Goal: Task Accomplishment & Management: Manage account settings

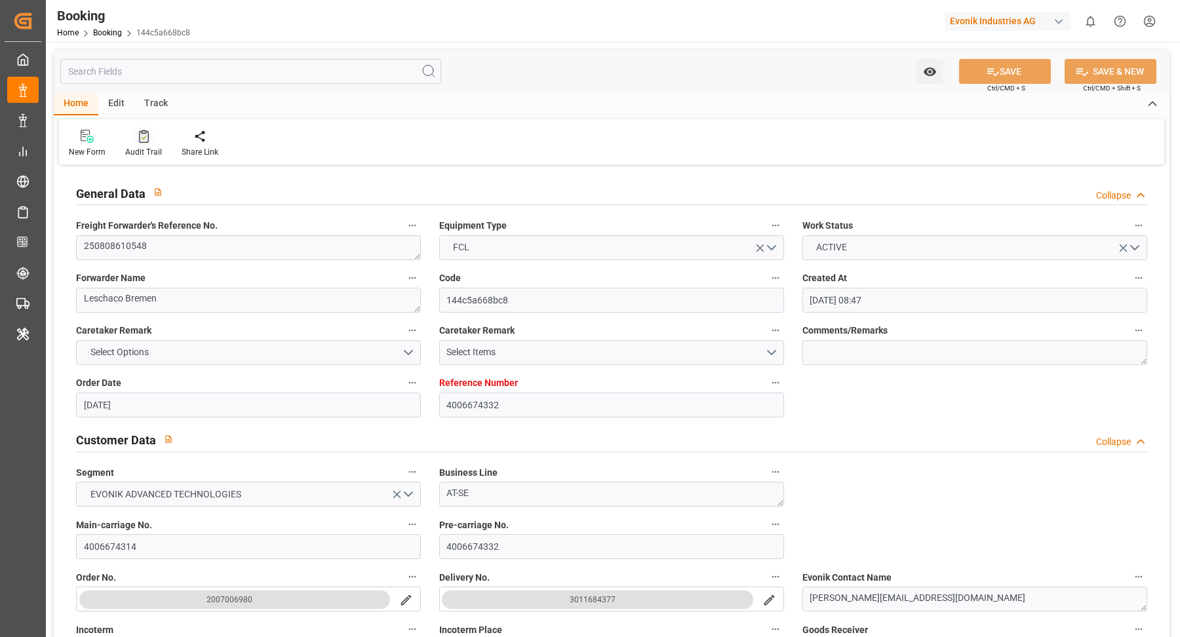
click at [134, 140] on div at bounding box center [143, 136] width 37 height 14
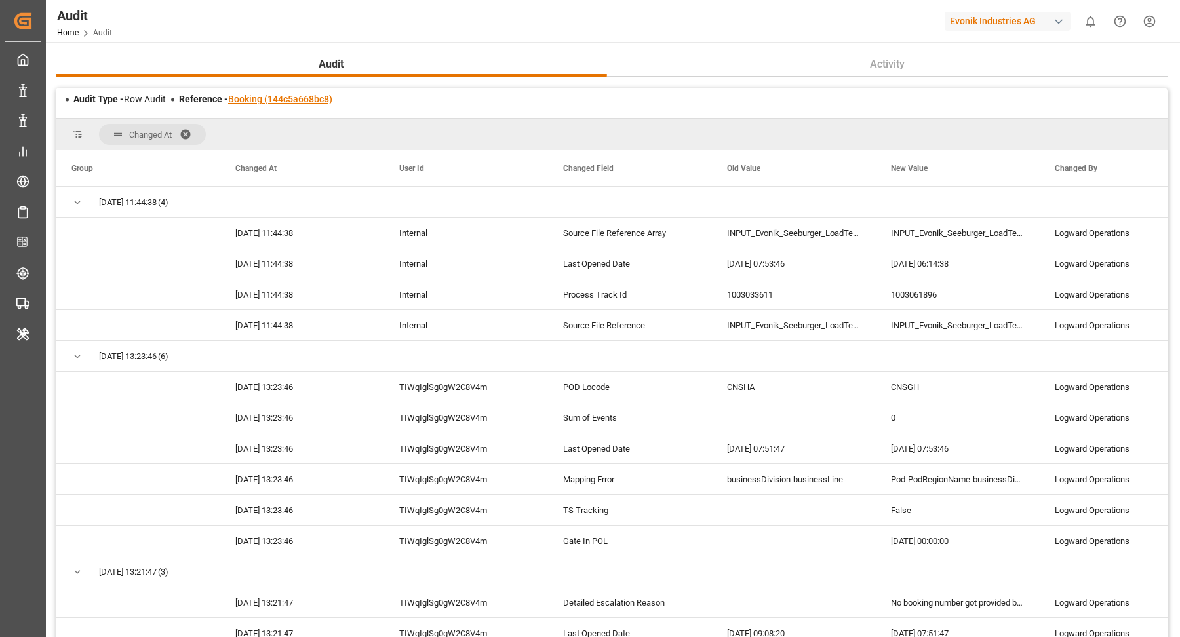
click at [283, 97] on link "Booking (144c5a668bc8)" at bounding box center [280, 99] width 104 height 10
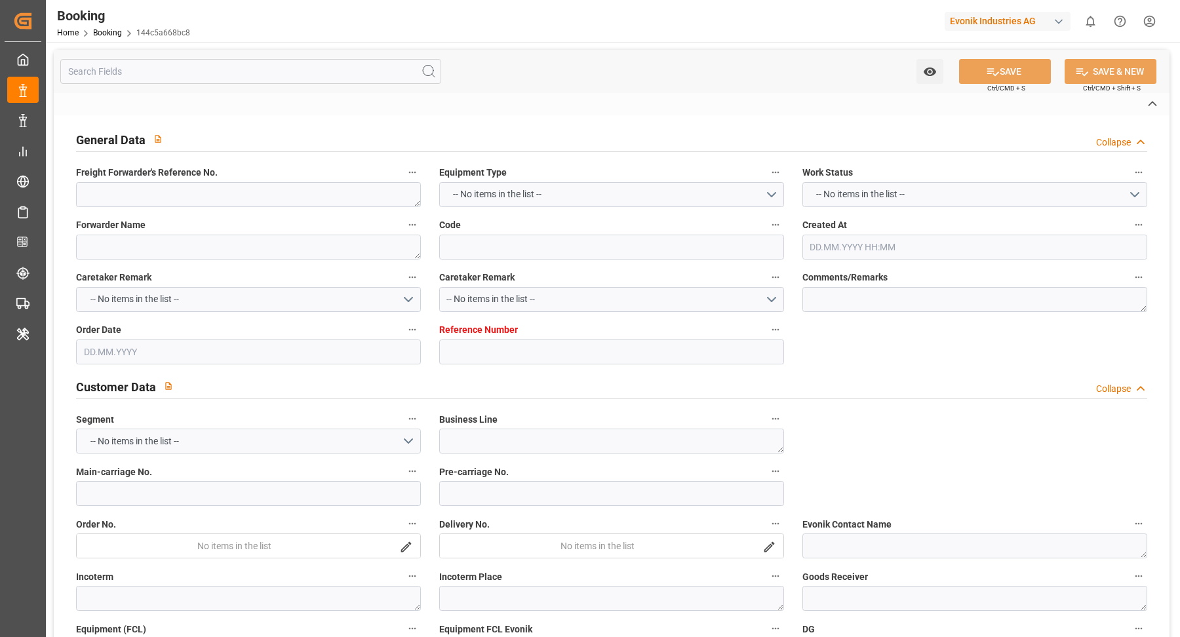
type textarea "250808610548"
type textarea "Leschaco Bremen"
type input "144c5a668bc8"
type input "4006674332"
type textarea "AT-SE"
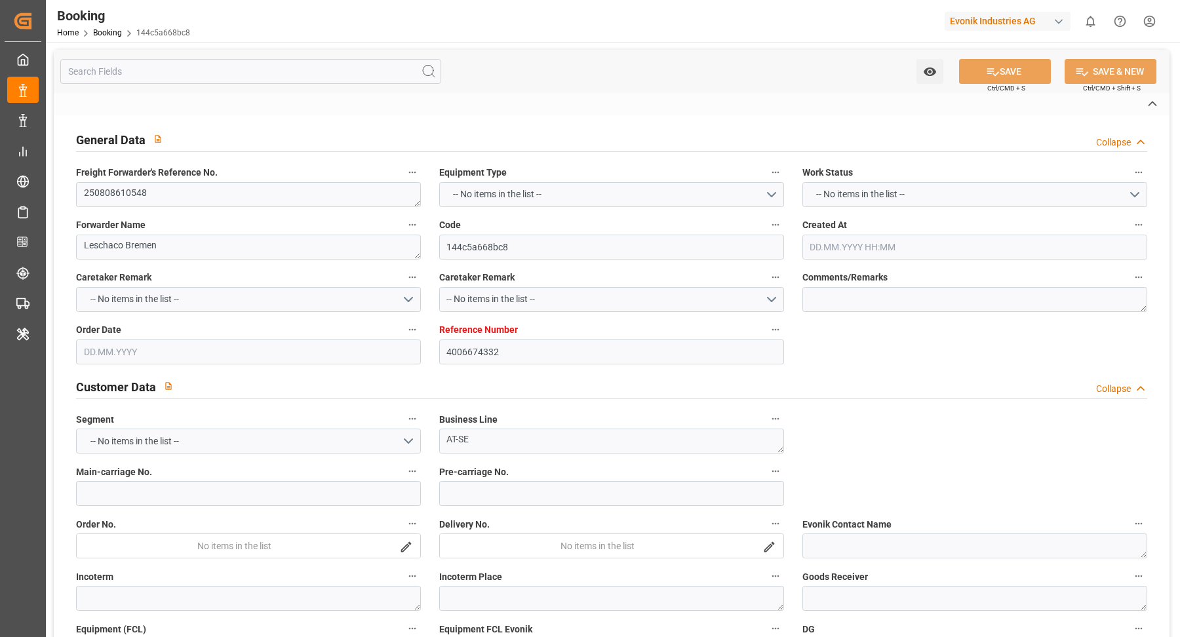
type input "4006674314"
type textarea "janet.soh@evonik.com"
type textarea "CIF"
type textarea "Shanghai, China"
type textarea "Evonik Plant 7000079987"
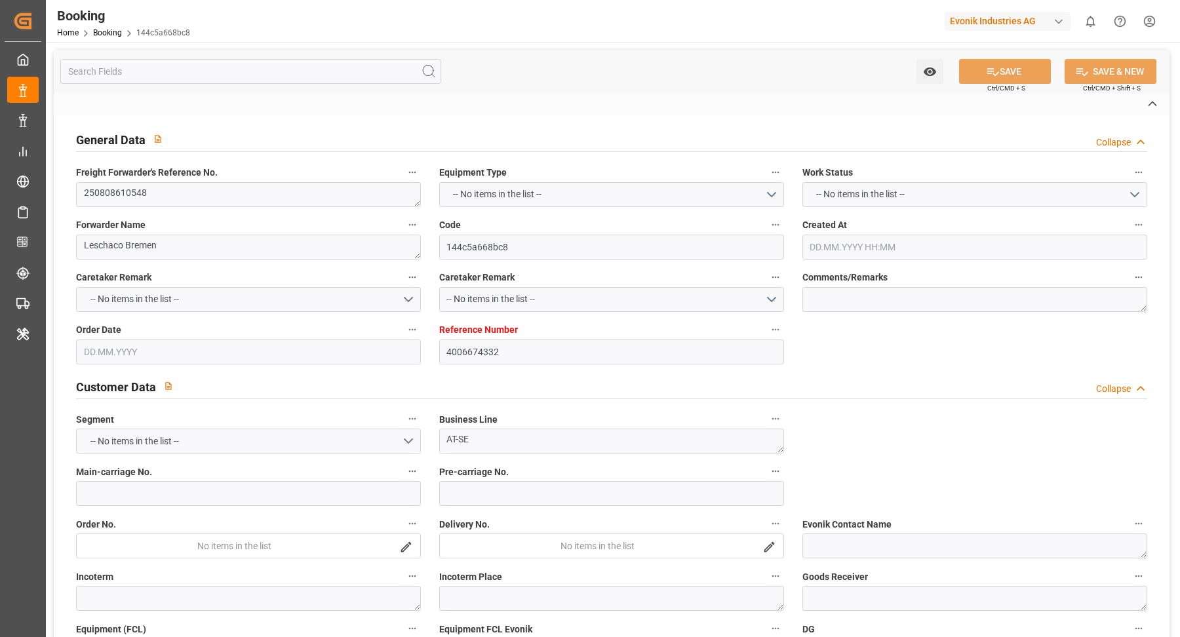
type textarea "Hombourg"
type textarea "TCLU9442779"
type input "COSU"
type input "Hamburg"
type input "Shanghai"
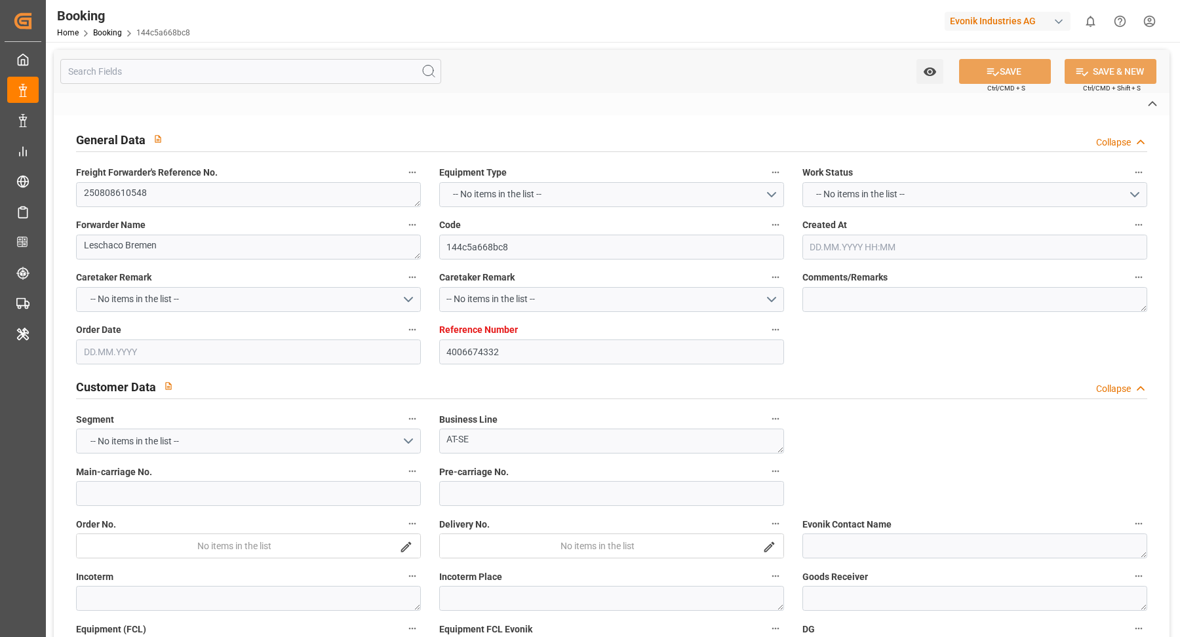
type textarea "vesselName etd [PERSON_NAME]"
type textarea "INPUT_Evonik_Seeburger_LoadTenderOcean_1003061896_20250818080844049.xml"
type textarea "NWC/UK North West Continent / UK_CNSGH_COSU_AT-SE"
type textarea "INPUT_Evonik_Seeburger_LoadTenderOcean_1003000511_20250729104446280.xml,INPUT_E…"
type textarea "1003061896"
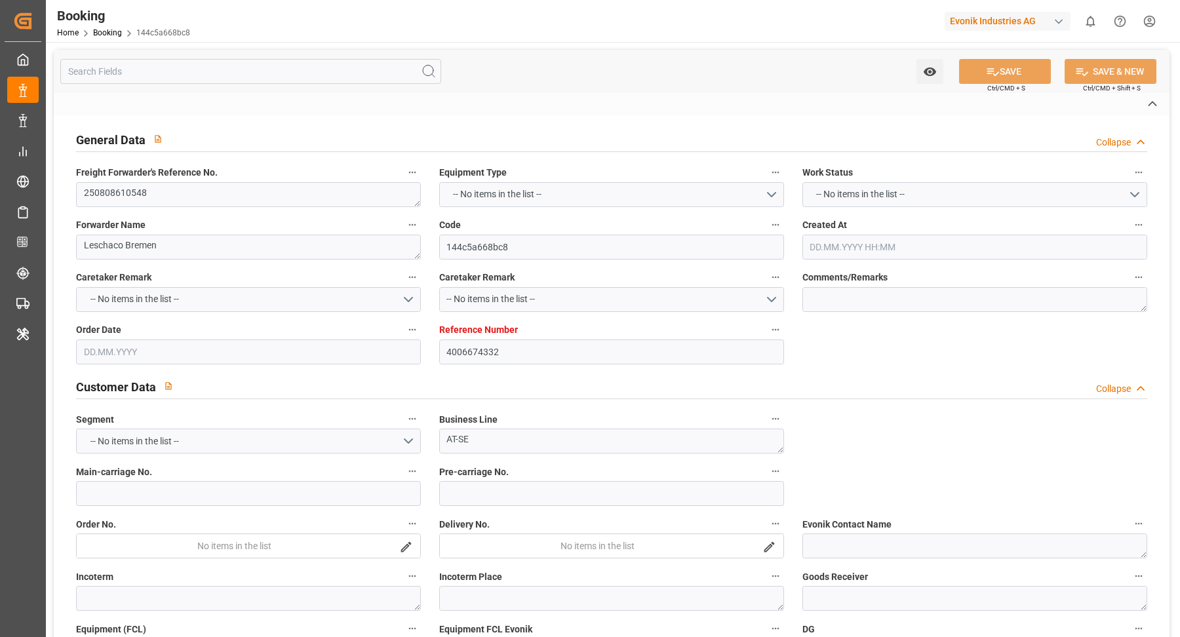
type textarea "Logward System"
type textarea "Pod-PodRegionName-businessDivision-businessLine-"
type textarea "IFTSTA"
type textarea "a011t00000LcJC5AAN"
type textarea "No"
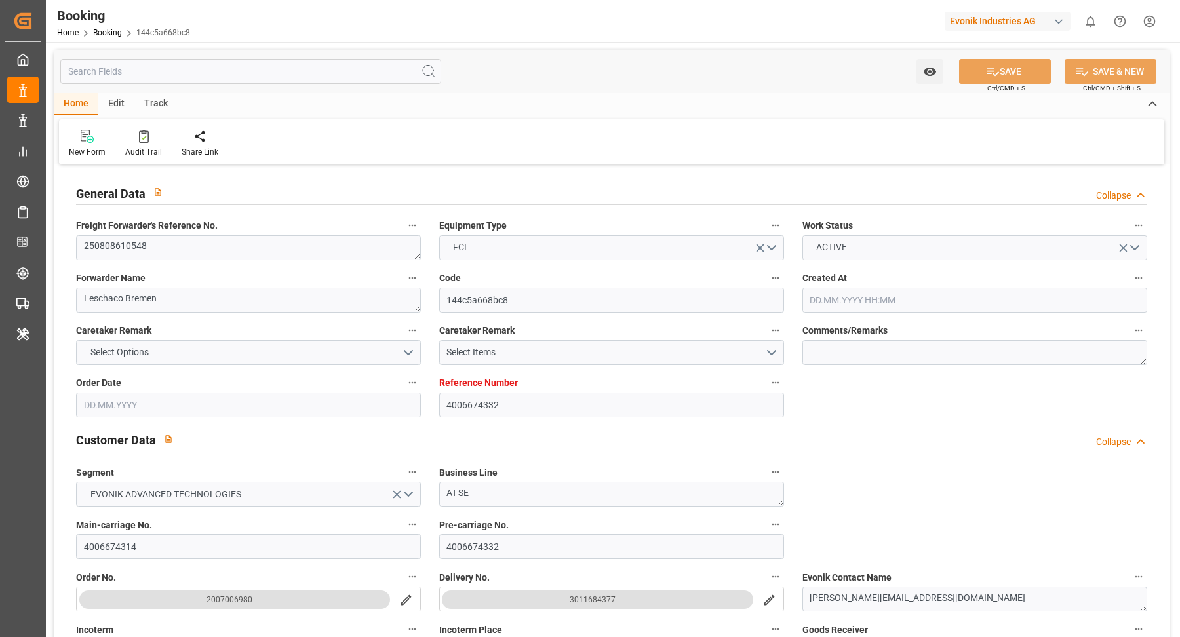
type input "4006674332"
type input "Cosco"
type input "COSCO Shipping Co. Ltd."
type input "DEHAM"
type input "CNSGH"
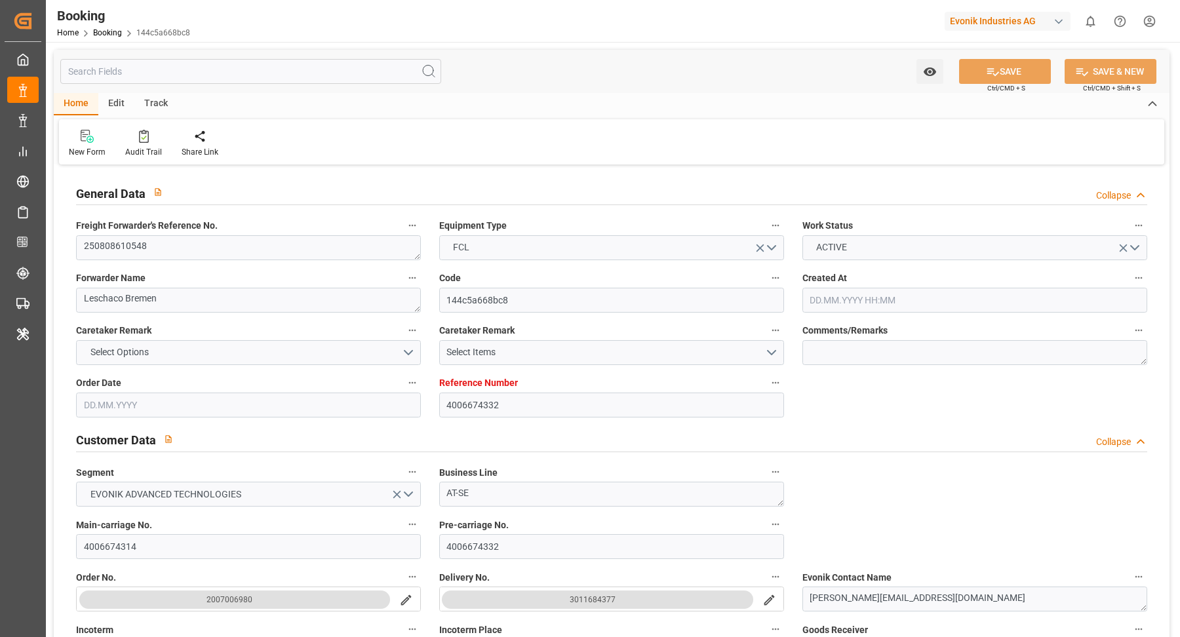
type input "0"
type input "29.07.2025 08:47"
type input "29.07.2025"
type input "15.10.2025"
type input "20.08.2025"
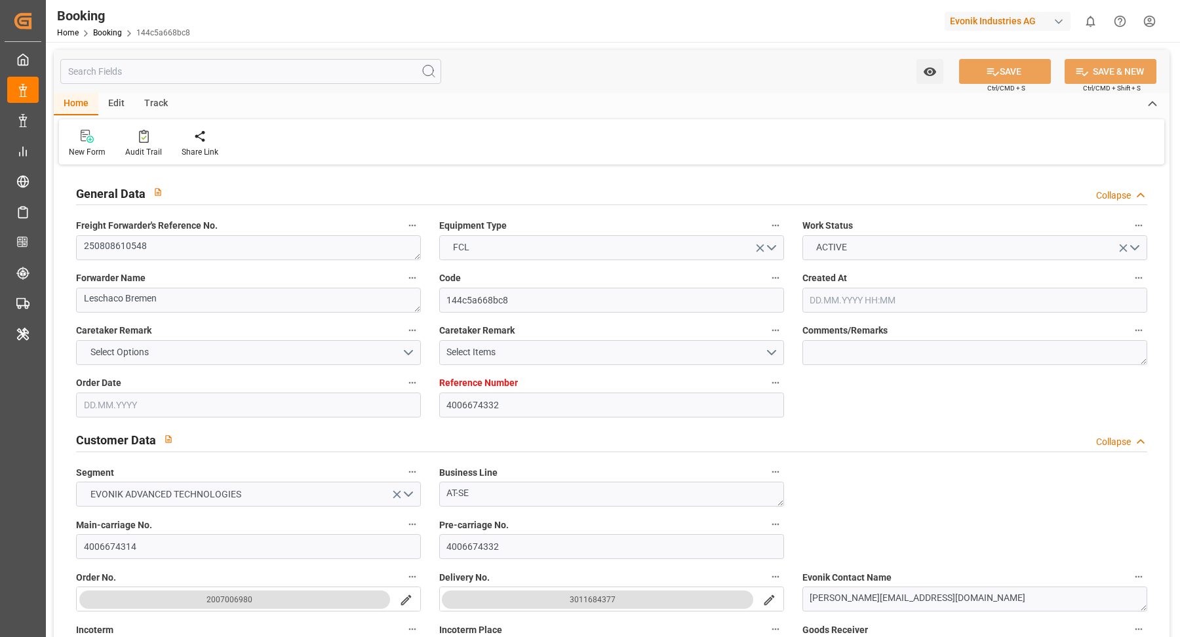
type input "08.08.2025"
type input "08.08.2025 00:00"
type input "08.08.2025"
type input "18.08.2025 06:14"
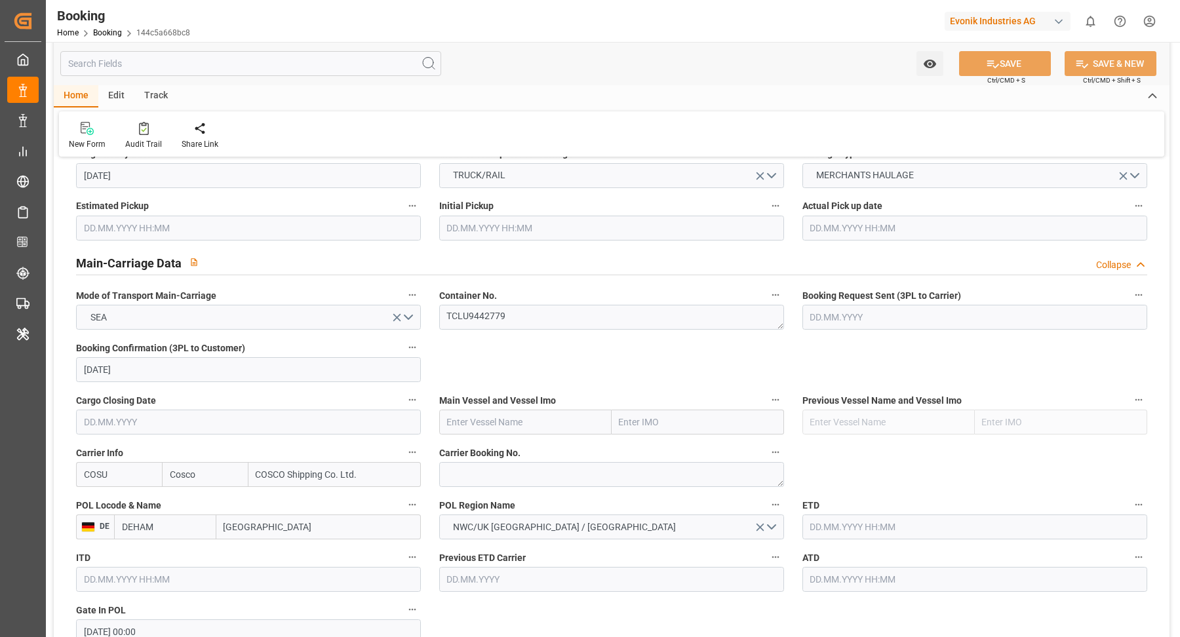
scroll to position [892, 0]
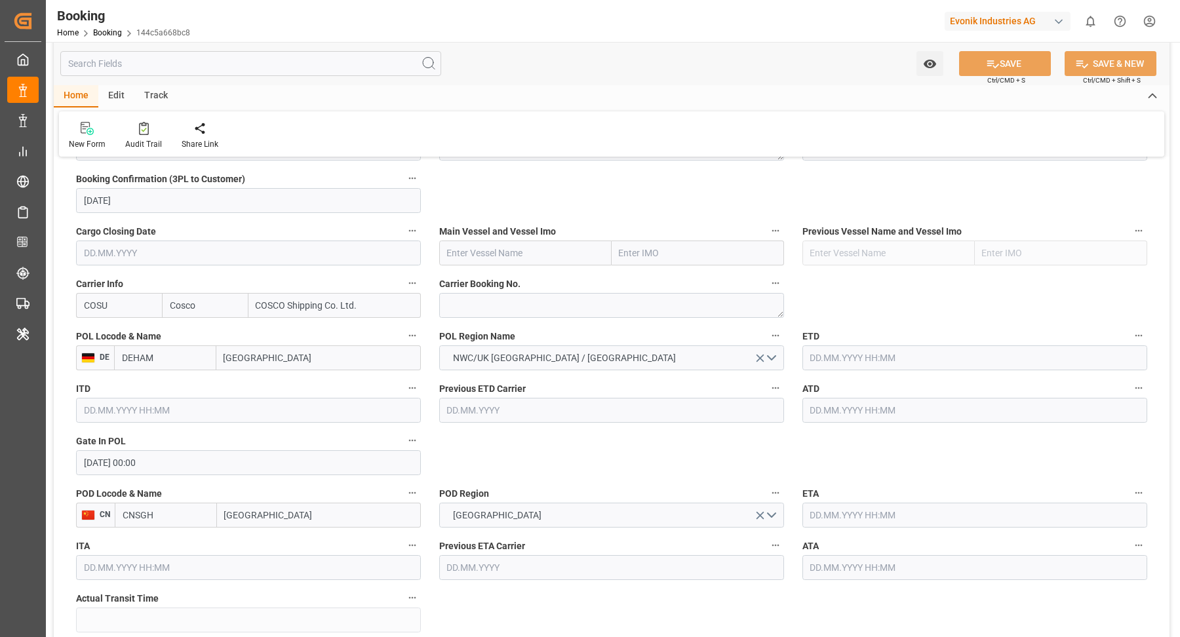
click at [518, 290] on label "Carrier Booking No." at bounding box center [611, 284] width 345 height 18
click at [767, 290] on button "Carrier Booking No." at bounding box center [775, 283] width 17 height 17
click at [490, 308] on div at bounding box center [590, 318] width 1180 height 637
click at [500, 306] on body "Created by potrace 1.15, written by Peter Selinger 2001-2017 Created by potrace…" at bounding box center [590, 318] width 1180 height 637
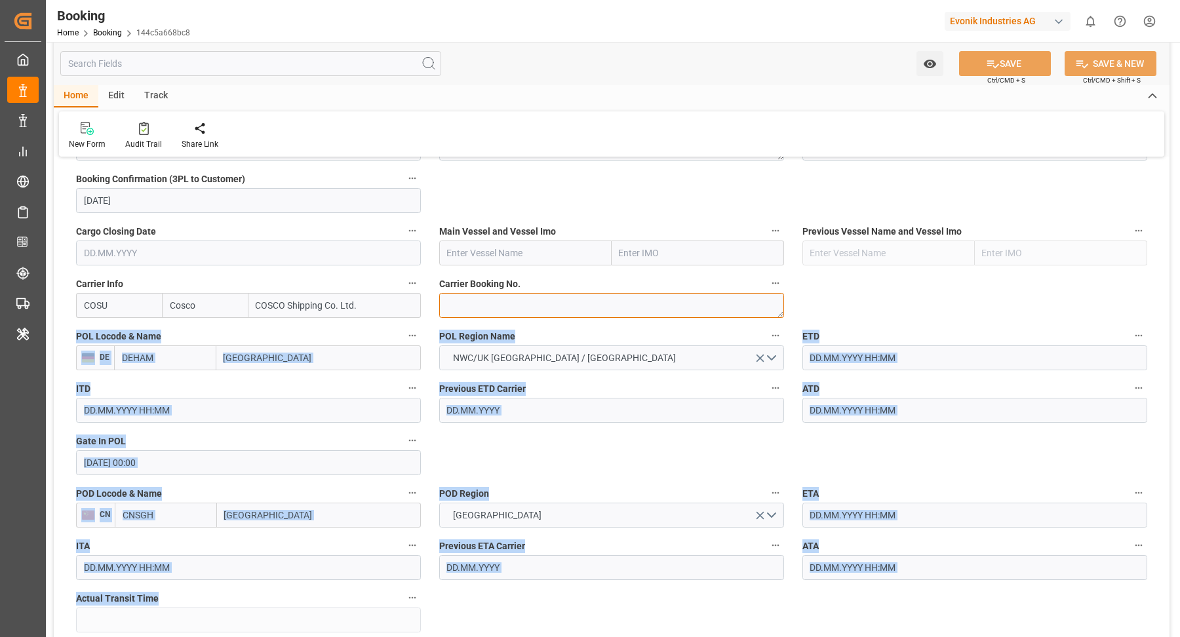
click at [528, 304] on textarea at bounding box center [611, 305] width 345 height 25
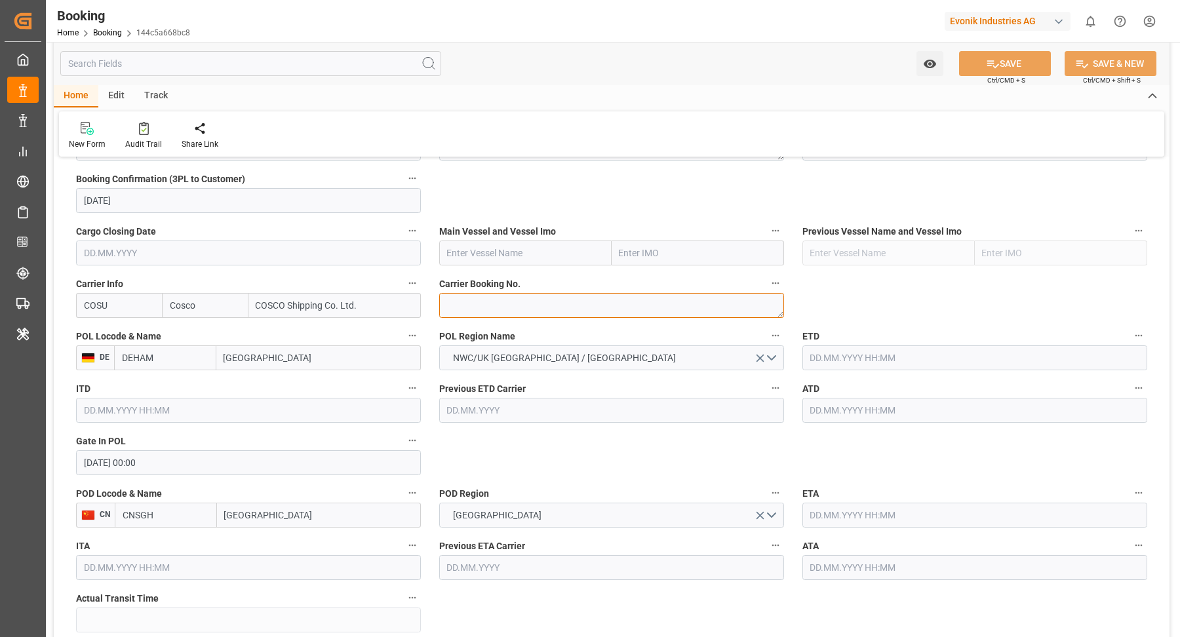
paste textarea "6426035950"
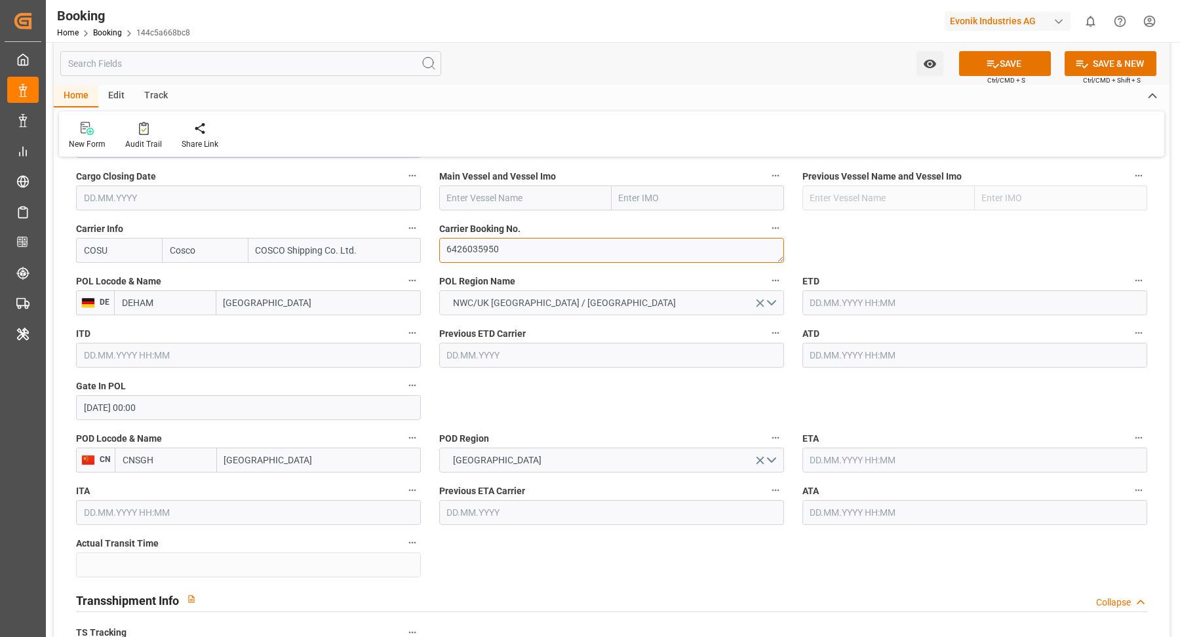
scroll to position [926, 0]
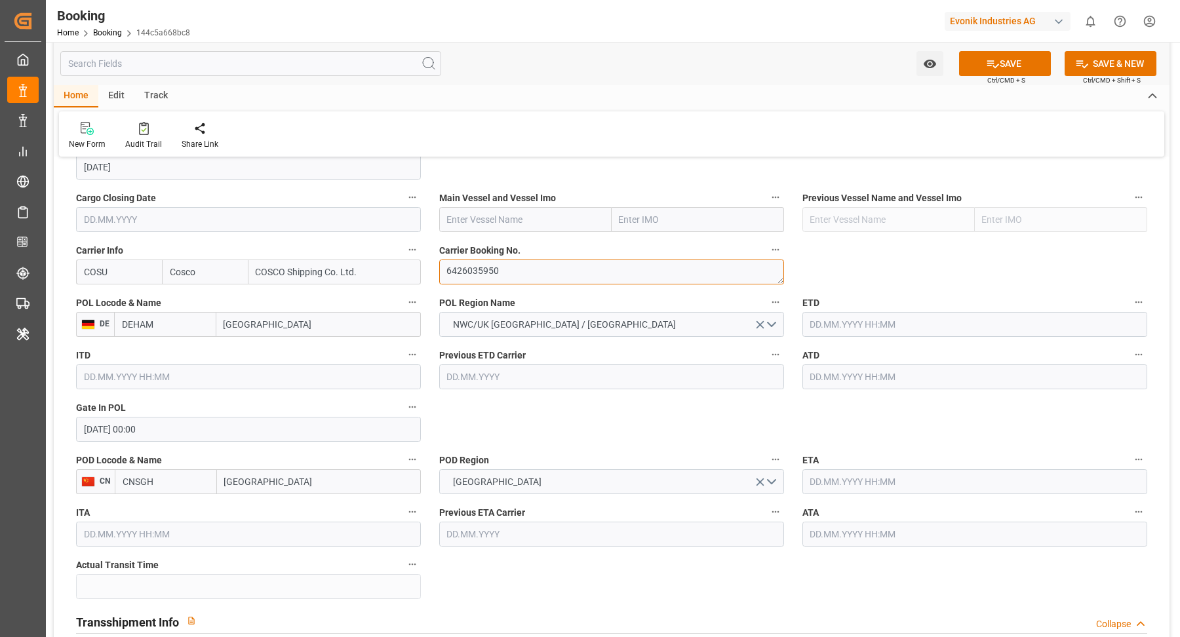
type textarea "6426035950"
click at [504, 220] on input "text" at bounding box center [525, 219] width 172 height 25
paste input "EVER GIFTED"
click at [489, 243] on b "Ever Gifted" at bounding box center [471, 248] width 47 height 10
type input "Ever Gifted"
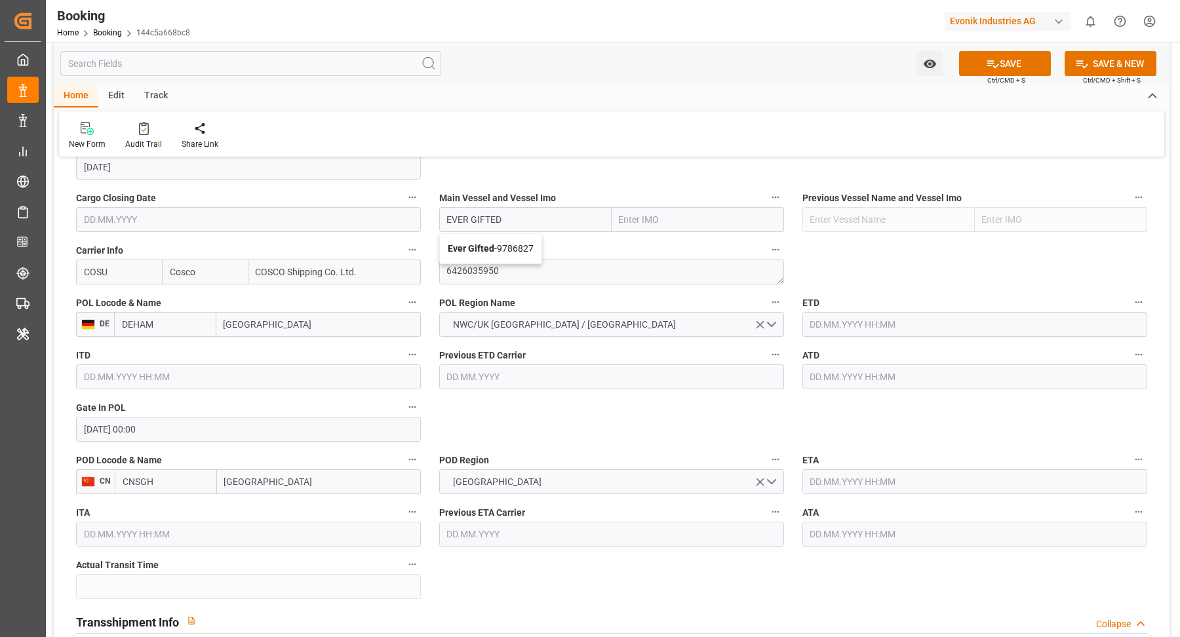
type input "9786827"
type input "Ever Gifted"
click at [850, 325] on input "text" at bounding box center [975, 324] width 345 height 25
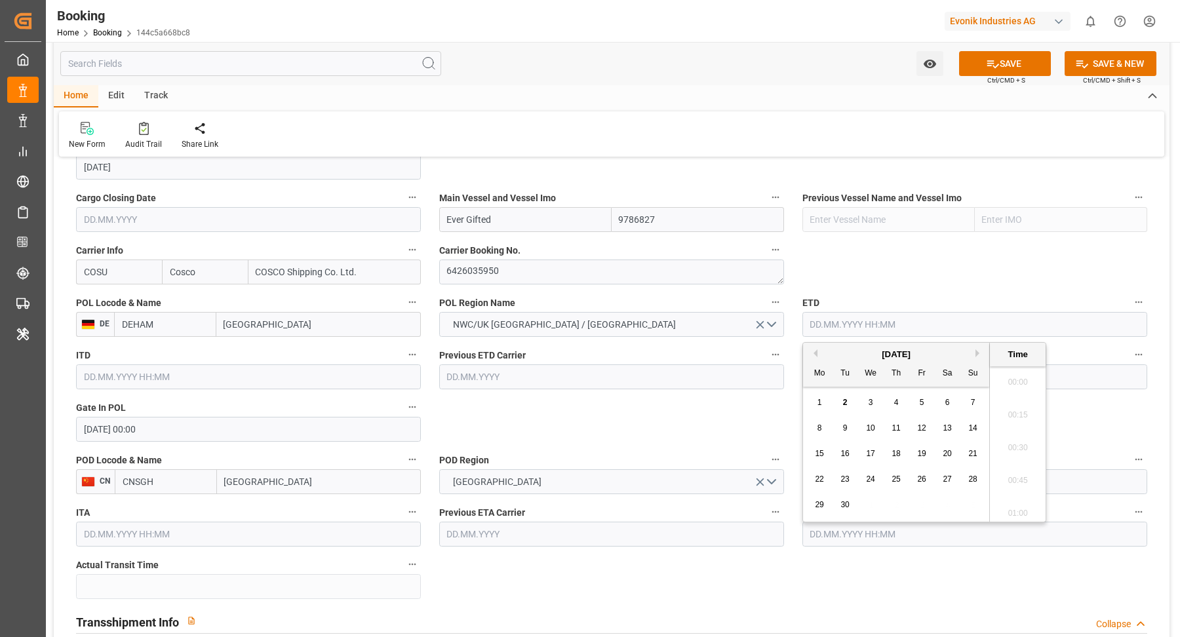
scroll to position [2430, 0]
type input "17.08.2025 00:00"
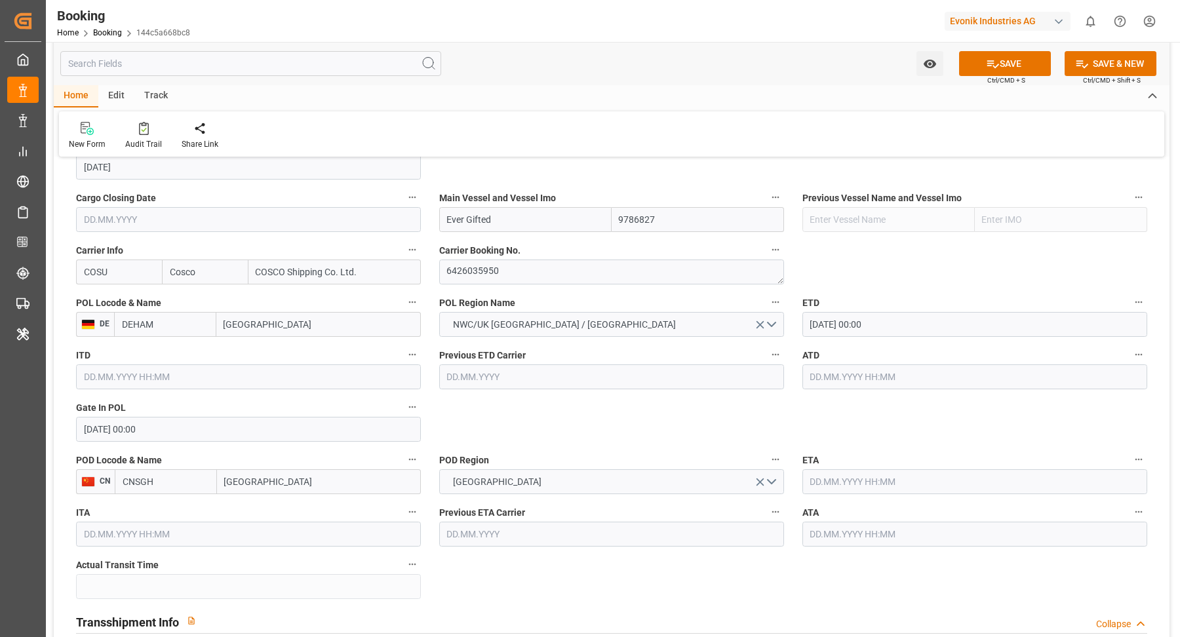
click at [912, 367] on input "text" at bounding box center [975, 377] width 345 height 25
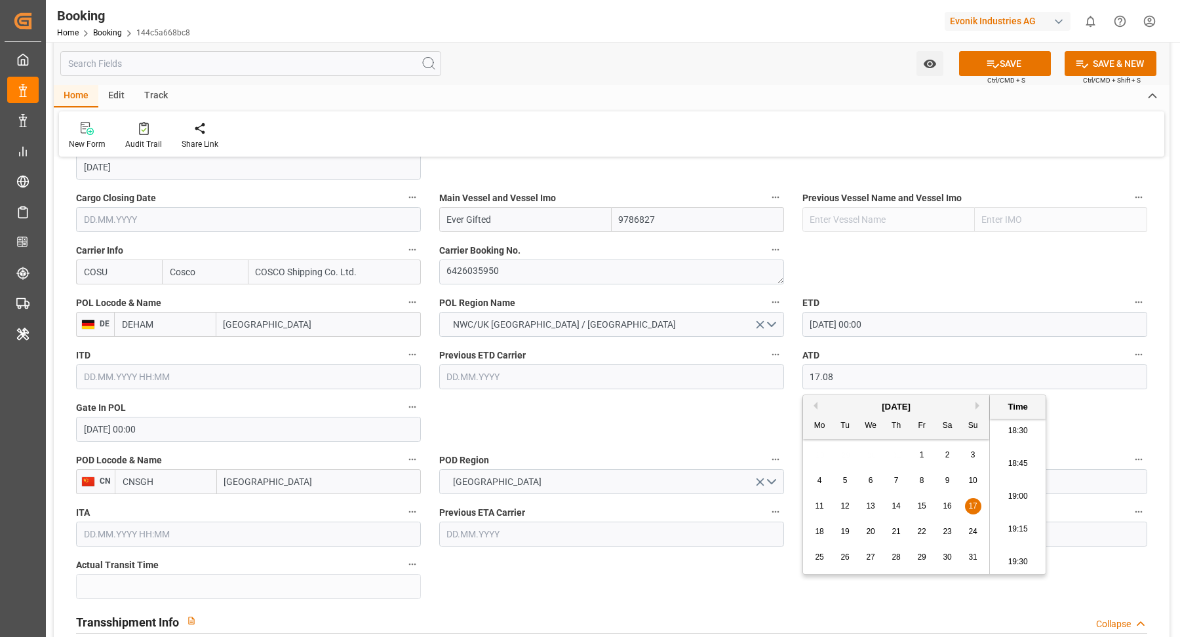
type input "17.08.2025 00:00"
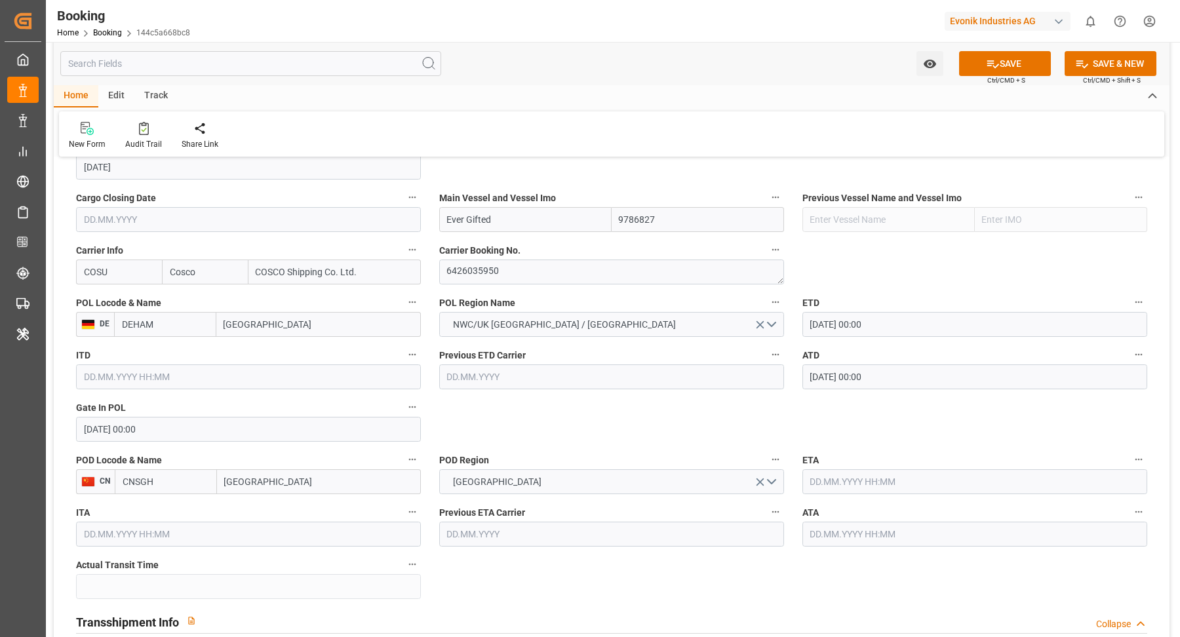
click at [862, 473] on input "text" at bounding box center [975, 481] width 345 height 25
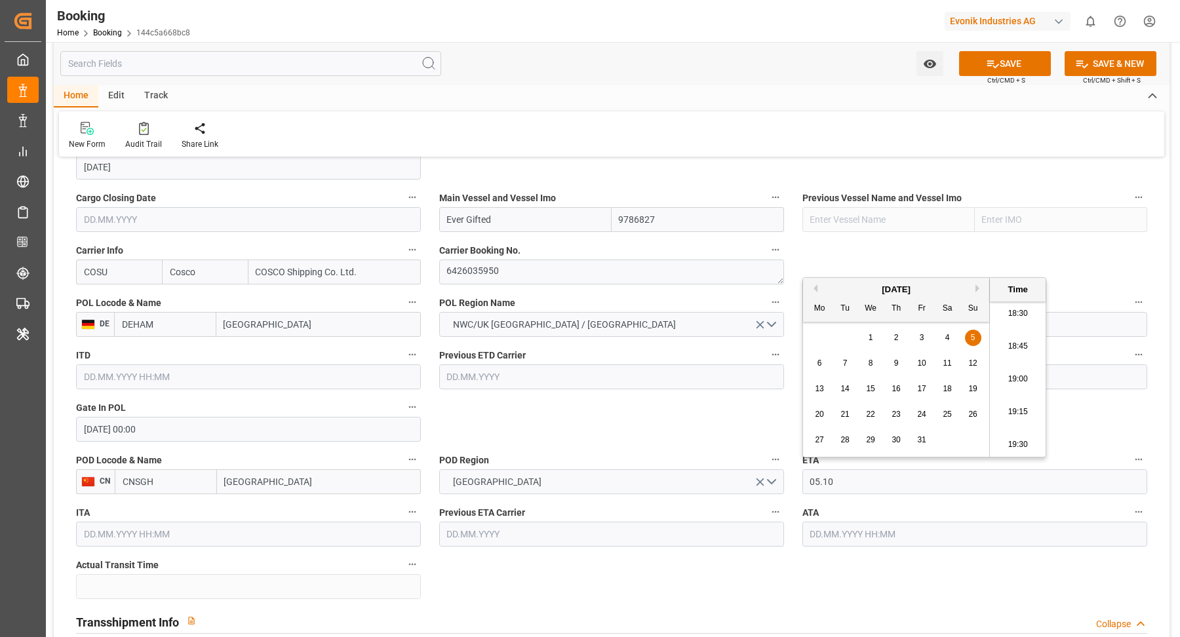
type input "05.10.2025 00:00"
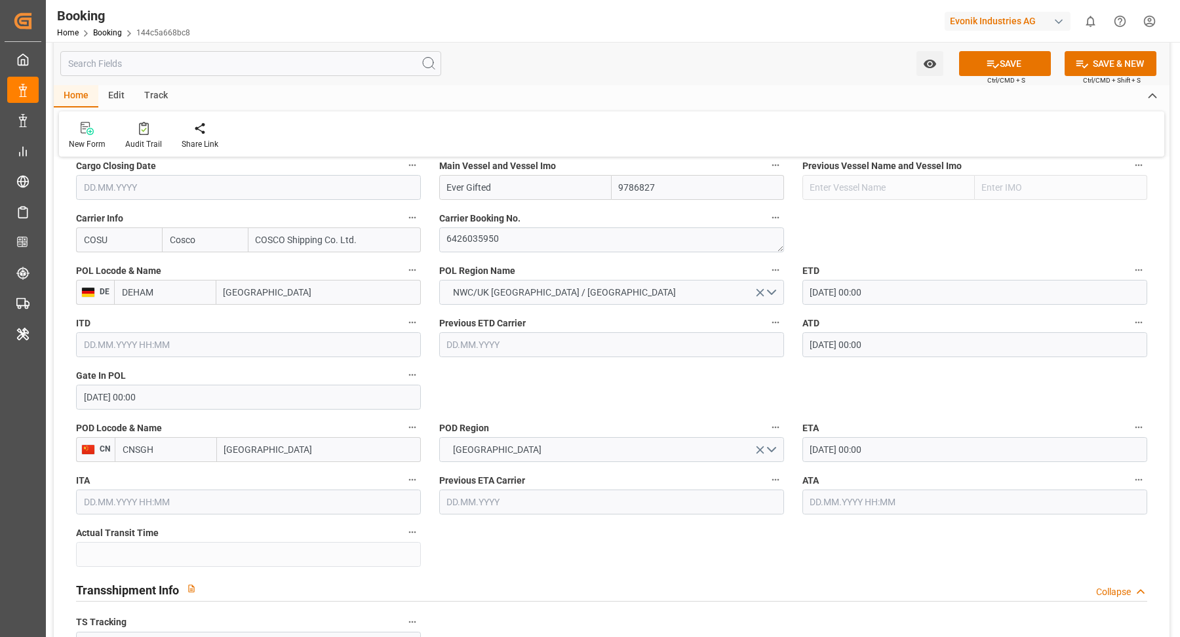
scroll to position [1250, 0]
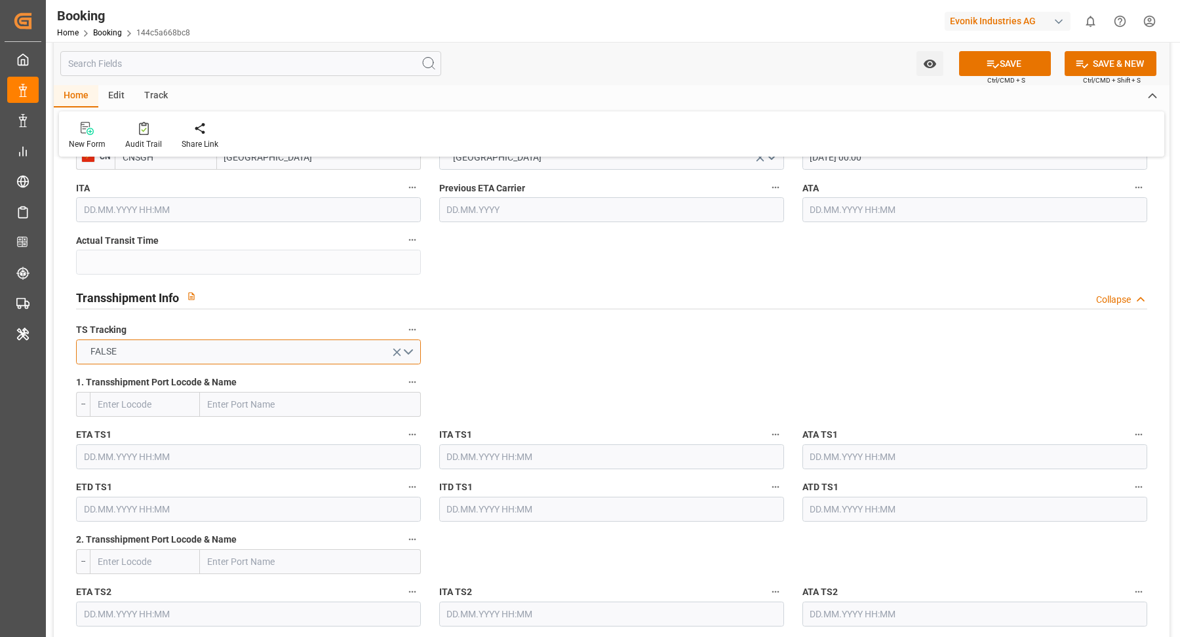
click at [235, 352] on button "FALSE" at bounding box center [248, 352] width 345 height 25
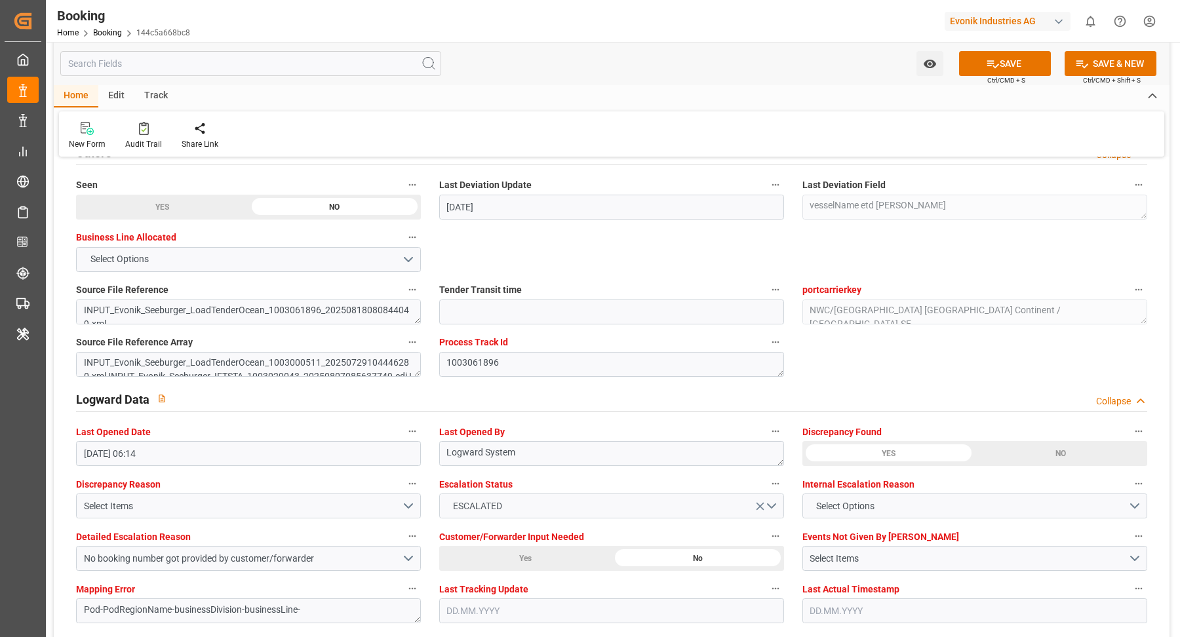
scroll to position [2426, 0]
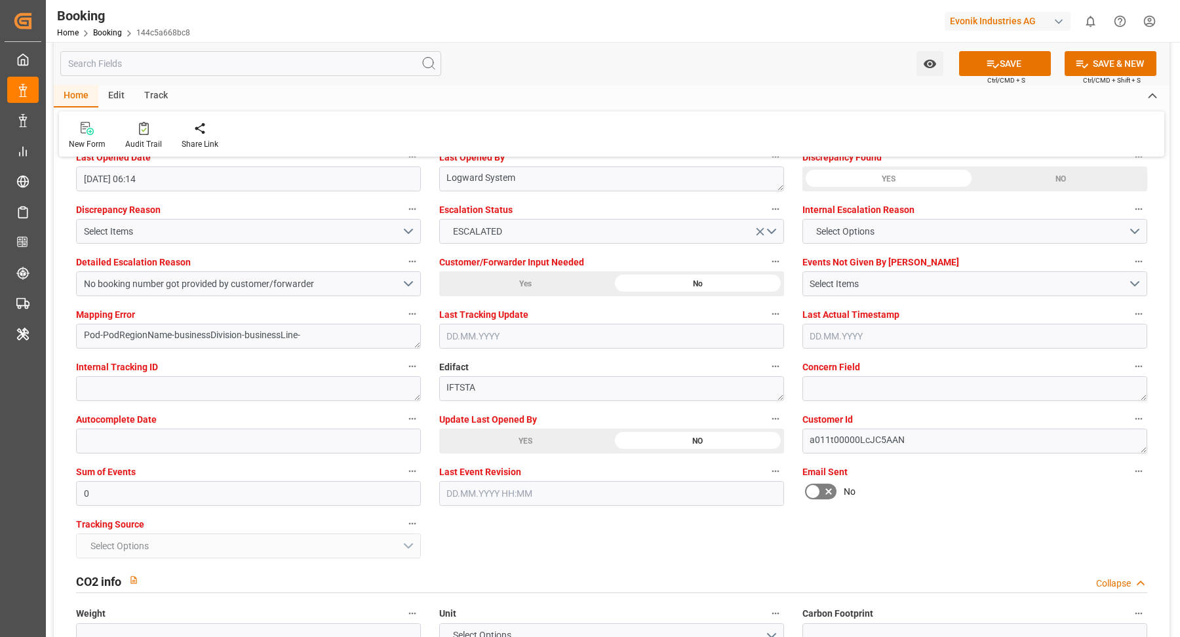
drag, startPoint x: 543, startPoint y: 441, endPoint x: 353, endPoint y: 509, distance: 201.8
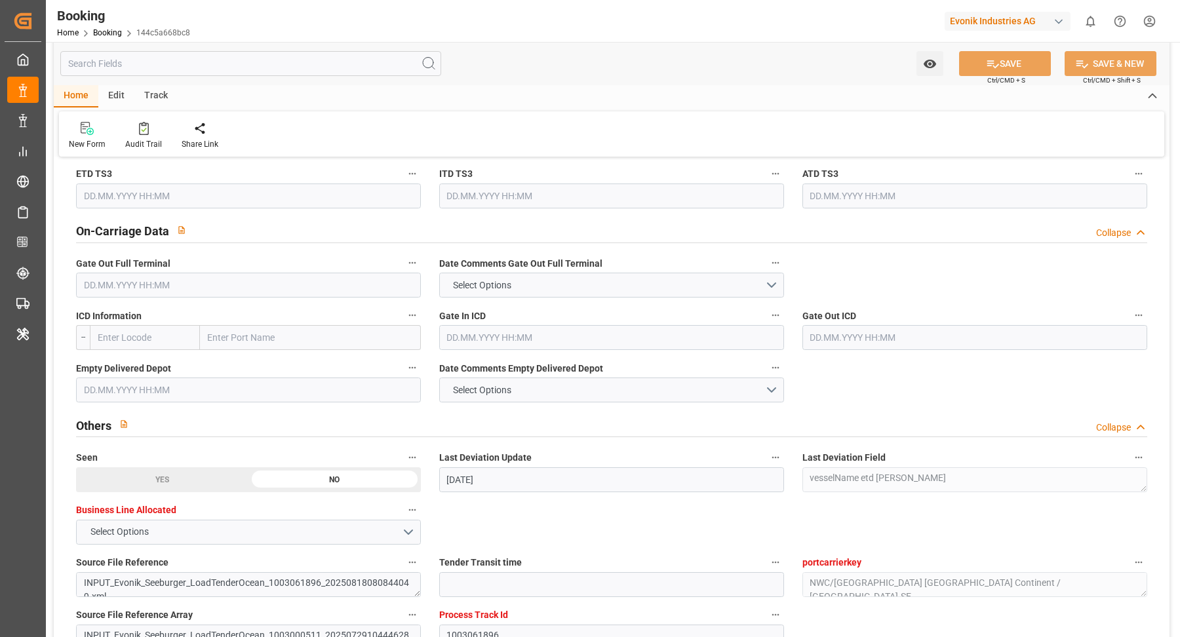
scroll to position [1795, 0]
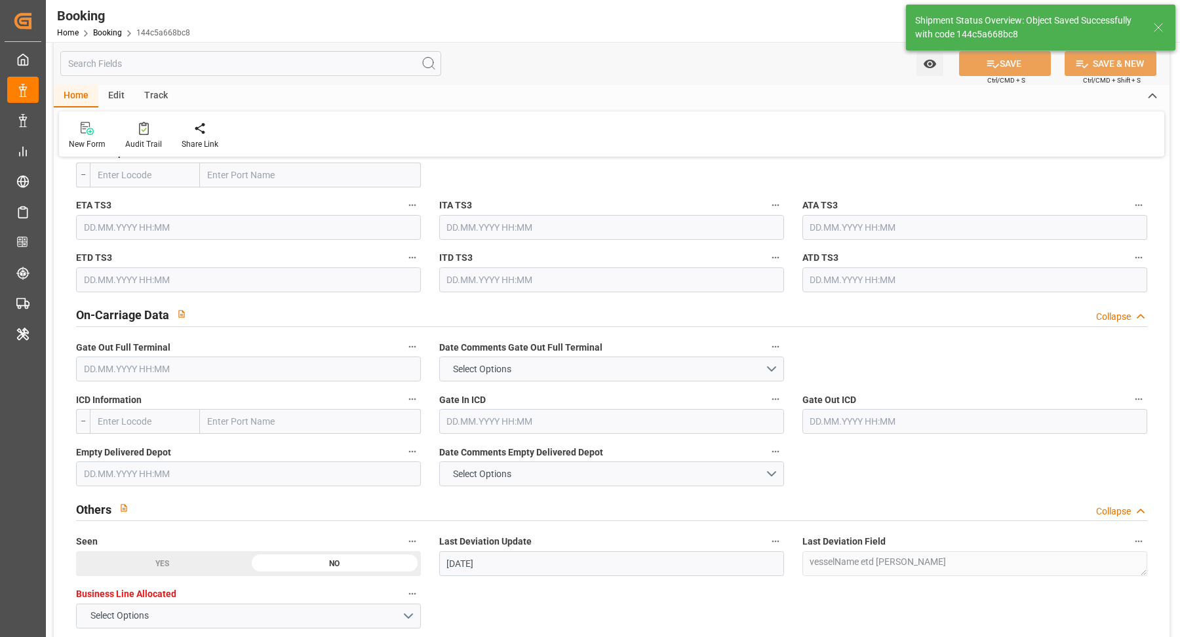
type textarea "[PERSON_NAME]"
type input "17.08.2025 00:00"
type input "05.10.2025 00:00"
type input "02.09.2025 13:33"
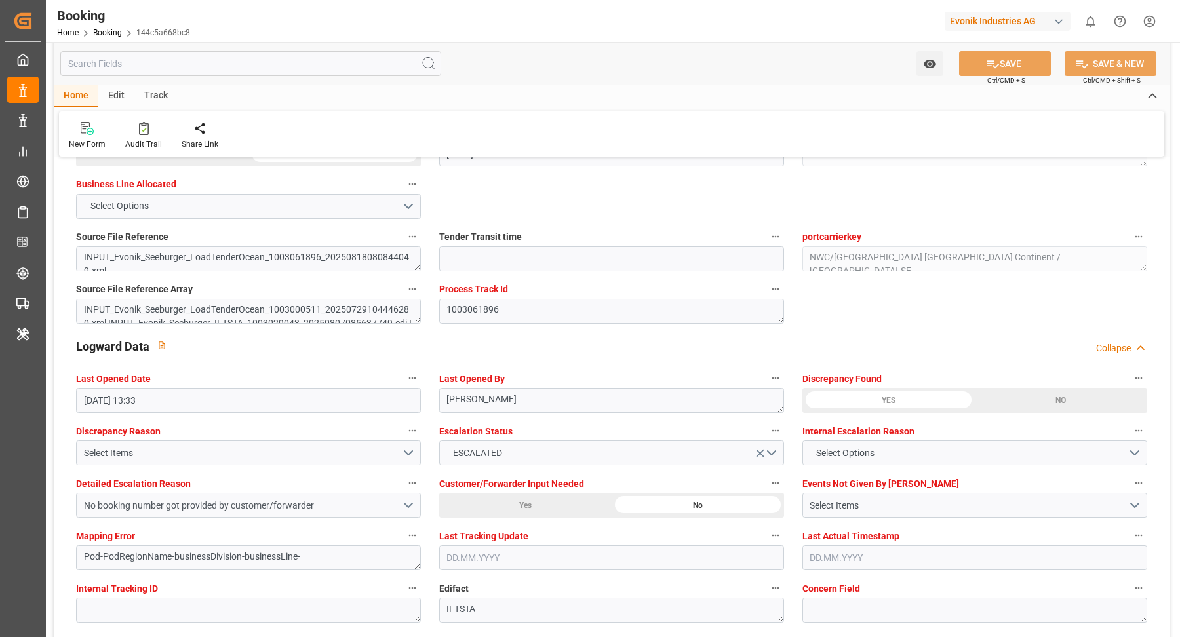
scroll to position [2299, 0]
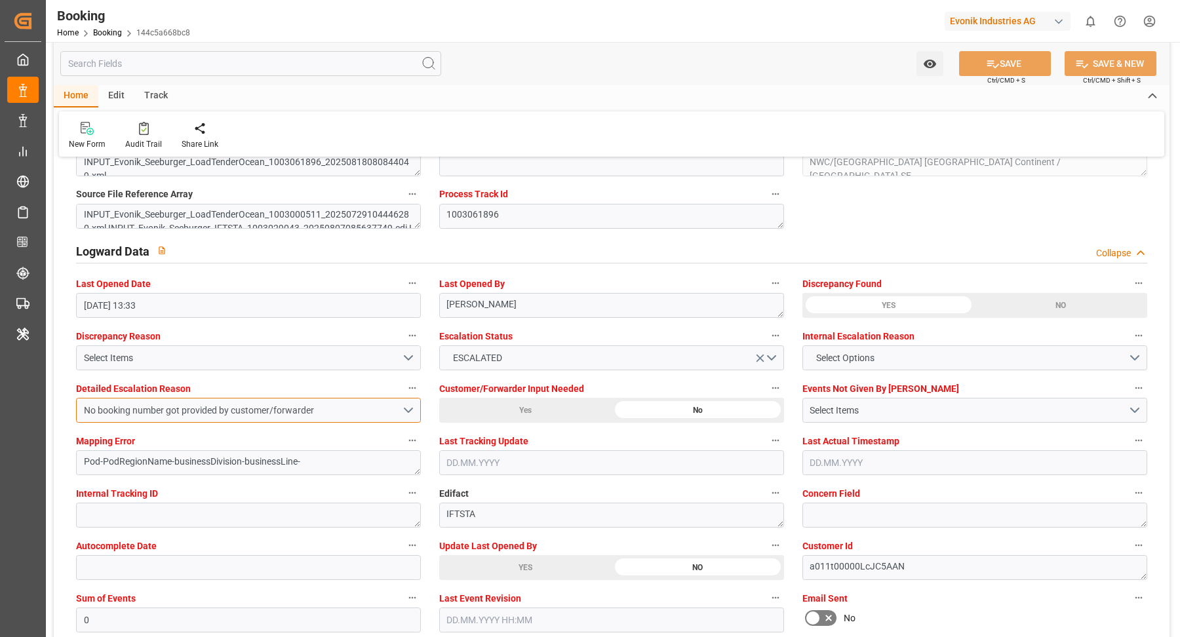
click at [399, 407] on div "No booking number got provided by customer/forwarder" at bounding box center [243, 411] width 318 height 14
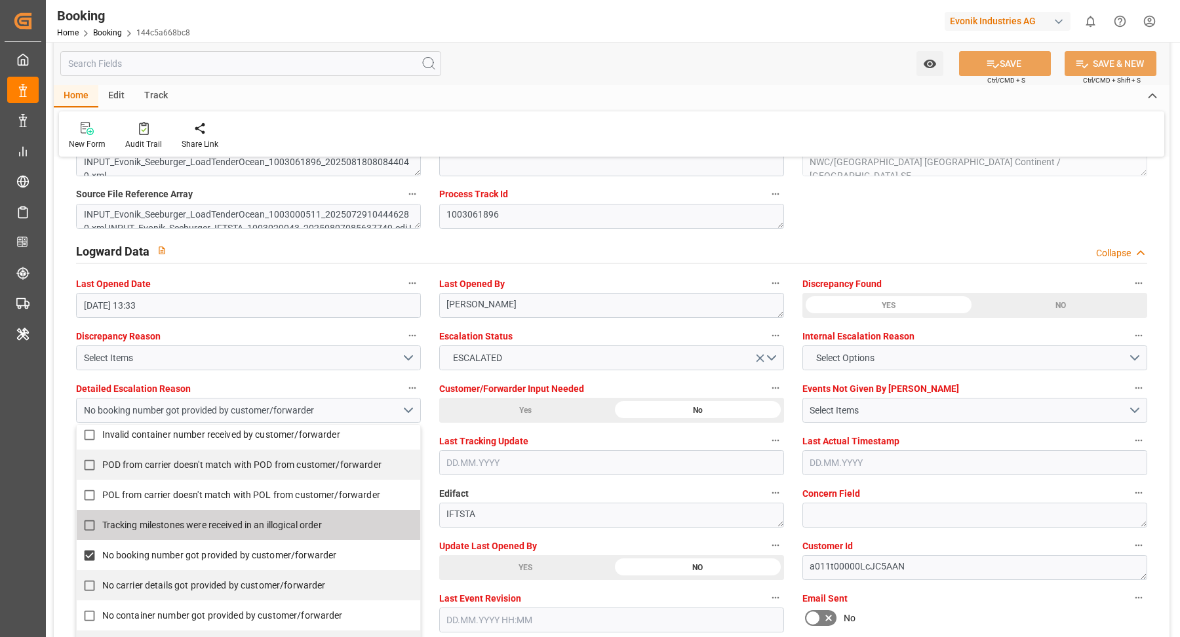
scroll to position [292, 0]
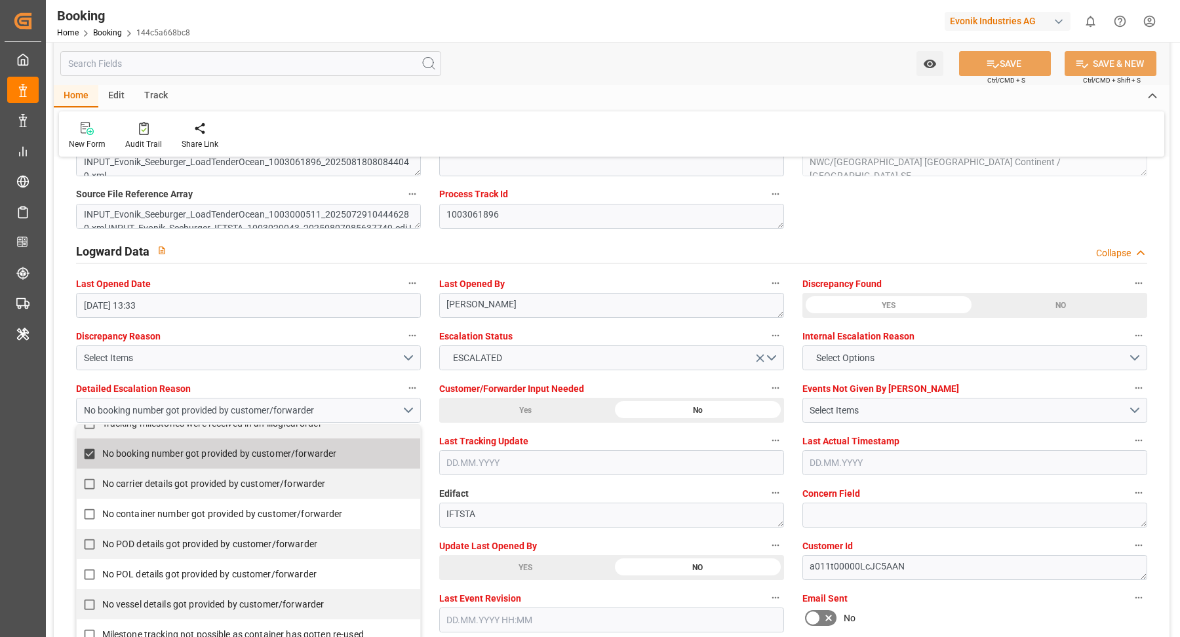
click at [89, 449] on input "No booking number got provided by customer/forwarder" at bounding box center [90, 454] width 26 height 26
checkbox input "false"
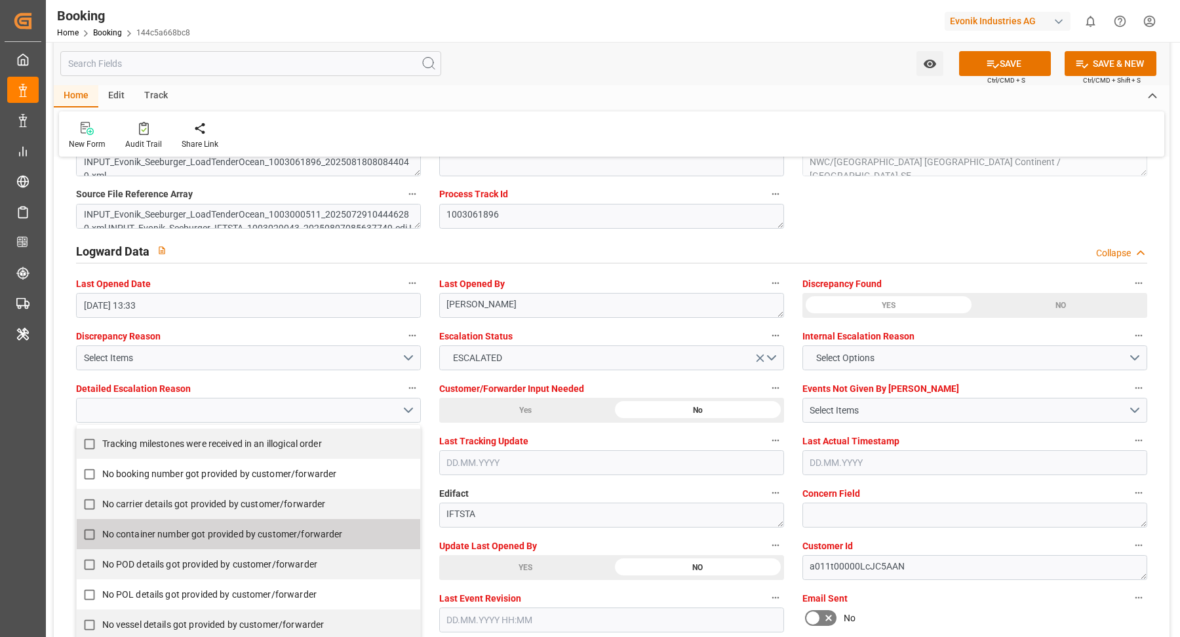
scroll to position [261, 0]
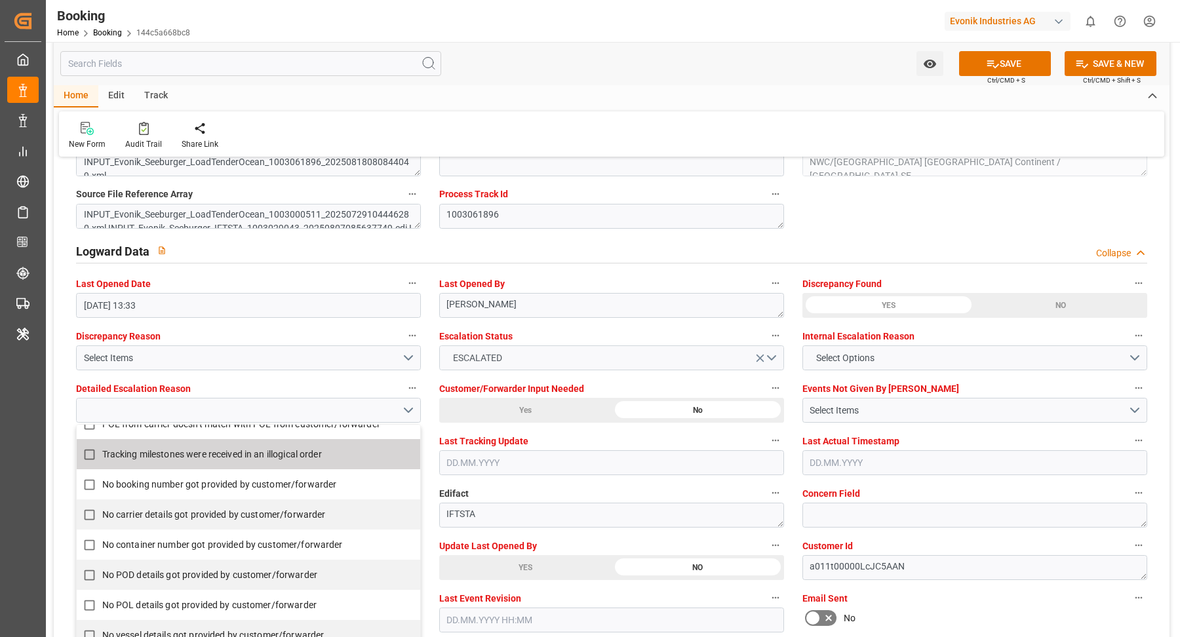
click at [763, 355] on icon "open menu" at bounding box center [761, 359] width 8 height 8
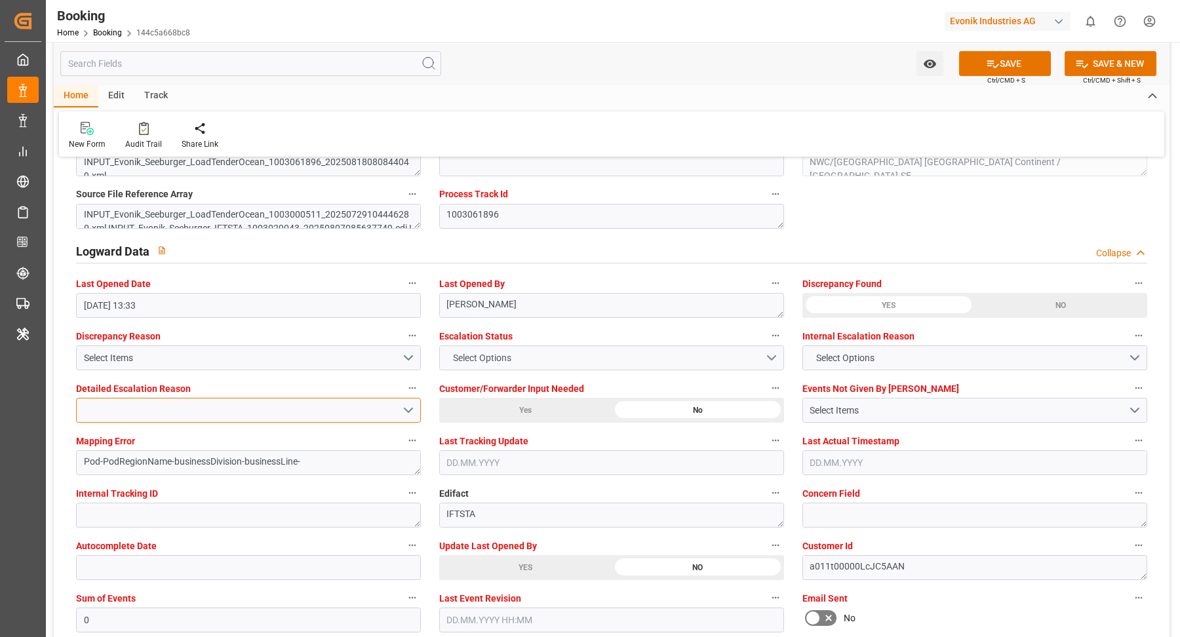
click at [352, 405] on button "open menu" at bounding box center [248, 410] width 345 height 25
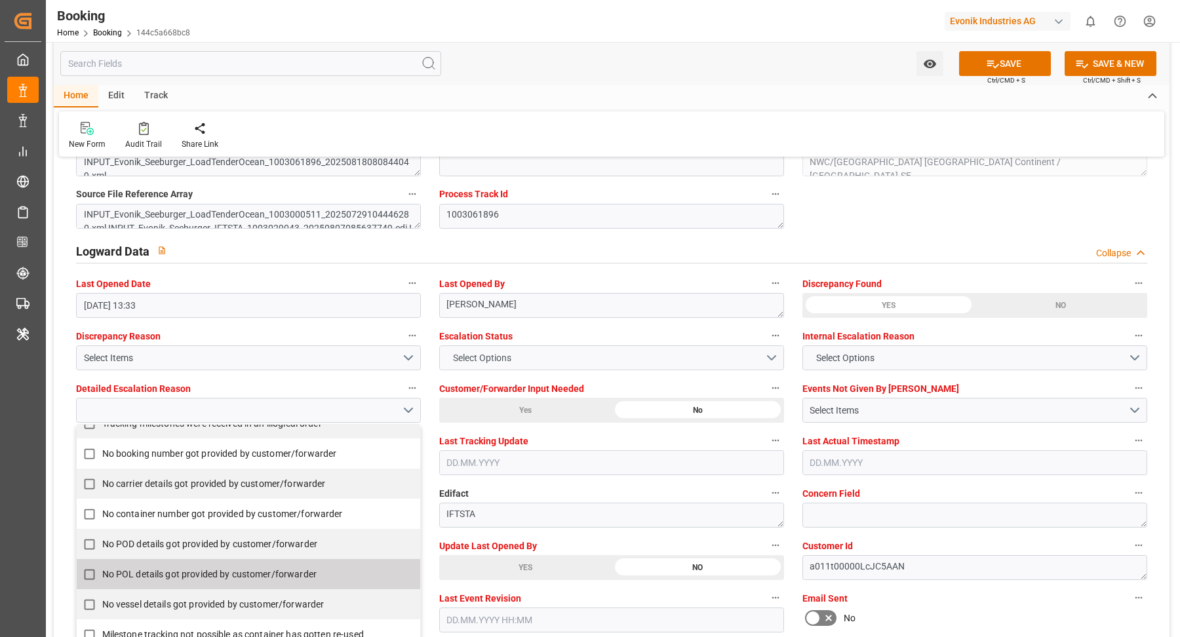
scroll to position [2670, 0]
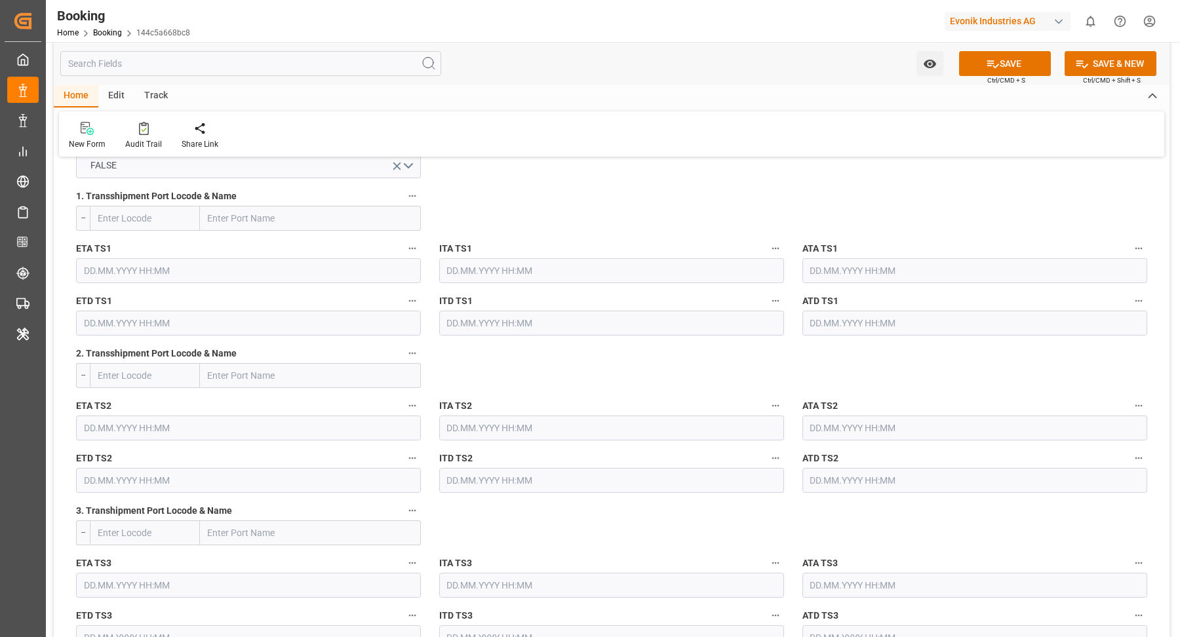
click at [576, 117] on div "New Form Audit Trail Share Link" at bounding box center [611, 133] width 1105 height 45
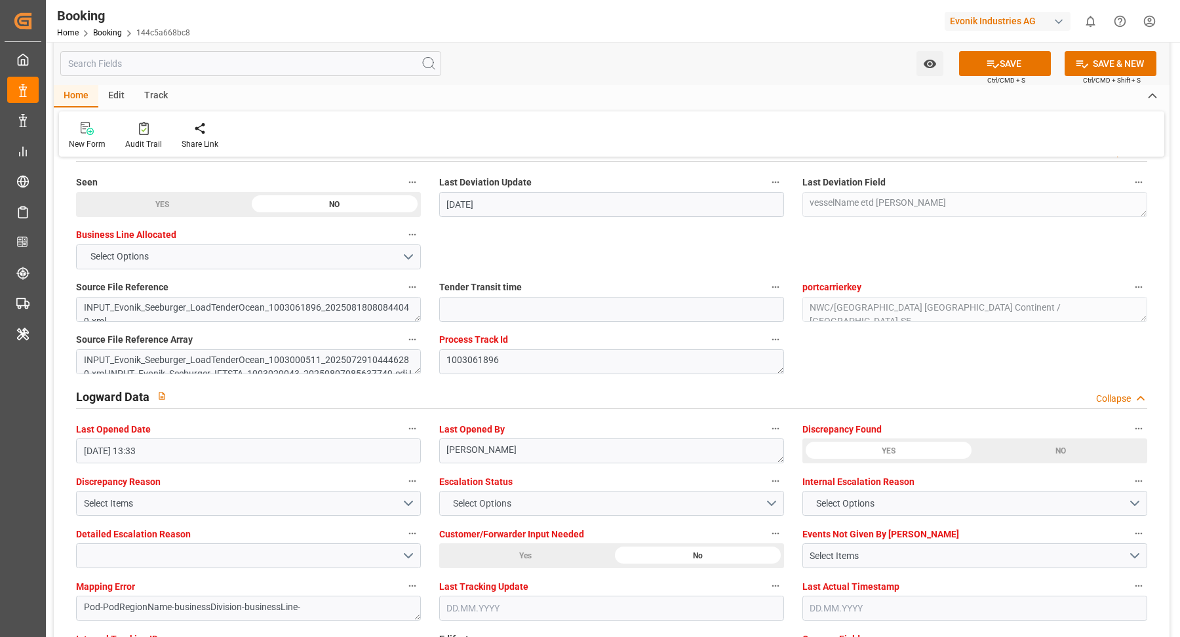
scroll to position [2302, 0]
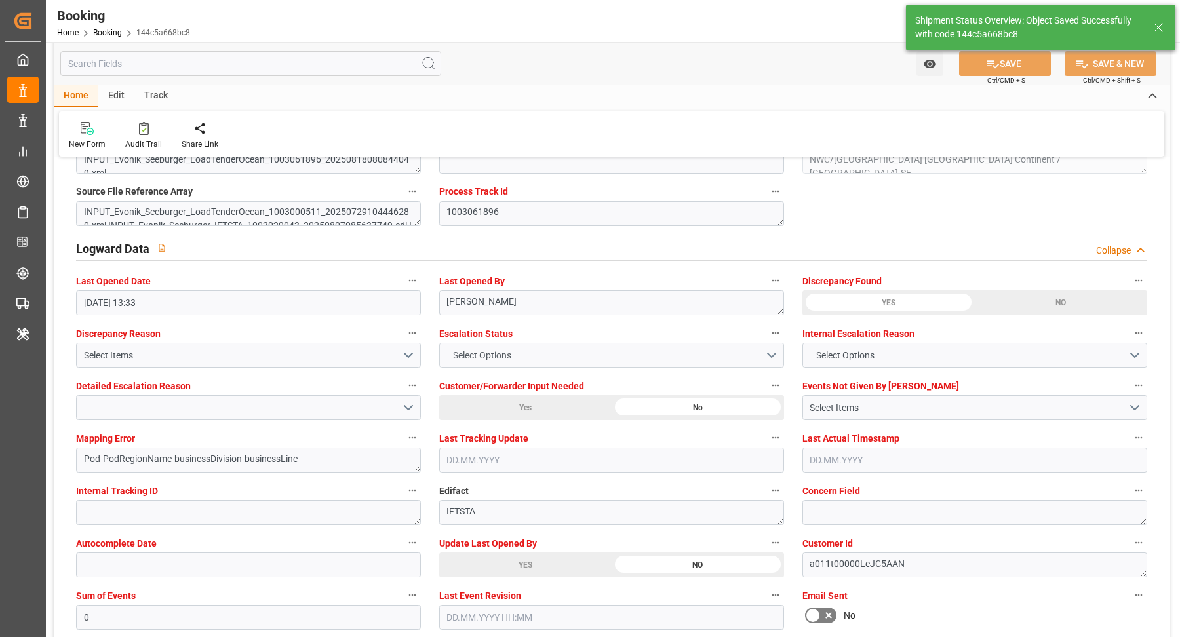
type input "02.09.2025 13:34"
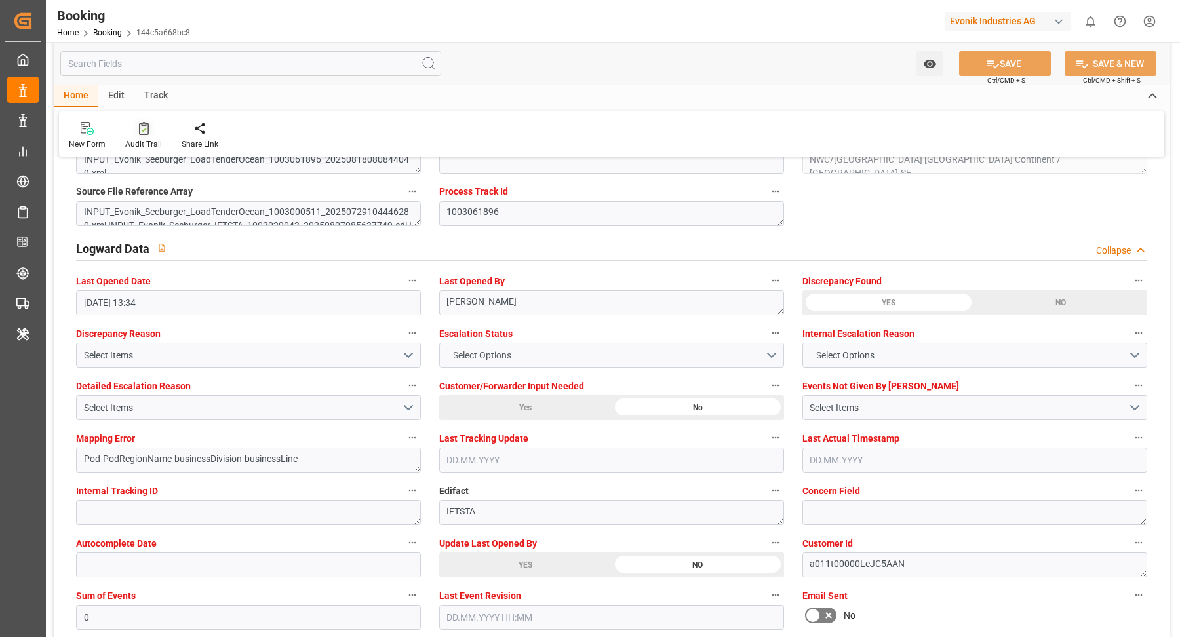
click at [145, 134] on icon at bounding box center [144, 128] width 10 height 13
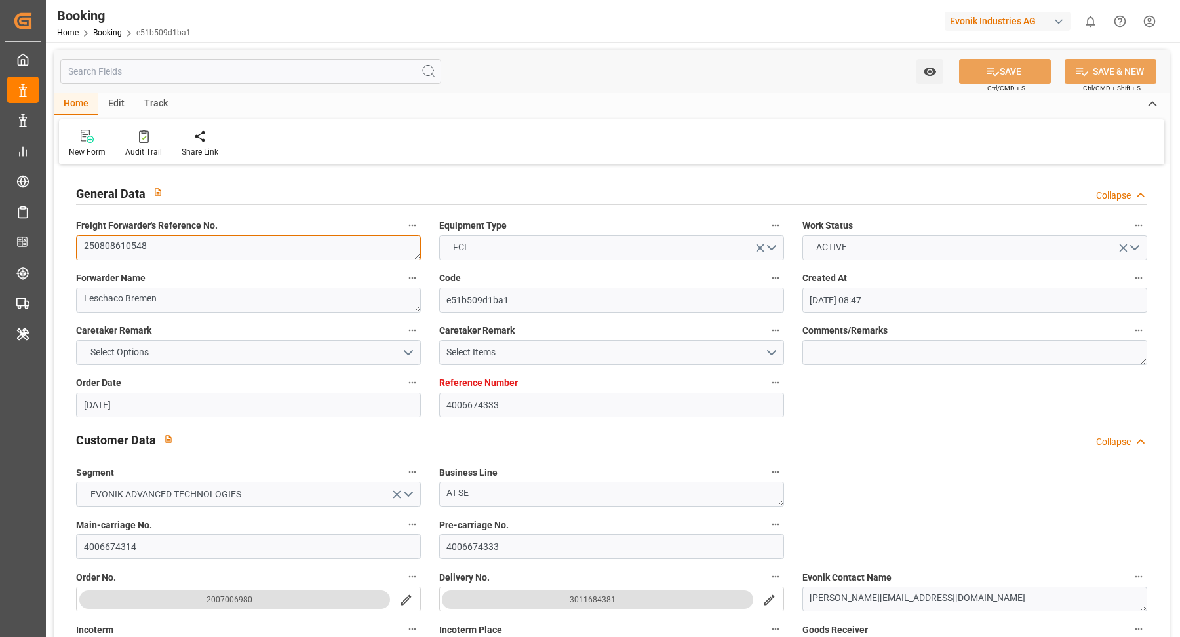
click at [220, 252] on textarea "250808610548" at bounding box center [248, 247] width 345 height 25
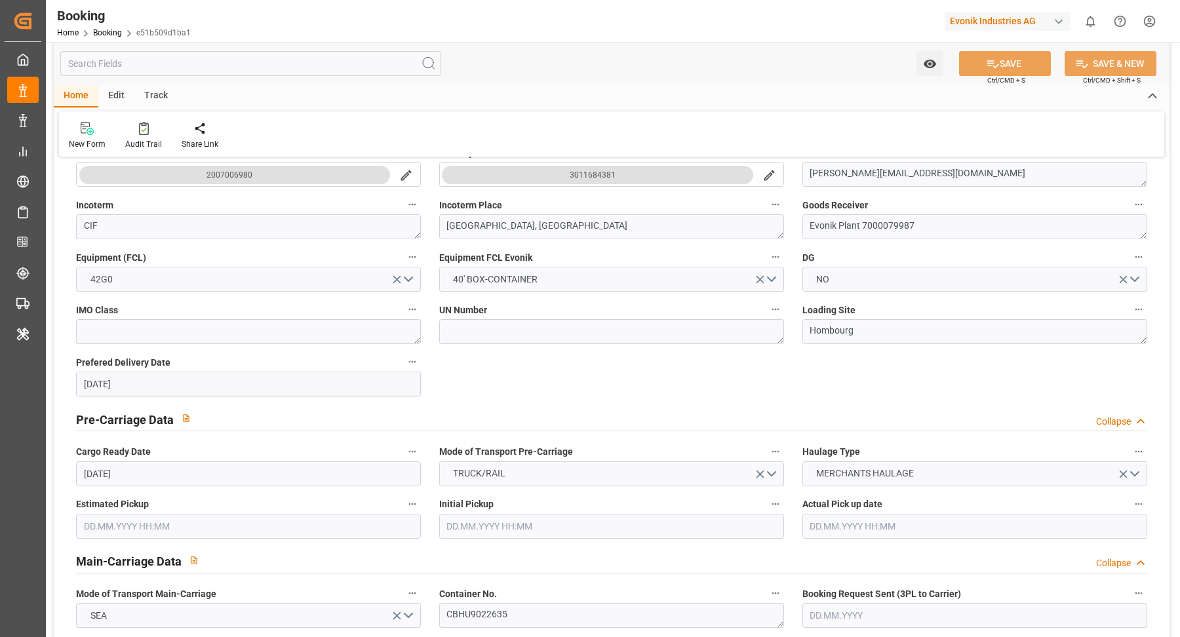
scroll to position [857, 0]
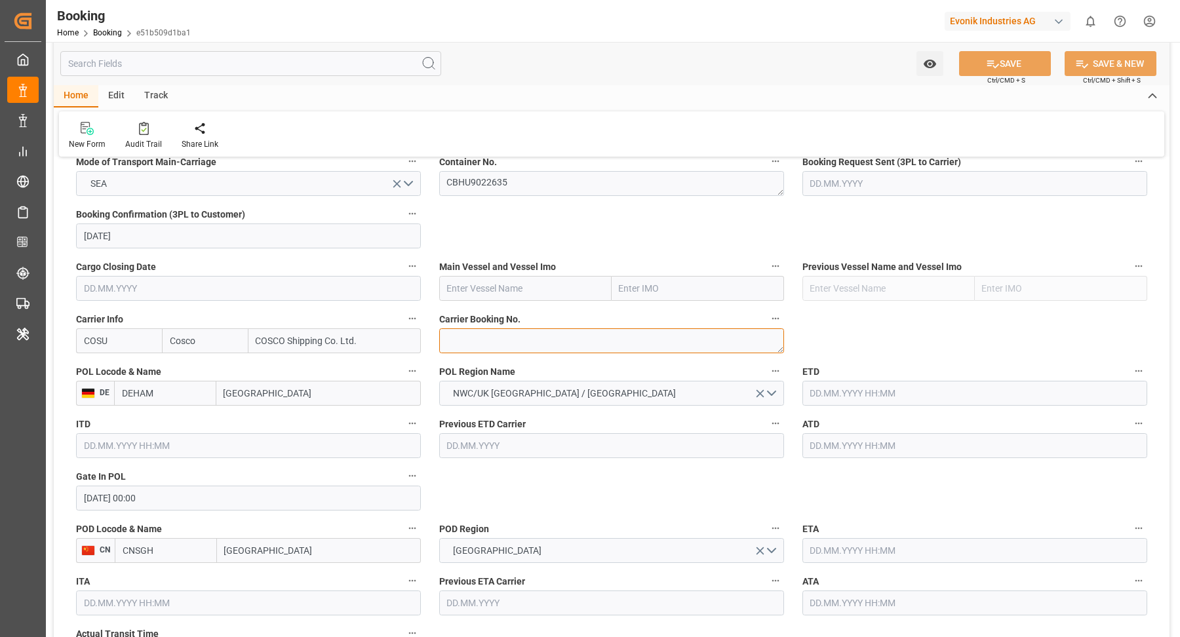
click at [491, 337] on textarea at bounding box center [611, 340] width 345 height 25
paste textarea "6426035950"
type textarea "6426035950"
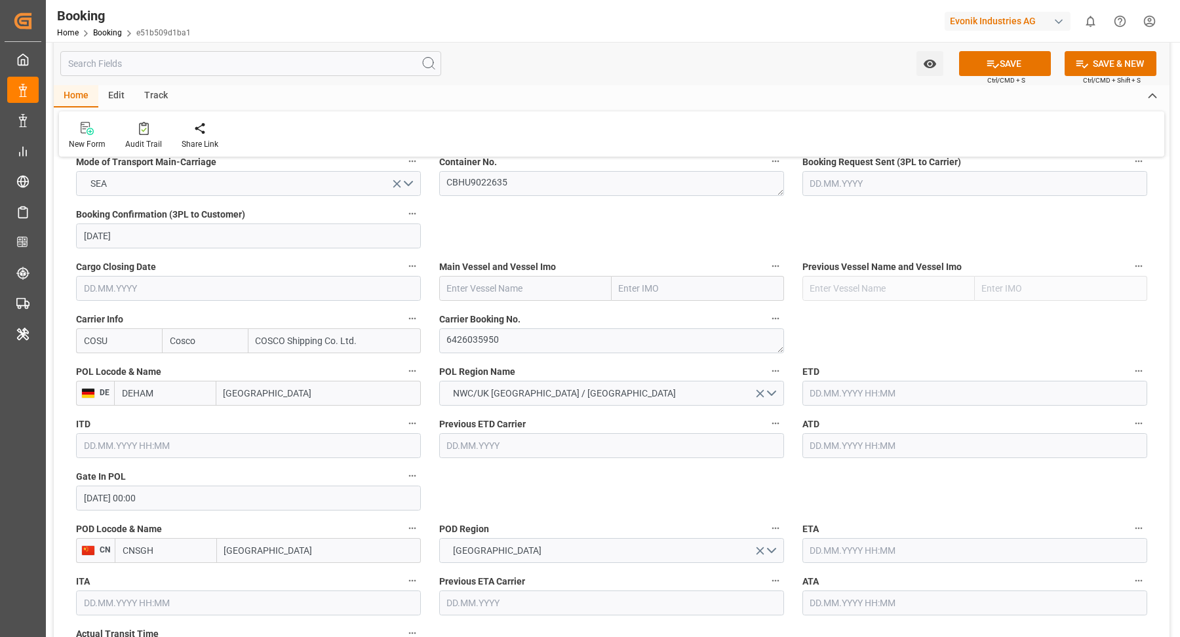
click at [502, 296] on input "text" at bounding box center [525, 288] width 172 height 25
paste input "EVER GIFTED"
click at [492, 312] on span "Ever Gifted - 9786827" at bounding box center [491, 317] width 86 height 10
type input "Ever Gifted"
type input "9786827"
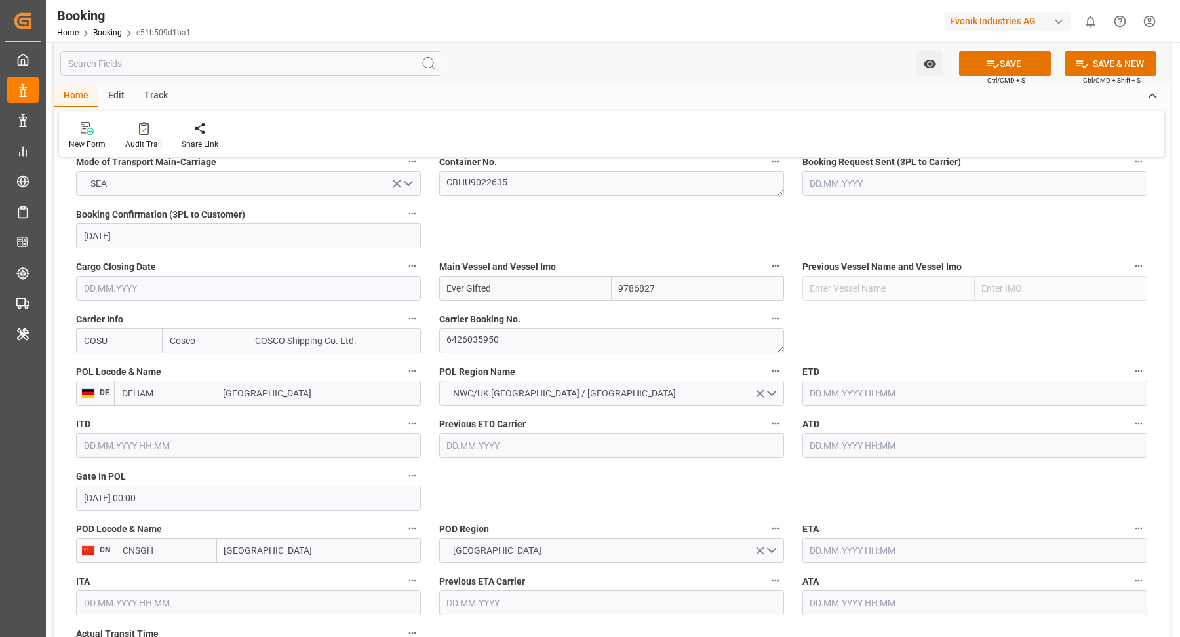
scroll to position [1023, 0]
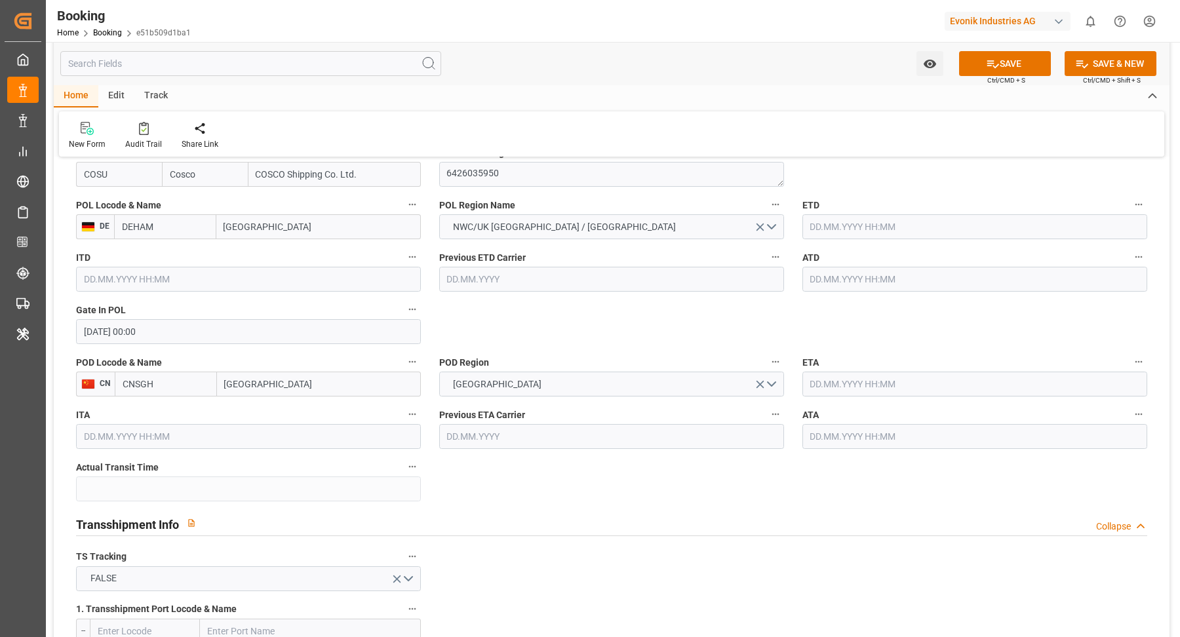
type input "Ever Gifted"
click at [869, 229] on input "text" at bounding box center [975, 226] width 345 height 25
click at [814, 256] on button "Previous Month" at bounding box center [814, 256] width 8 height 8
click at [970, 352] on span "17" at bounding box center [972, 355] width 9 height 9
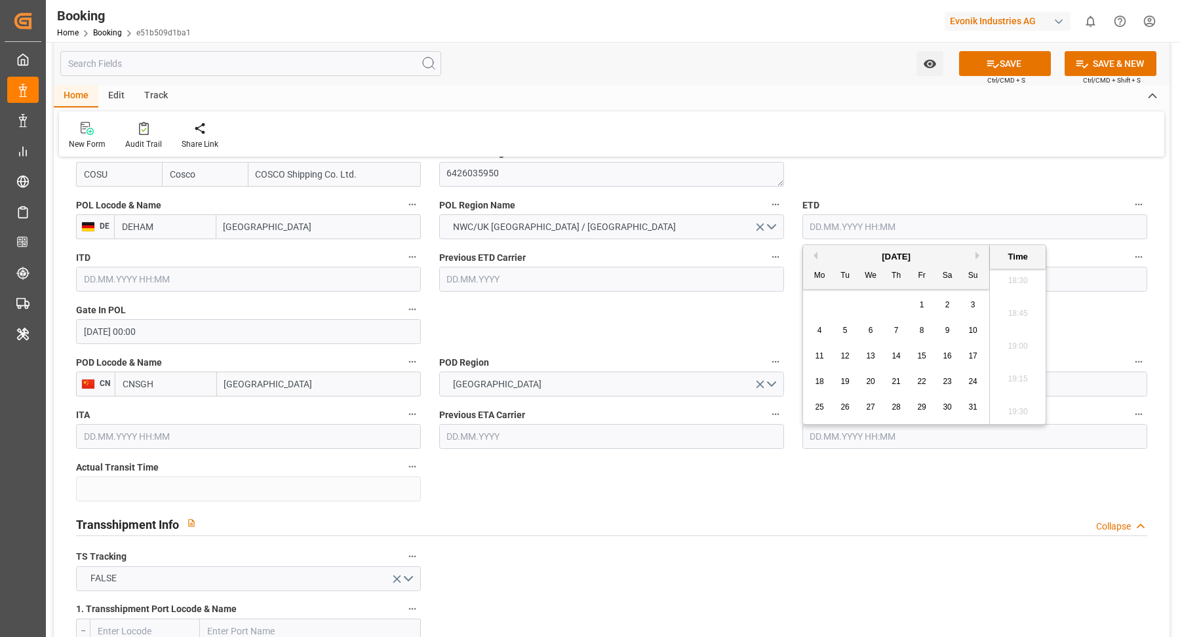
type input "17.08.2025 00:00"
click at [870, 275] on input "text" at bounding box center [975, 279] width 345 height 25
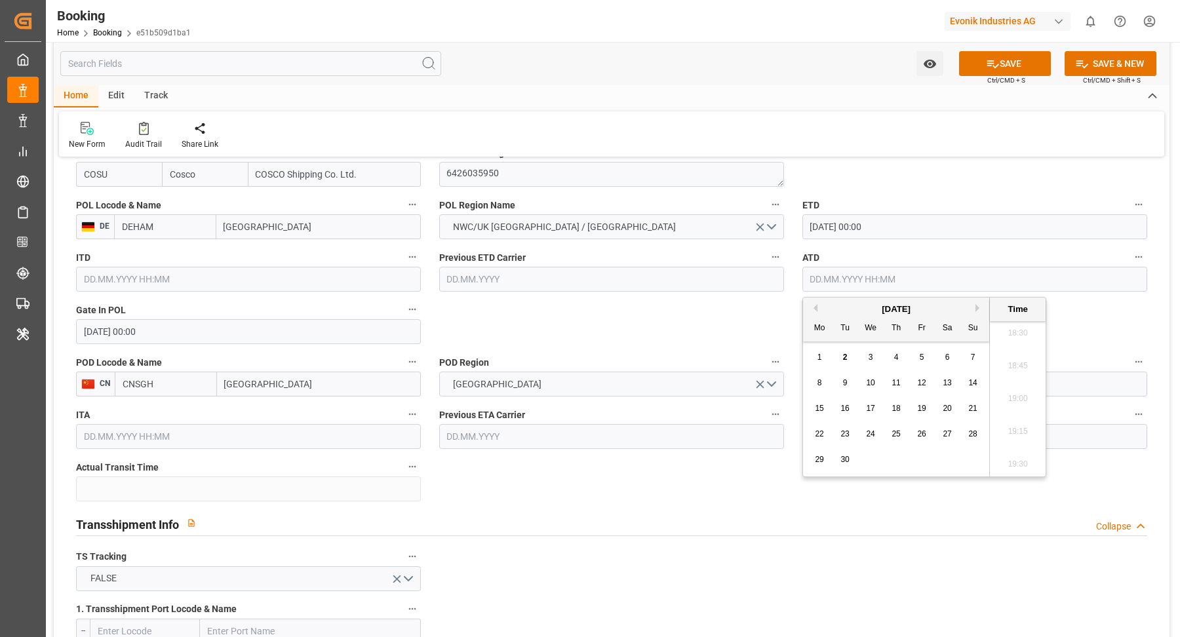
click at [813, 306] on button "Previous Month" at bounding box center [814, 308] width 8 height 8
click at [970, 408] on span "17" at bounding box center [972, 408] width 9 height 9
type input "17.08.2025 00:00"
click at [733, 365] on label "POD Region" at bounding box center [611, 362] width 345 height 18
click at [767, 365] on button "POD Region" at bounding box center [775, 361] width 17 height 17
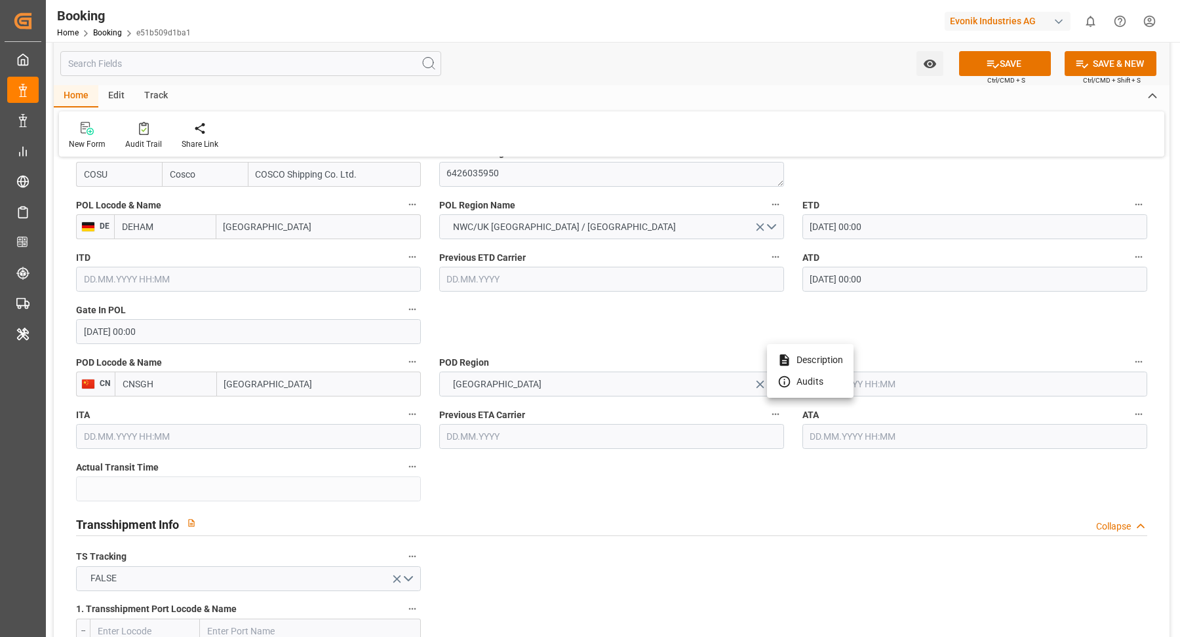
click at [698, 322] on div at bounding box center [590, 318] width 1180 height 637
click at [898, 388] on input "text" at bounding box center [975, 384] width 345 height 25
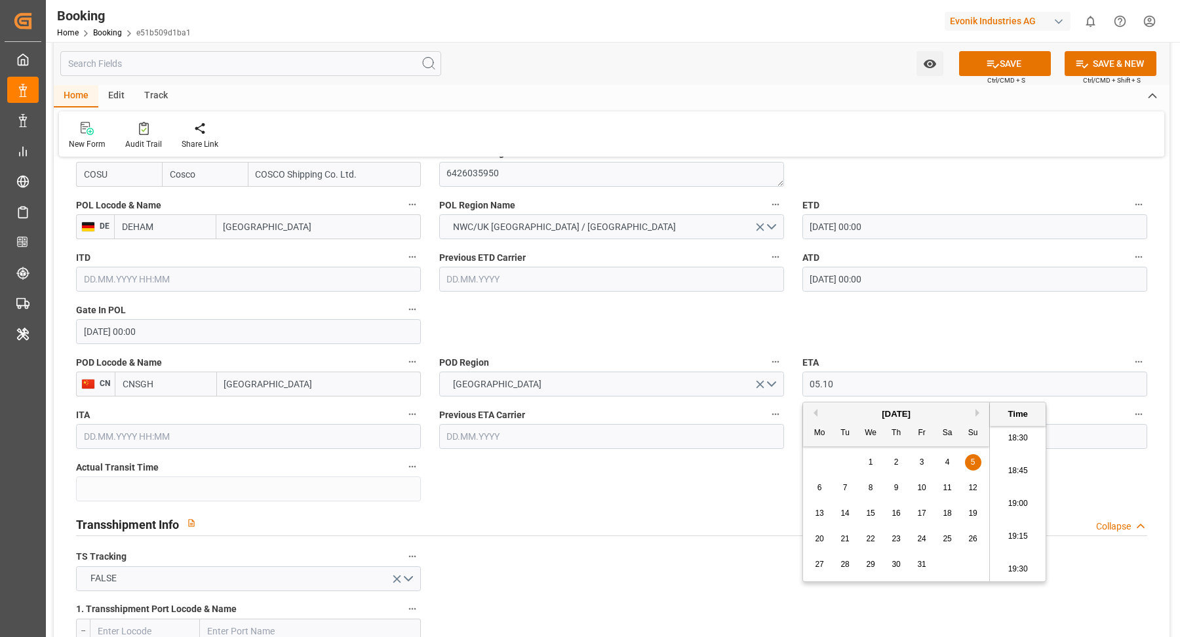
type input "05.10.2025 00:00"
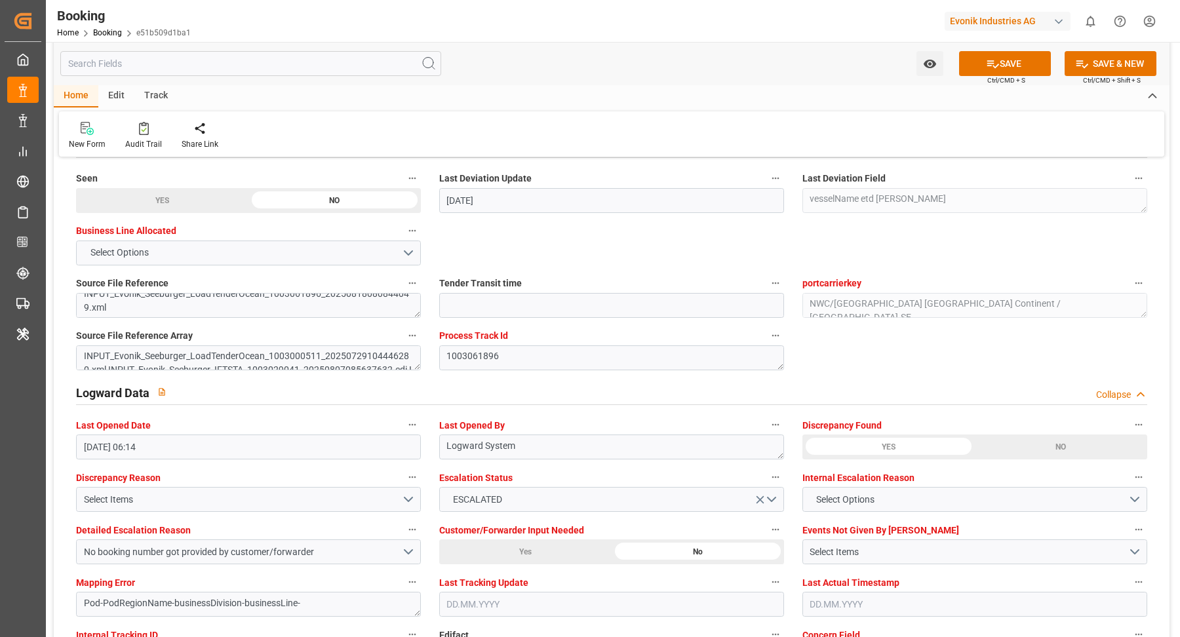
scroll to position [2200, 0]
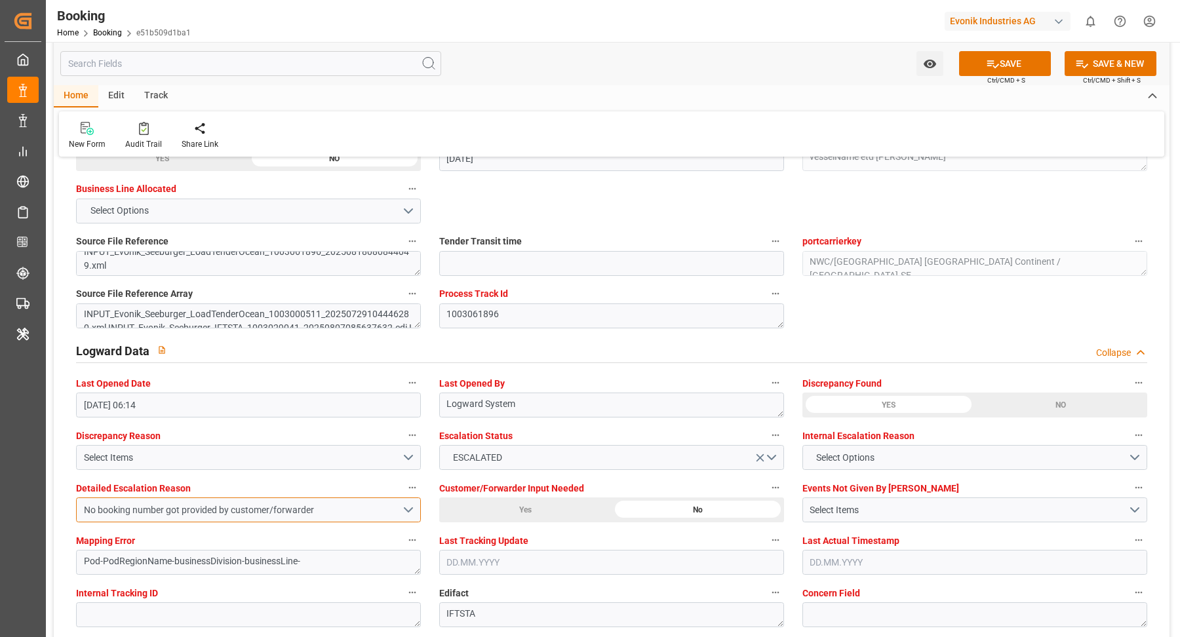
click at [367, 511] on div "No booking number got provided by customer/forwarder" at bounding box center [243, 511] width 318 height 14
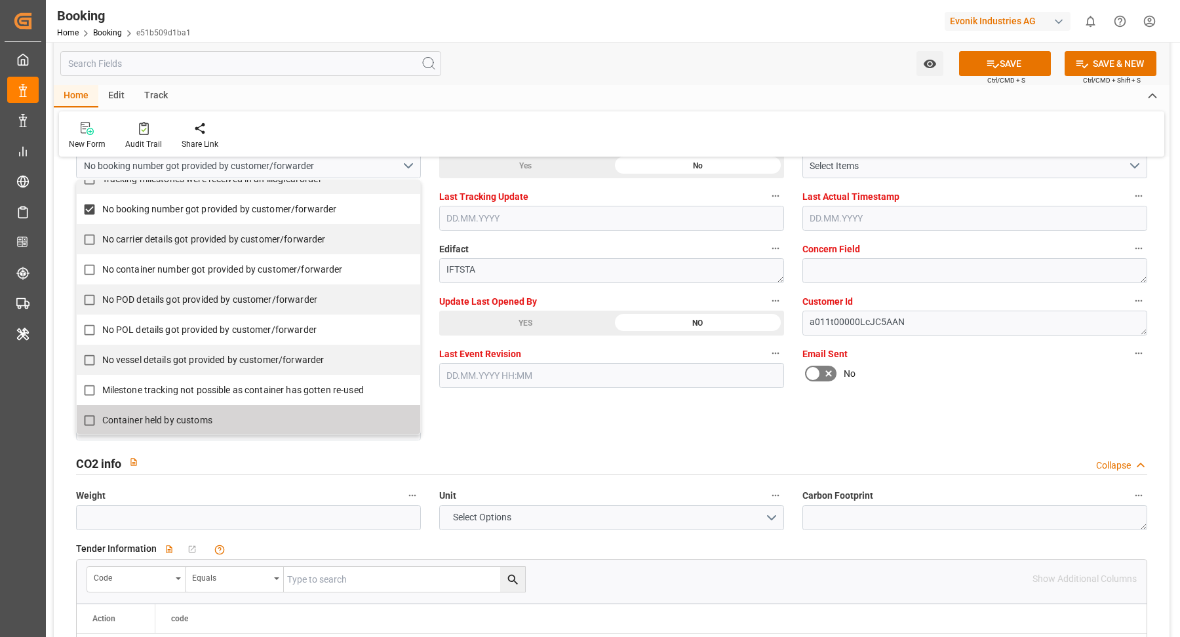
scroll to position [245, 0]
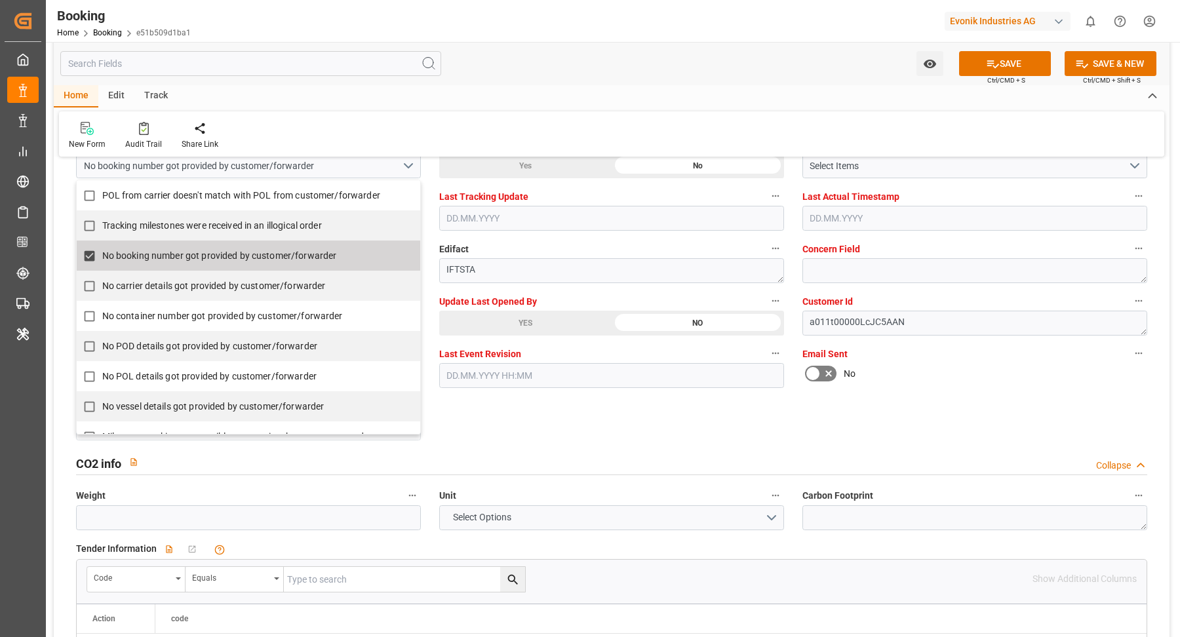
click at [127, 251] on span "No booking number got provided by customer/forwarder" at bounding box center [219, 255] width 235 height 10
checkbox input "false"
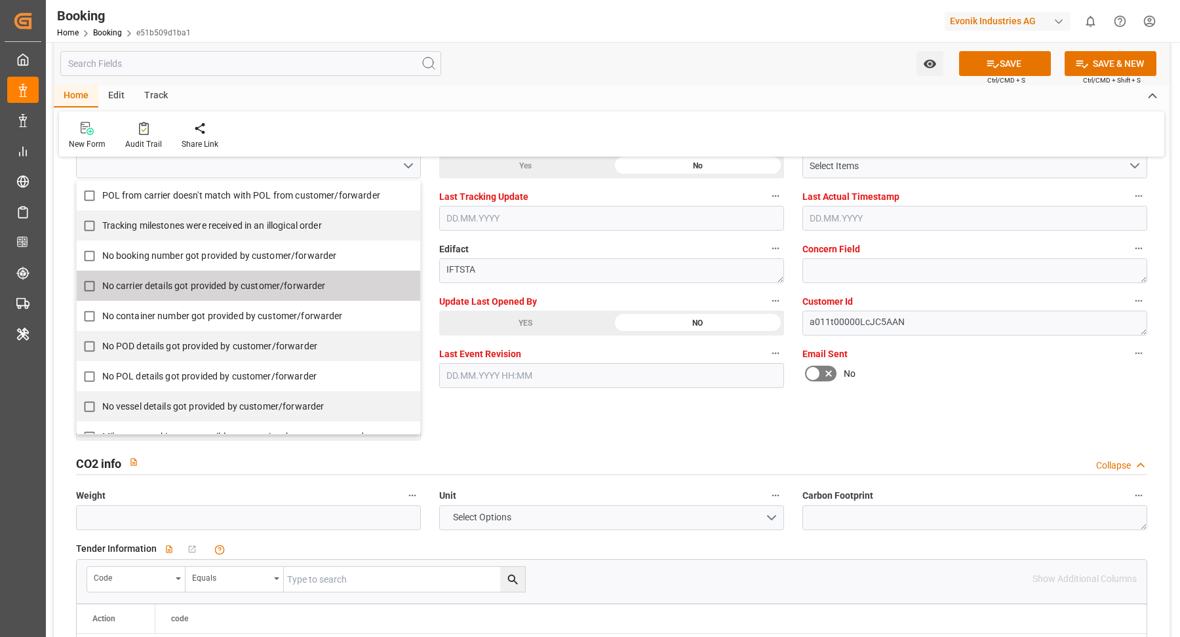
scroll to position [2383, 0]
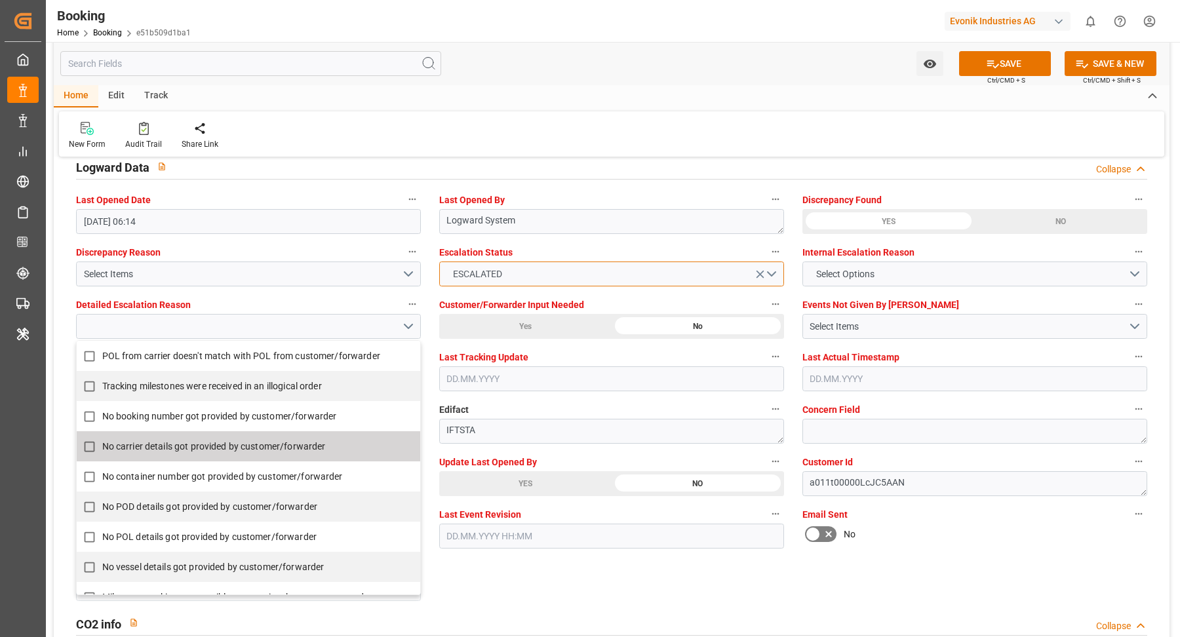
click at [751, 268] on button "ESCALATED" at bounding box center [611, 274] width 345 height 25
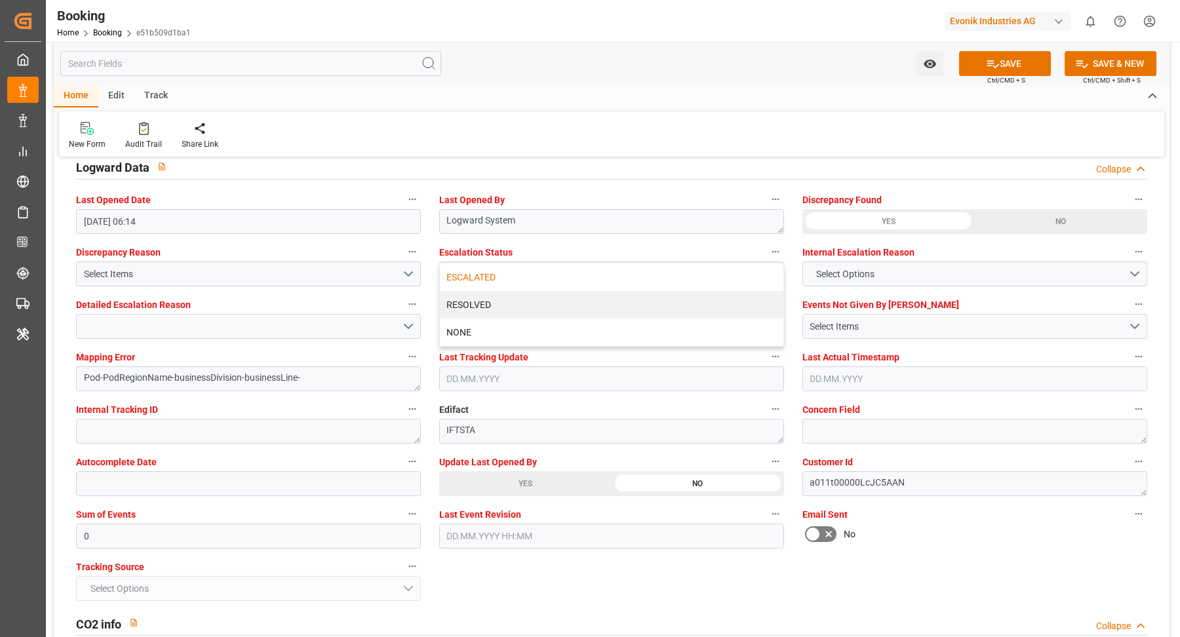
click at [734, 78] on div "Watch Option SAVE Ctrl/CMD + S SAVE & NEW Ctrl/CMD + Shift + S" at bounding box center [612, 63] width 1116 height 43
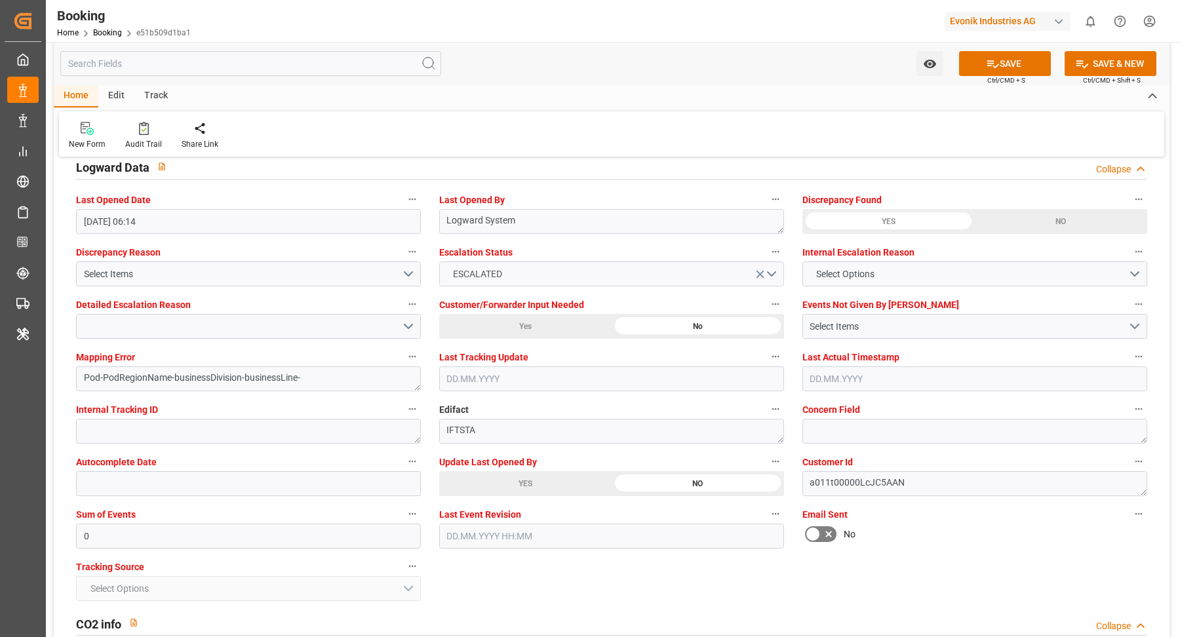
click at [761, 271] on icon "open menu" at bounding box center [761, 275] width 8 height 8
click at [673, 269] on button "Select Options" at bounding box center [611, 274] width 345 height 25
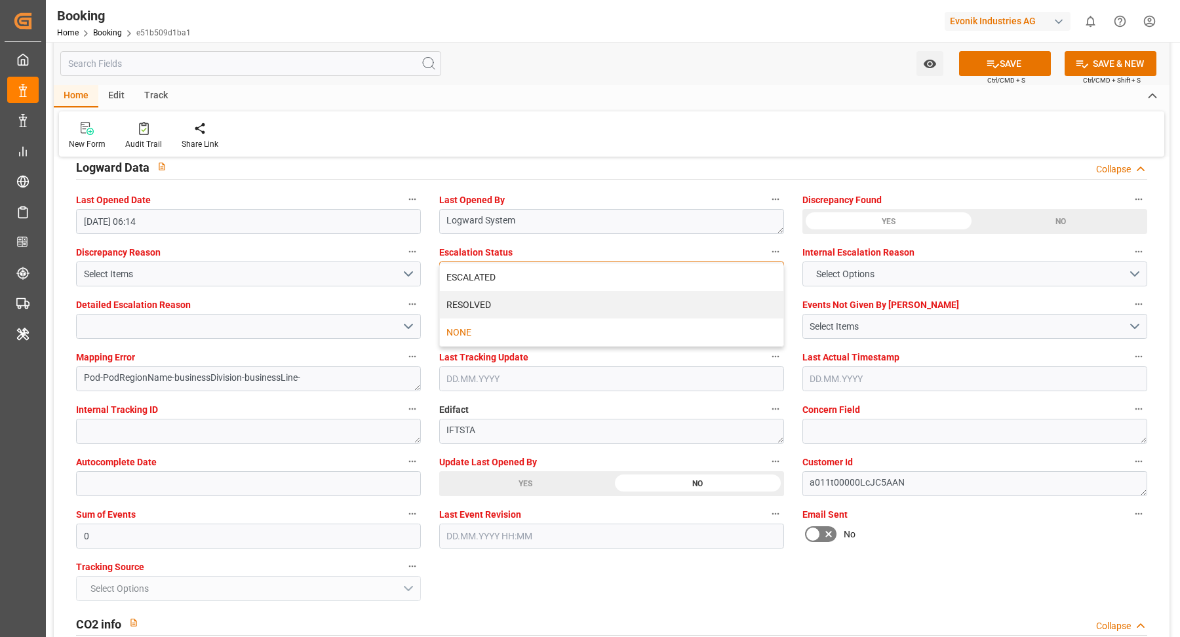
click at [535, 338] on div "NONE" at bounding box center [612, 333] width 344 height 28
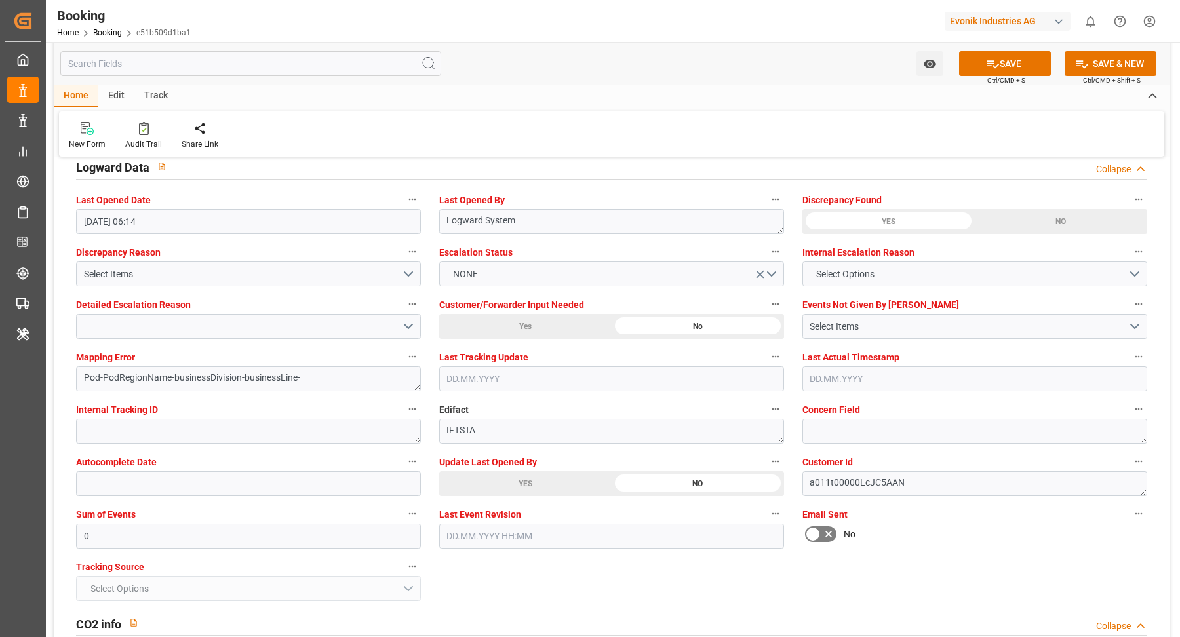
click at [785, 49] on div "Watch Option SAVE Ctrl/CMD + S SAVE & NEW Ctrl/CMD + Shift + S" at bounding box center [612, 63] width 1116 height 43
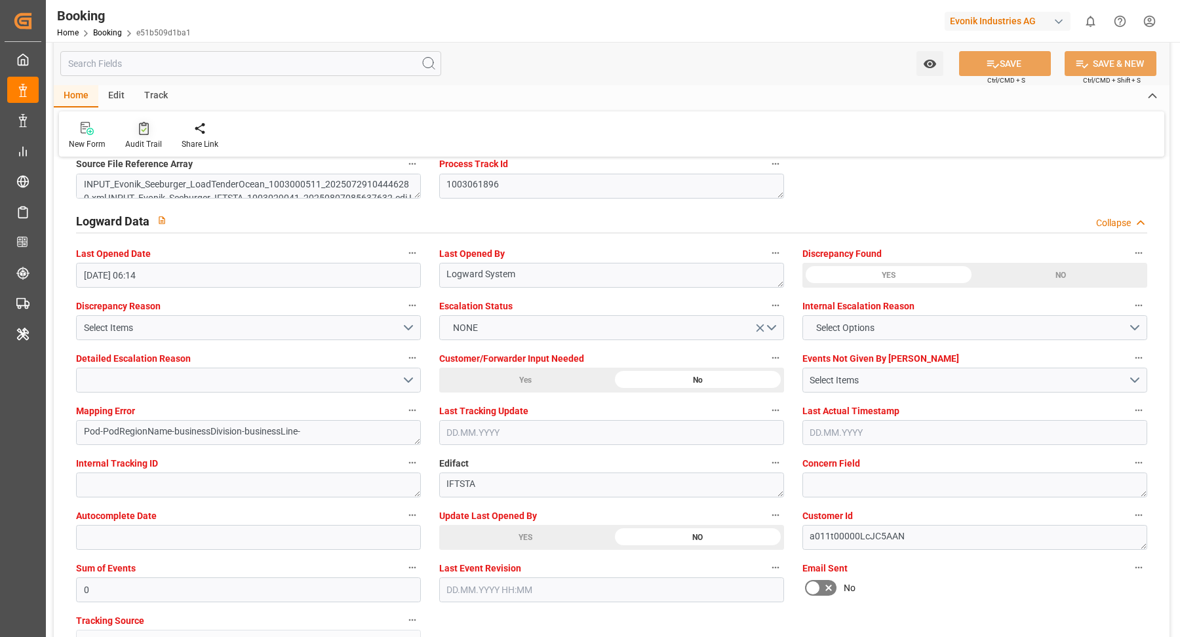
click at [122, 123] on div "Audit Trail" at bounding box center [143, 135] width 56 height 29
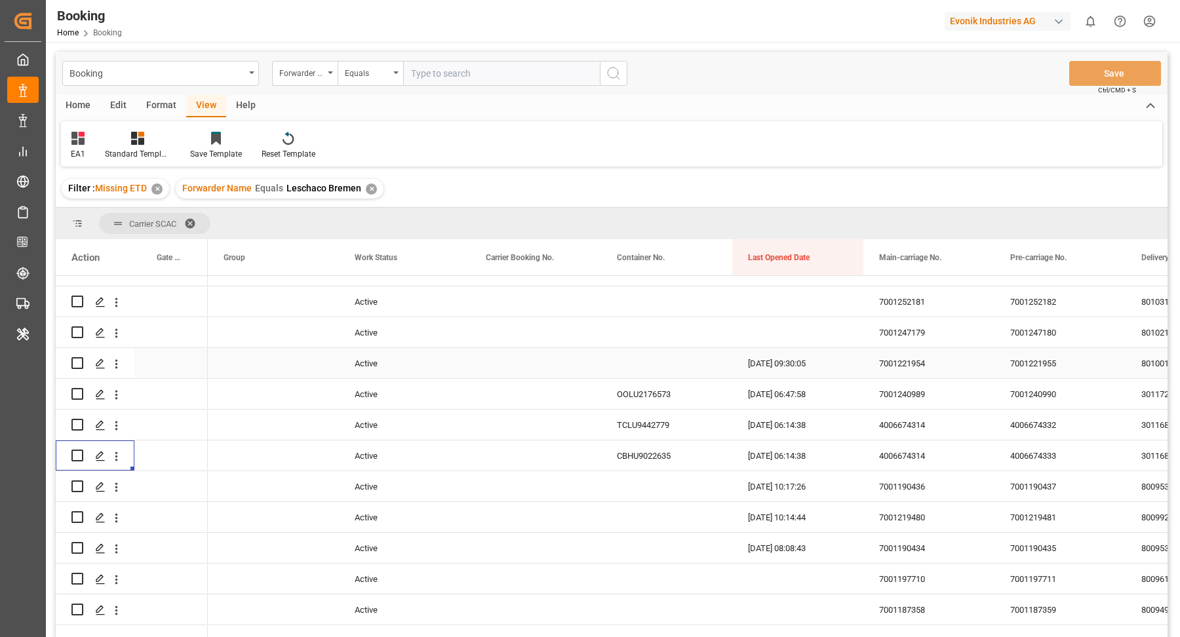
scroll to position [15, 0]
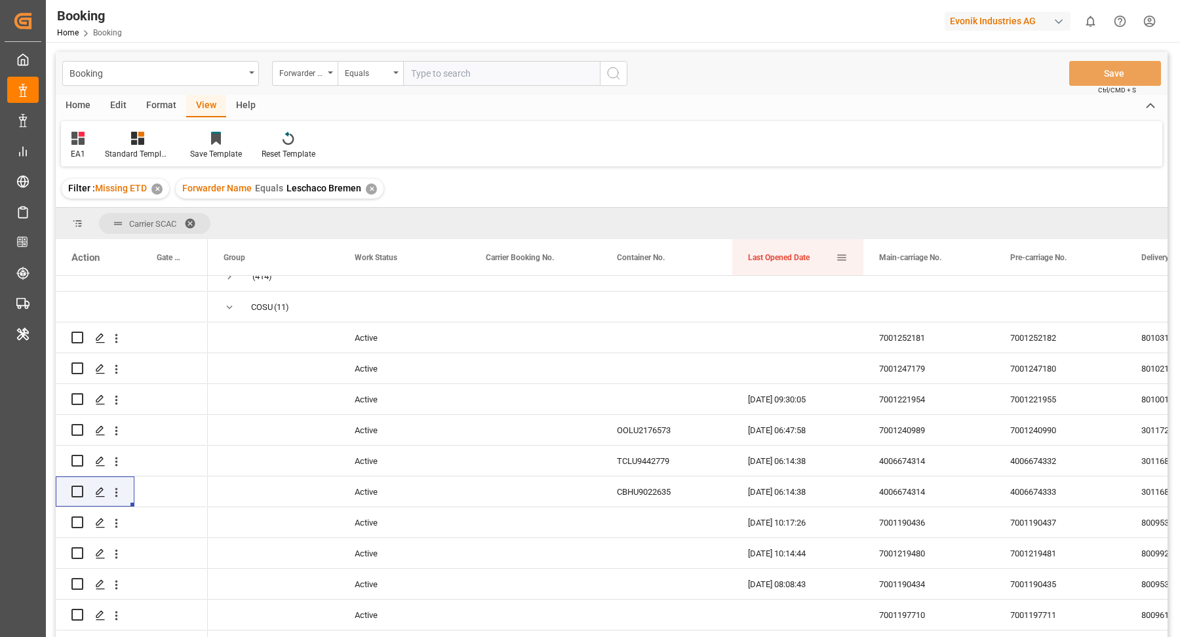
drag, startPoint x: 787, startPoint y: 259, endPoint x: 787, endPoint y: 227, distance: 32.1
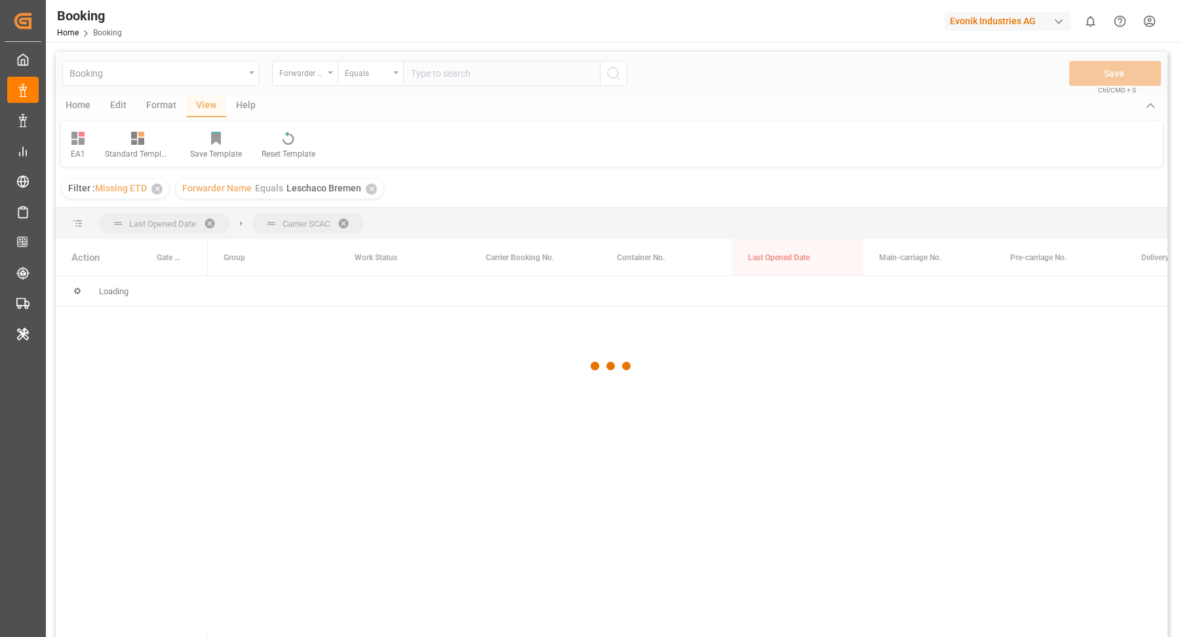
scroll to position [0, 0]
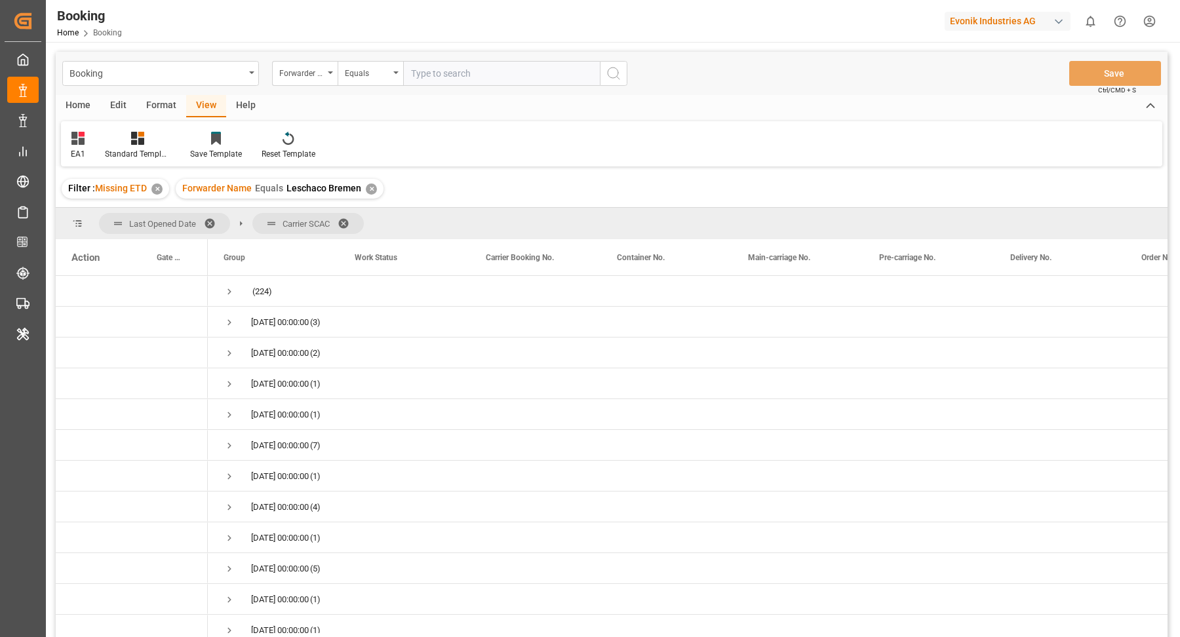
click at [210, 218] on span at bounding box center [214, 224] width 21 height 12
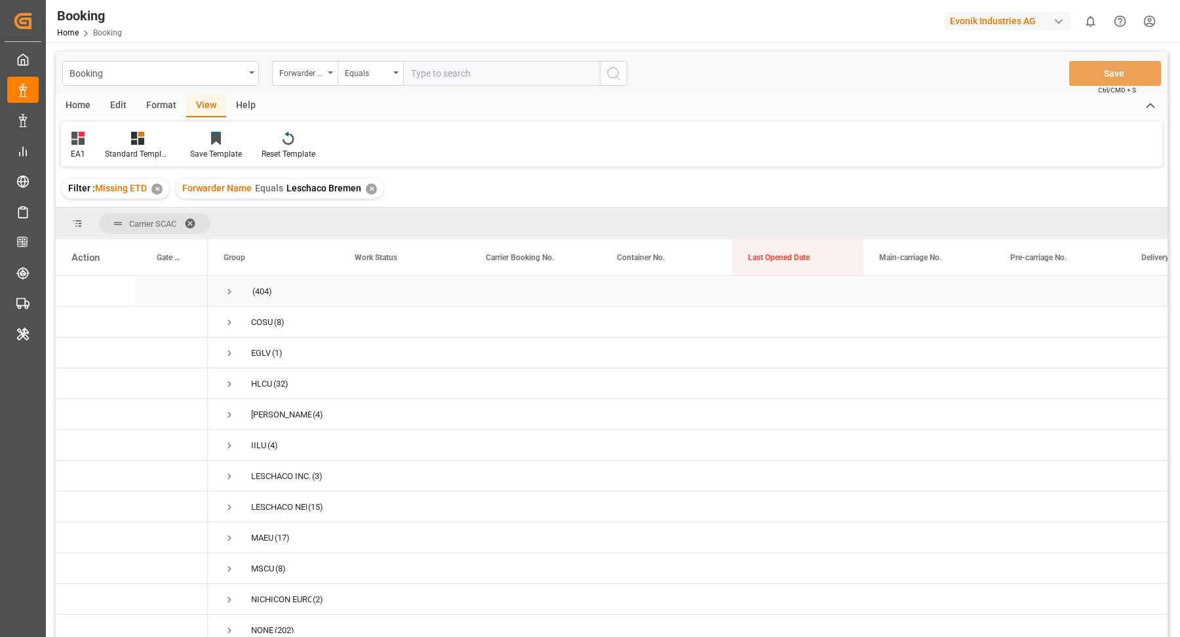
click at [229, 286] on span "Press SPACE to select this row." at bounding box center [230, 292] width 12 height 12
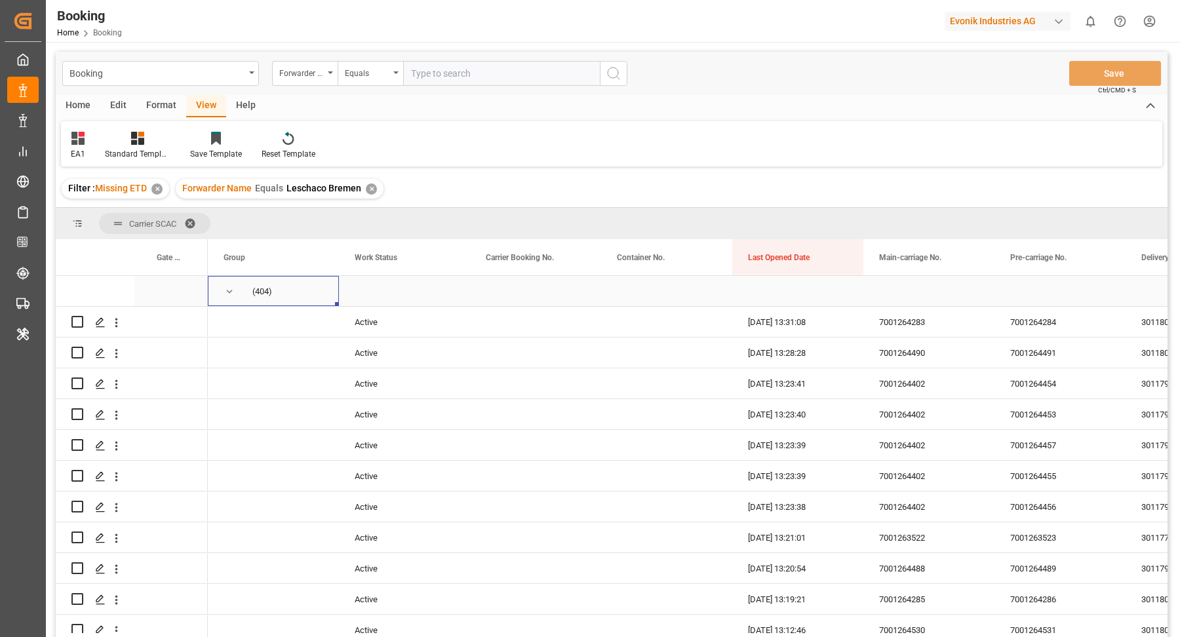
click at [222, 287] on div "(404)" at bounding box center [273, 291] width 131 height 30
click at [227, 289] on span "Press SPACE to select this row." at bounding box center [230, 292] width 12 height 12
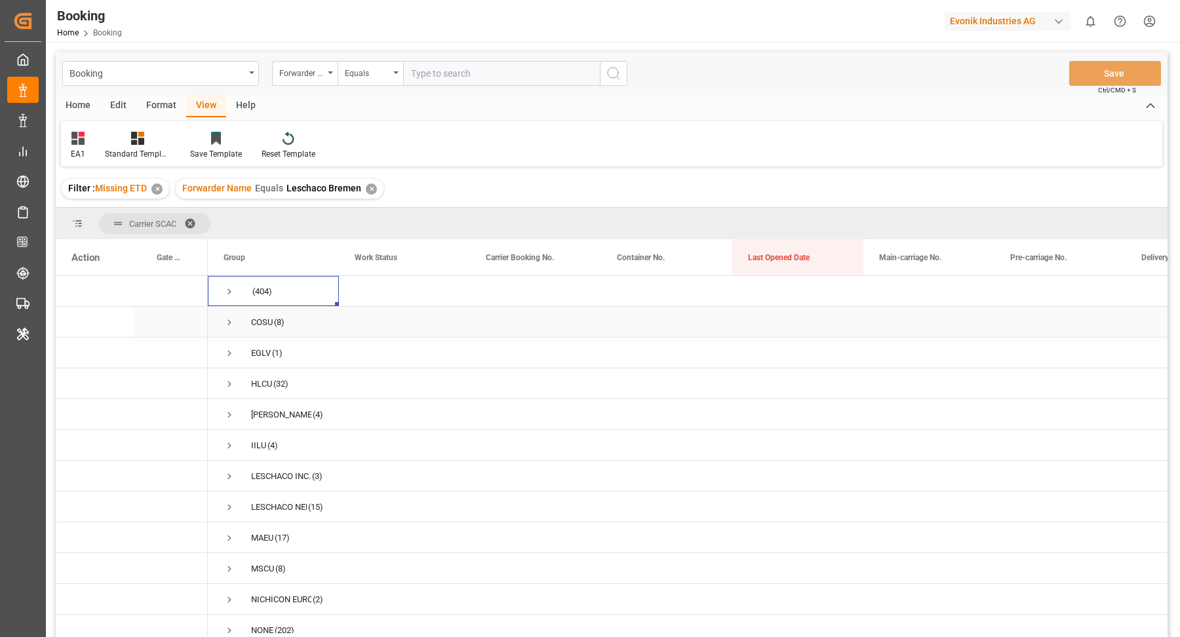
click at [233, 349] on span "Press SPACE to select this row." at bounding box center [230, 353] width 12 height 12
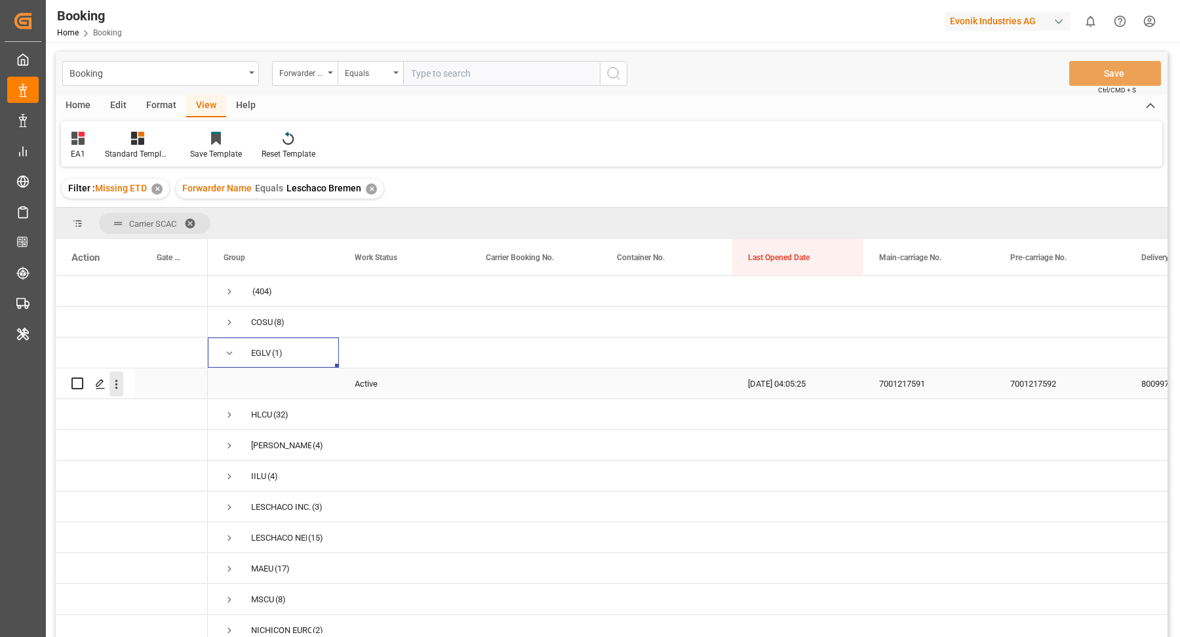
click at [120, 380] on icon "open menu" at bounding box center [116, 385] width 14 height 14
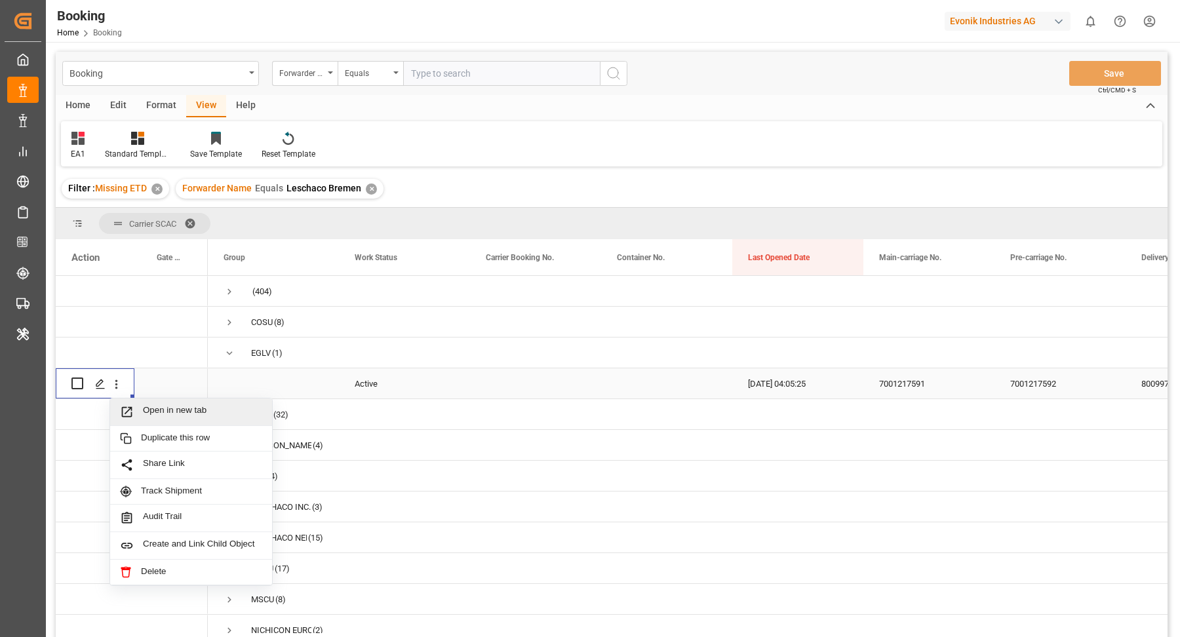
click at [212, 403] on div "Open in new tab" at bounding box center [191, 413] width 162 height 28
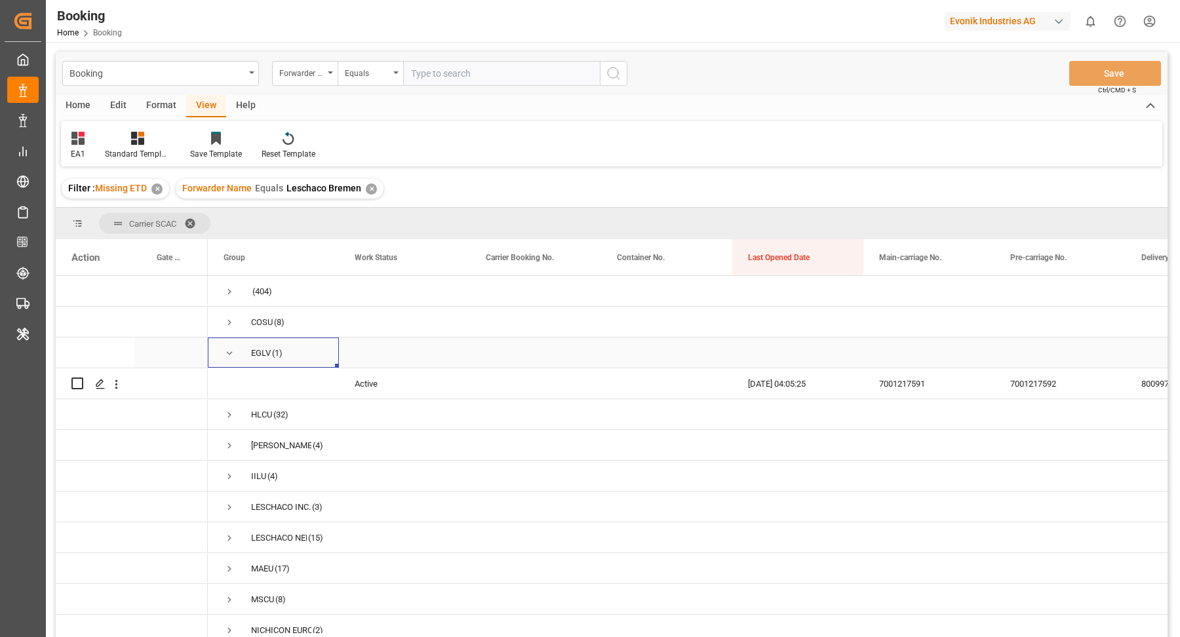
click at [239, 350] on span "EGLV (1)" at bounding box center [274, 352] width 100 height 29
click at [226, 420] on span "Press SPACE to select this row." at bounding box center [230, 415] width 12 height 12
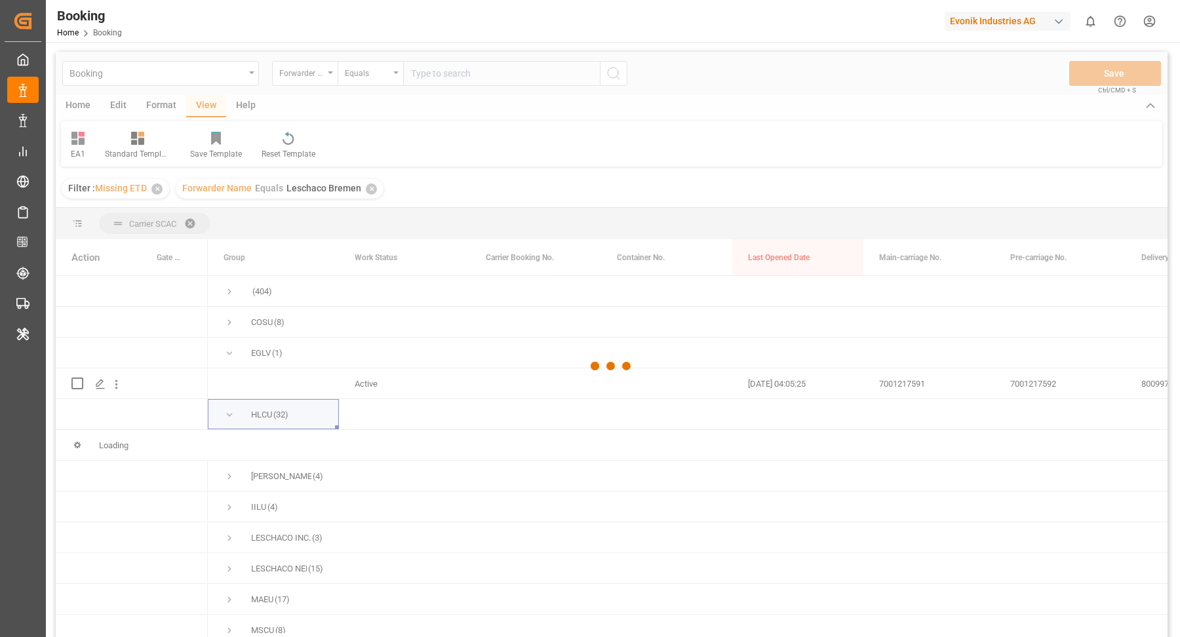
click at [228, 348] on div at bounding box center [612, 366] width 1112 height 629
click at [228, 355] on div at bounding box center [612, 366] width 1112 height 629
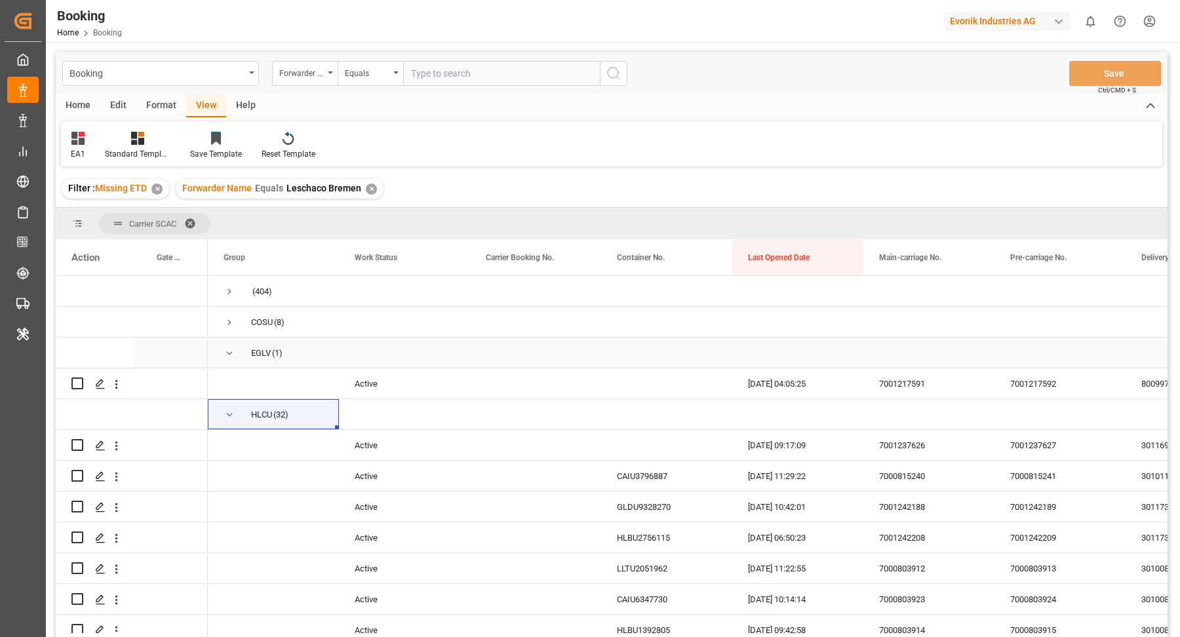
click at [220, 343] on div "EGLV (1)" at bounding box center [273, 353] width 131 height 30
click at [229, 352] on span "Press SPACE to select this row." at bounding box center [230, 353] width 12 height 12
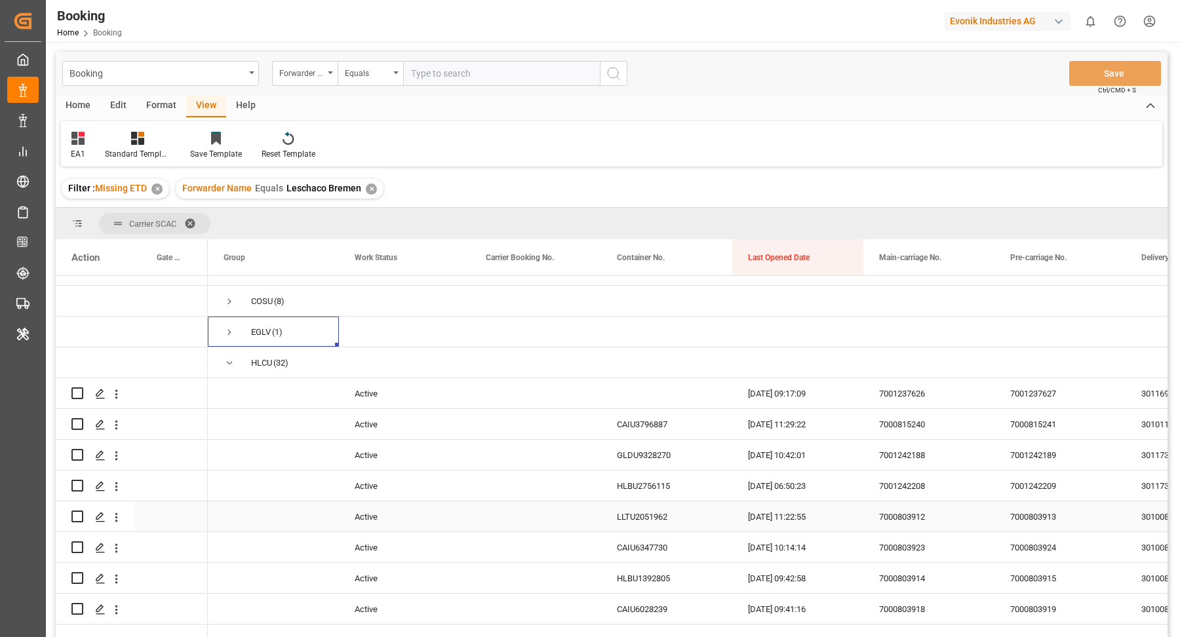
scroll to position [43, 0]
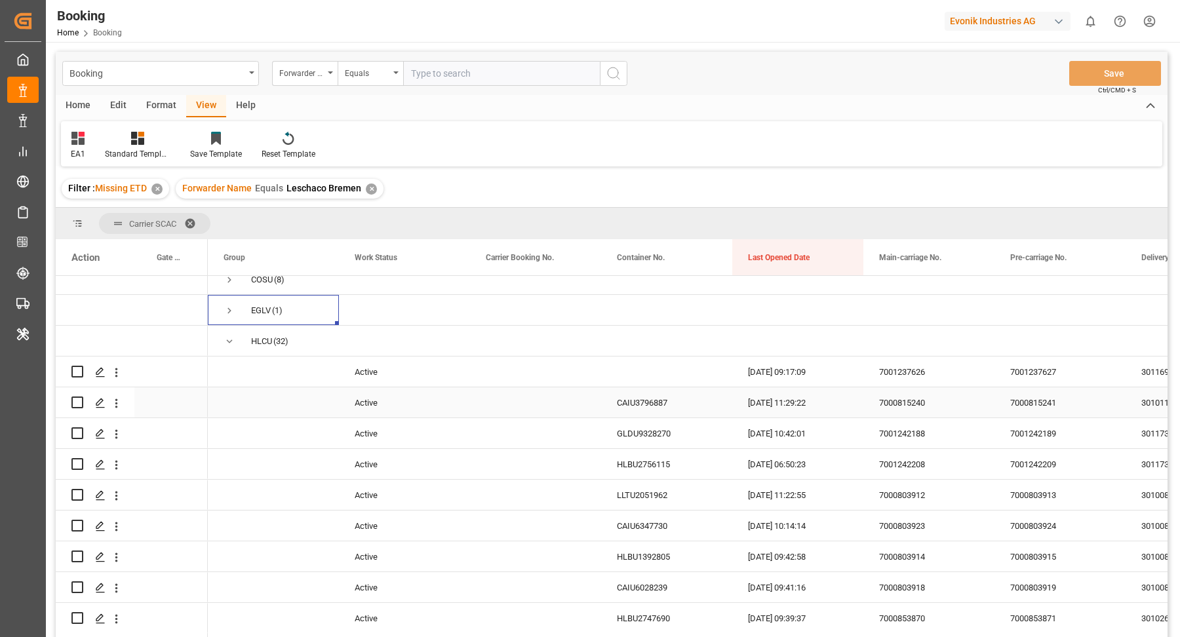
click at [648, 400] on div "CAIU3796887" at bounding box center [666, 402] width 131 height 30
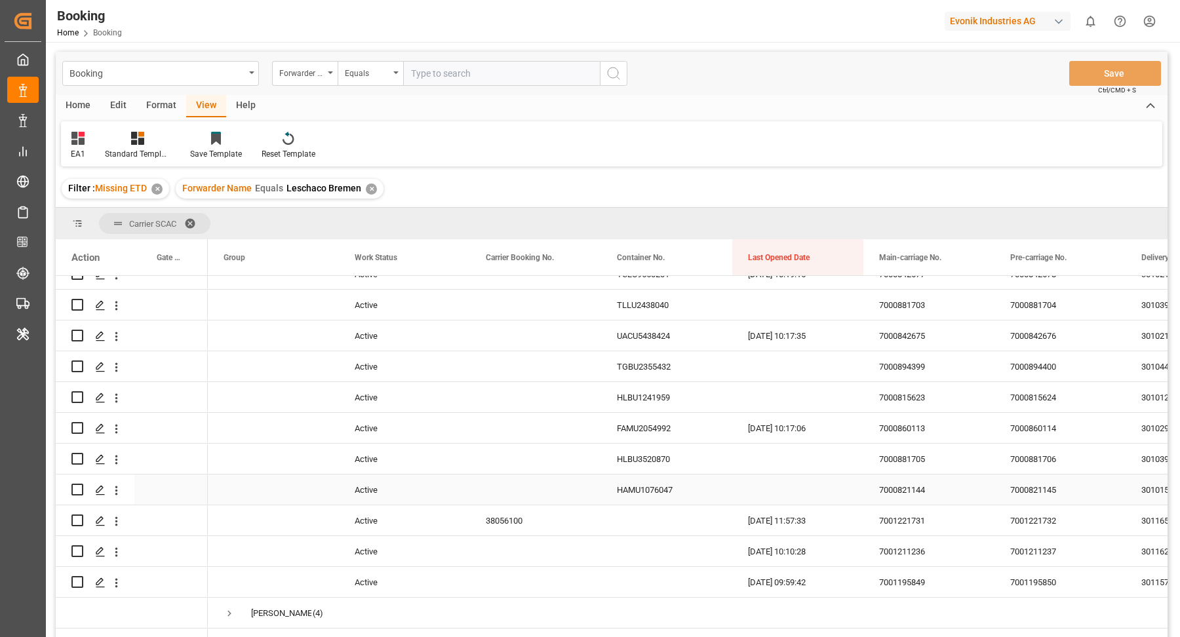
scroll to position [797, 0]
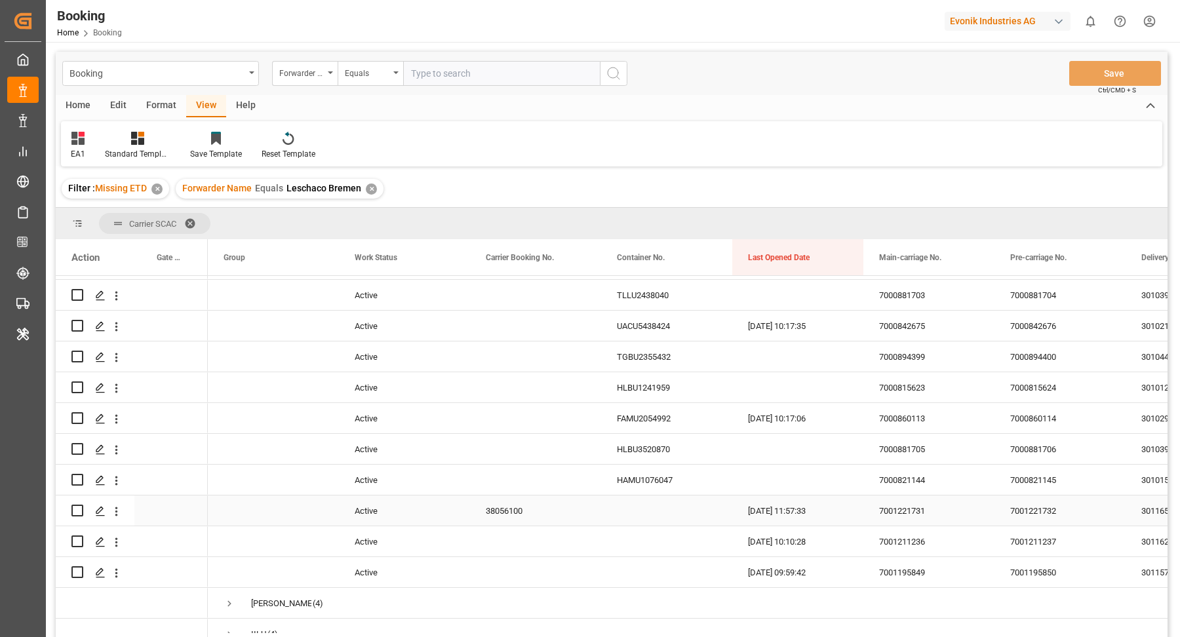
click at [532, 498] on div "38056100" at bounding box center [535, 511] width 131 height 30
click at [119, 515] on icon "open menu" at bounding box center [116, 512] width 14 height 14
click at [202, 529] on div "Open in new tab" at bounding box center [191, 540] width 162 height 28
click at [664, 488] on div "HAMU1076047" at bounding box center [666, 480] width 131 height 30
click at [117, 482] on icon "open menu" at bounding box center [116, 481] width 14 height 14
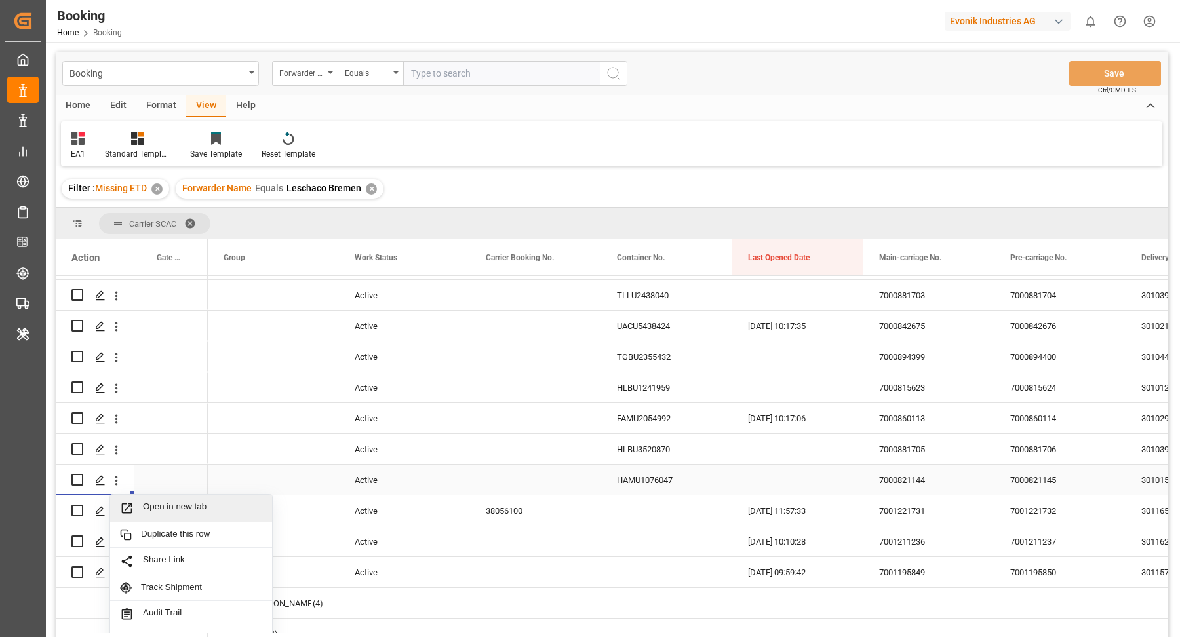
click at [198, 496] on div "Open in new tab" at bounding box center [191, 509] width 162 height 28
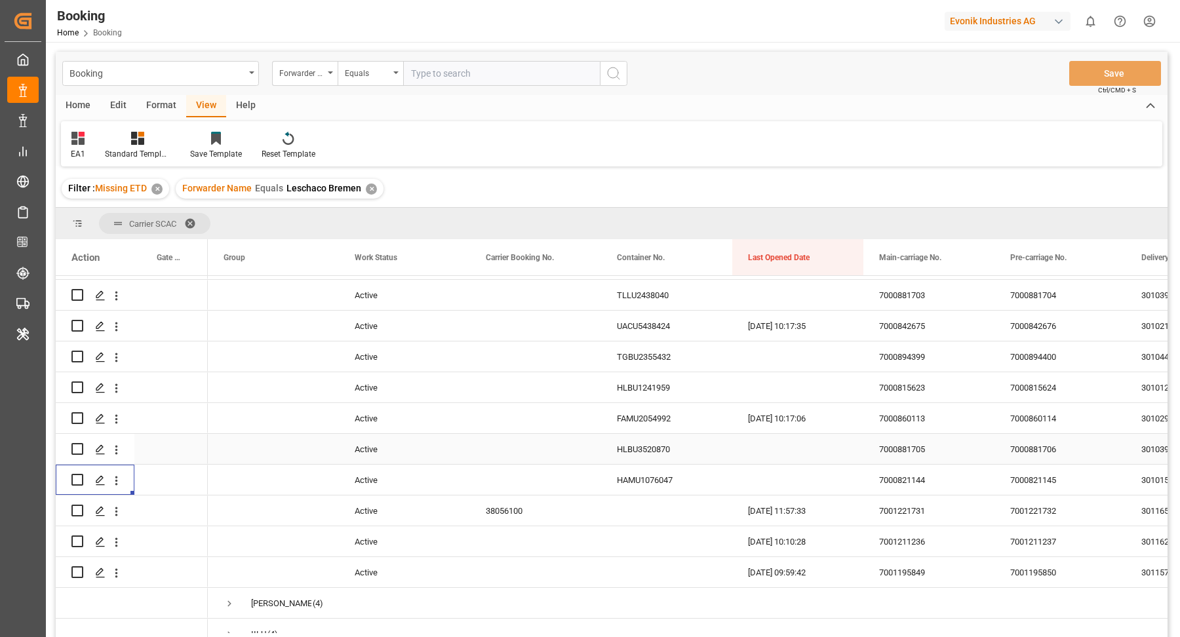
scroll to position [787, 0]
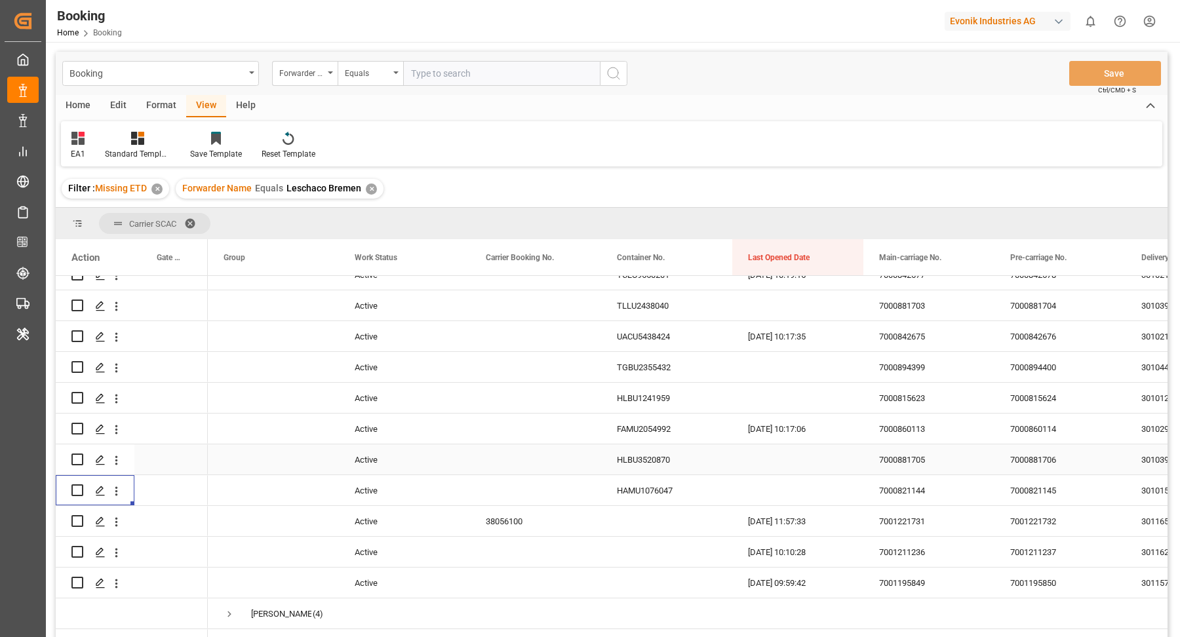
click at [646, 456] on div "HLBU3520870" at bounding box center [666, 460] width 131 height 30
click at [116, 462] on icon "open menu" at bounding box center [116, 460] width 3 height 9
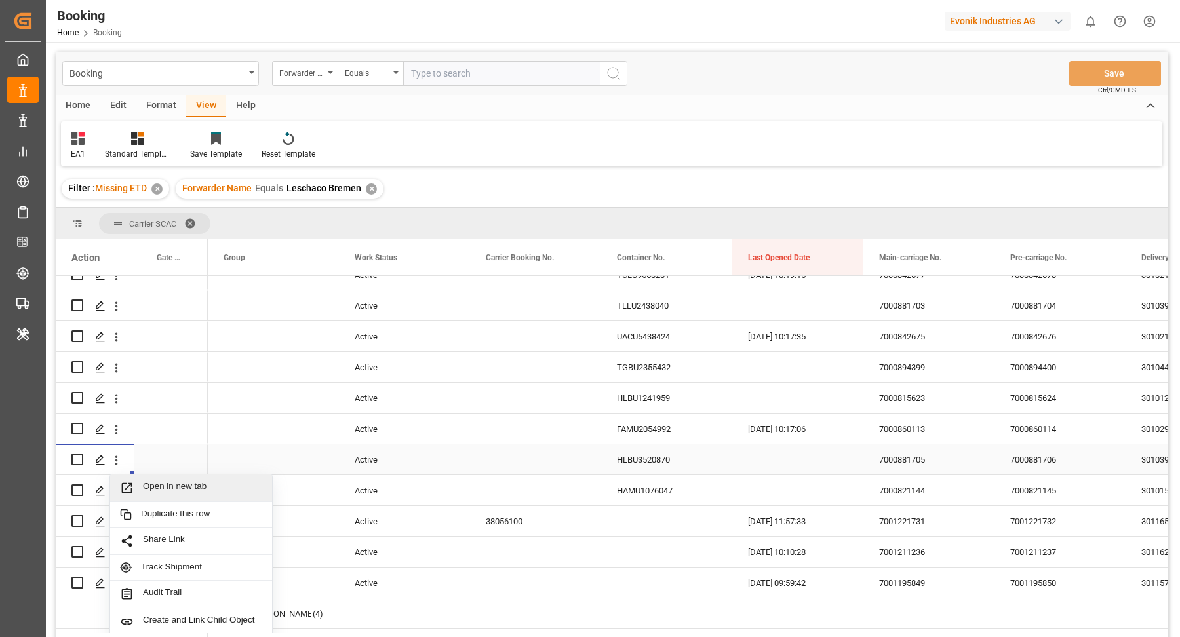
click at [204, 477] on div "Open in new tab" at bounding box center [191, 489] width 162 height 28
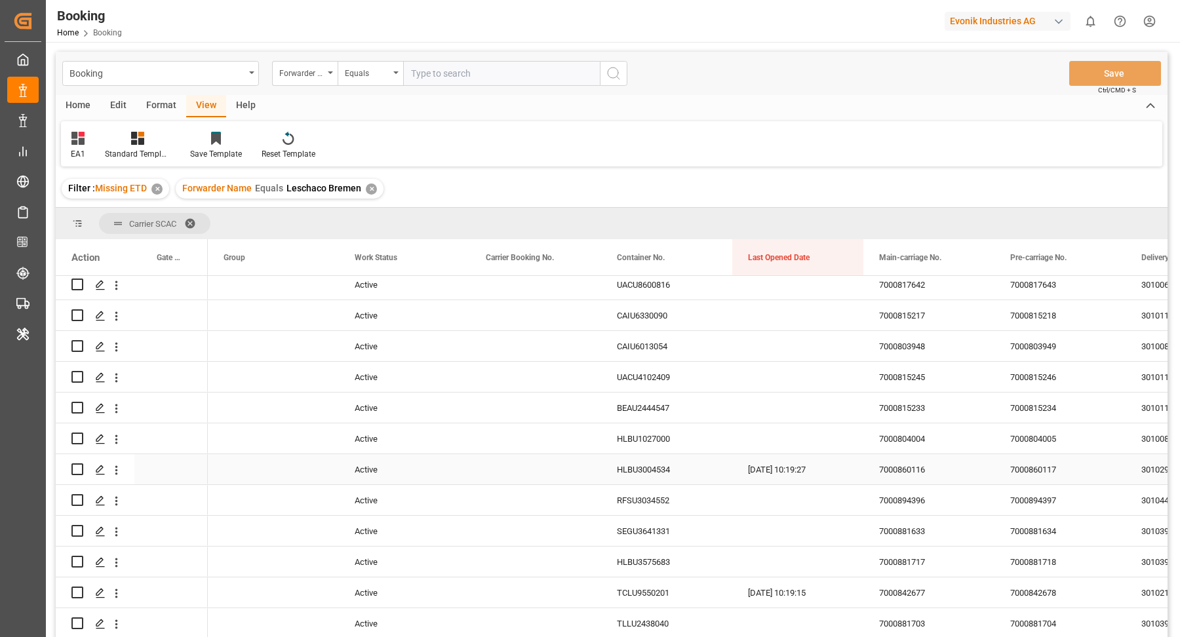
scroll to position [0, 0]
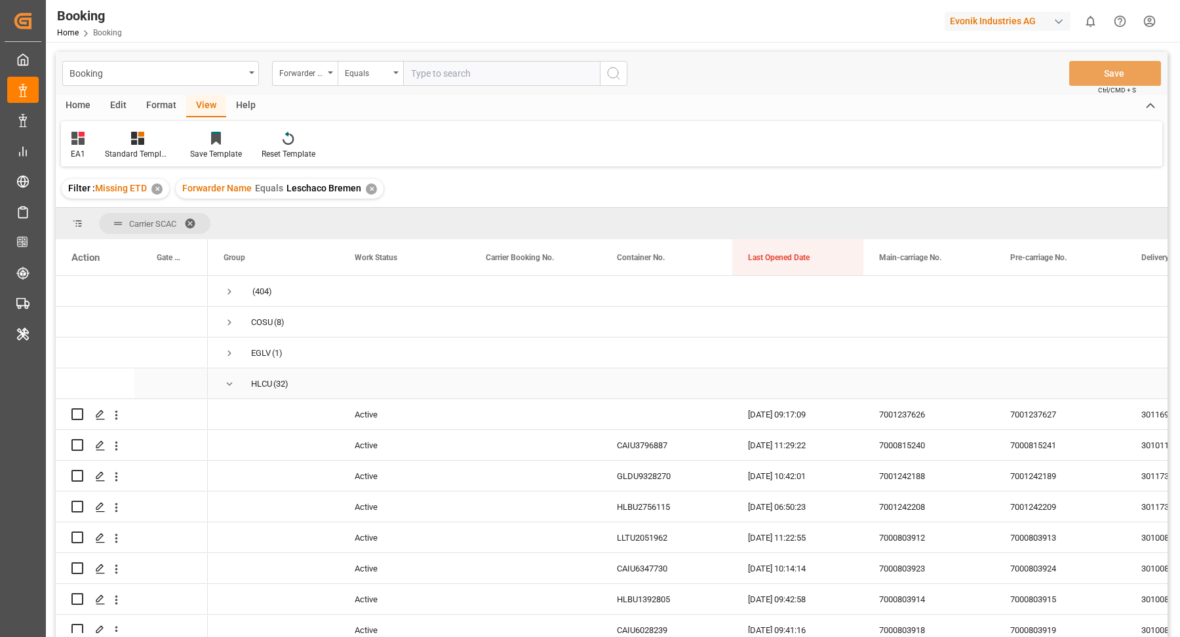
click at [236, 387] on span "HLCU (32)" at bounding box center [274, 383] width 100 height 29
click at [228, 382] on span "Press SPACE to select this row." at bounding box center [230, 384] width 12 height 12
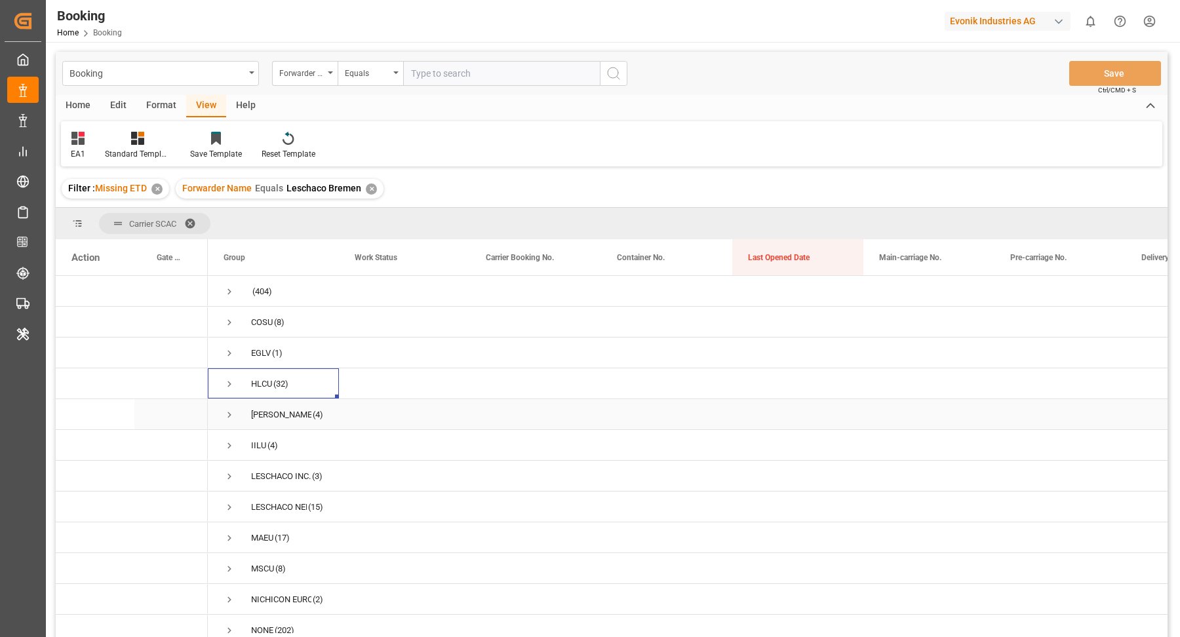
scroll to position [20, 0]
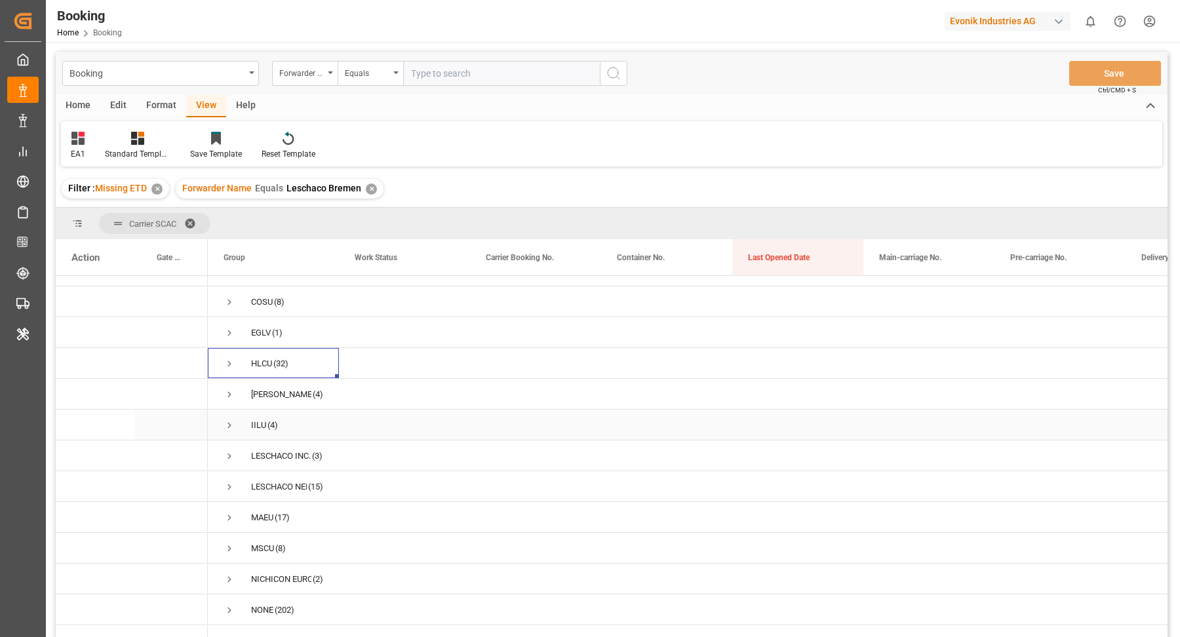
drag, startPoint x: 230, startPoint y: 426, endPoint x: 244, endPoint y: 424, distance: 13.9
click at [230, 426] on span "Press SPACE to select this row." at bounding box center [230, 426] width 12 height 12
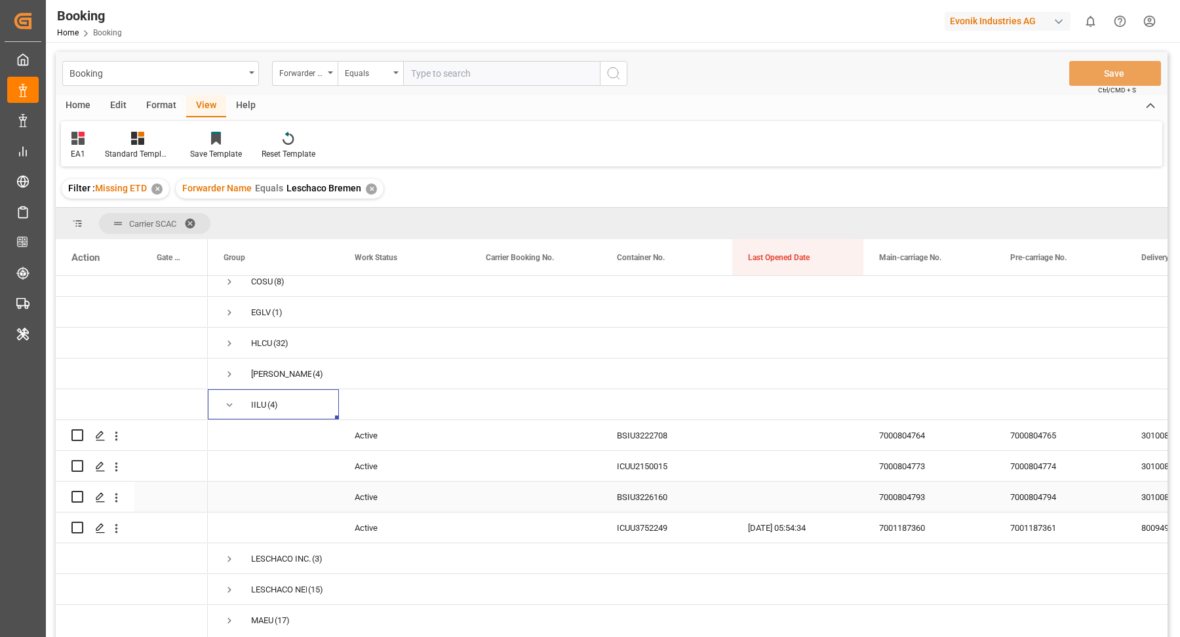
scroll to position [62, 0]
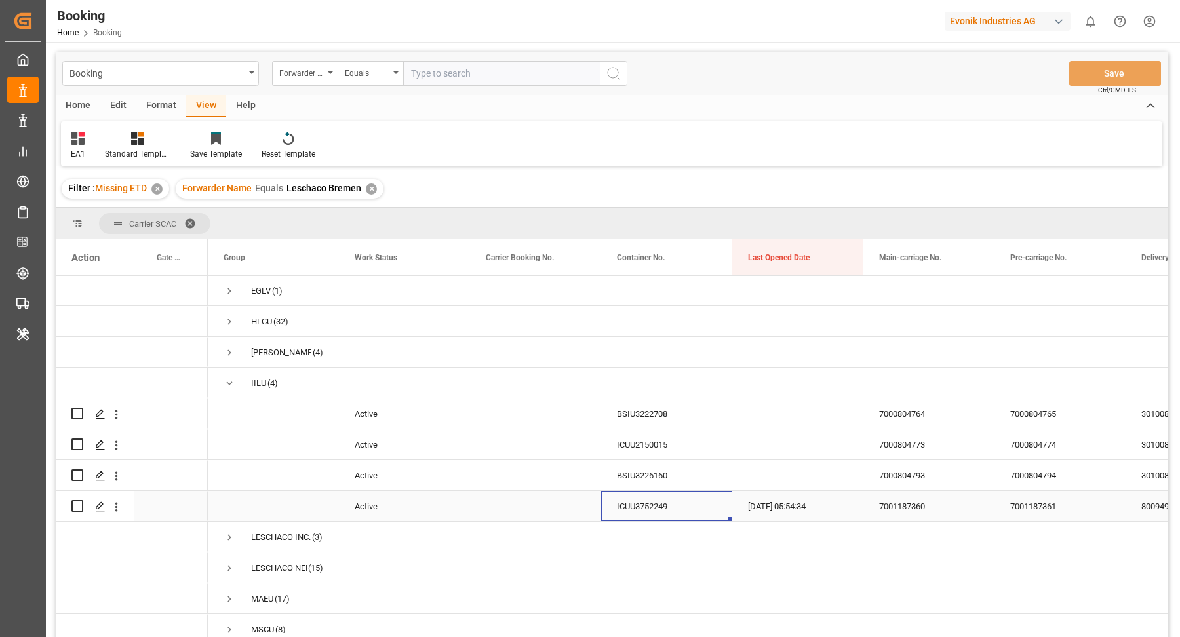
click at [641, 505] on div "ICUU3752249" at bounding box center [666, 506] width 131 height 30
click at [119, 505] on icon "open menu" at bounding box center [116, 507] width 14 height 14
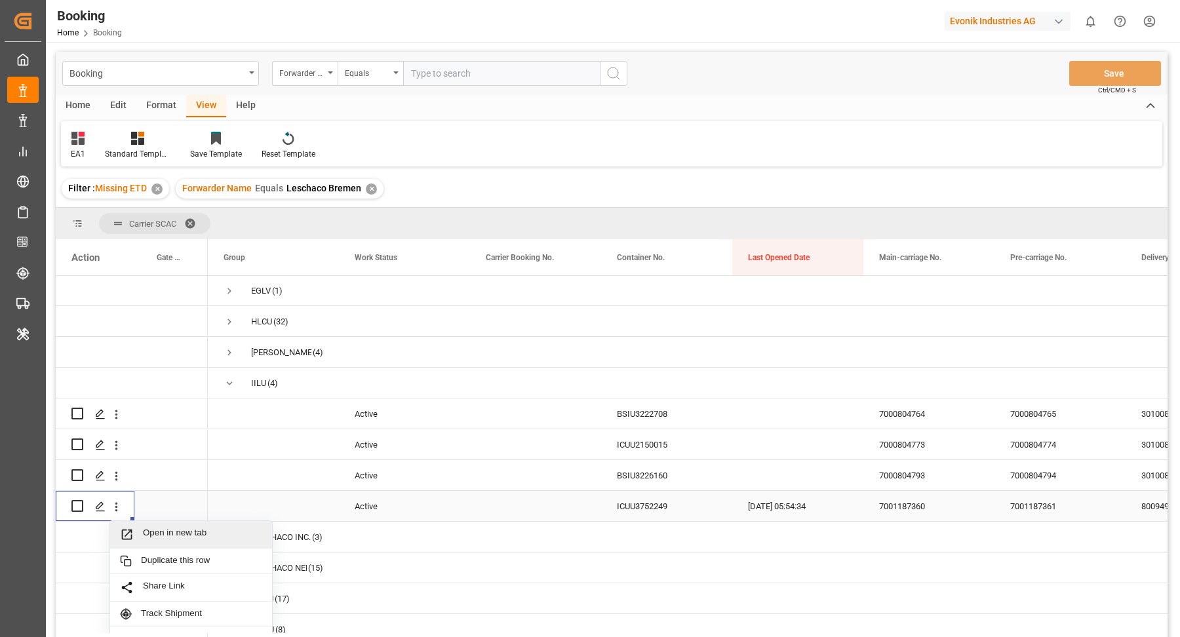
click at [196, 529] on span "Open in new tab" at bounding box center [202, 535] width 119 height 14
click at [226, 378] on span "Press SPACE to select this row." at bounding box center [230, 384] width 12 height 12
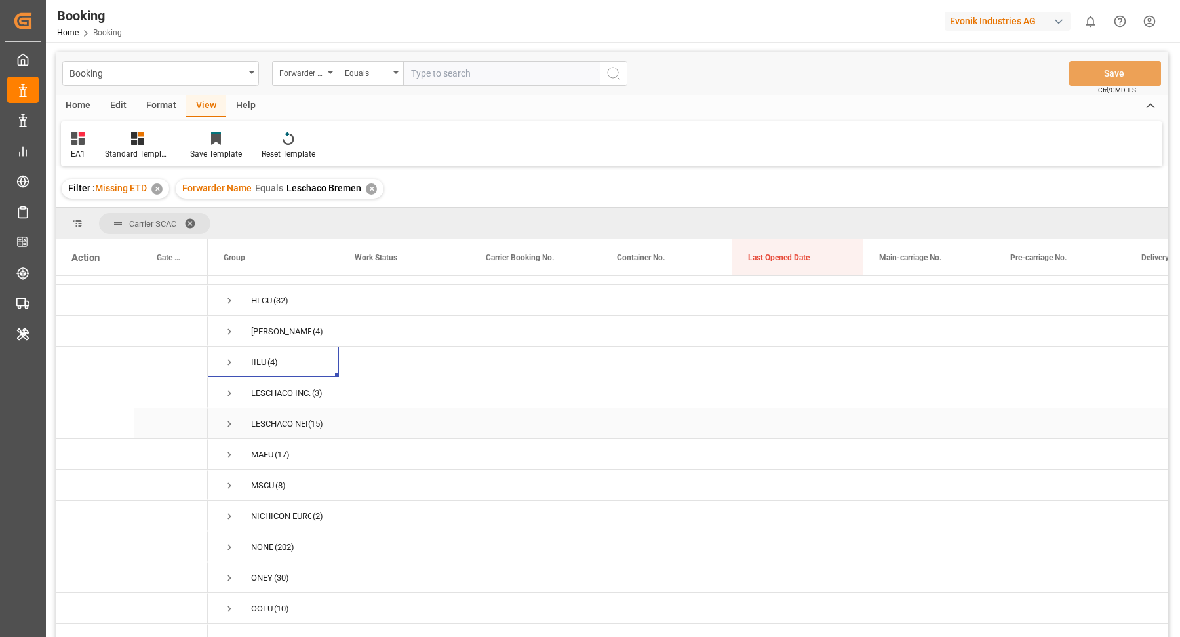
scroll to position [148, 0]
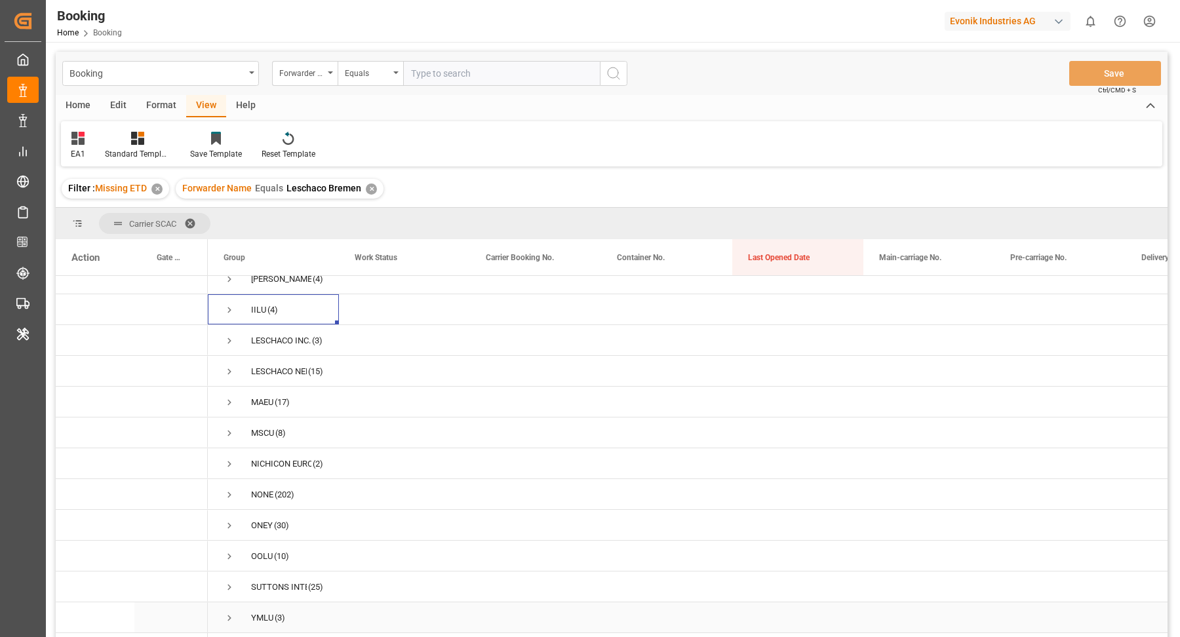
click at [231, 612] on span "Press SPACE to select this row." at bounding box center [230, 618] width 12 height 12
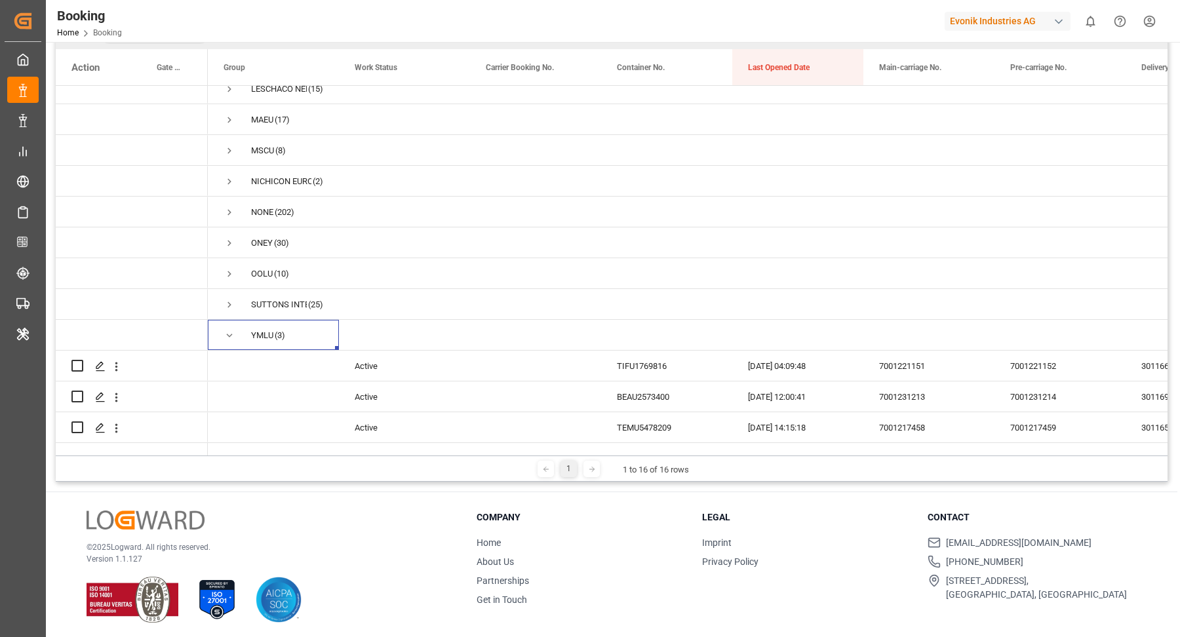
scroll to position [193, 0]
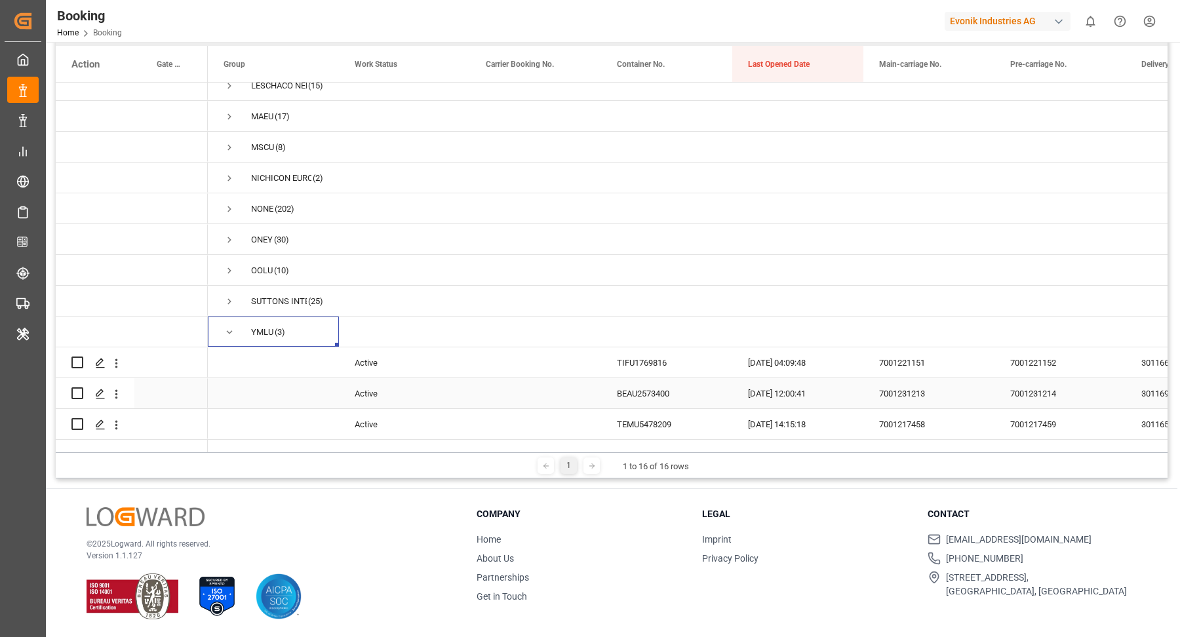
click at [662, 411] on div "TEMU5478209" at bounding box center [666, 424] width 131 height 30
click at [119, 418] on icon "open menu" at bounding box center [116, 425] width 14 height 14
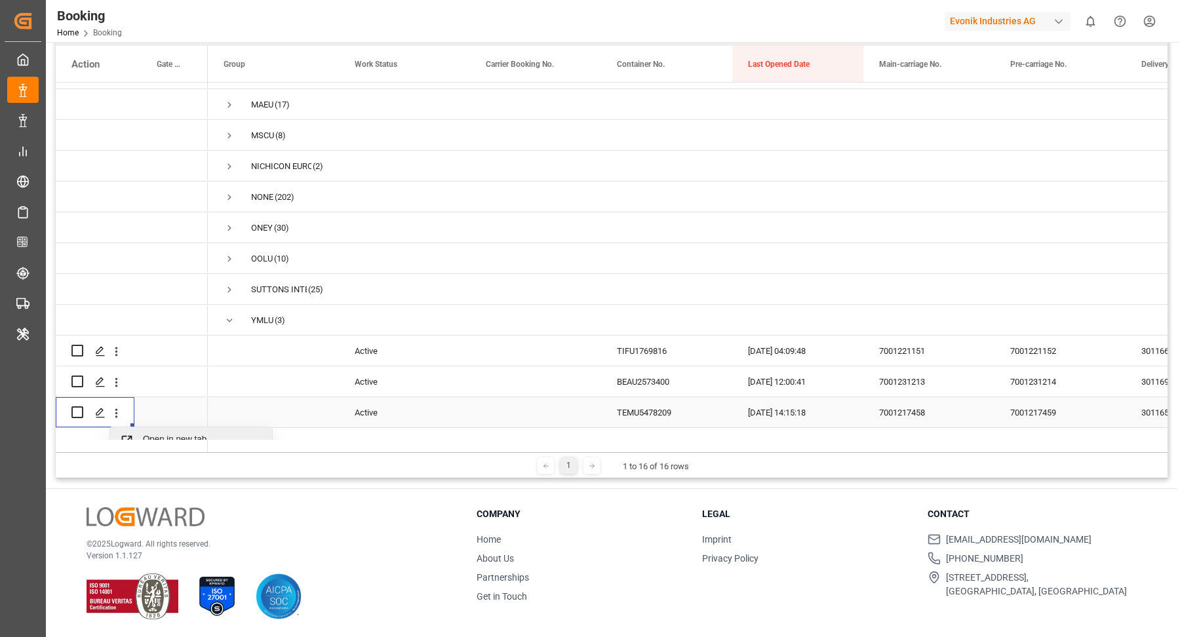
scroll to position [272, 0]
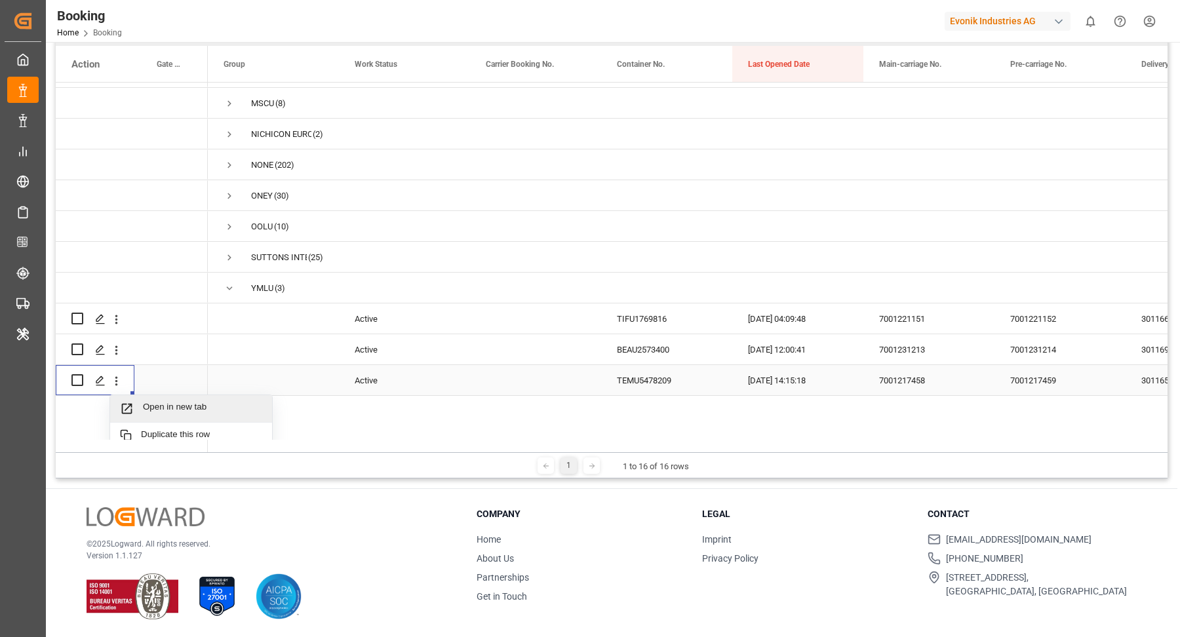
click at [195, 405] on span "Open in new tab" at bounding box center [202, 409] width 119 height 14
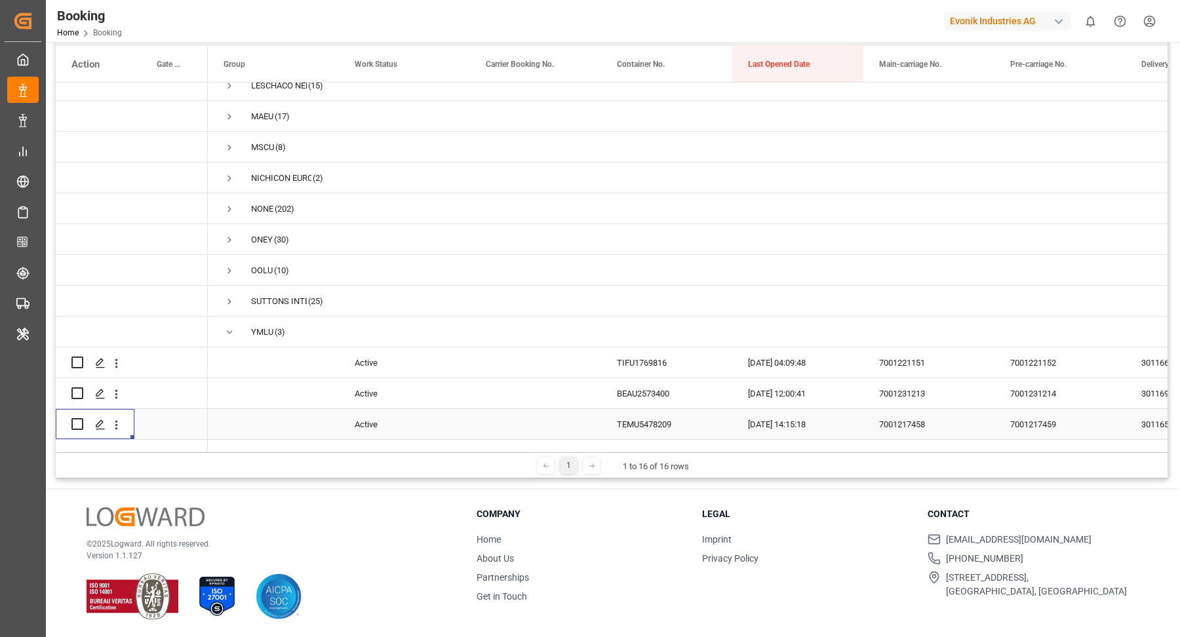
scroll to position [240, 0]
click at [113, 387] on icon "open menu" at bounding box center [116, 394] width 14 height 14
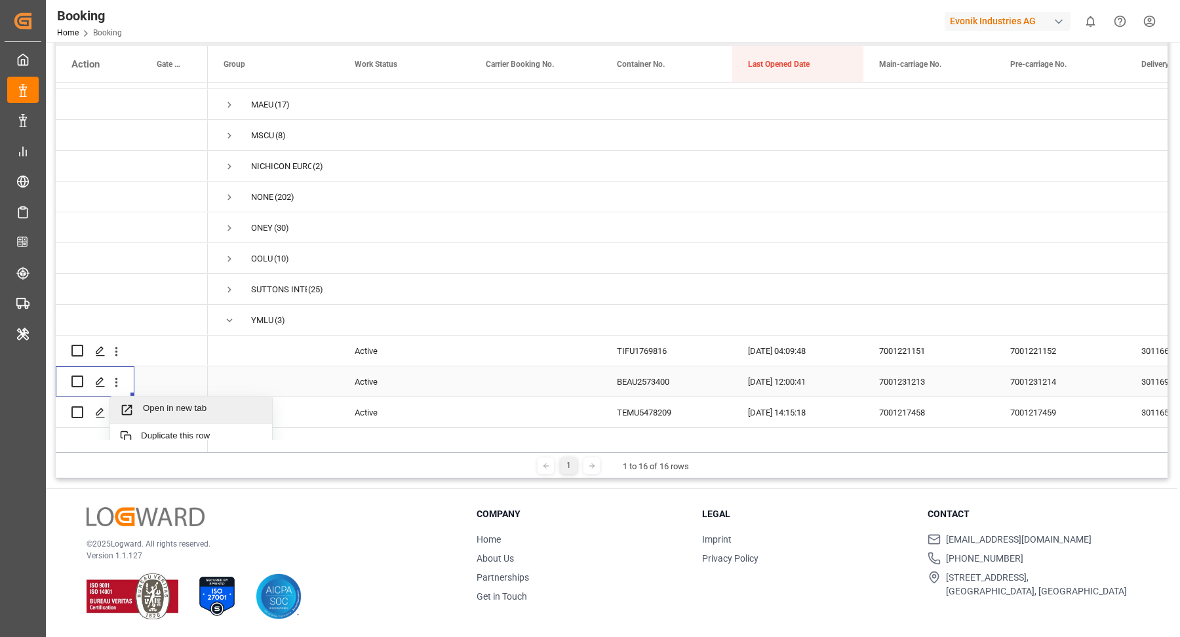
click at [188, 401] on div "Open in new tab" at bounding box center [191, 411] width 162 height 28
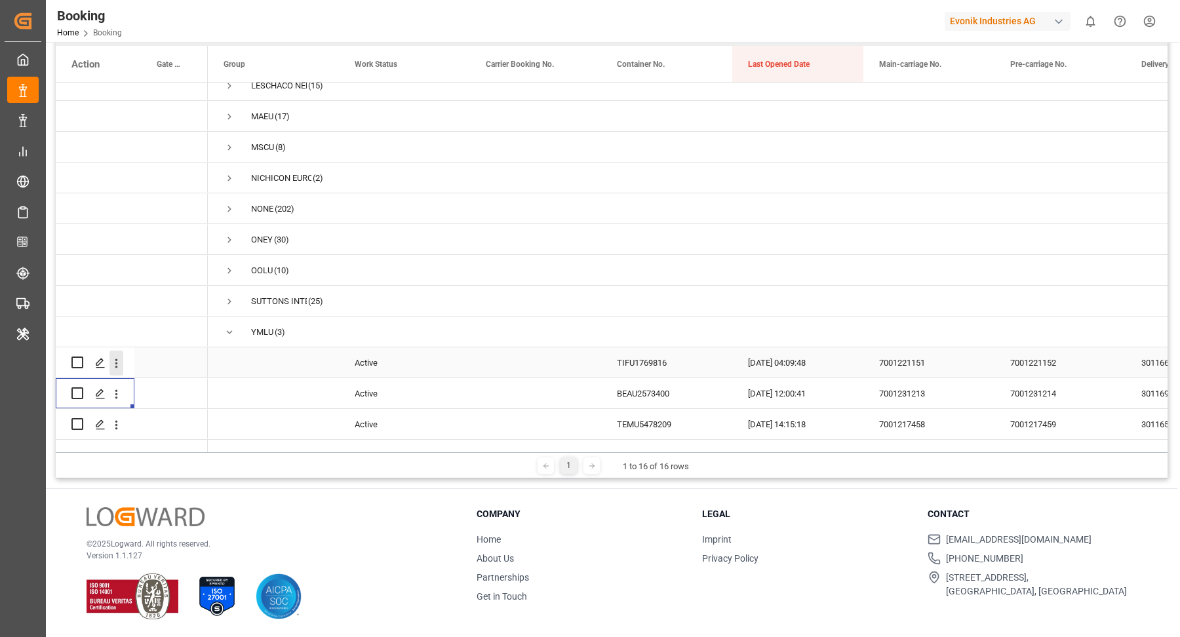
click at [119, 357] on icon "open menu" at bounding box center [116, 364] width 14 height 14
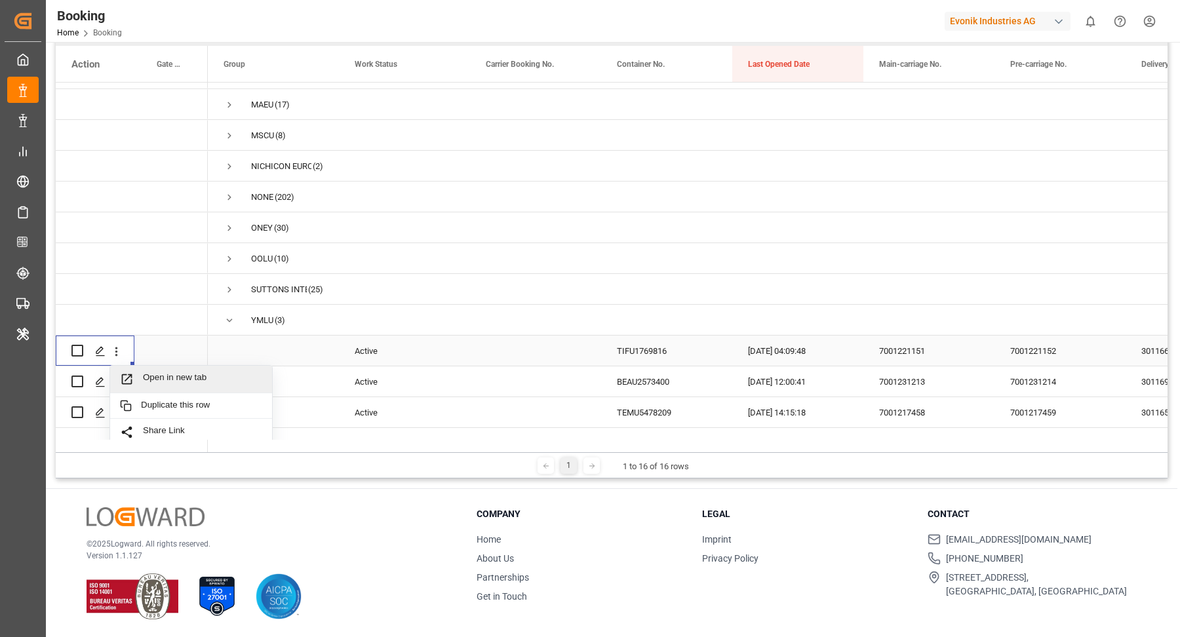
click at [172, 379] on span "Open in new tab" at bounding box center [202, 379] width 119 height 14
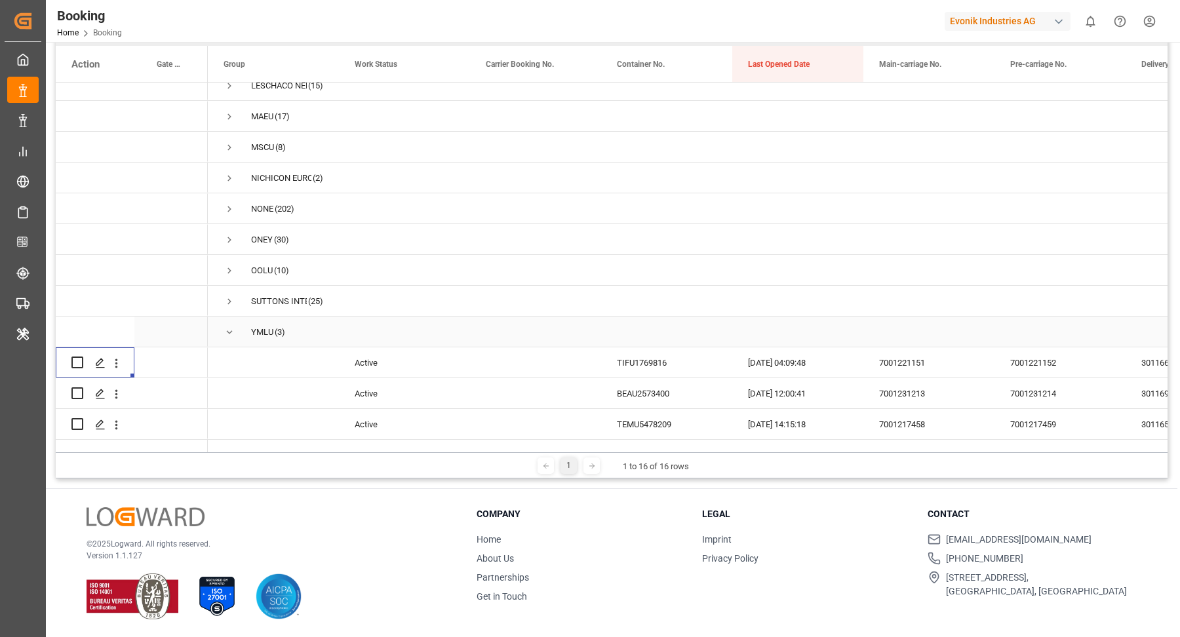
click at [226, 327] on span "Press SPACE to select this row." at bounding box center [230, 333] width 12 height 12
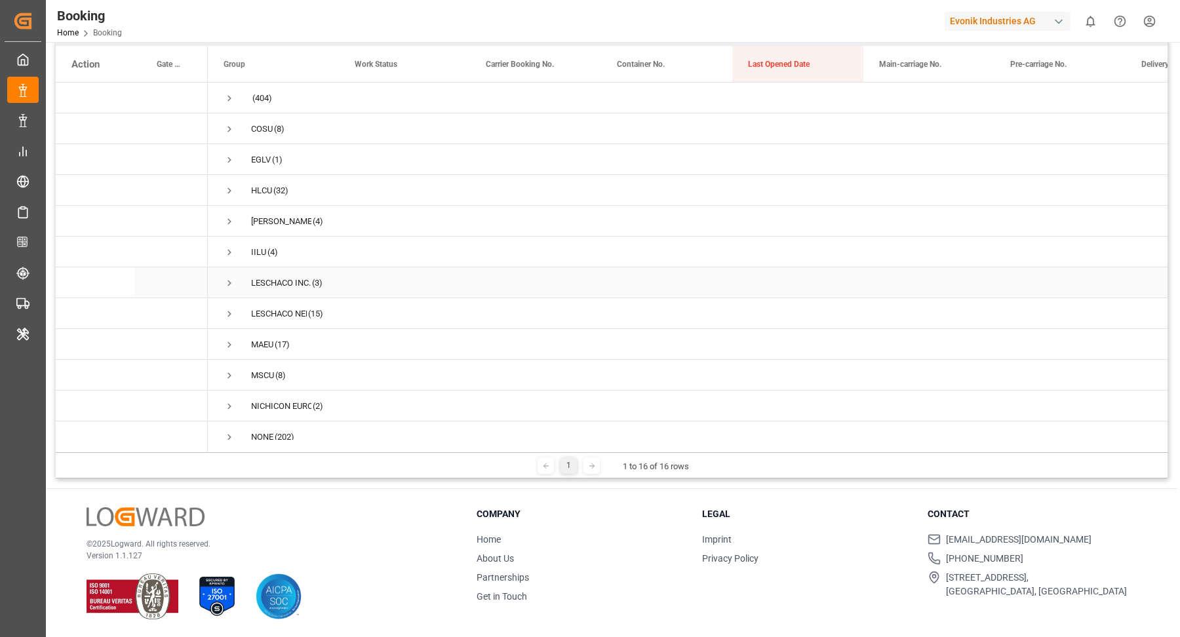
scroll to position [0, 0]
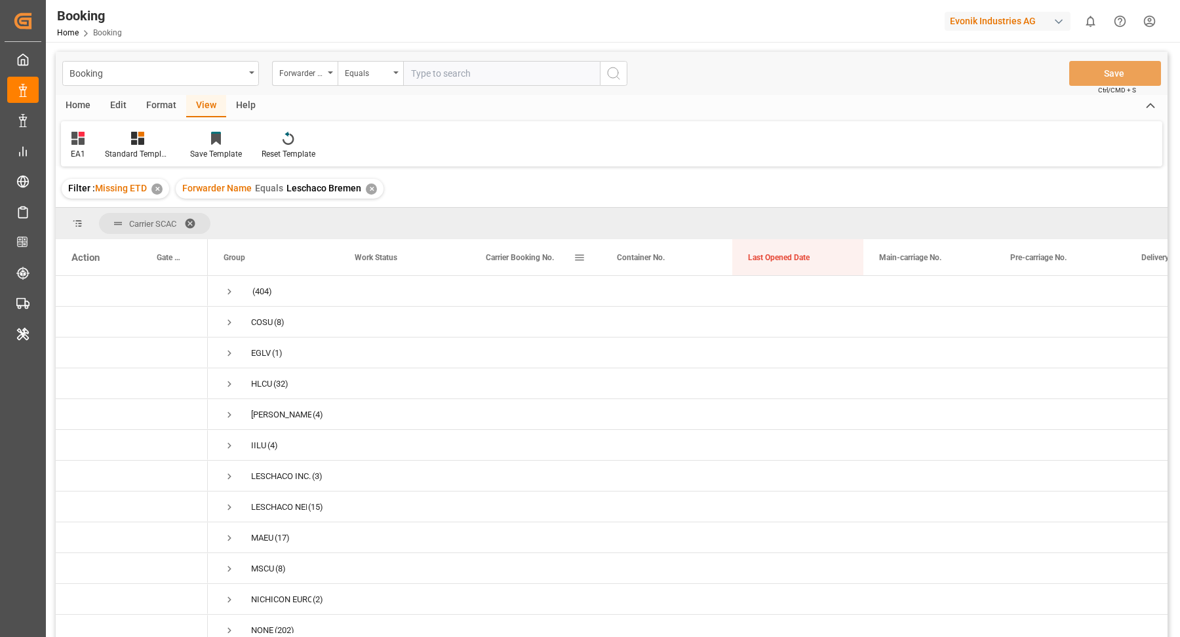
drag, startPoint x: 536, startPoint y: 258, endPoint x: 544, endPoint y: 217, distance: 41.4
click at [351, 218] on span at bounding box center [352, 224] width 21 height 12
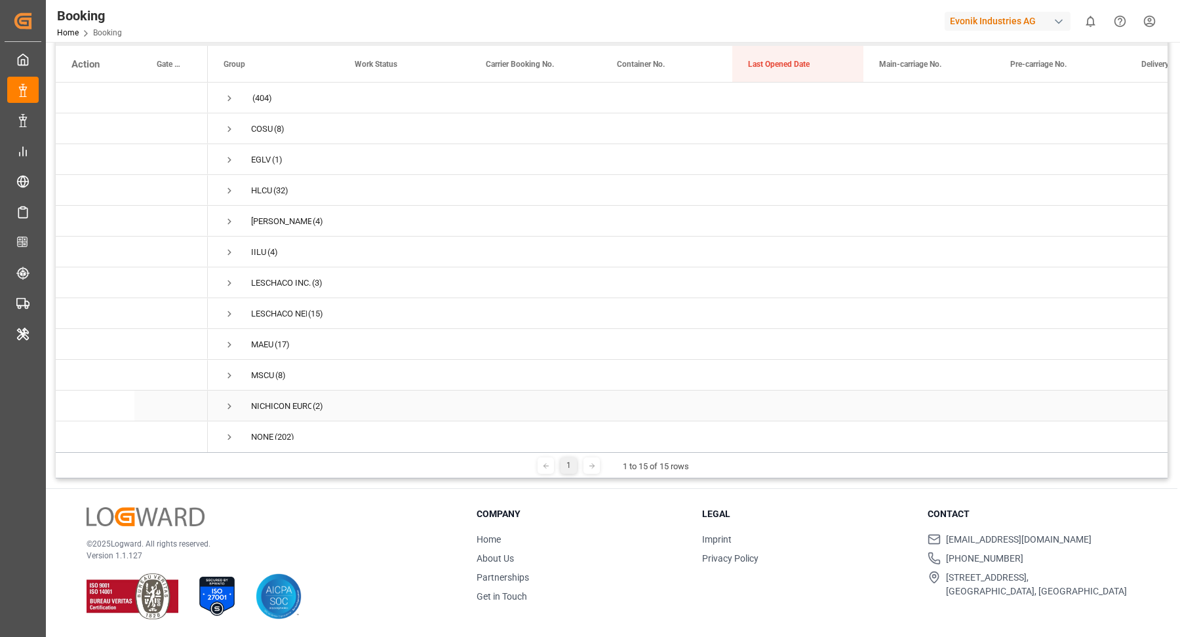
scroll to position [117, 0]
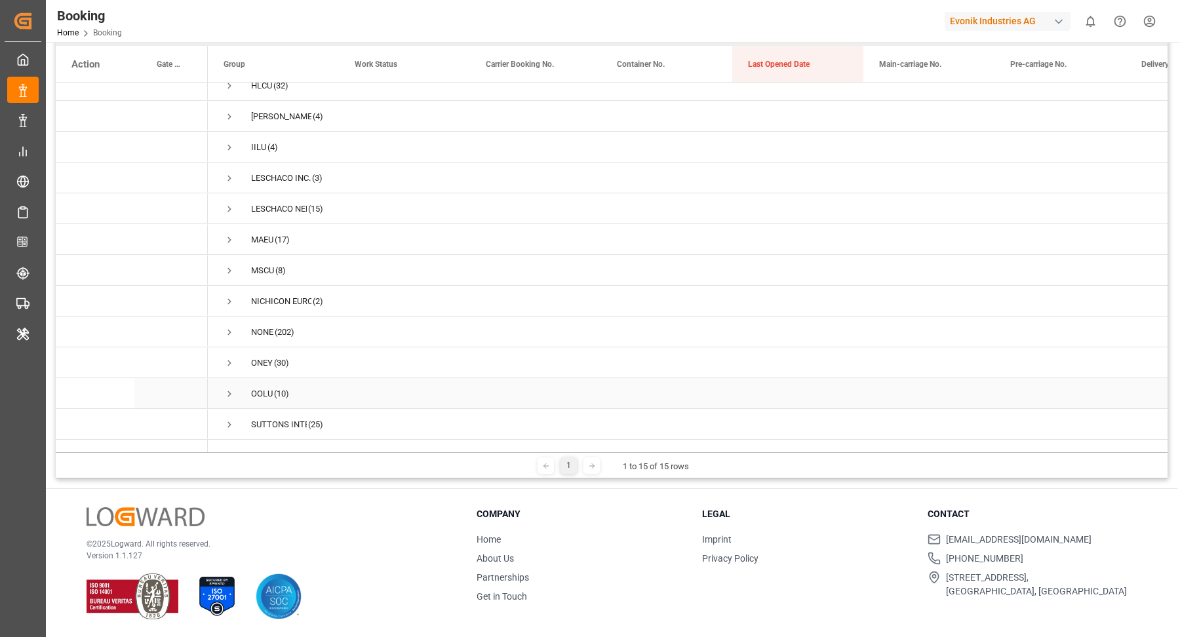
click at [226, 388] on span "Press SPACE to select this row." at bounding box center [230, 394] width 12 height 12
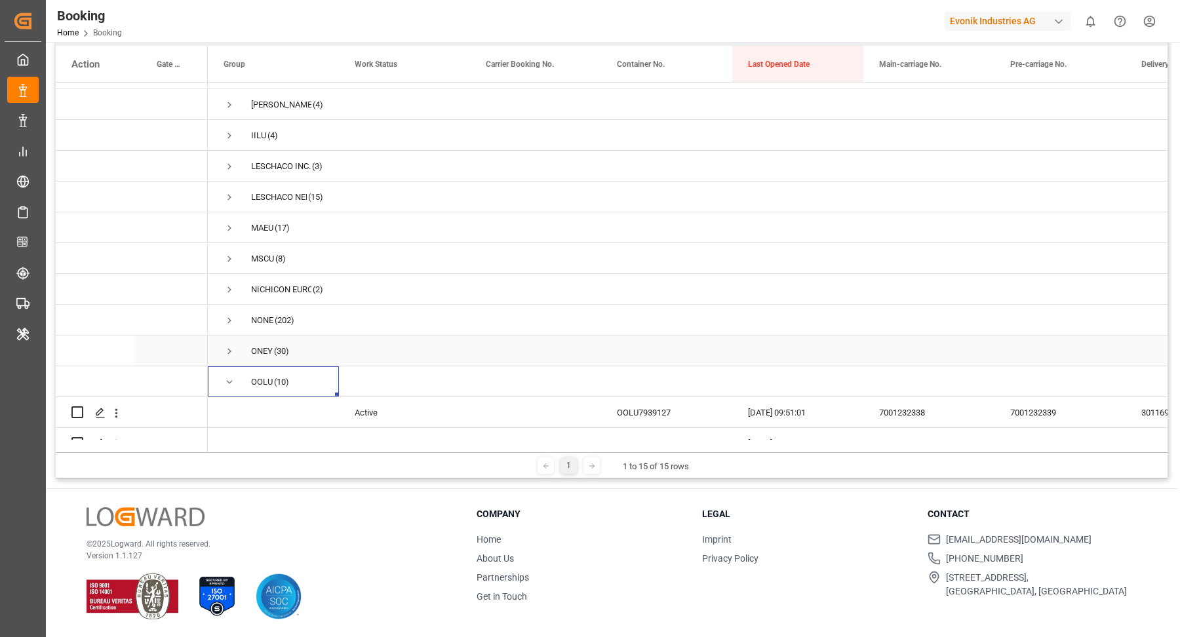
scroll to position [425, 0]
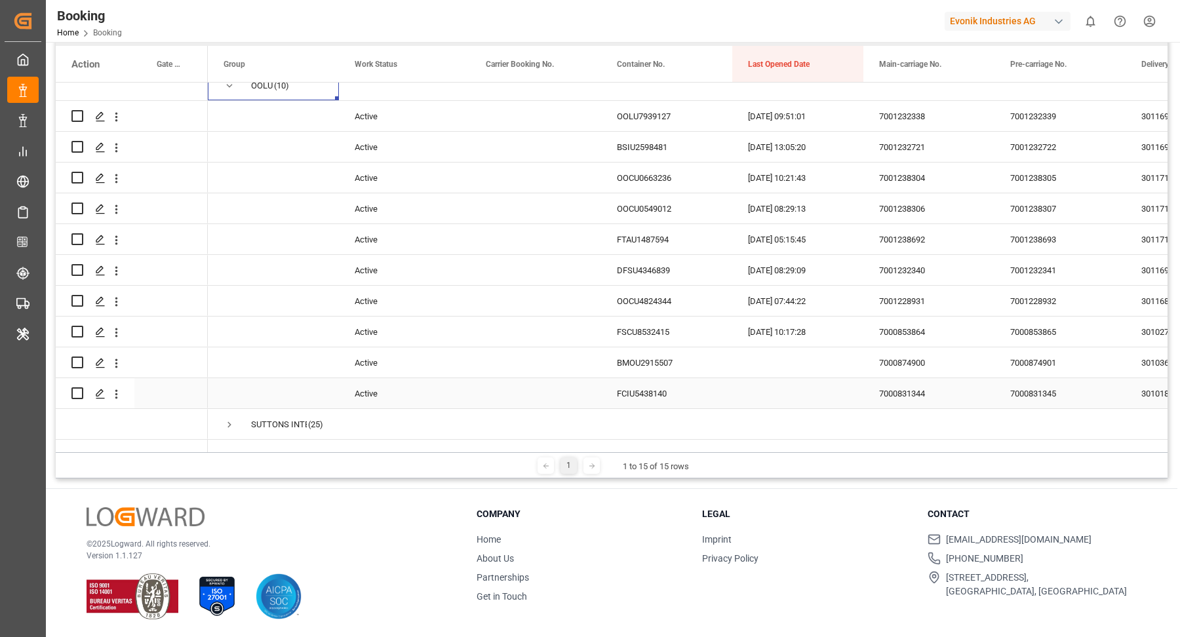
click at [608, 378] on div "FCIU5438140" at bounding box center [666, 393] width 131 height 30
click at [118, 387] on icon "open menu" at bounding box center [116, 394] width 14 height 14
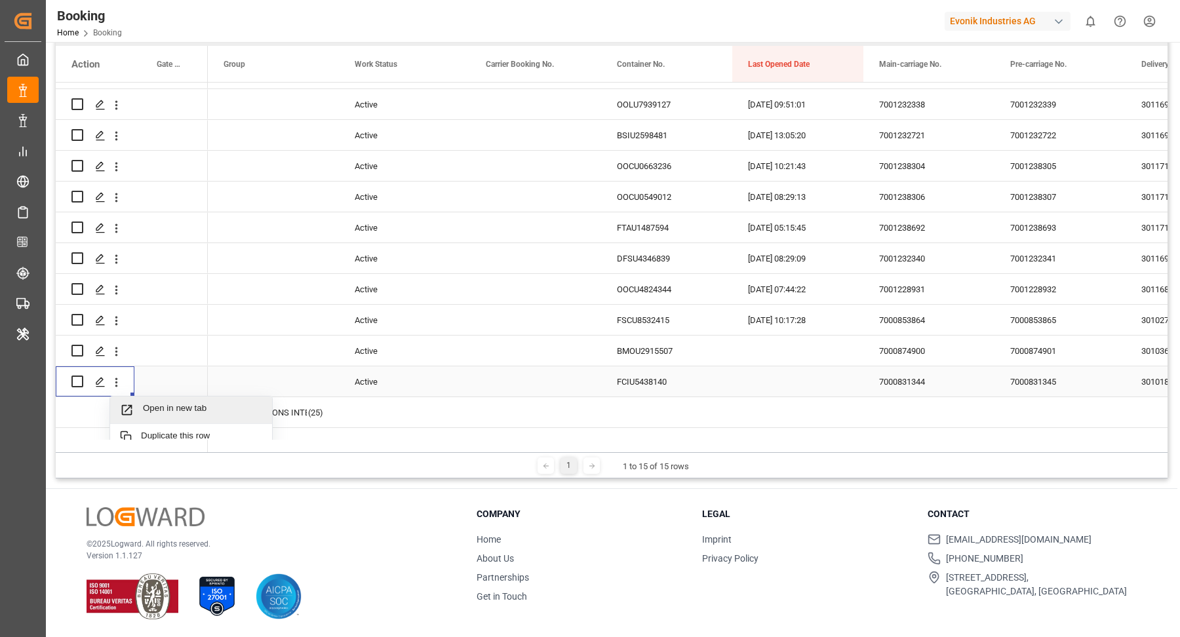
click at [205, 410] on span "Open in new tab" at bounding box center [202, 410] width 119 height 14
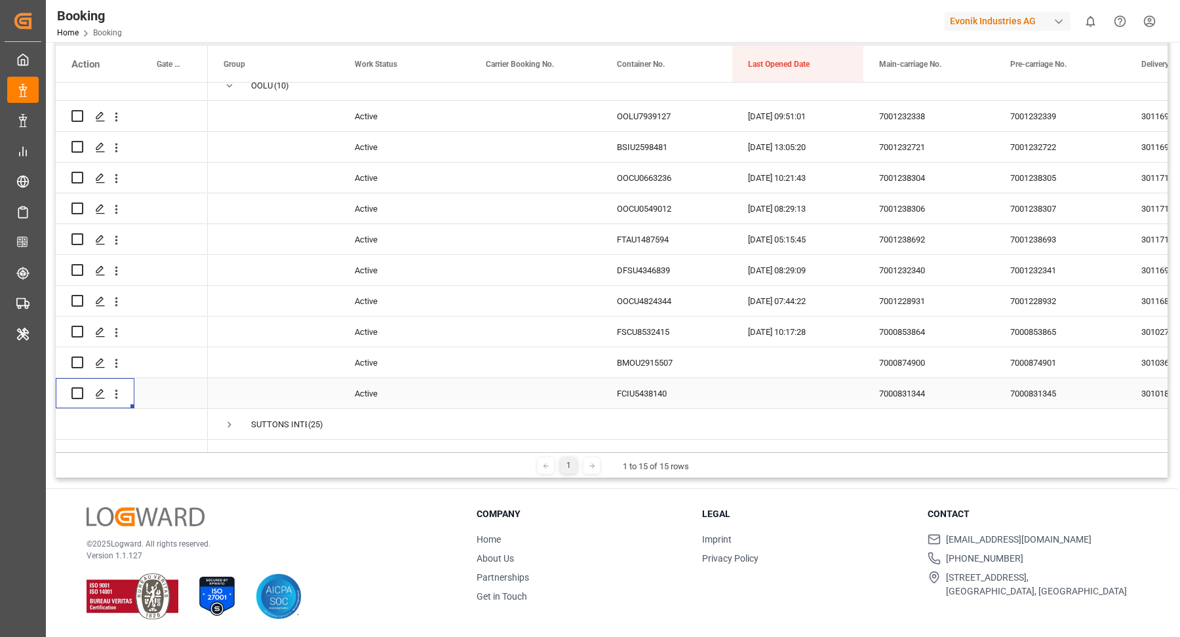
click at [610, 386] on div "FCIU5438140" at bounding box center [666, 393] width 131 height 30
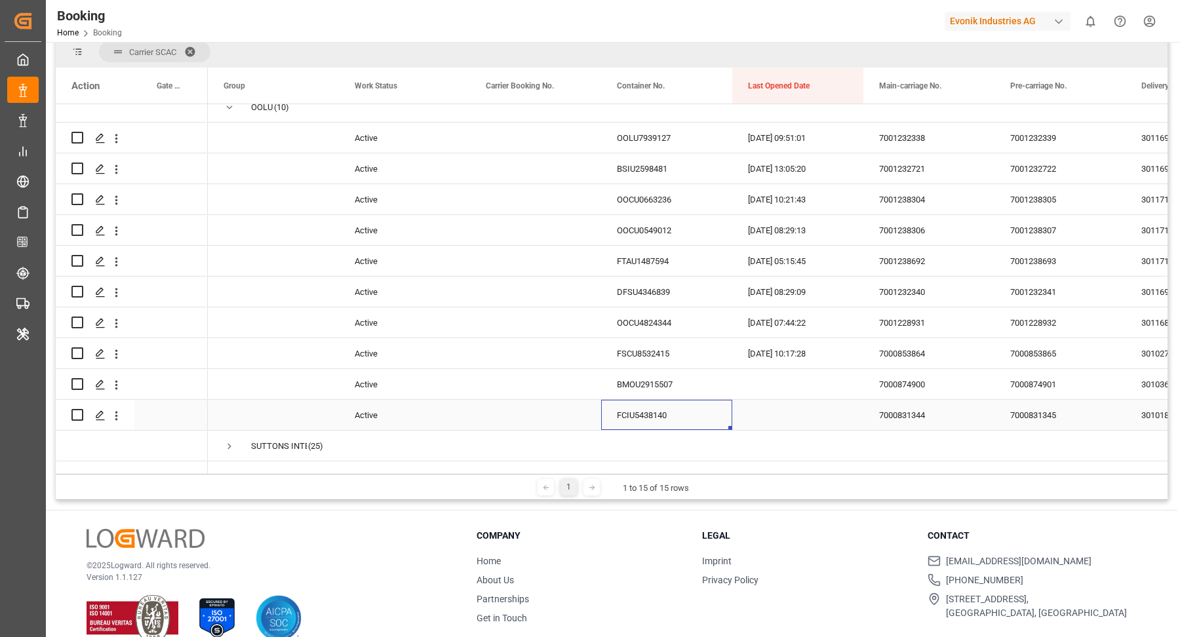
click at [639, 400] on div "FCIU5438140" at bounding box center [666, 415] width 131 height 30
click at [653, 375] on div "BMOU2915507" at bounding box center [666, 384] width 131 height 30
click at [121, 378] on icon "open menu" at bounding box center [116, 385] width 14 height 14
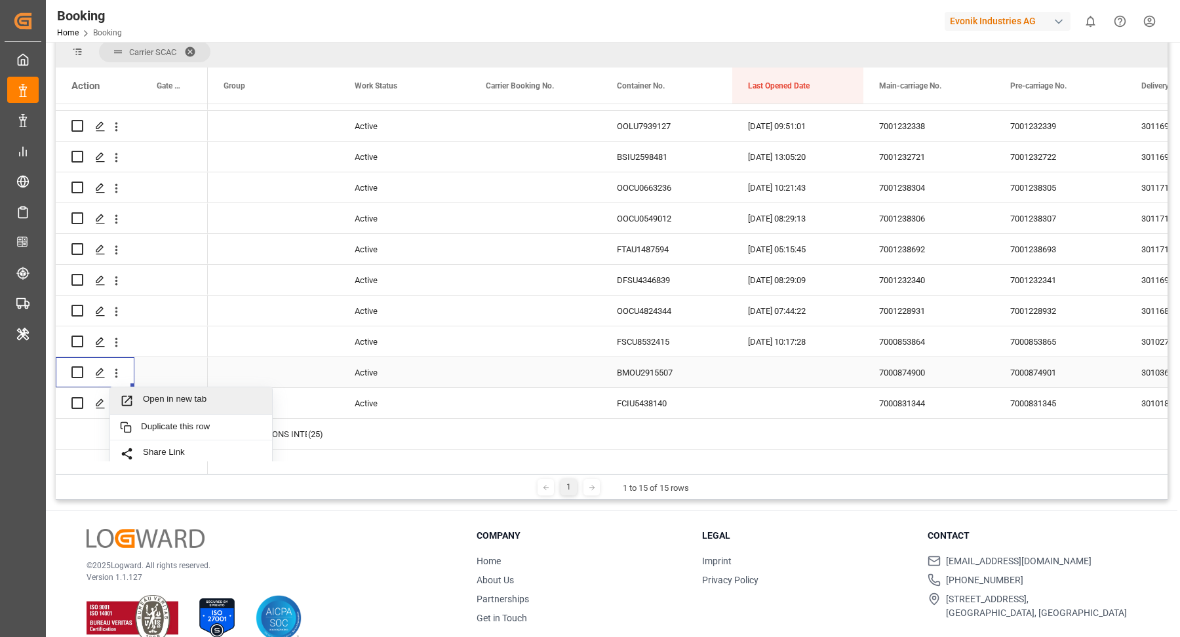
click at [237, 387] on div "Open in new tab" at bounding box center [191, 401] width 162 height 28
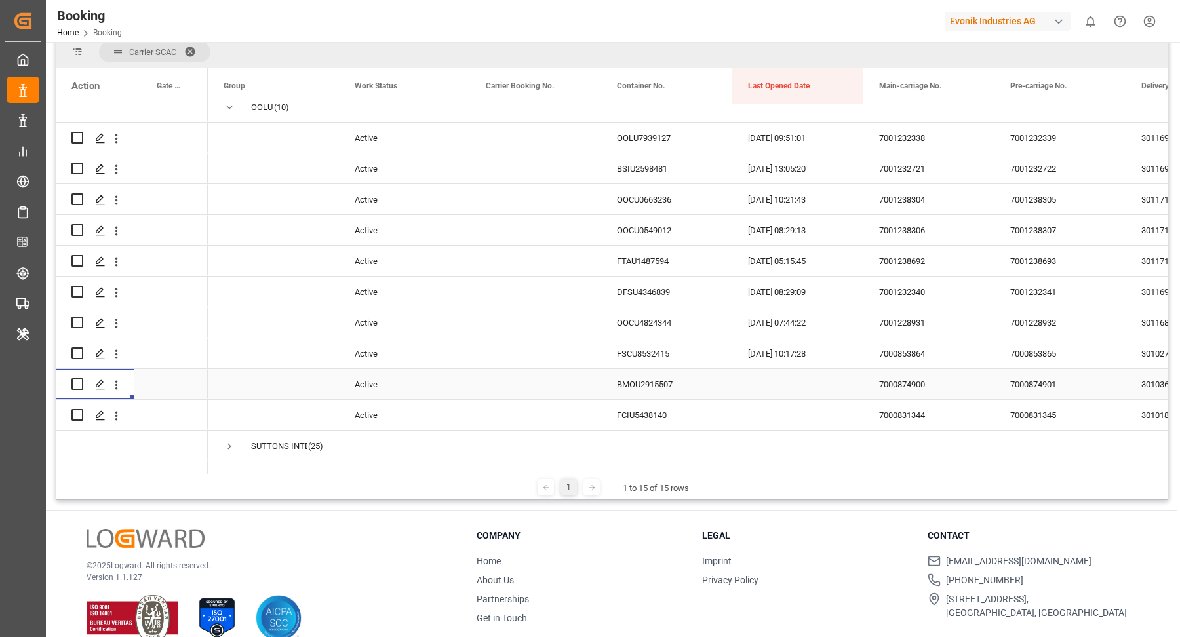
scroll to position [122, 0]
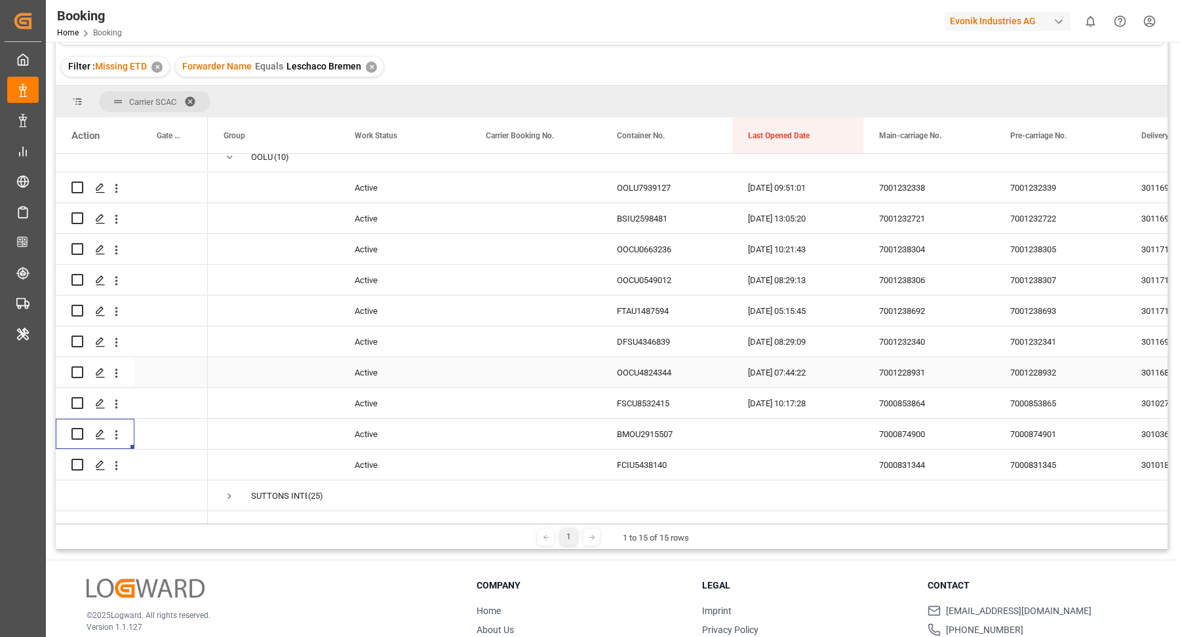
click at [695, 365] on div "OOCU4824344" at bounding box center [666, 372] width 131 height 30
click at [612, 391] on div "FSCU8532415" at bounding box center [666, 403] width 131 height 30
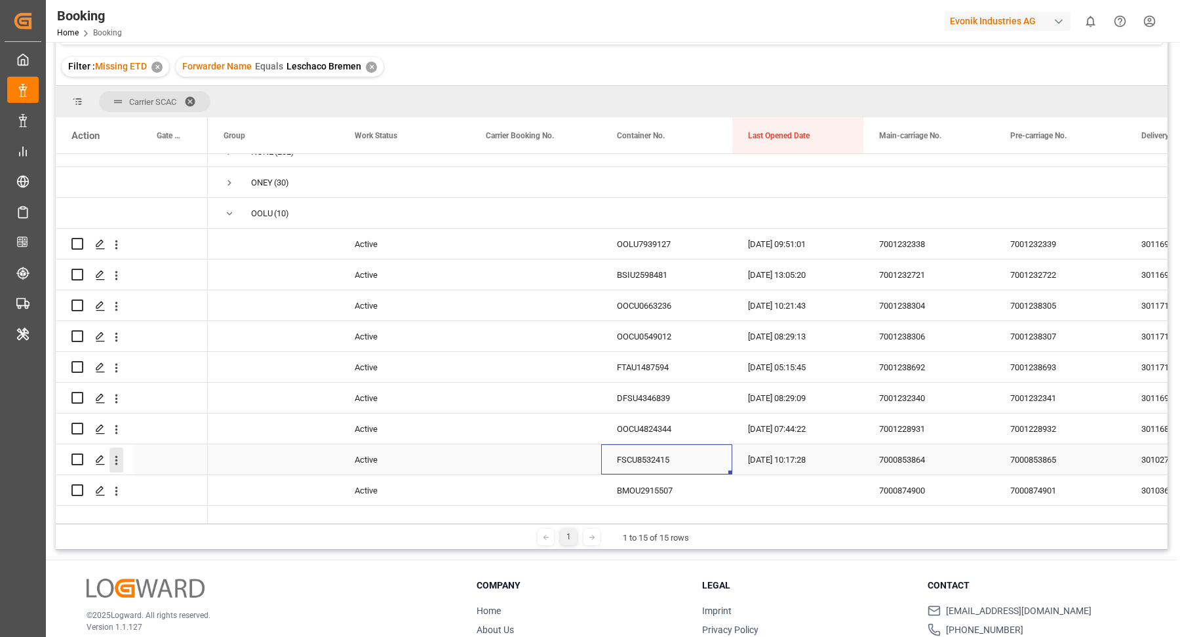
click at [119, 462] on icon "open menu" at bounding box center [116, 461] width 14 height 14
drag, startPoint x: 197, startPoint y: 486, endPoint x: 193, endPoint y: 476, distance: 11.2
click at [196, 486] on span "Open in new tab" at bounding box center [202, 488] width 119 height 14
click at [658, 431] on div "OOCU4824344" at bounding box center [666, 429] width 131 height 30
click at [115, 433] on icon "open menu" at bounding box center [116, 430] width 14 height 14
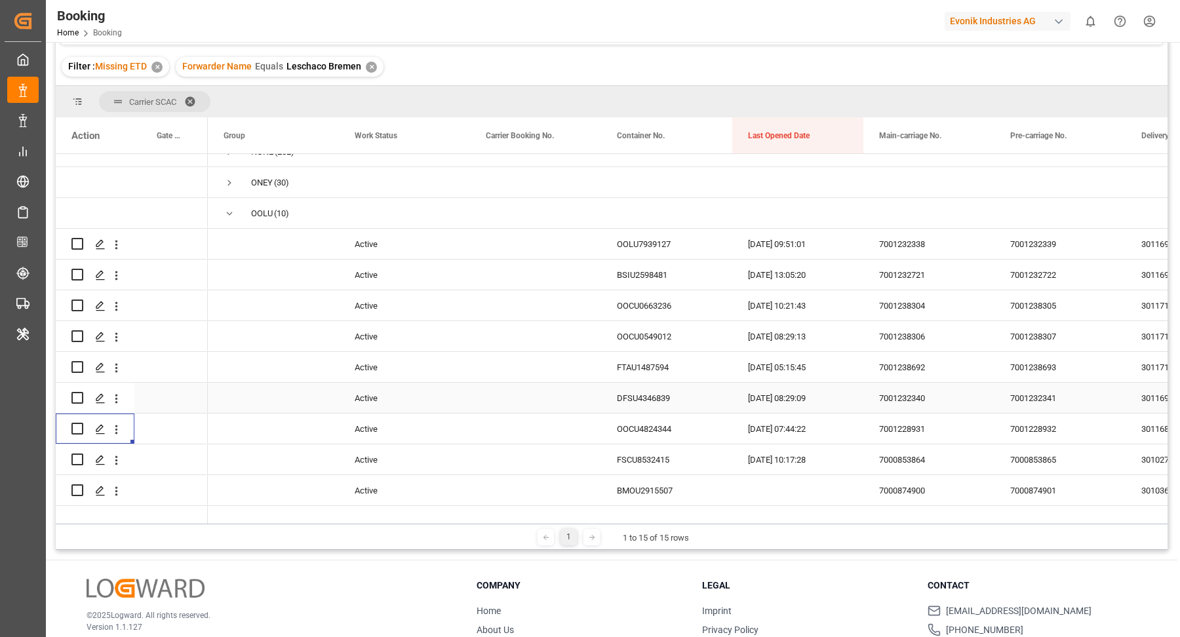
click at [671, 399] on div "DFSU4346839" at bounding box center [666, 398] width 131 height 30
click at [121, 405] on button "open menu" at bounding box center [116, 398] width 14 height 25
click at [196, 422] on span "Open in new tab" at bounding box center [202, 427] width 119 height 14
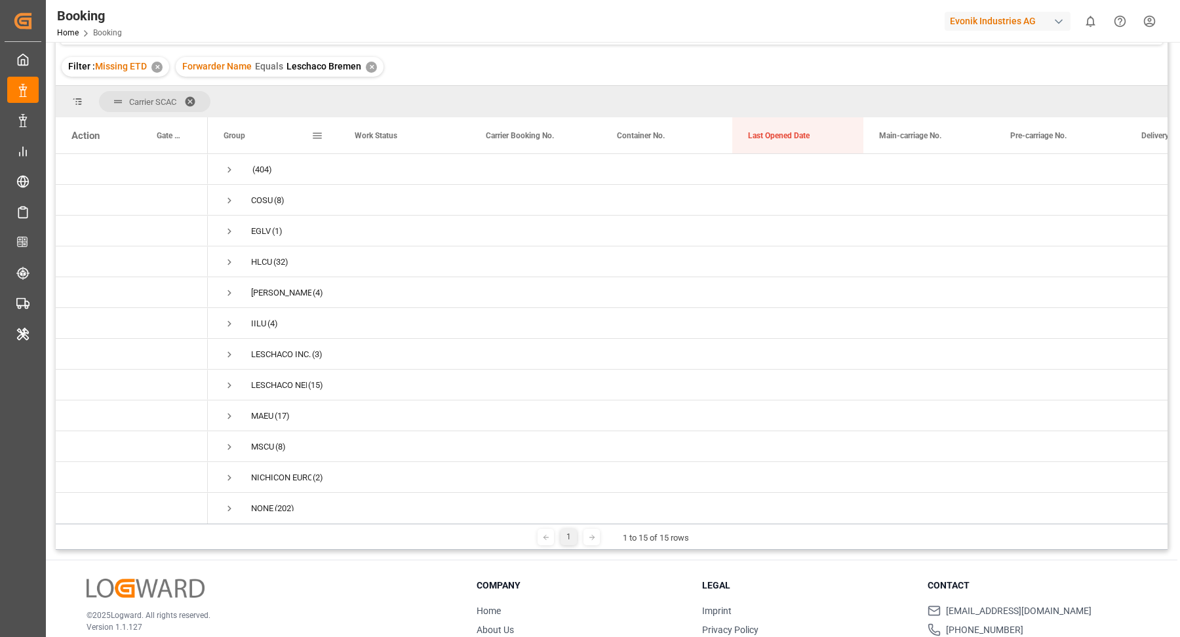
scroll to position [0, 0]
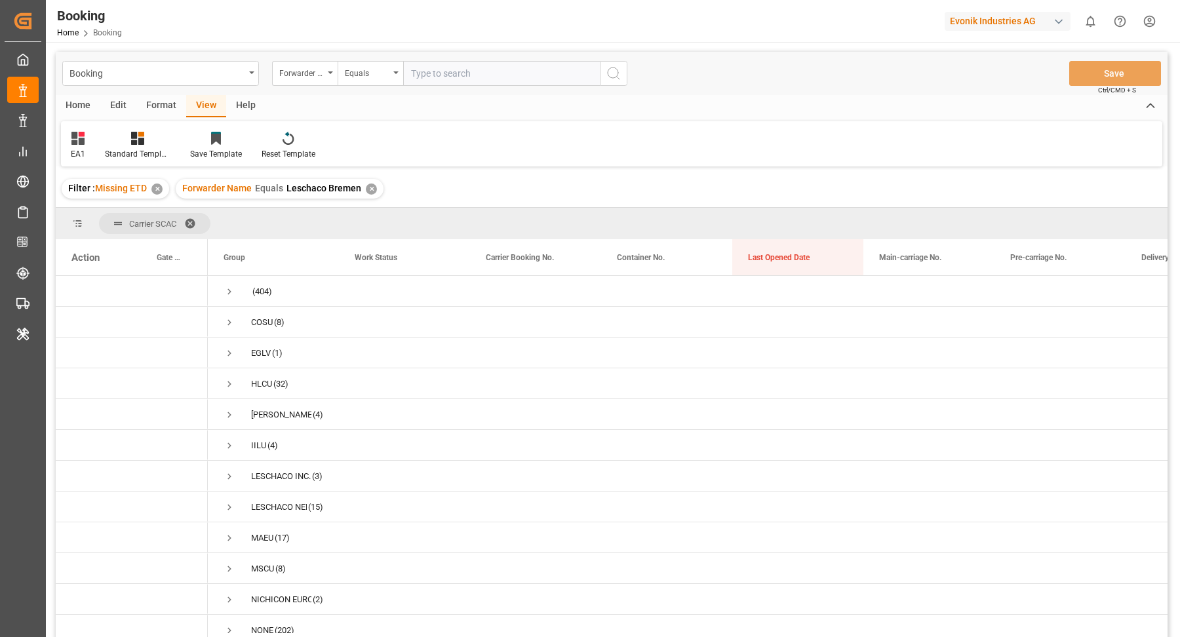
click at [373, 189] on div "✕" at bounding box center [371, 189] width 11 height 11
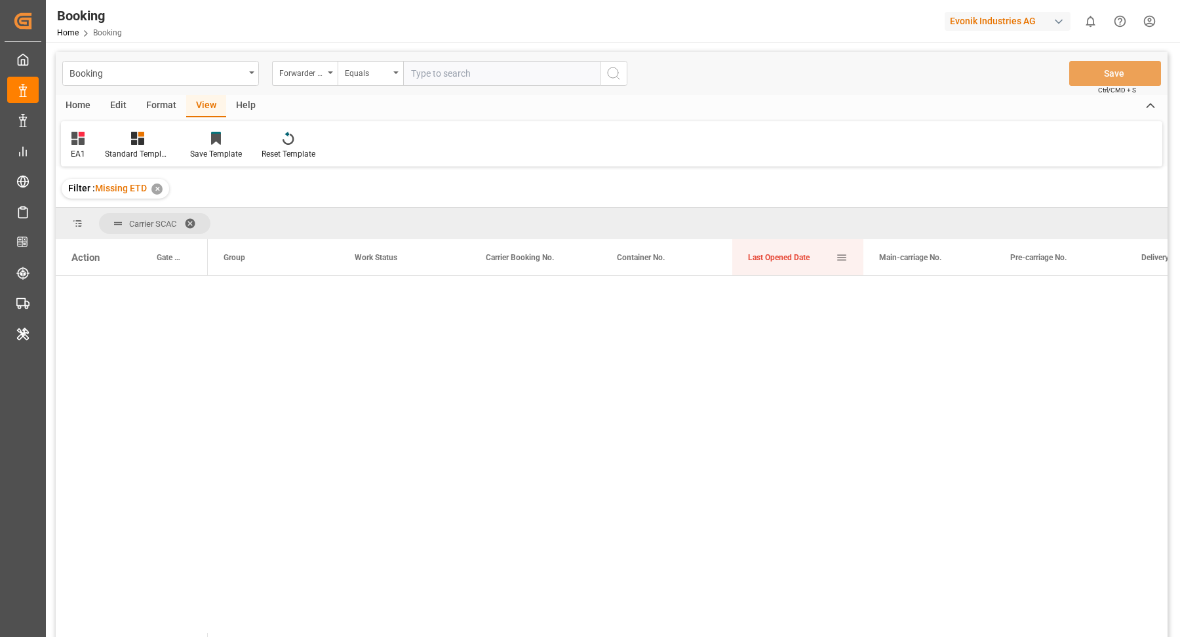
drag, startPoint x: 788, startPoint y: 258, endPoint x: 789, endPoint y: 216, distance: 42.0
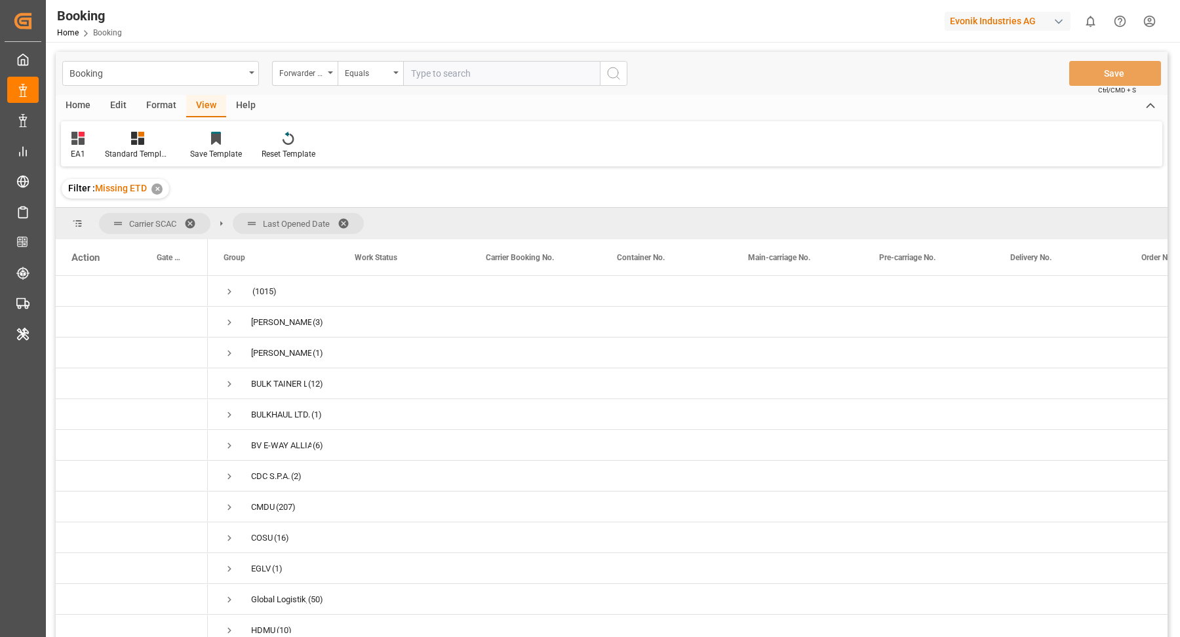
click at [159, 106] on div "Format" at bounding box center [161, 106] width 50 height 22
click at [93, 141] on icon at bounding box center [90, 138] width 12 height 13
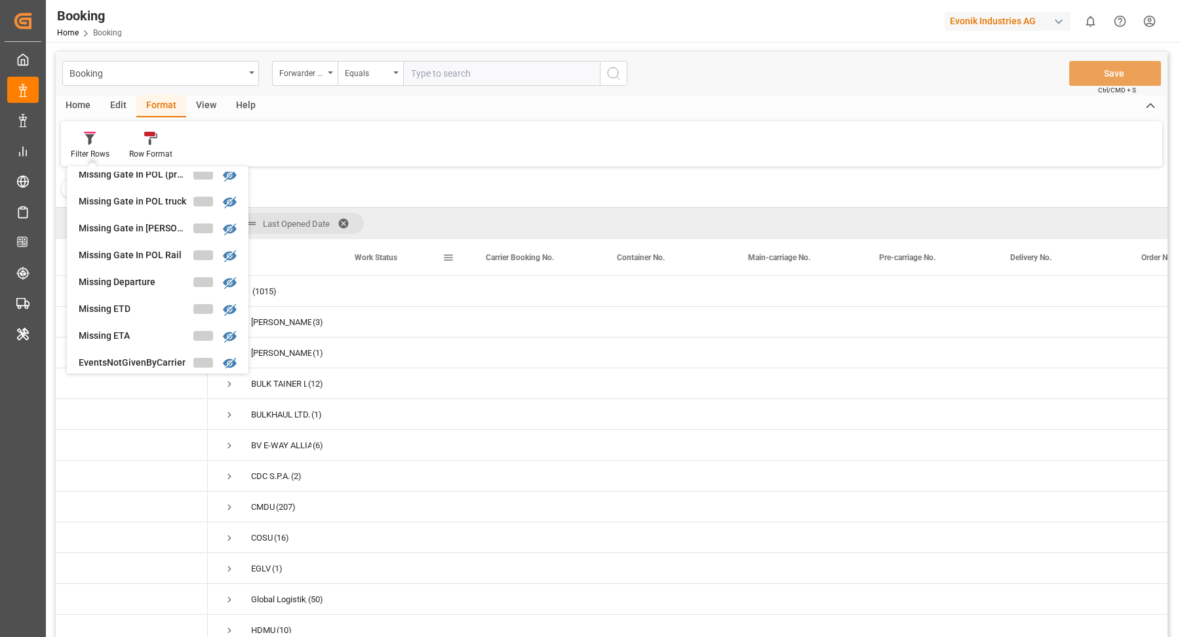
scroll to position [204, 0]
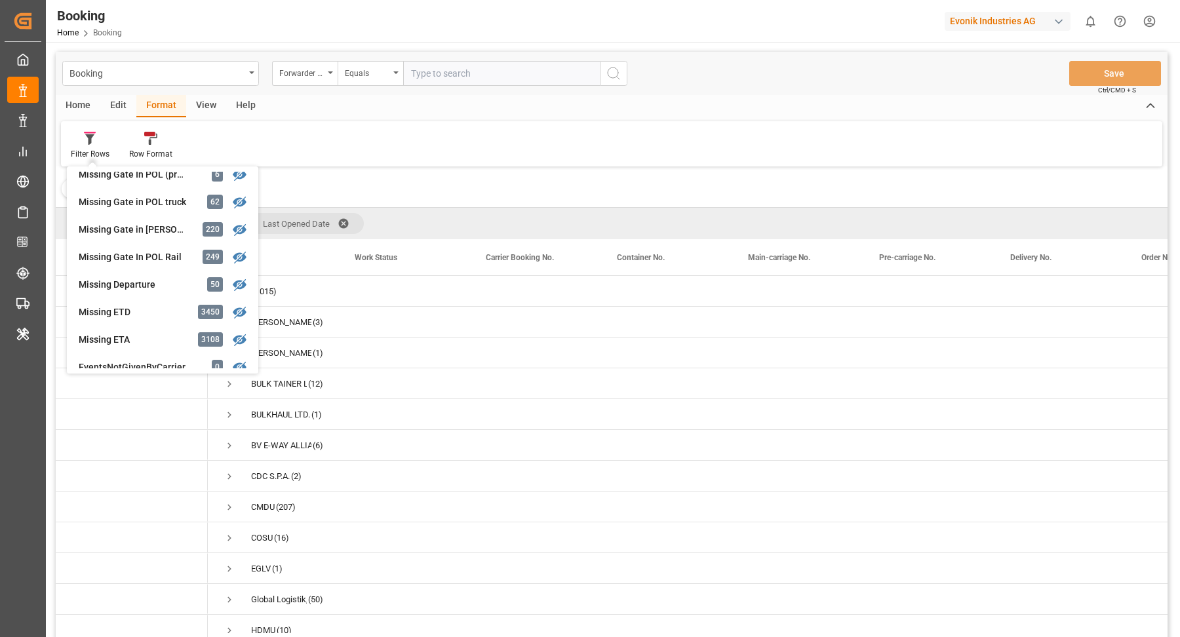
click at [466, 123] on div "Filter Rows GHM Tracking 2710 Karl gross 0 Evonik3rdParty 0 Business Line to be…" at bounding box center [611, 143] width 1101 height 45
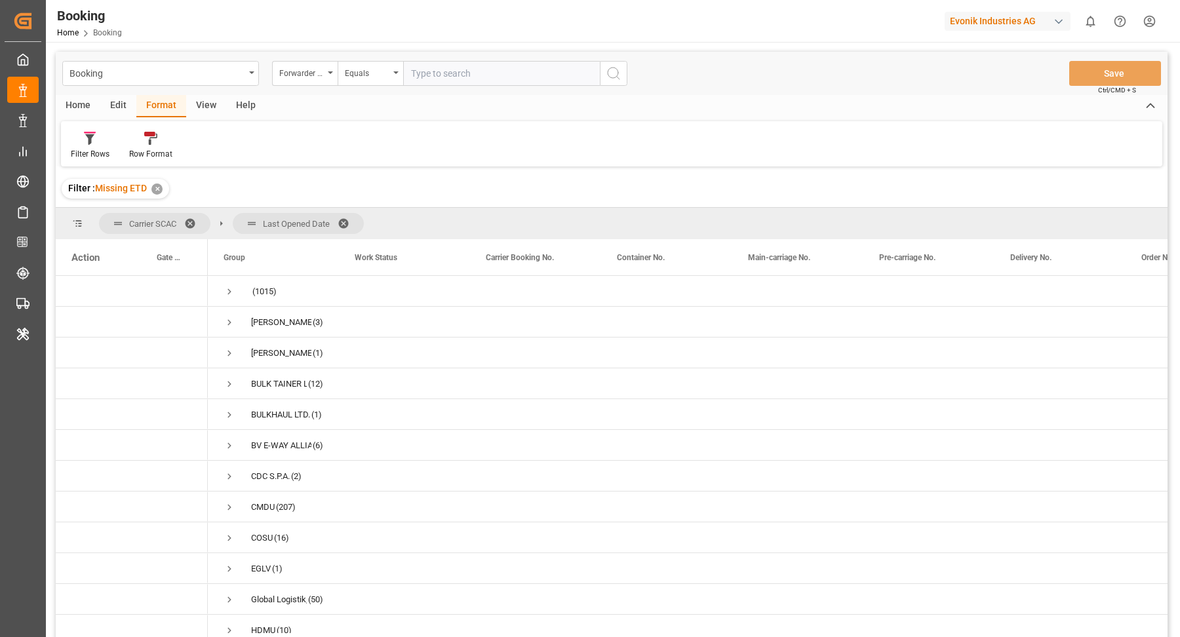
click at [155, 189] on div "✕" at bounding box center [156, 189] width 11 height 11
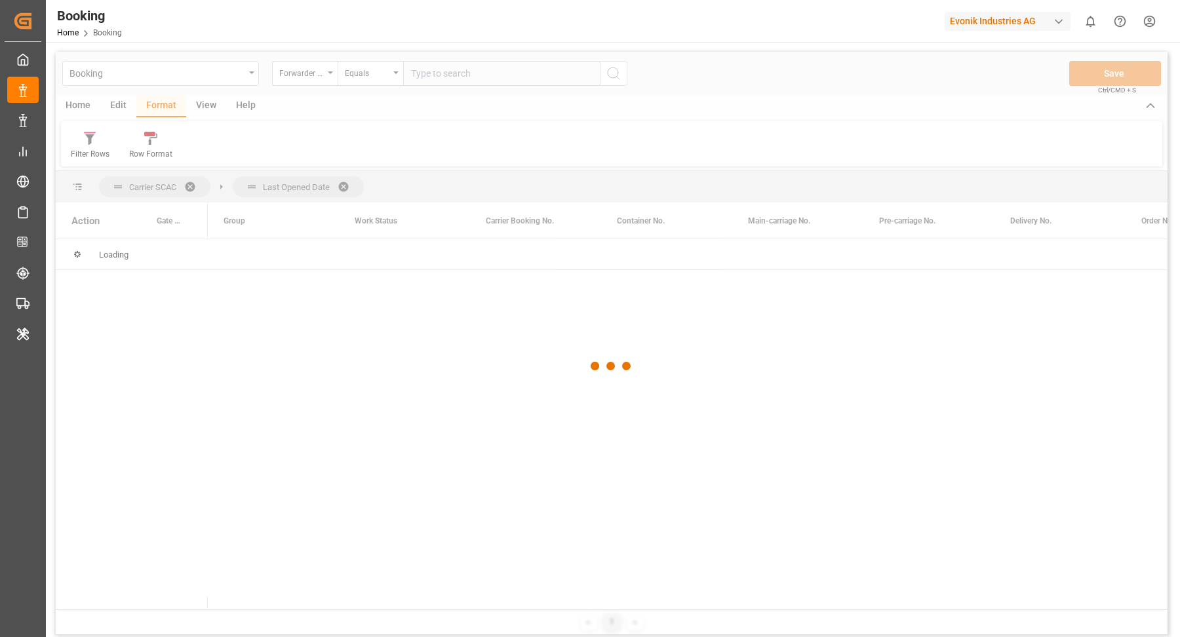
click at [162, 108] on div at bounding box center [612, 366] width 1112 height 629
click at [162, 106] on div at bounding box center [612, 366] width 1112 height 629
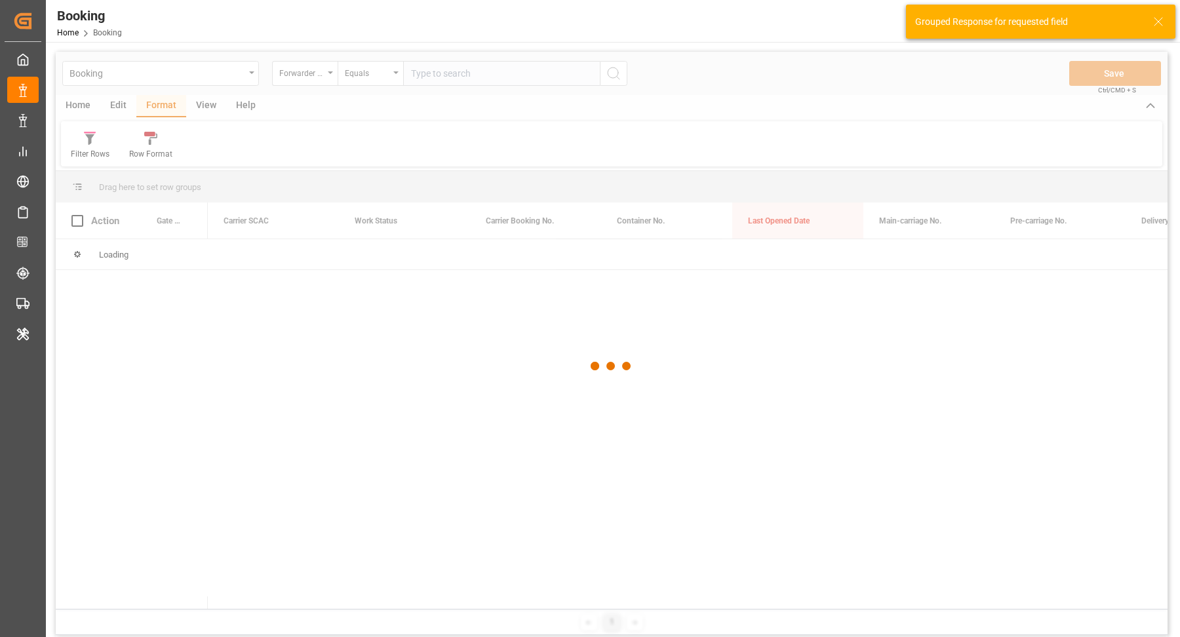
click at [121, 136] on div at bounding box center [612, 366] width 1112 height 629
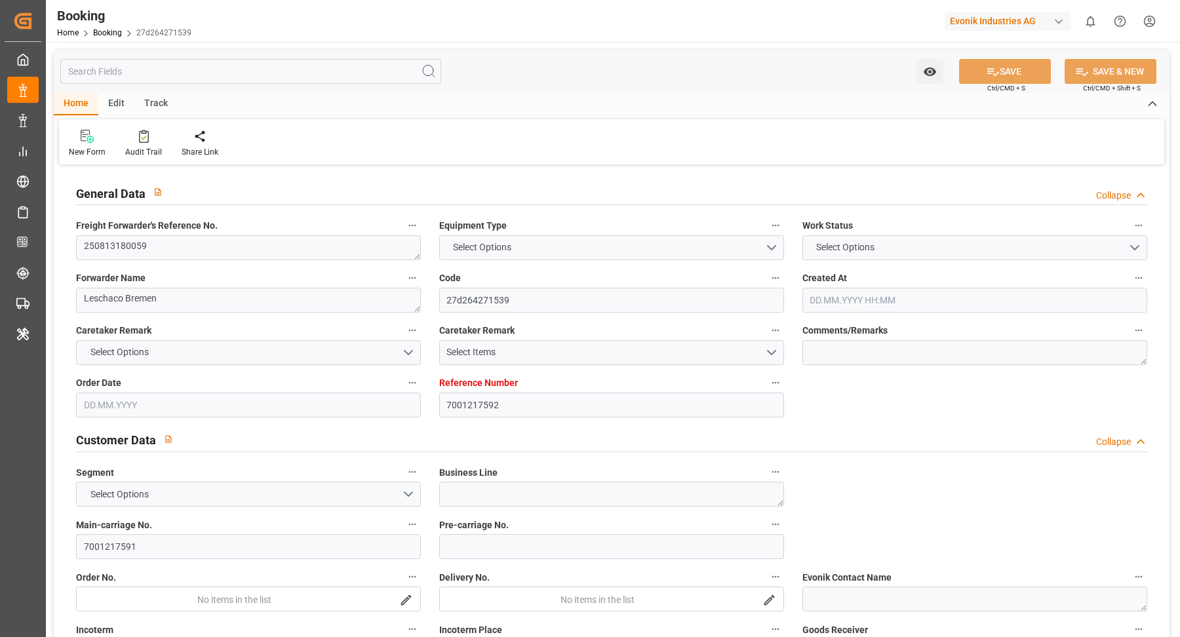
type input "7001217592"
type input "Evergreen"
type input "Evergreen Marine Corp."
type input "NLRTM"
type input "AEJEA"
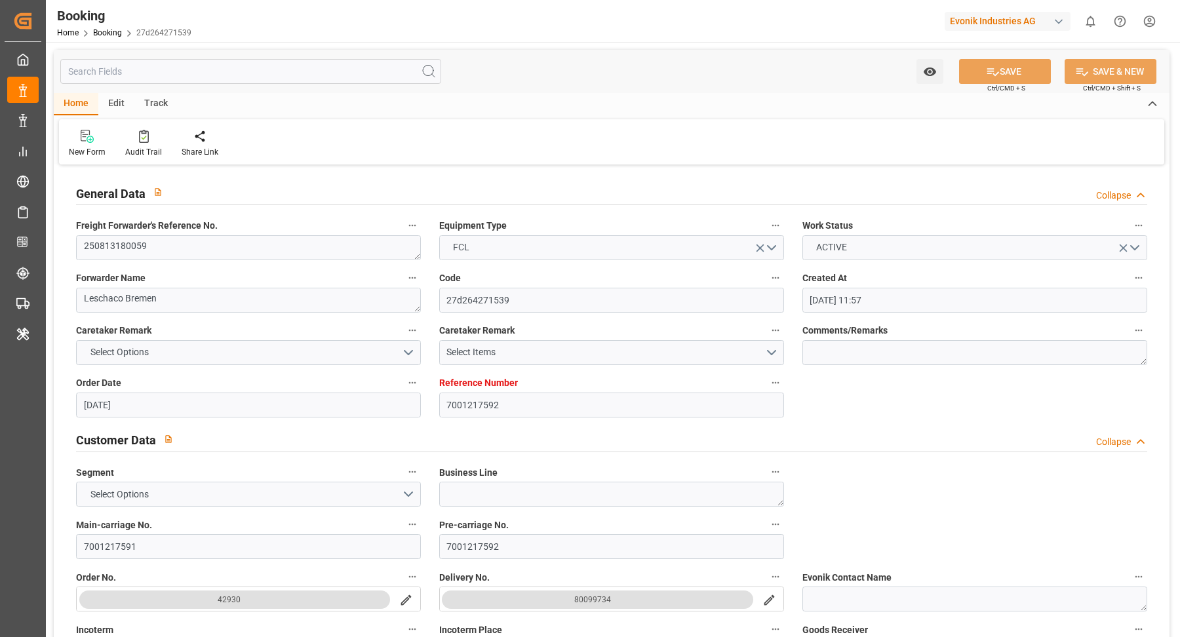
type input "[DATE] 11:57"
type input "[DATE]"
type input "[DATE] 04:05"
click at [222, 252] on textarea "250813180059" at bounding box center [248, 247] width 345 height 25
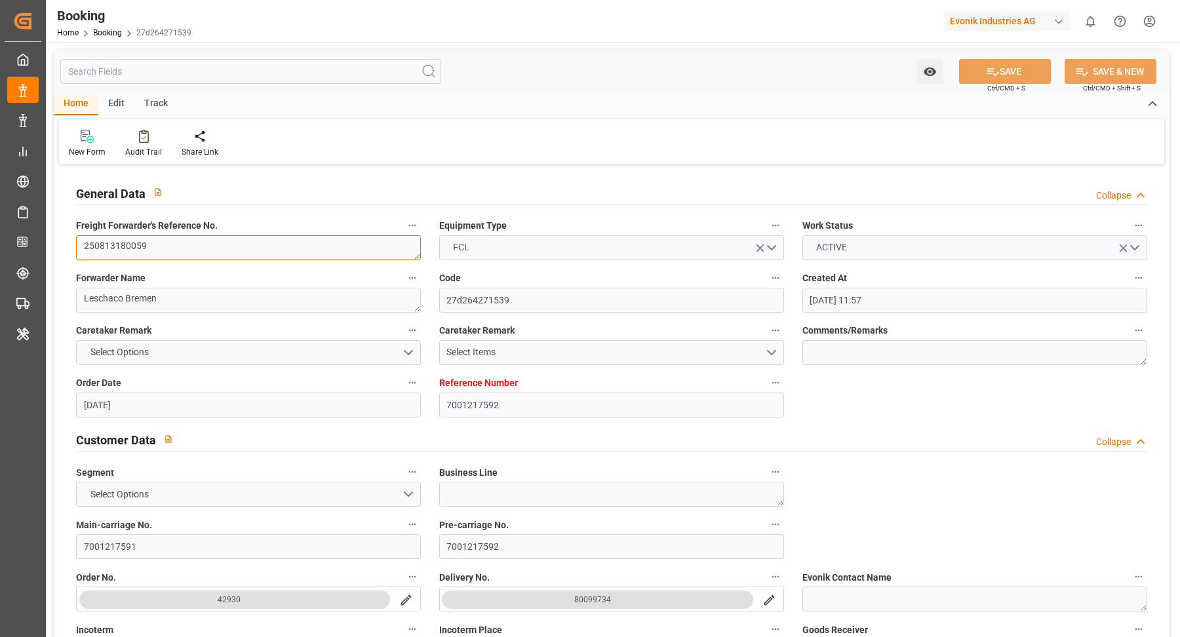
click at [222, 252] on textarea "250813180059" at bounding box center [248, 247] width 345 height 25
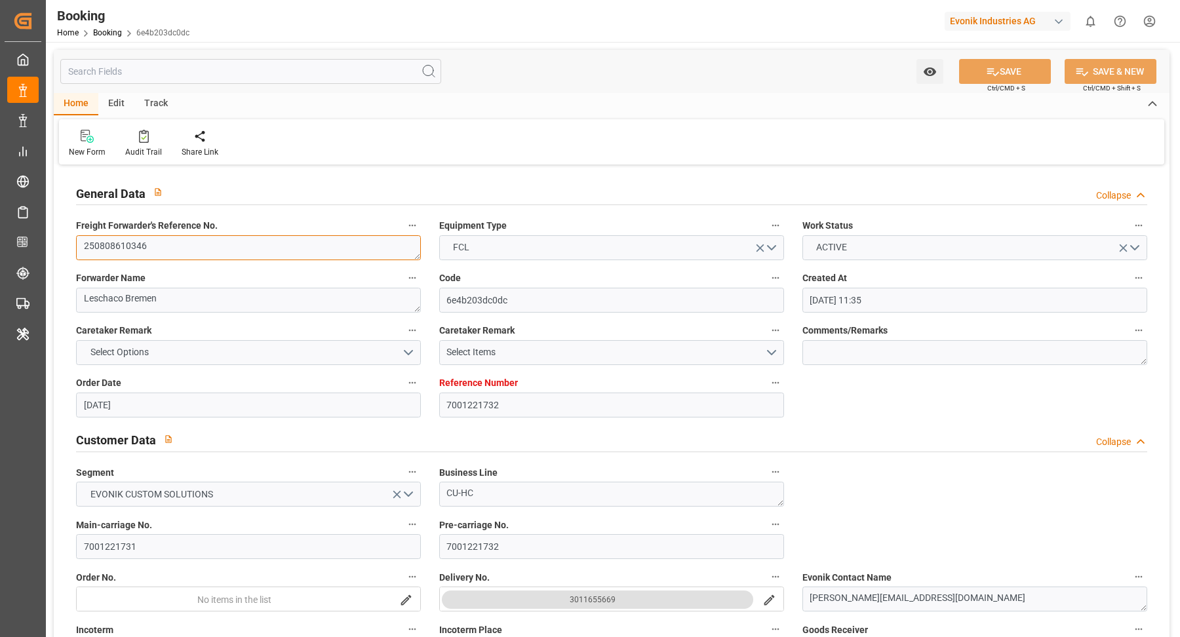
click at [246, 249] on textarea "250808610346" at bounding box center [248, 247] width 345 height 25
click at [219, 243] on textarea "240208590182" at bounding box center [248, 247] width 345 height 25
click at [206, 249] on textarea "240508590127" at bounding box center [248, 247] width 345 height 25
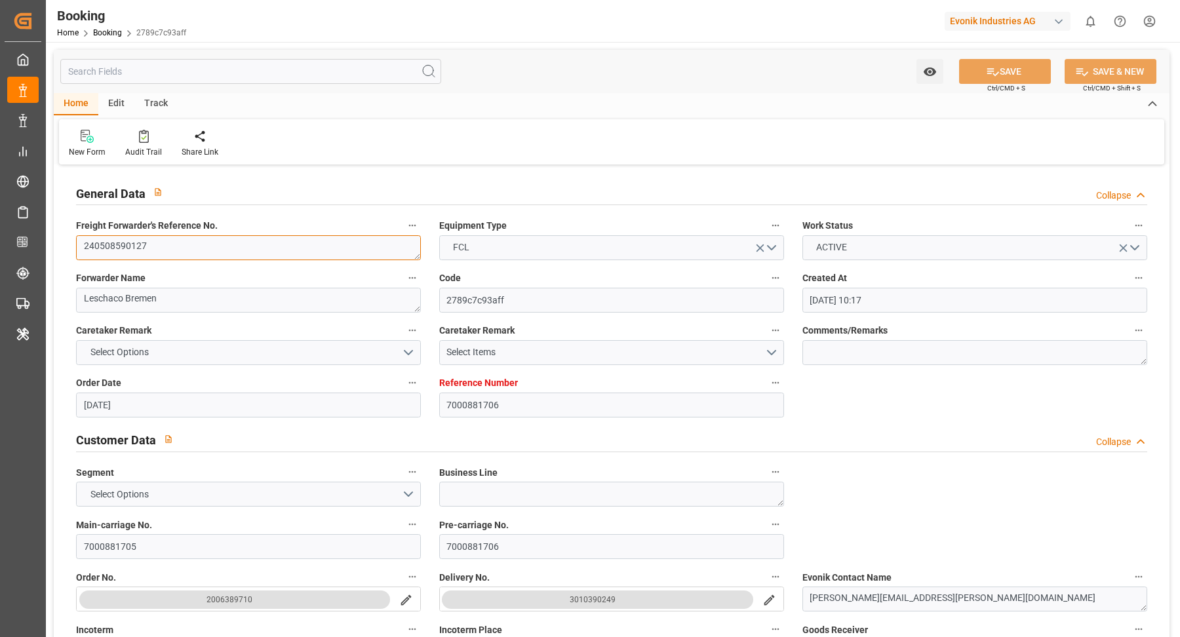
click at [206, 249] on textarea "240508590127" at bounding box center [248, 247] width 345 height 25
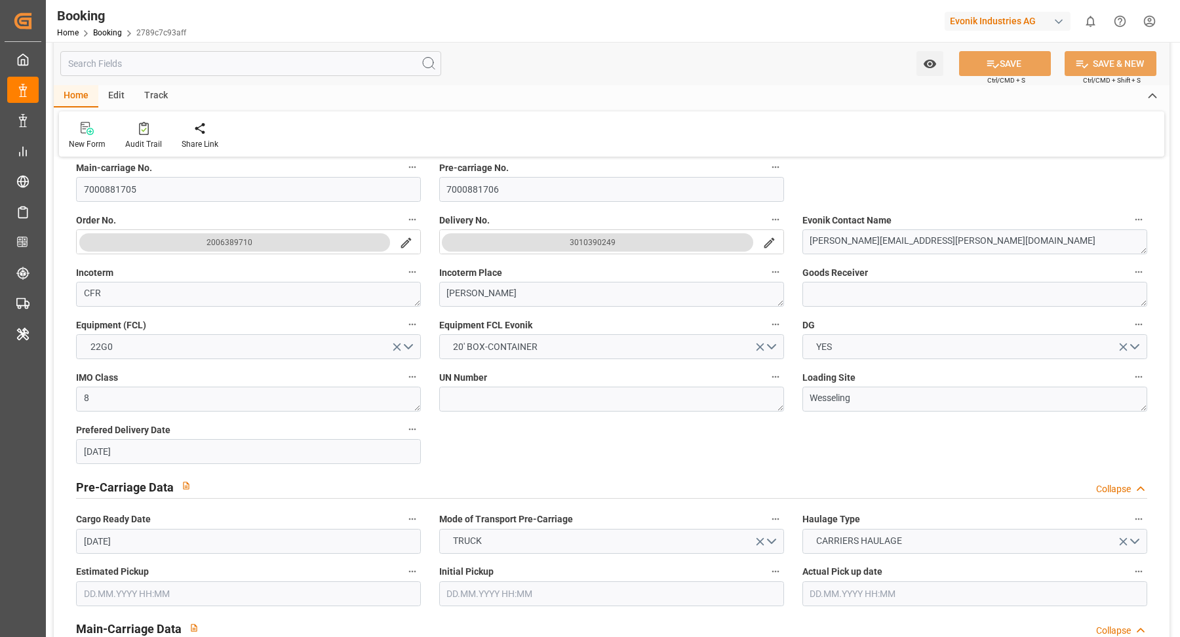
click at [602, 100] on div "Home Edit Track" at bounding box center [612, 96] width 1116 height 22
click at [134, 136] on div "Audit Trail" at bounding box center [143, 135] width 56 height 29
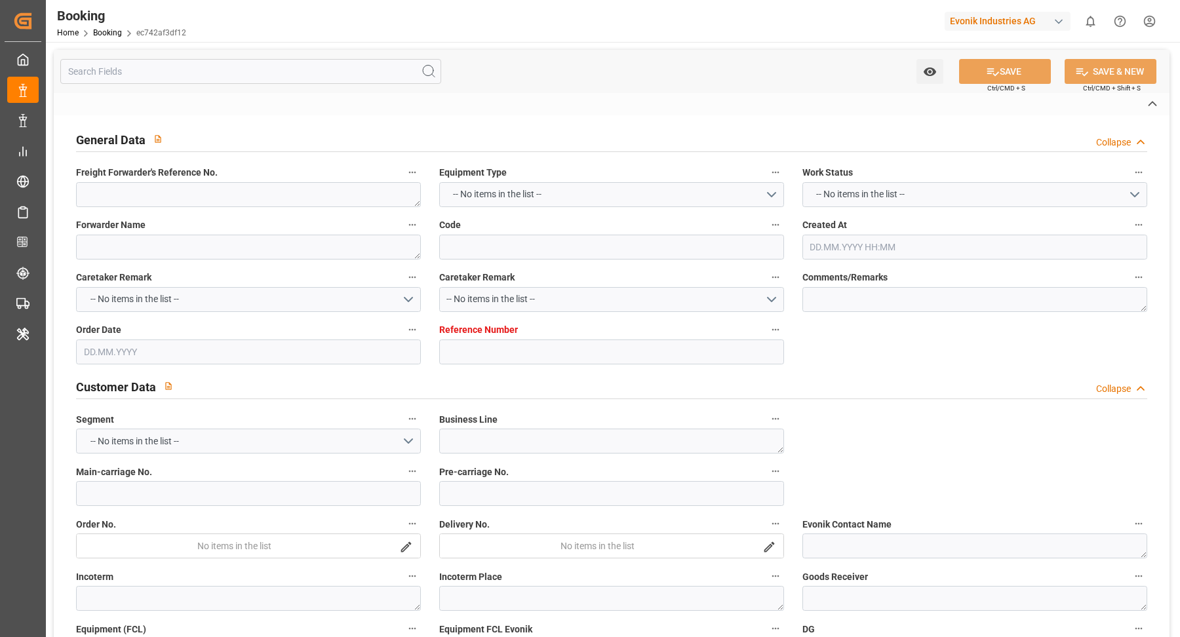
type textarea "250713180066"
type textarea "Leschaco Bremen"
type input "ec742af3df12"
type input "7001187361"
type input "7001187360"
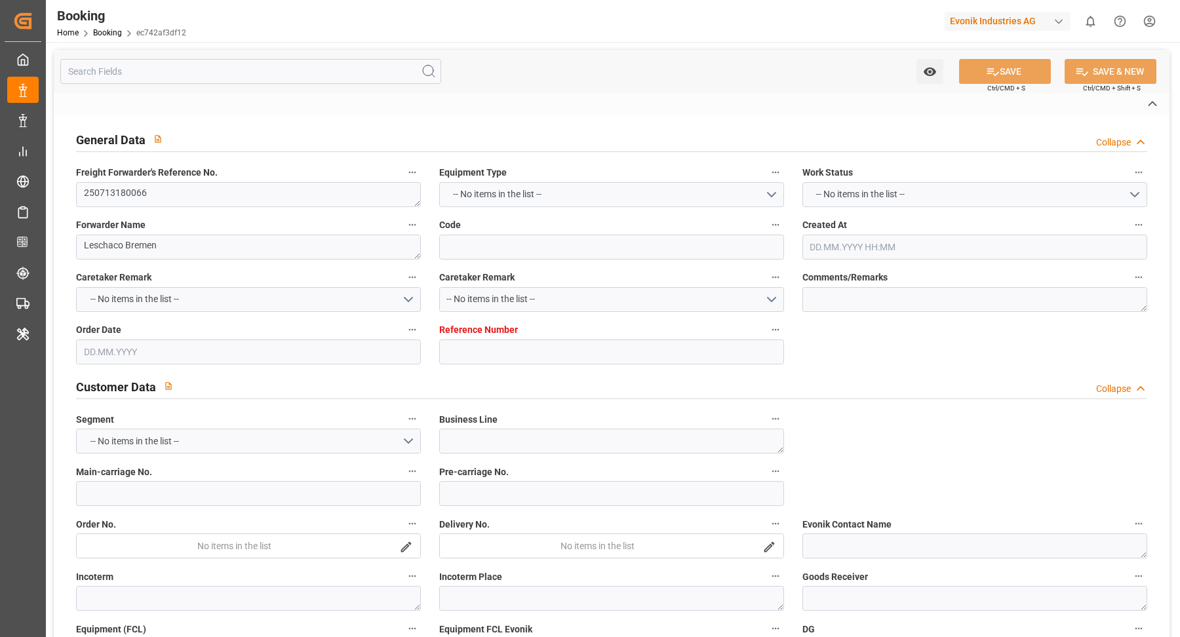
type textarea "DAP"
type textarea "[GEOGRAPHIC_DATA], [GEOGRAPHIC_DATA]"
type textarea "8"
type textarea "Wesseling"
type textarea "ICUU3752249"
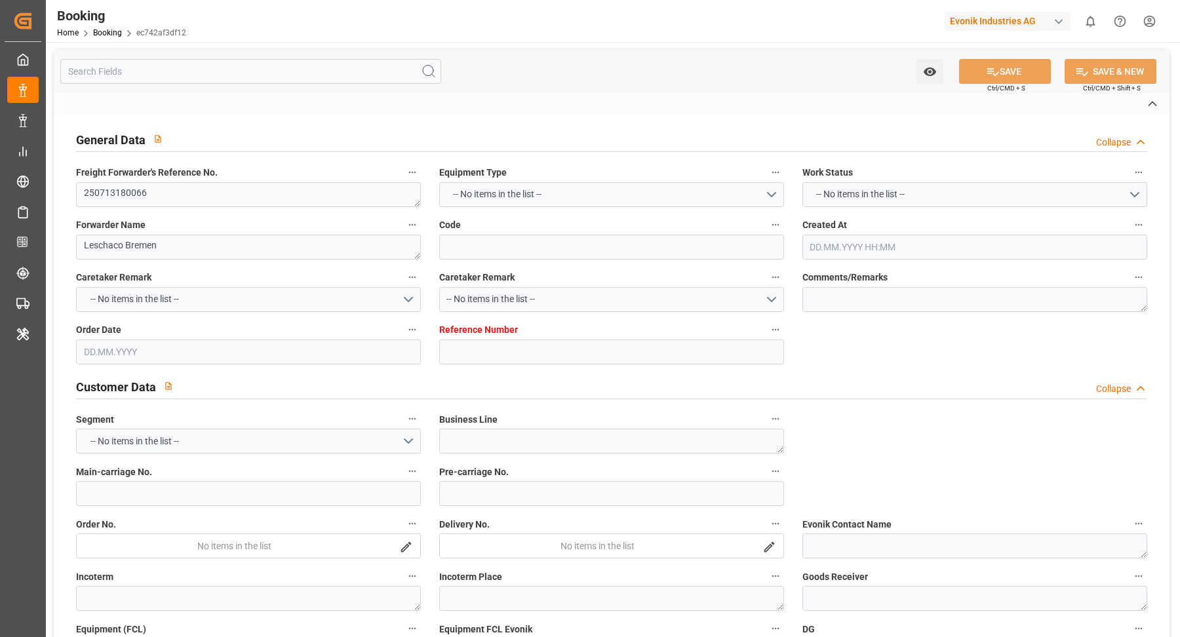
type input "IILU"
type input "[GEOGRAPHIC_DATA]"
type input "[PERSON_NAME]"
type textarea "vesselName etd [PERSON_NAME]"
type textarea "INPUT_Evonik_Seeburger_IFTMIN_1002959505_20250716075214821.edi"
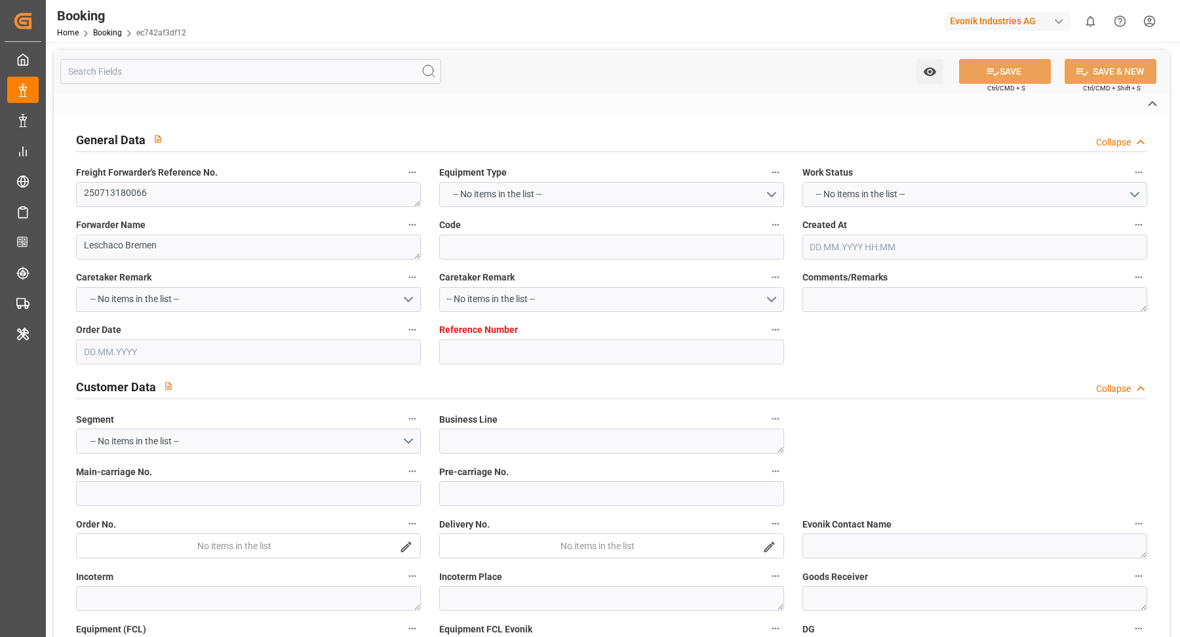
type textarea "INPUT_Evonik_Seeburger_IFTMIN_1002852808_20250612102113380.edi,INPUT_Evonik_See…"
type textarea "1002959505"
type textarea "Logward System"
type textarea "IFTMIN"
type textarea "a011t00000LcJC5AAN"
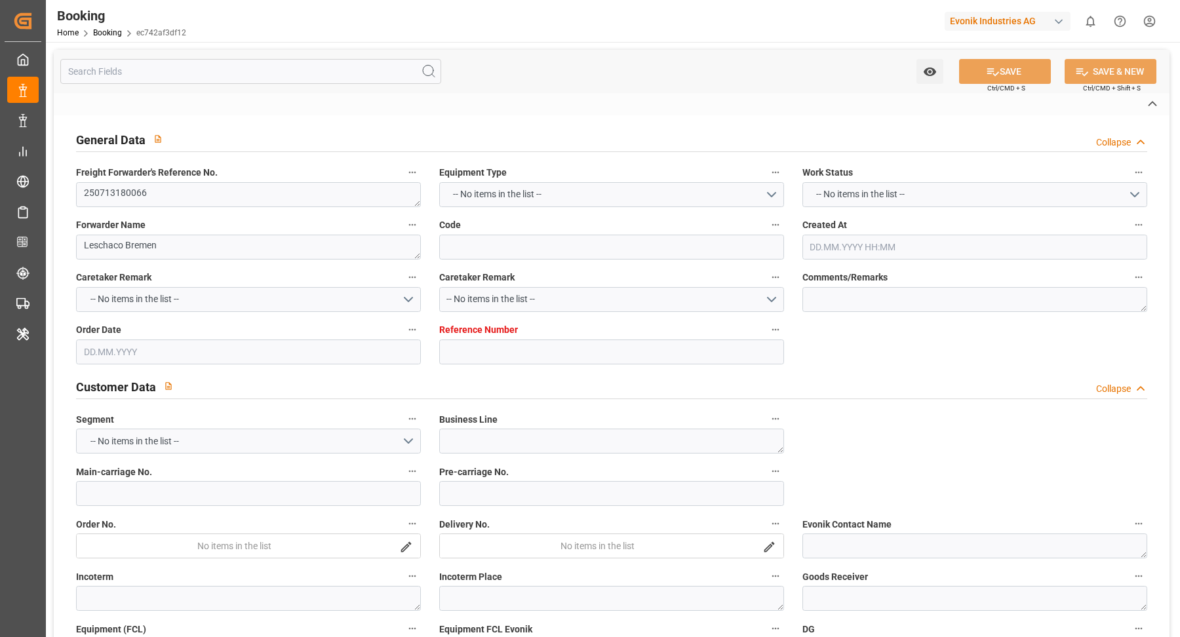
type textarea "No"
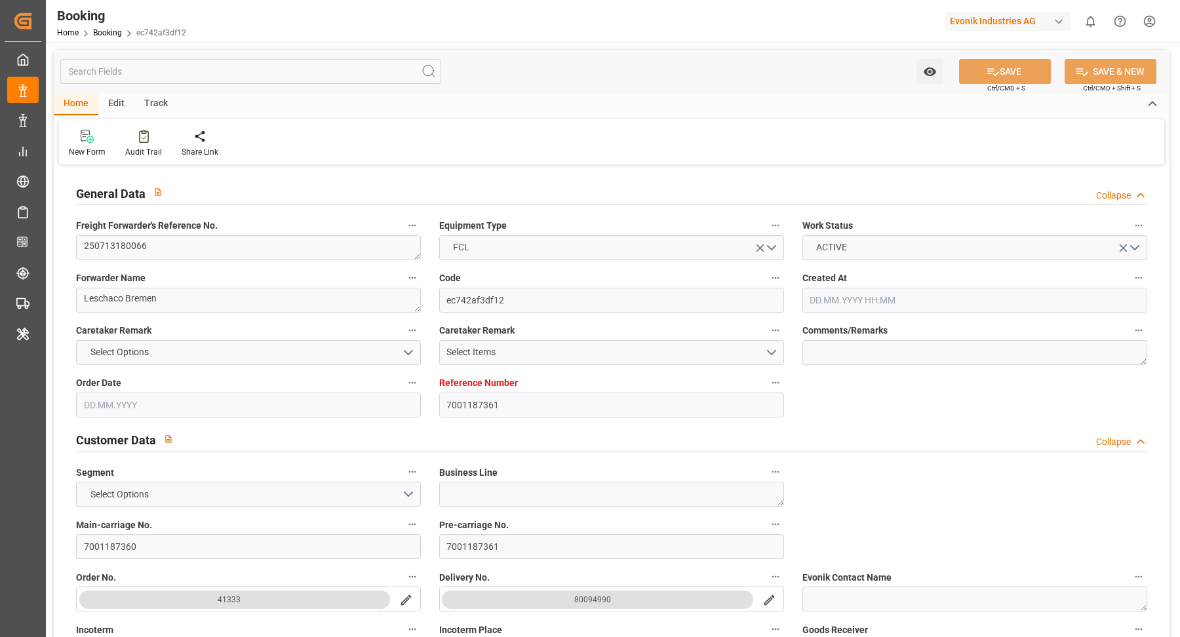
type input "7001187361"
type input "ICL"
type input "Independent Container Line Limited"
type input "BEANR"
type input "USCHT"
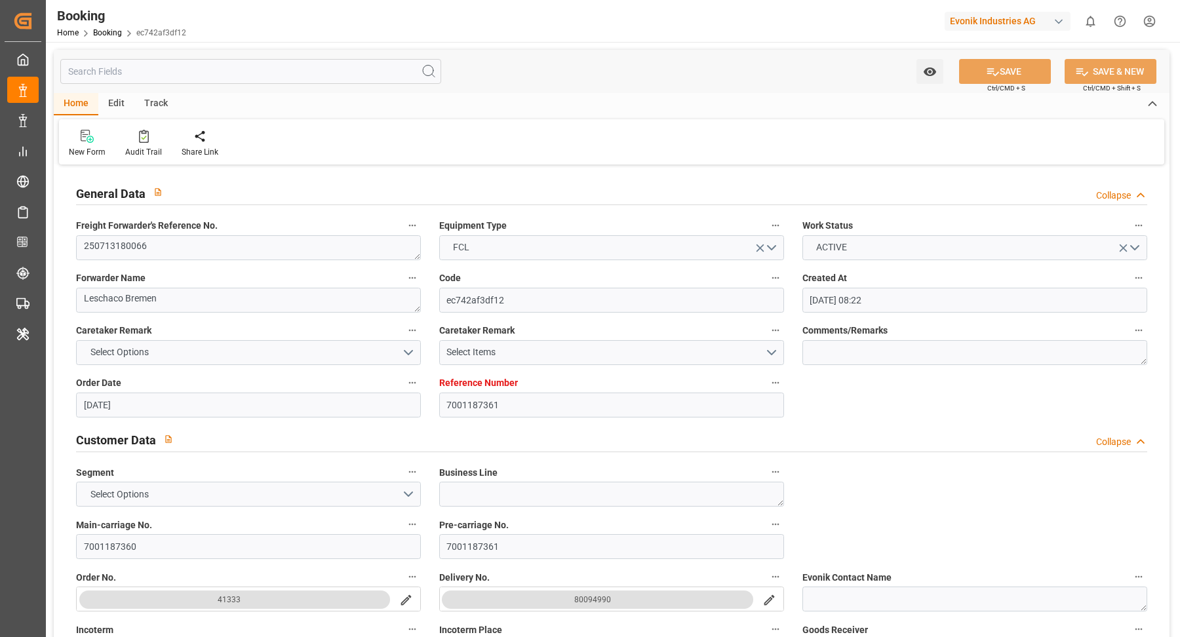
type input "[DATE] 08:22"
type input "[DATE]"
type input "[DATE] 05:54"
click at [308, 247] on textarea "250713180066" at bounding box center [248, 247] width 345 height 25
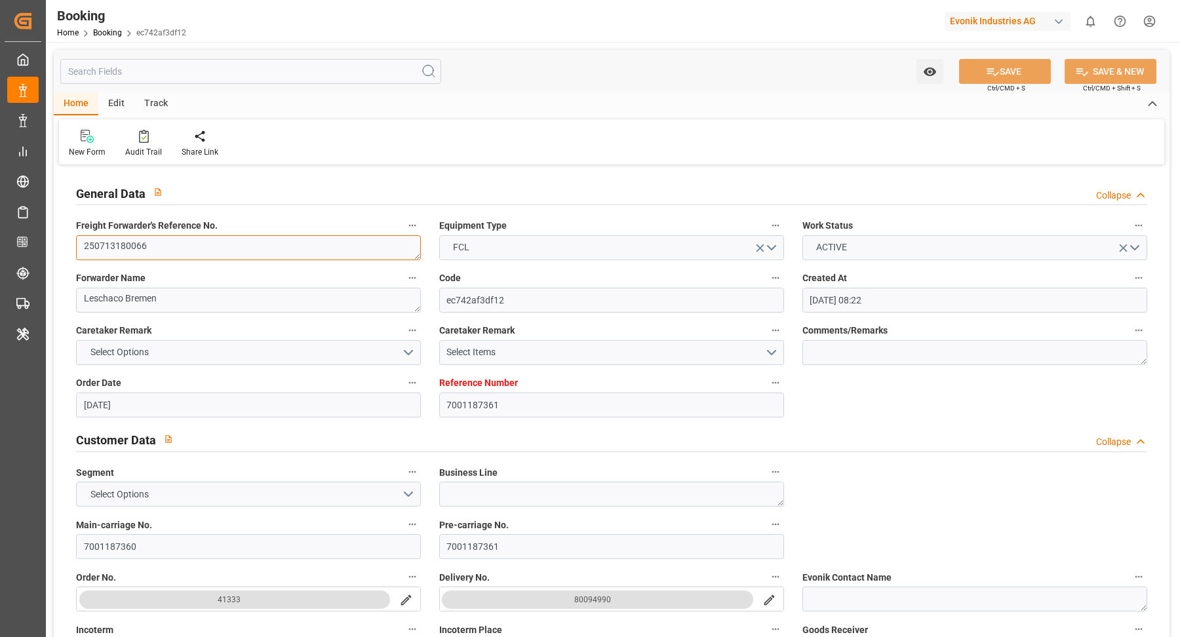
scroll to position [200, 0]
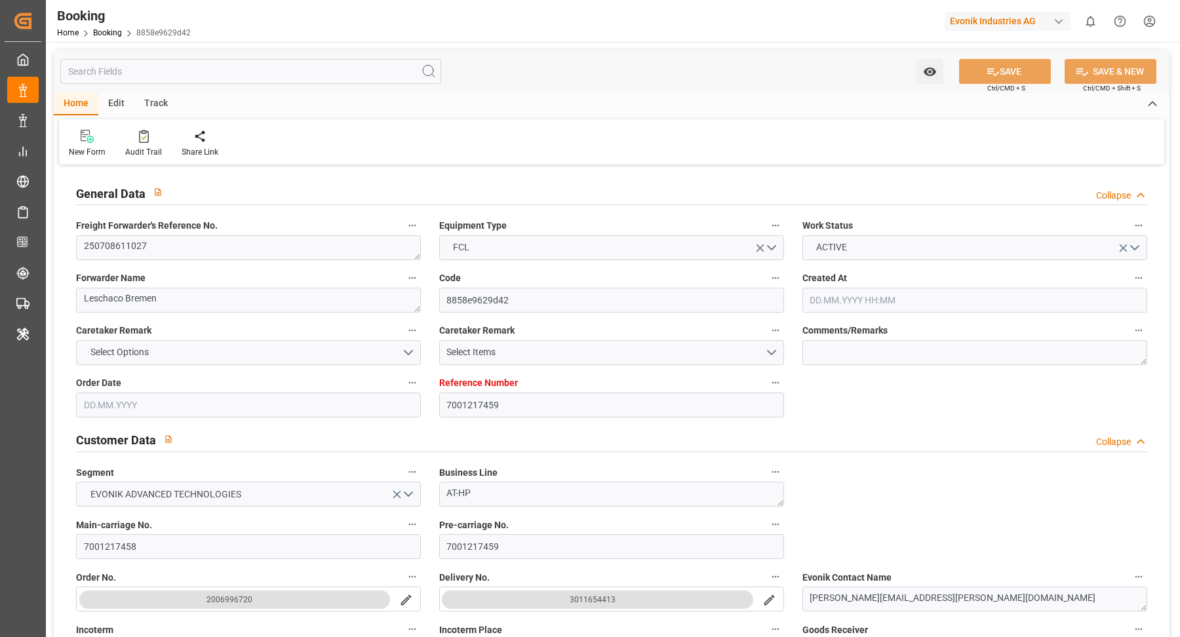
type input "[DATE] 09:20"
type input "[DATE]"
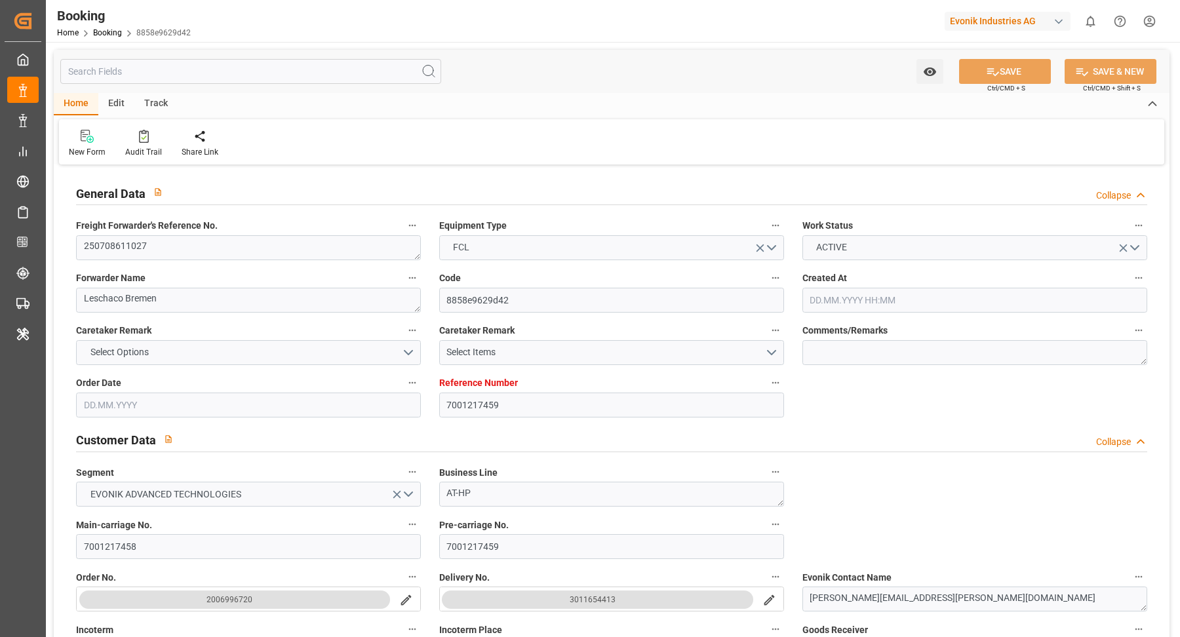
type input "[DATE]"
type input "[DATE] 14:15"
click at [267, 255] on textarea "250708611027" at bounding box center [248, 247] width 345 height 25
click at [182, 248] on textarea "250708611027" at bounding box center [248, 247] width 345 height 25
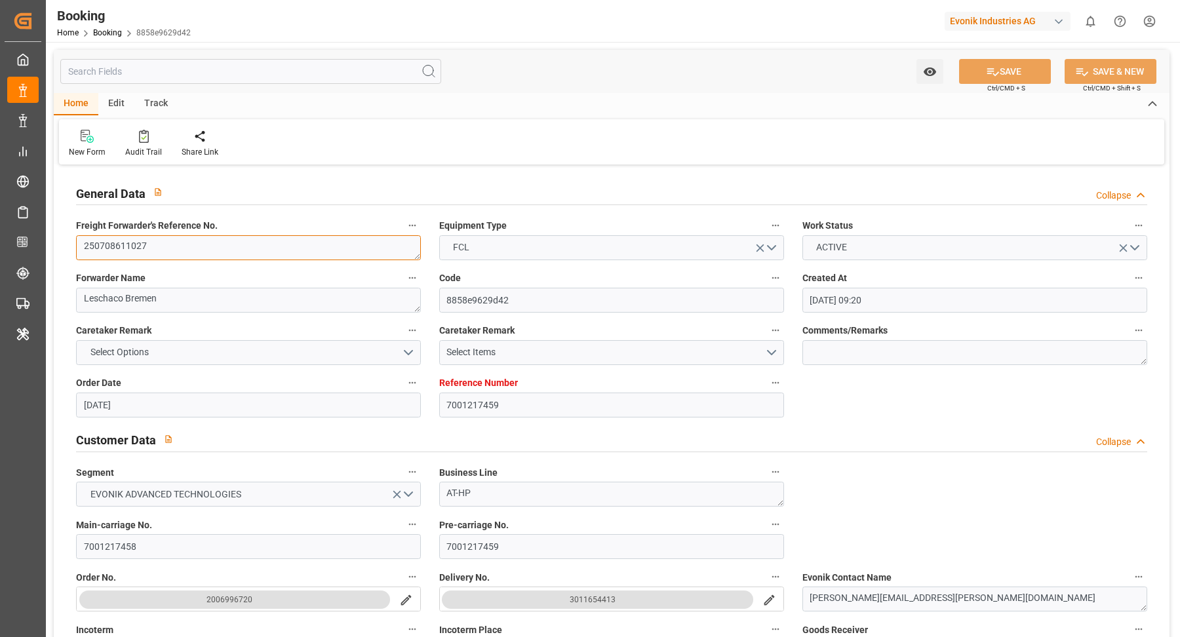
click at [182, 248] on textarea "250708611027" at bounding box center [248, 247] width 345 height 25
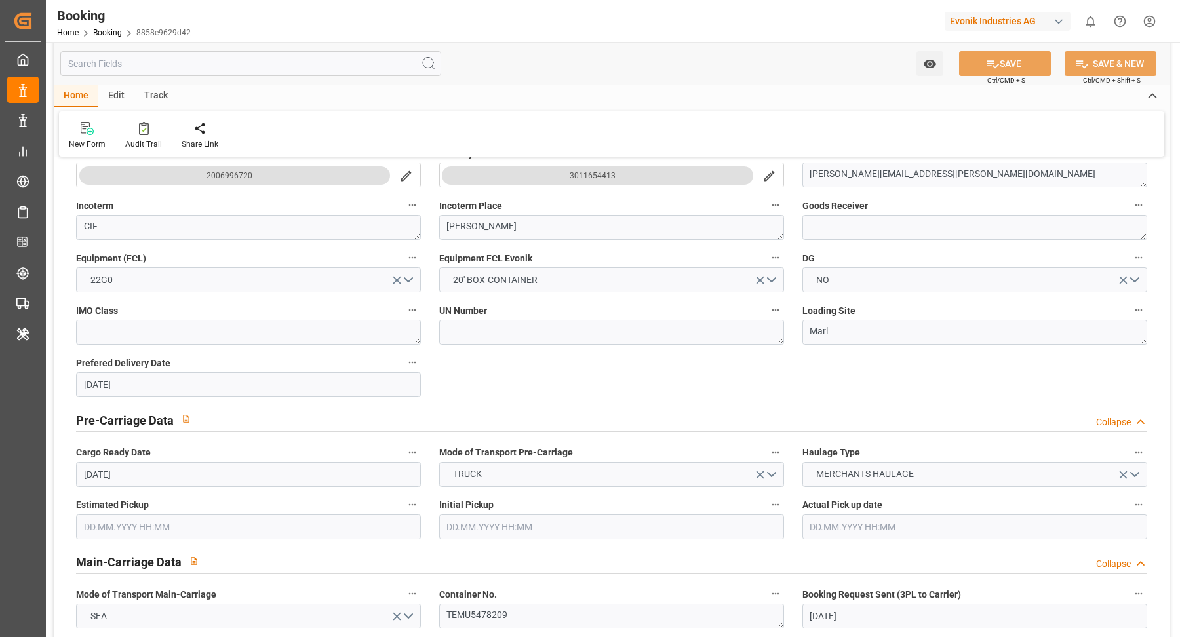
scroll to position [772, 0]
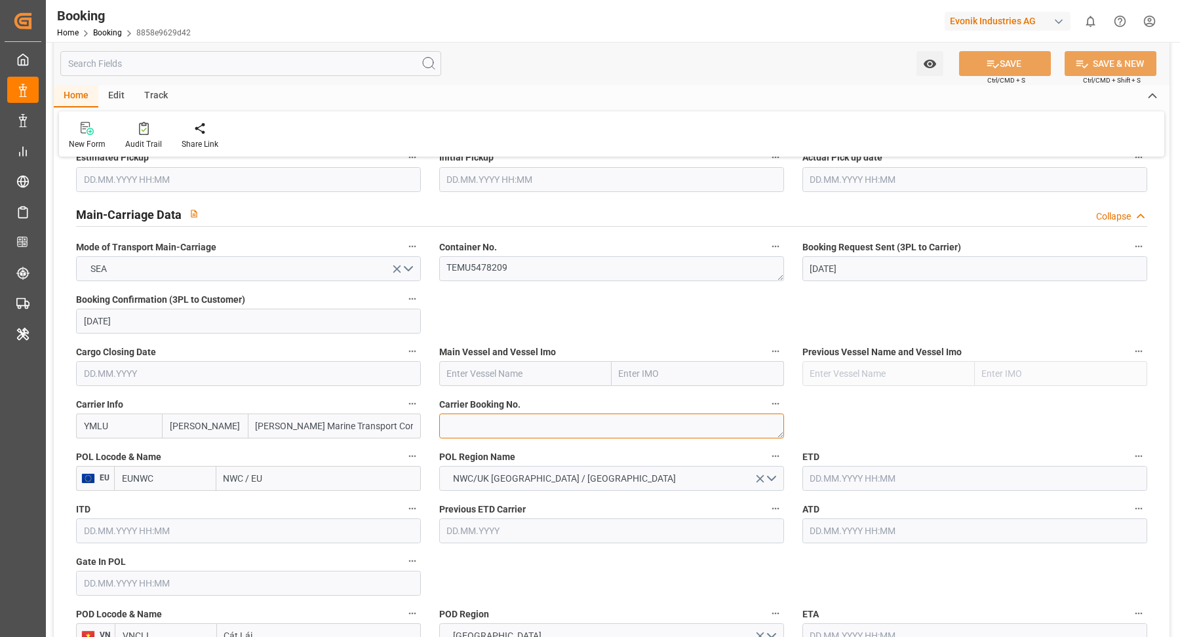
drag, startPoint x: 504, startPoint y: 428, endPoint x: 565, endPoint y: 429, distance: 61.0
click at [504, 428] on textarea at bounding box center [611, 426] width 345 height 25
paste textarea "FBRE0063472"
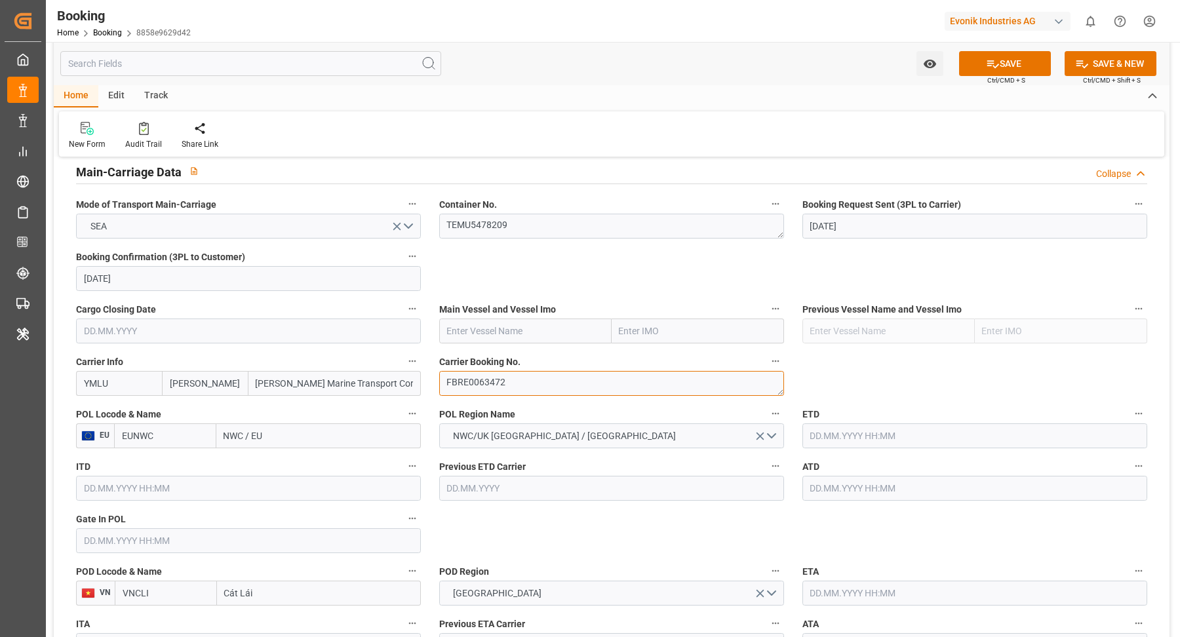
type textarea "FBRE0063472"
click at [510, 330] on input "text" at bounding box center [525, 331] width 172 height 25
paste input "YM TRANQUILITY"
click at [531, 355] on span "YM TRANQUILITY - 9792682" at bounding box center [505, 360] width 114 height 10
type input "YM TRANQUILITY"
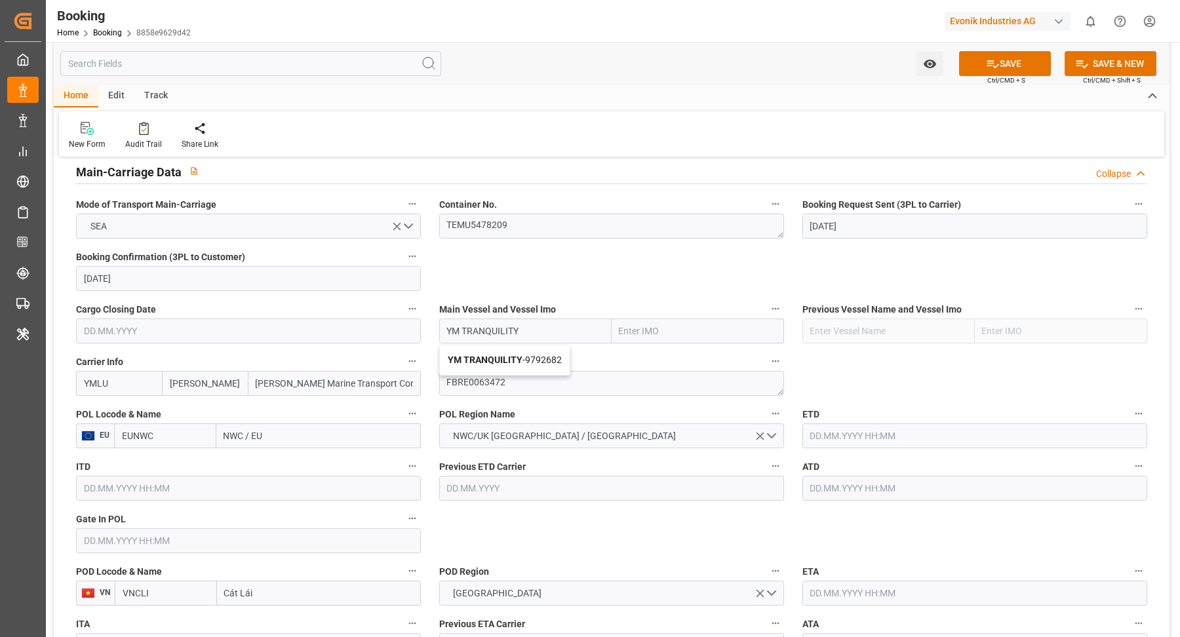
type input "9792682"
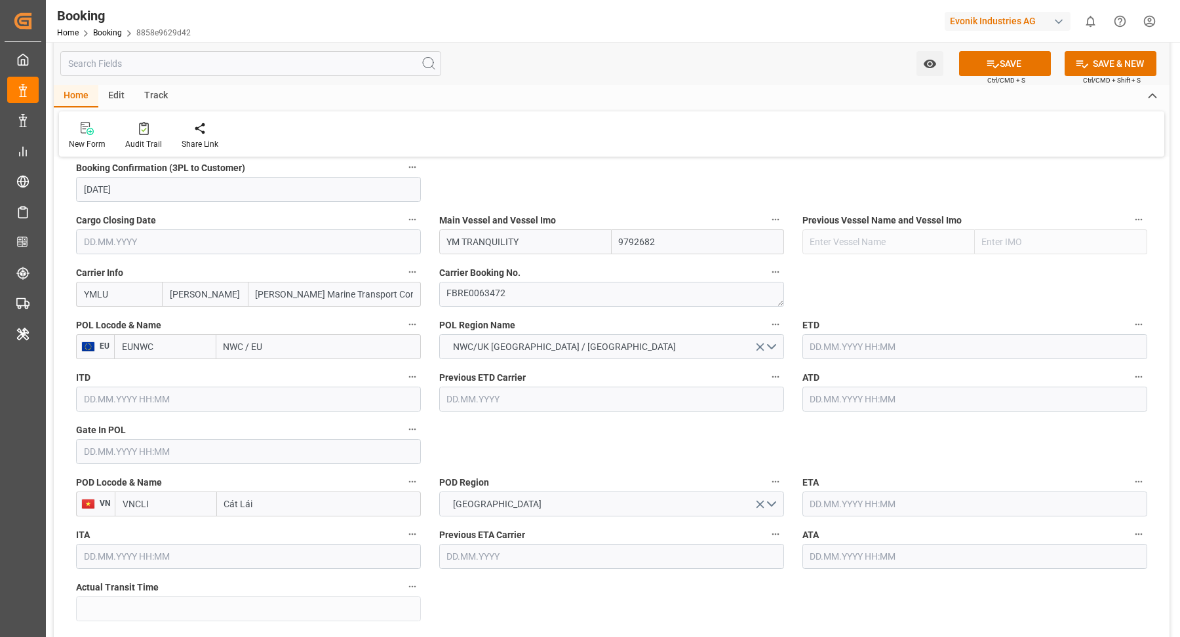
type input "YM TRANQUILITY"
click at [263, 356] on input "NWC / EU" at bounding box center [318, 346] width 205 height 25
paste input "ANTWERPEN"
drag, startPoint x: 289, startPoint y: 347, endPoint x: 299, endPoint y: 346, distance: 9.9
click at [294, 346] on input "ANTWERPEN" at bounding box center [318, 346] width 205 height 25
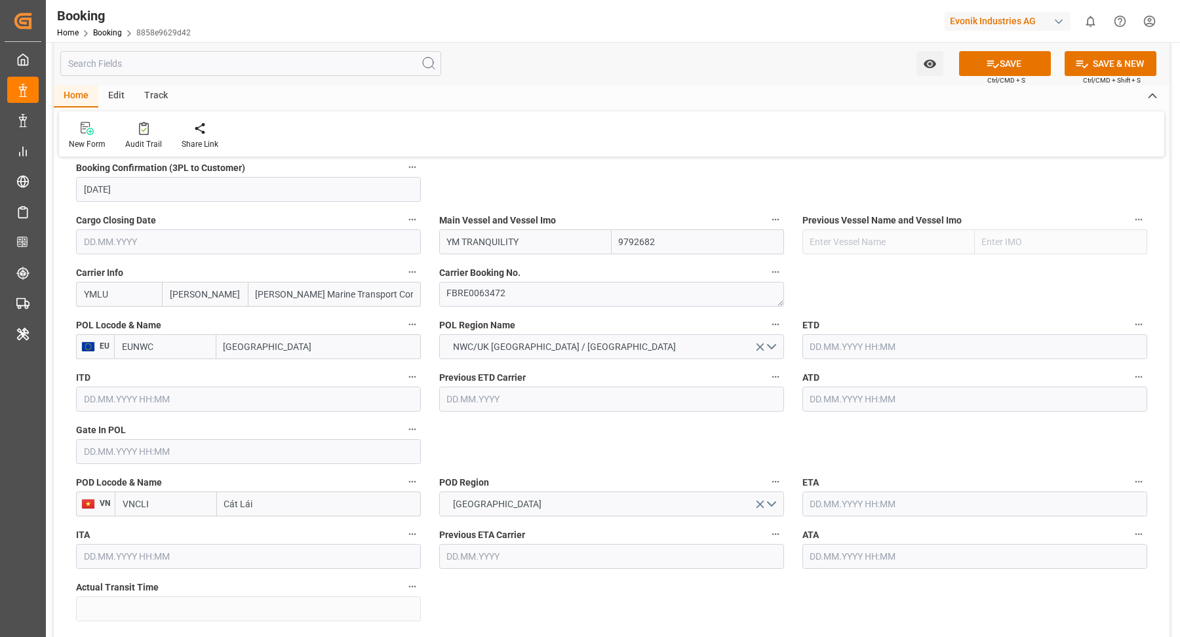
type input "ANTWERP"
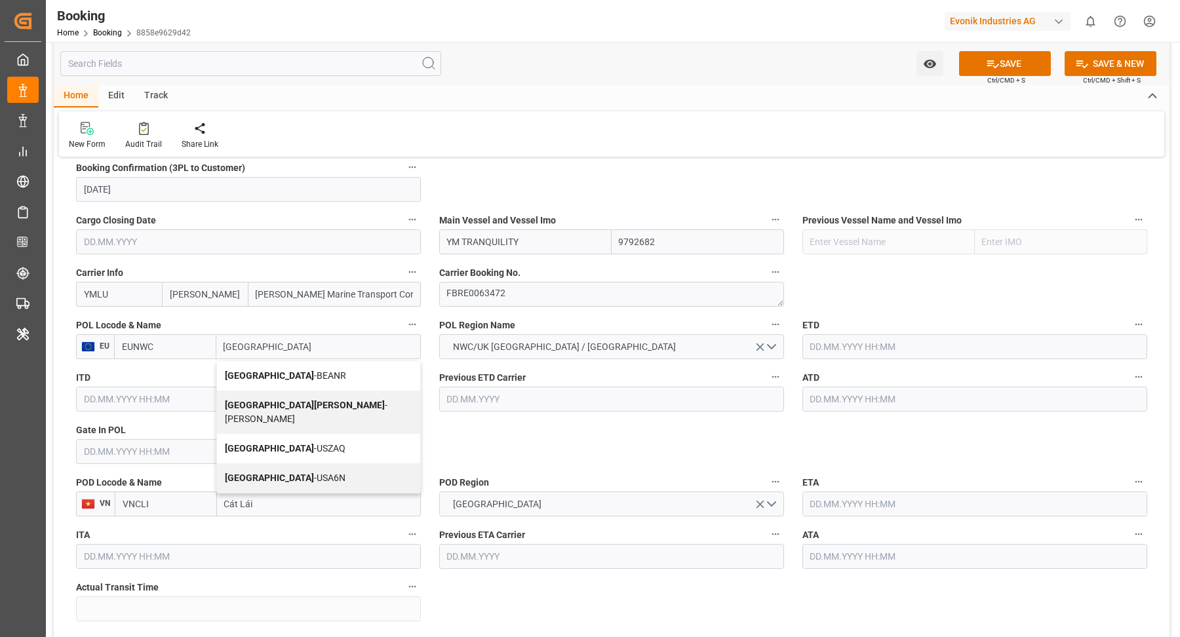
click at [281, 376] on span "Antwerp - BEANR" at bounding box center [285, 375] width 121 height 10
type input "BEANR"
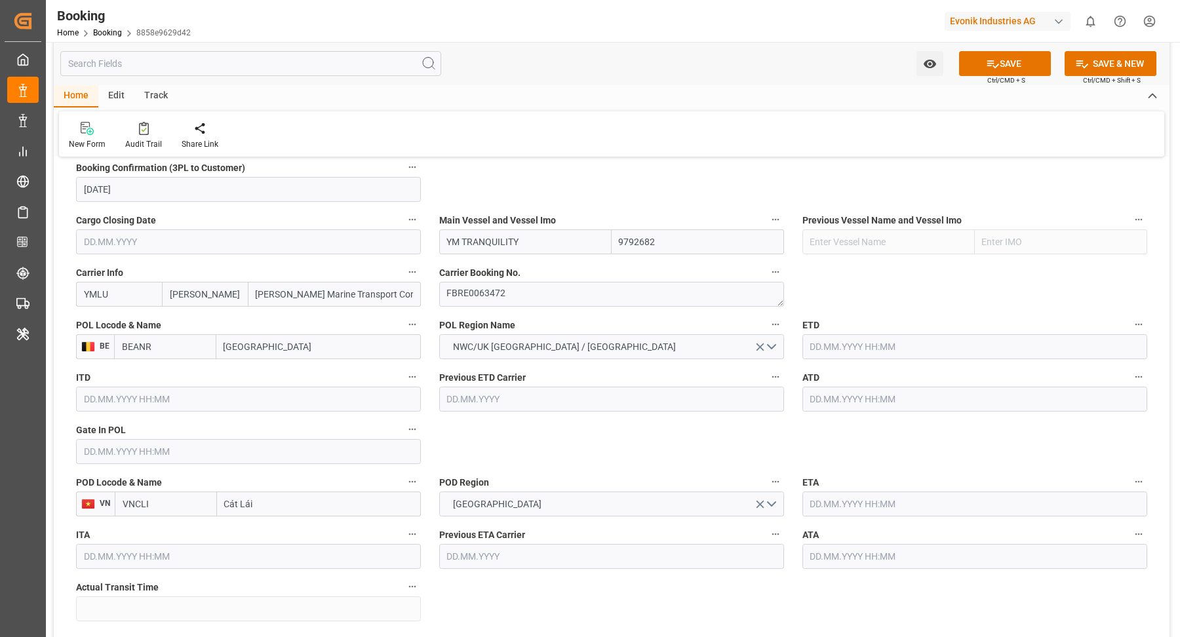
type input "[GEOGRAPHIC_DATA]"
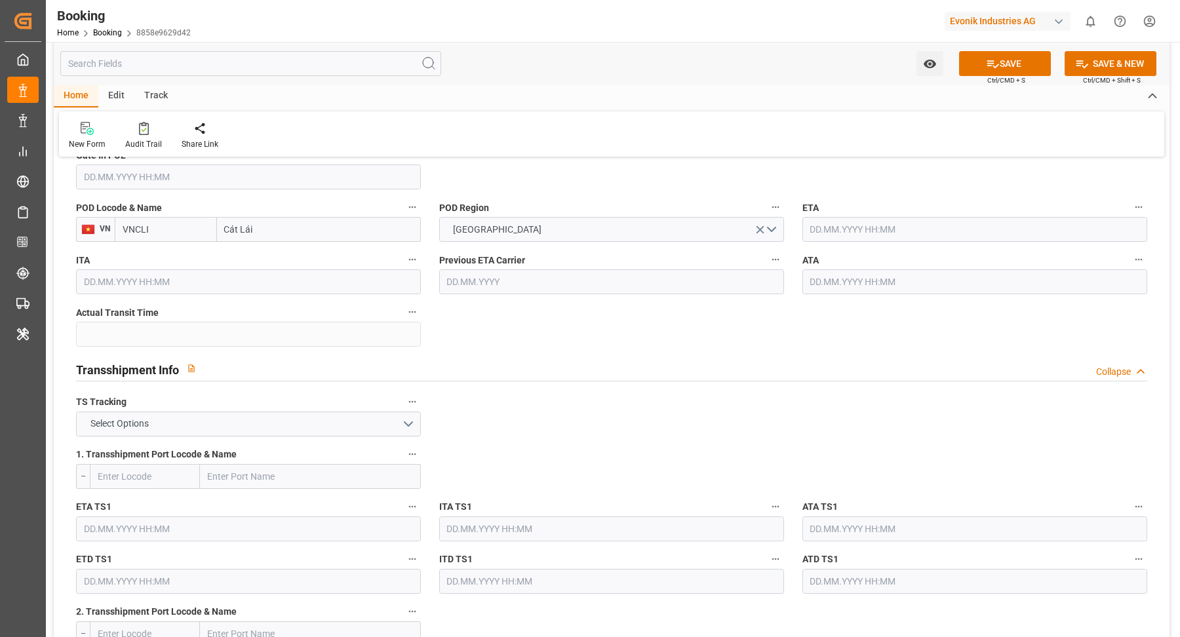
scroll to position [1200, 0]
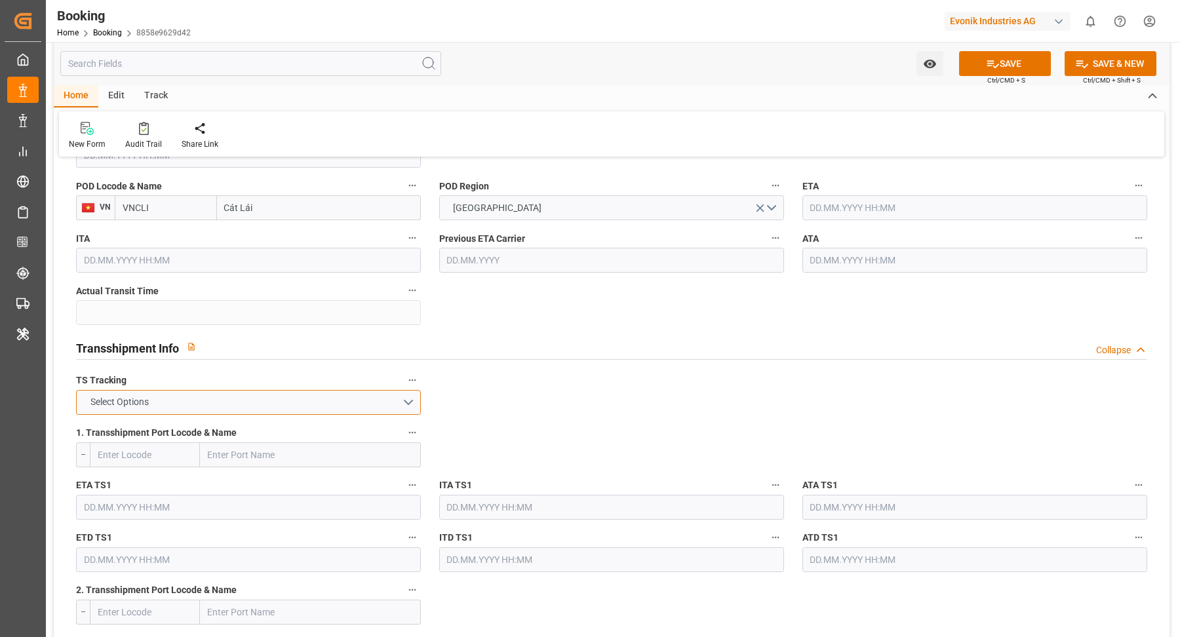
click at [361, 390] on button "Select Options" at bounding box center [248, 402] width 345 height 25
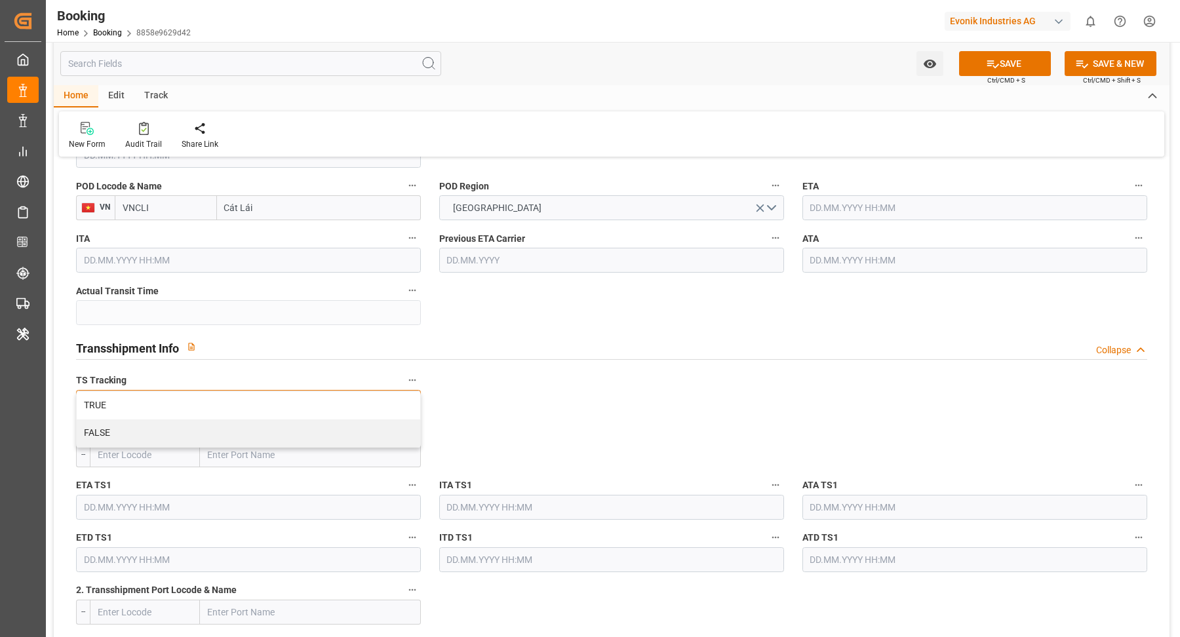
drag, startPoint x: 231, startPoint y: 407, endPoint x: 336, endPoint y: 433, distance: 107.7
click at [231, 407] on div "TRUE" at bounding box center [249, 406] width 344 height 28
click at [296, 452] on input "text" at bounding box center [310, 455] width 221 height 25
paste input "CAI MEP"
type input "CAI MEP"
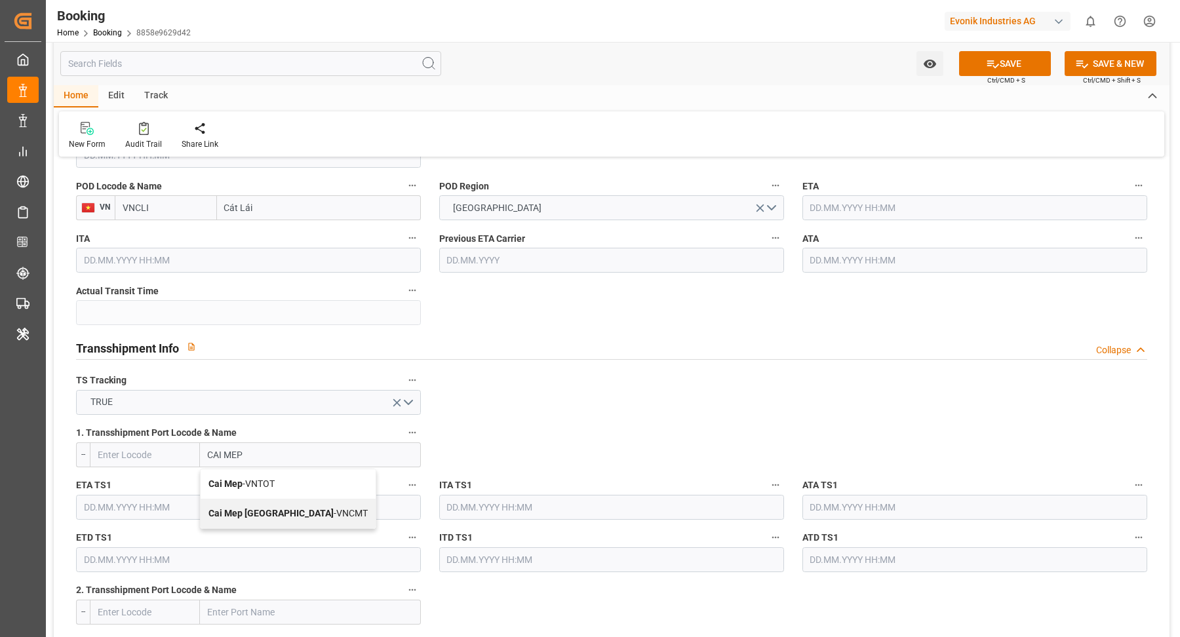
click at [289, 514] on b "Cai Mep International Terminal" at bounding box center [270, 513] width 125 height 10
type input "VNCMT"
type input "Cai Mep International Terminal"
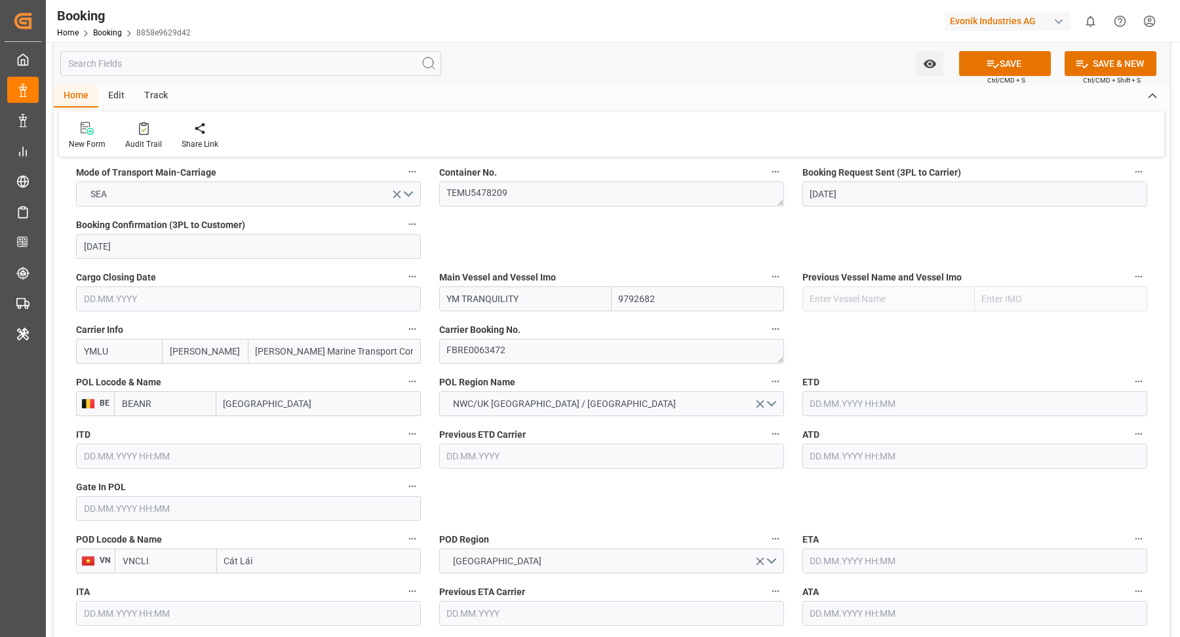
scroll to position [867, 0]
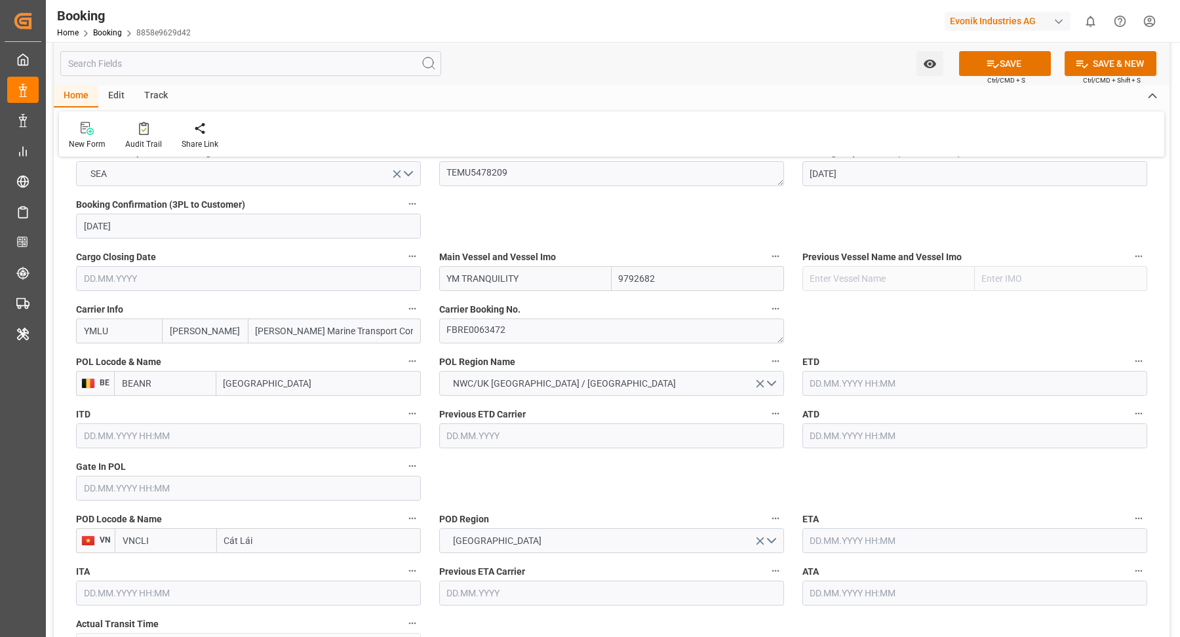
click at [125, 480] on input "text" at bounding box center [248, 488] width 345 height 25
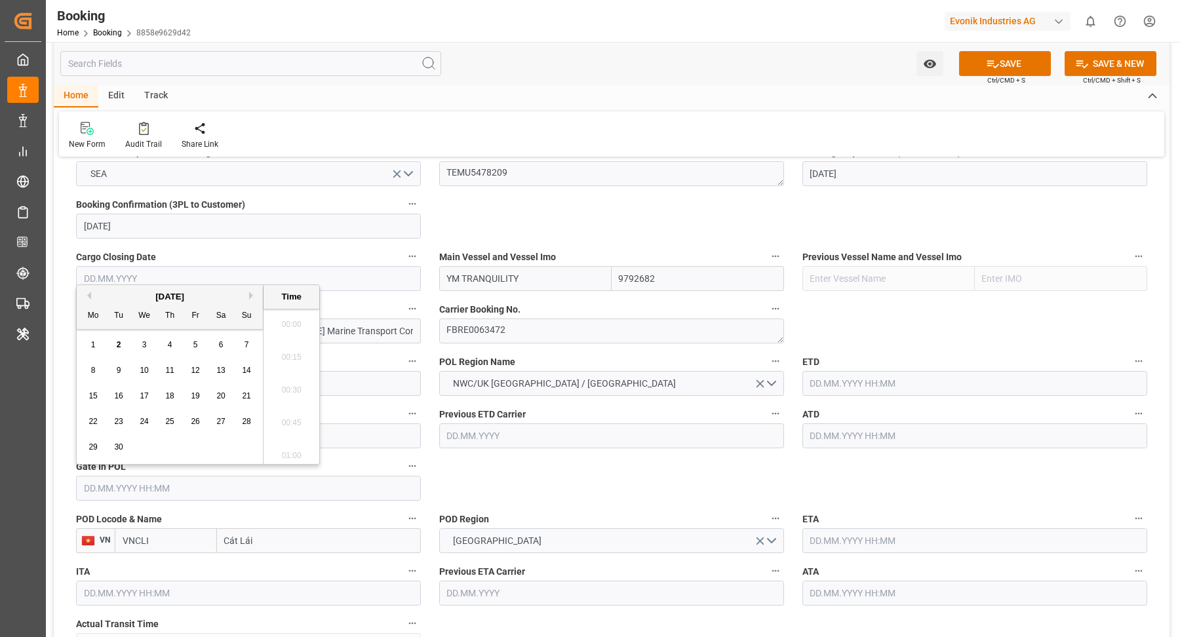
scroll to position [2430, 0]
type input "17.07.2025 00:00"
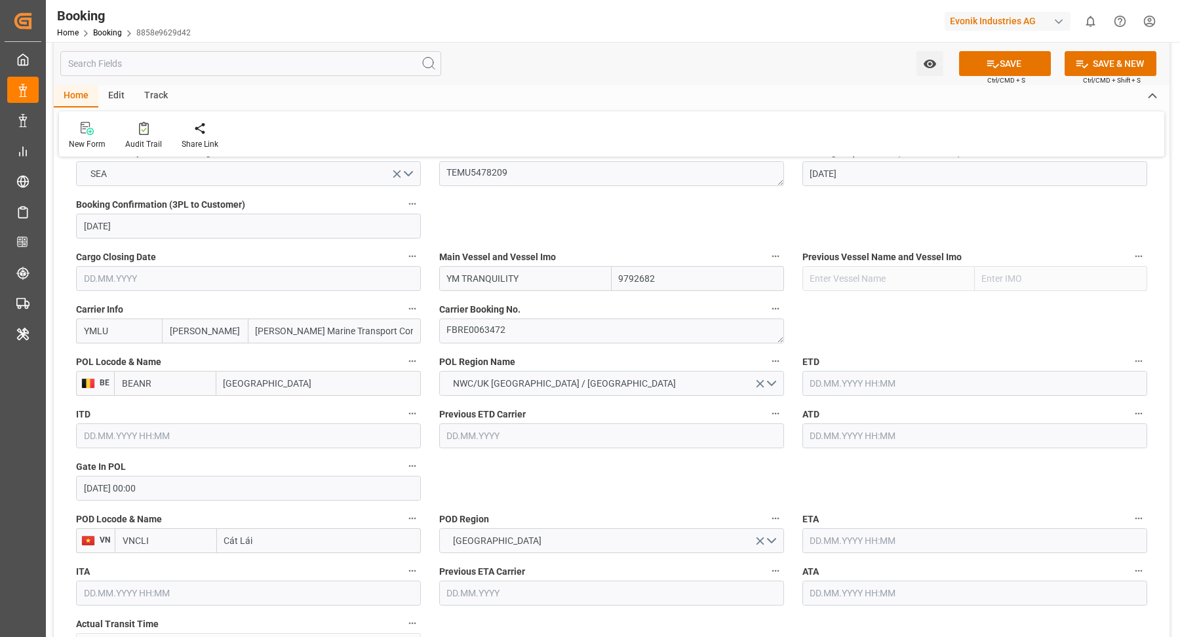
click at [839, 377] on input "text" at bounding box center [975, 383] width 345 height 25
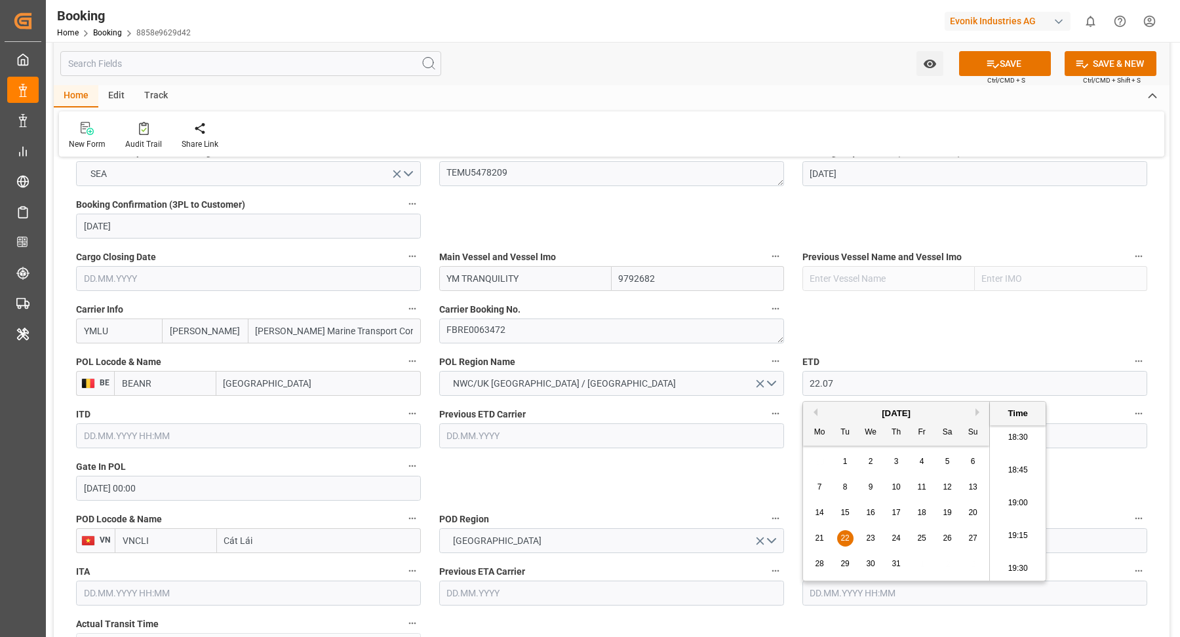
type input "22.07.2025 00:00"
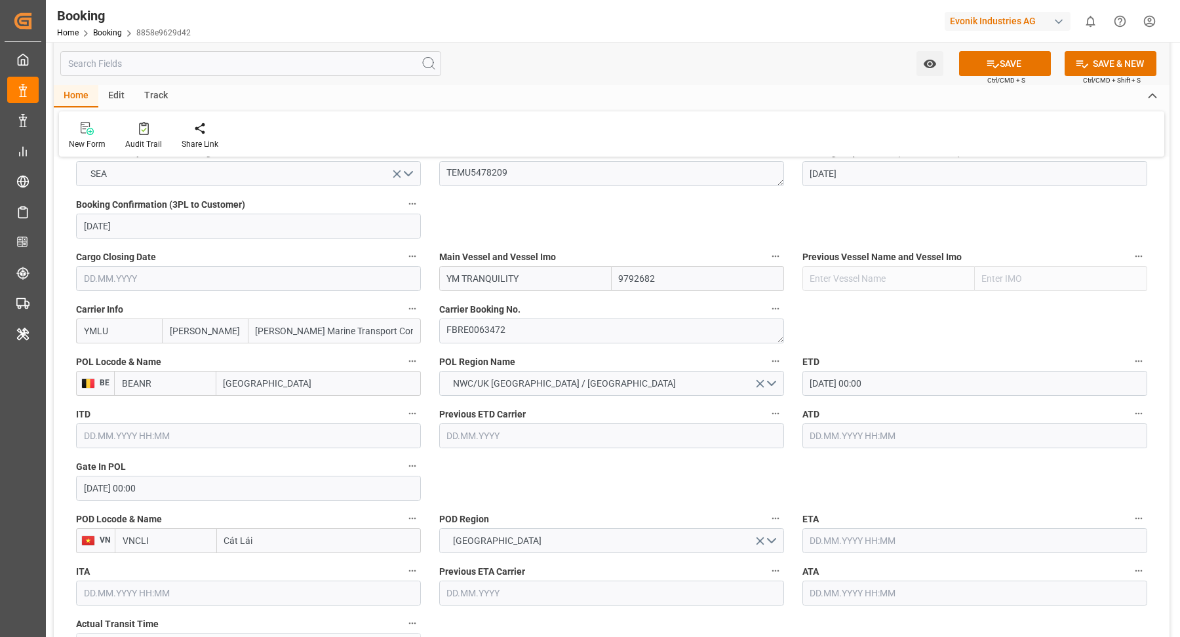
click at [852, 434] on input "text" at bounding box center [975, 436] width 345 height 25
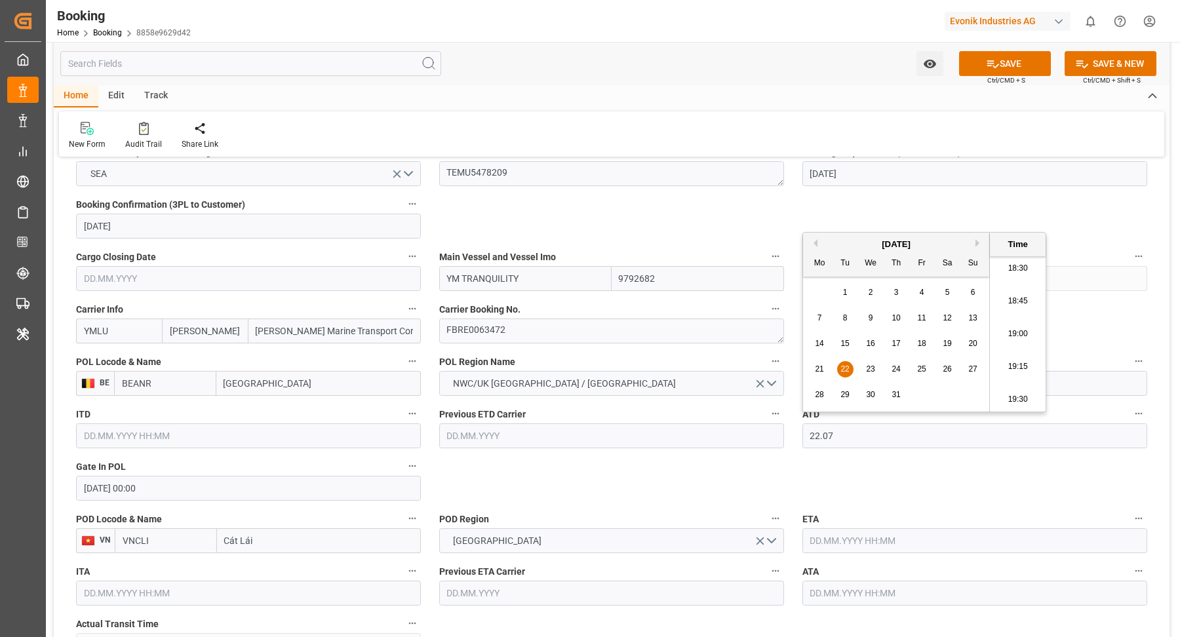
type input "22.07.2025 00:00"
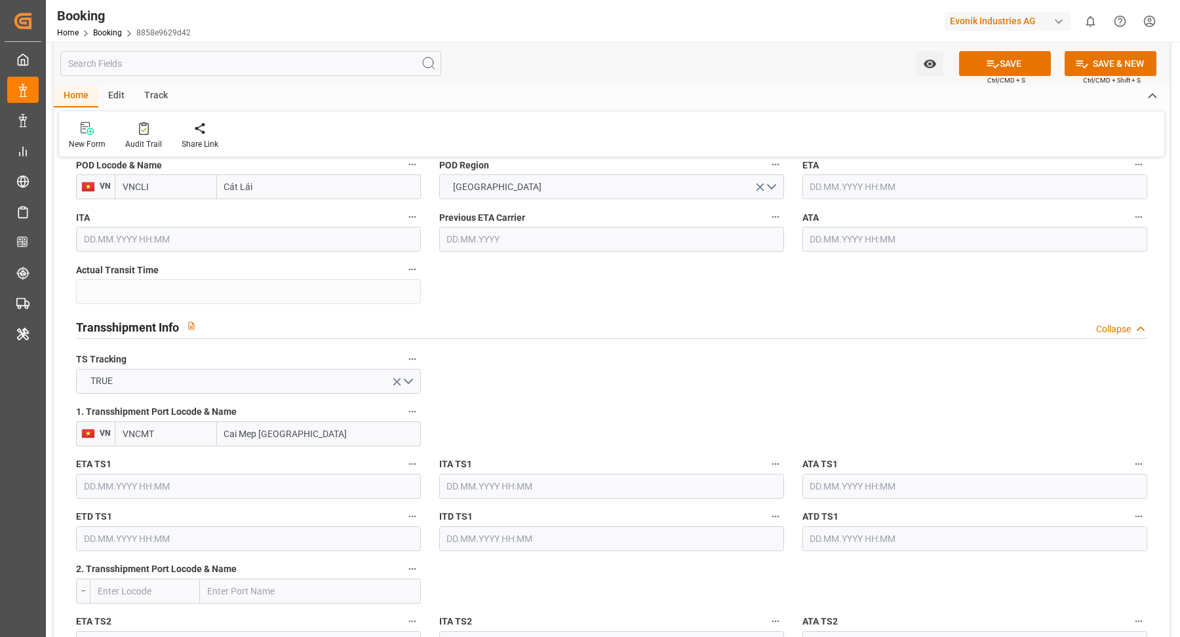
scroll to position [1338, 0]
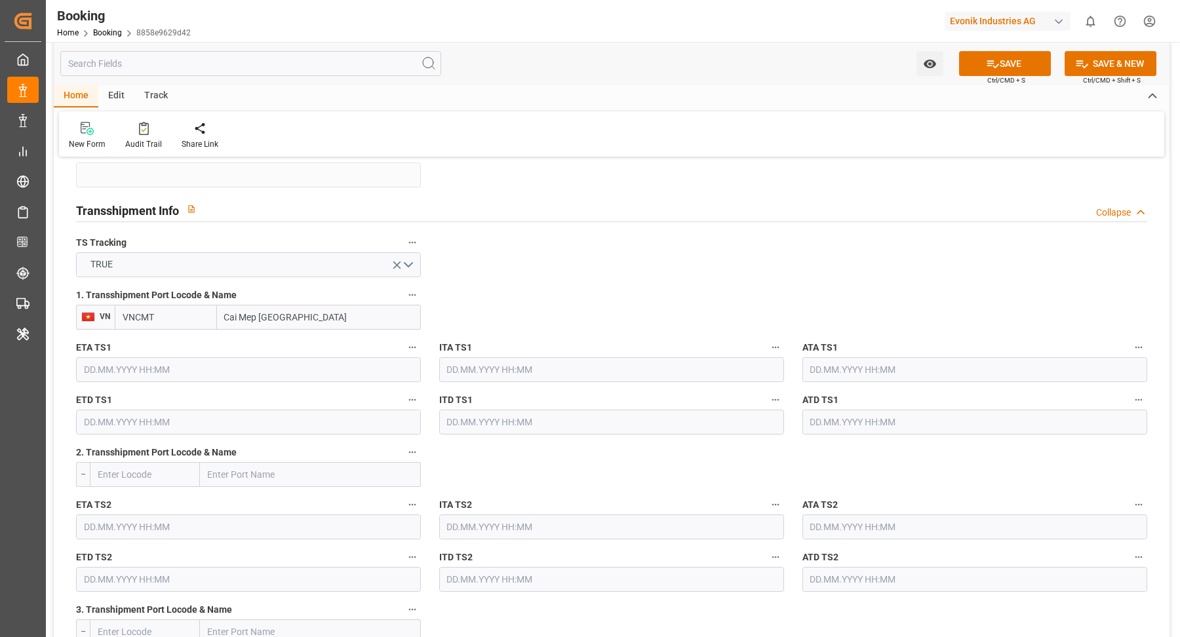
click at [169, 382] on div "ETA TS1" at bounding box center [248, 360] width 363 height 52
click at [193, 363] on input "text" at bounding box center [248, 369] width 345 height 25
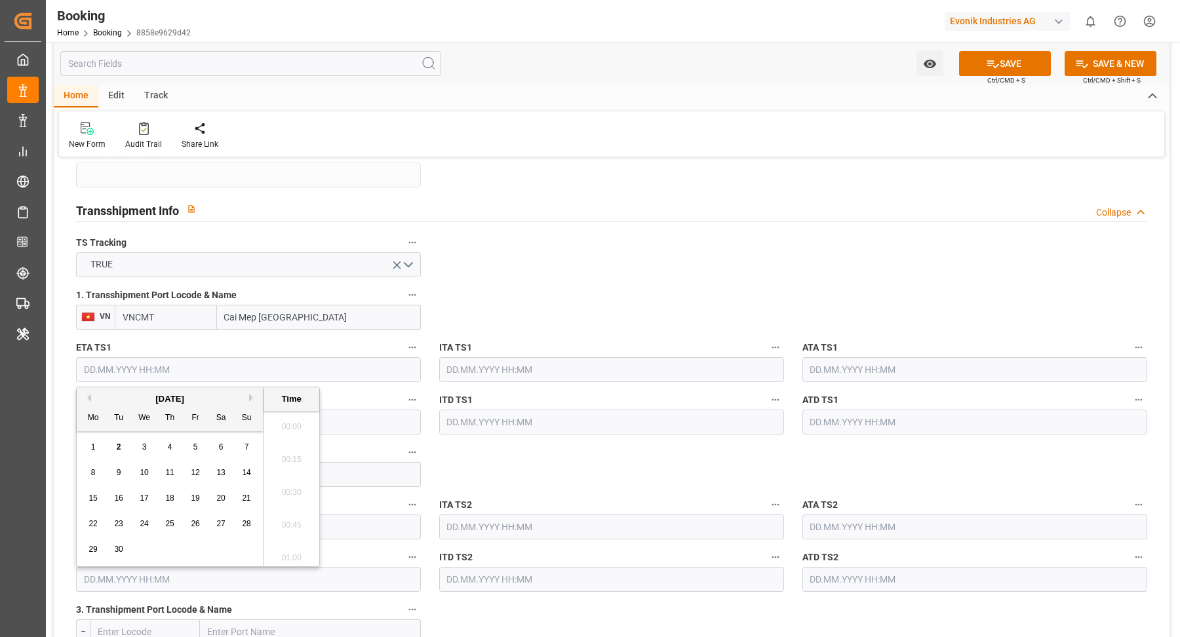
scroll to position [2430, 0]
type input "04.09.2025 00:00"
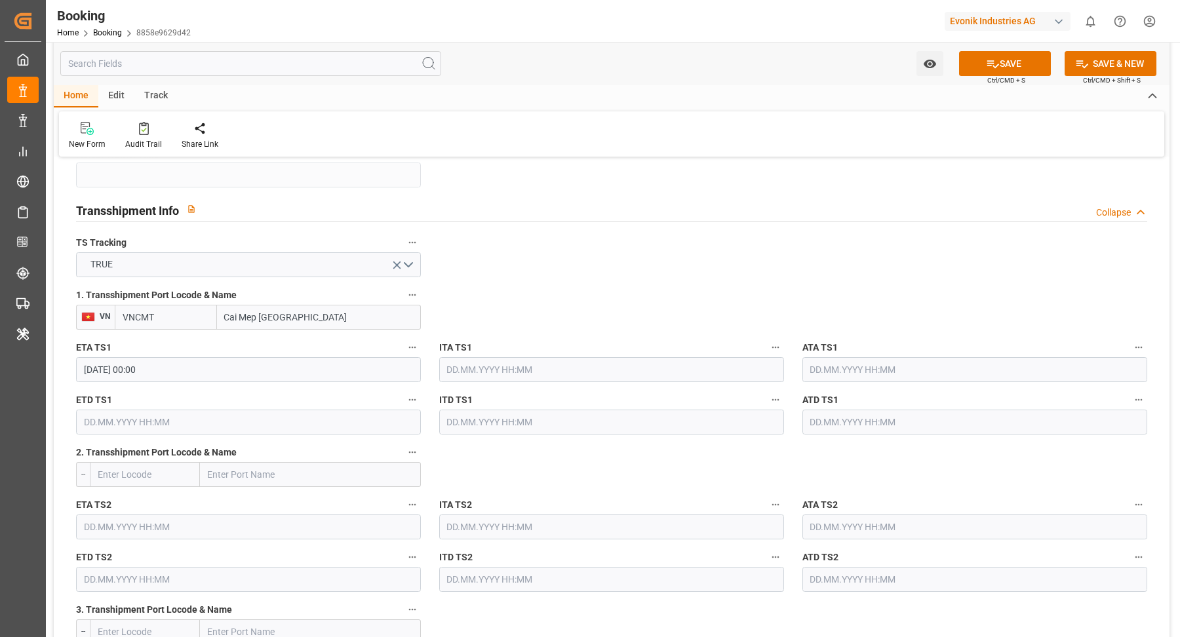
click at [182, 417] on input "text" at bounding box center [248, 422] width 345 height 25
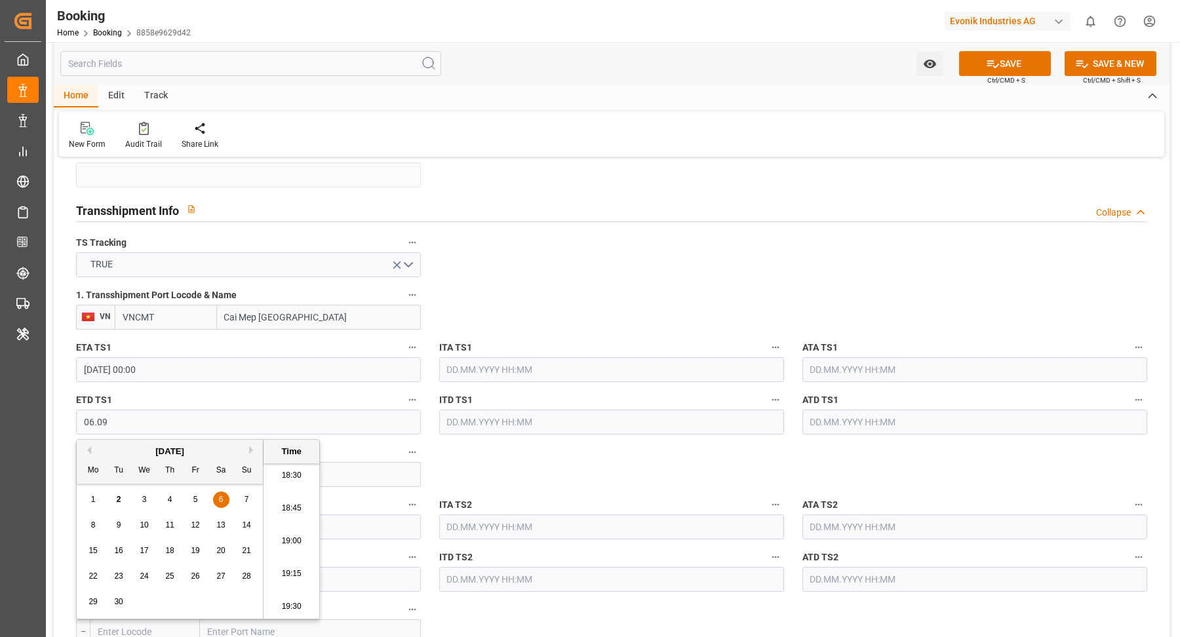
type input "06.09.2025 00:00"
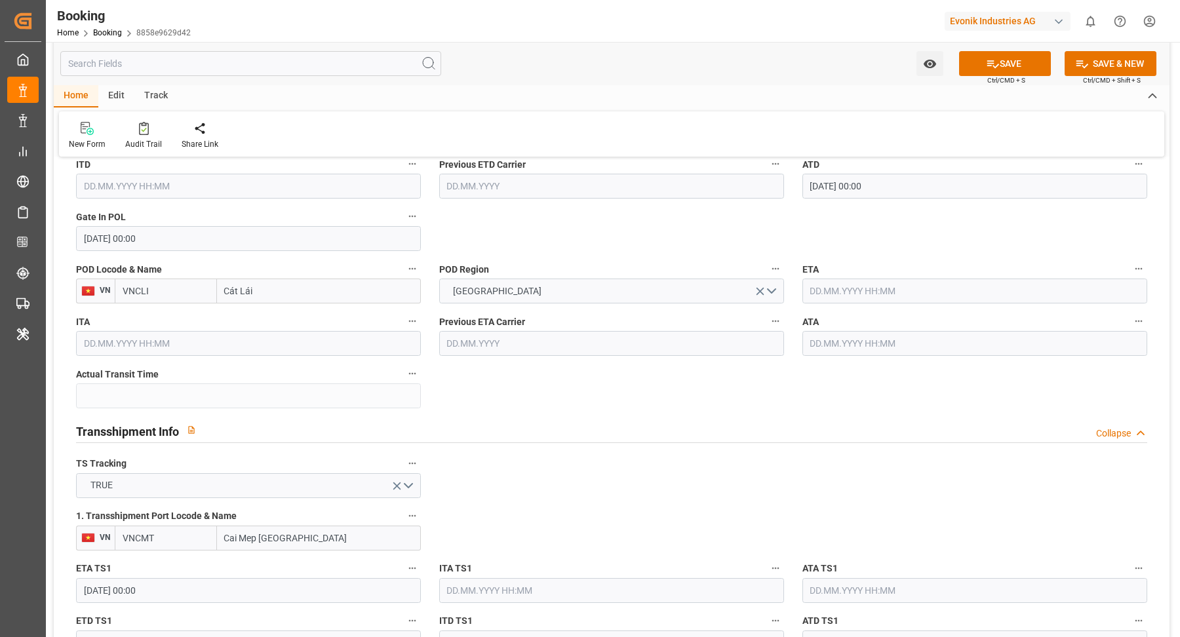
scroll to position [1072, 0]
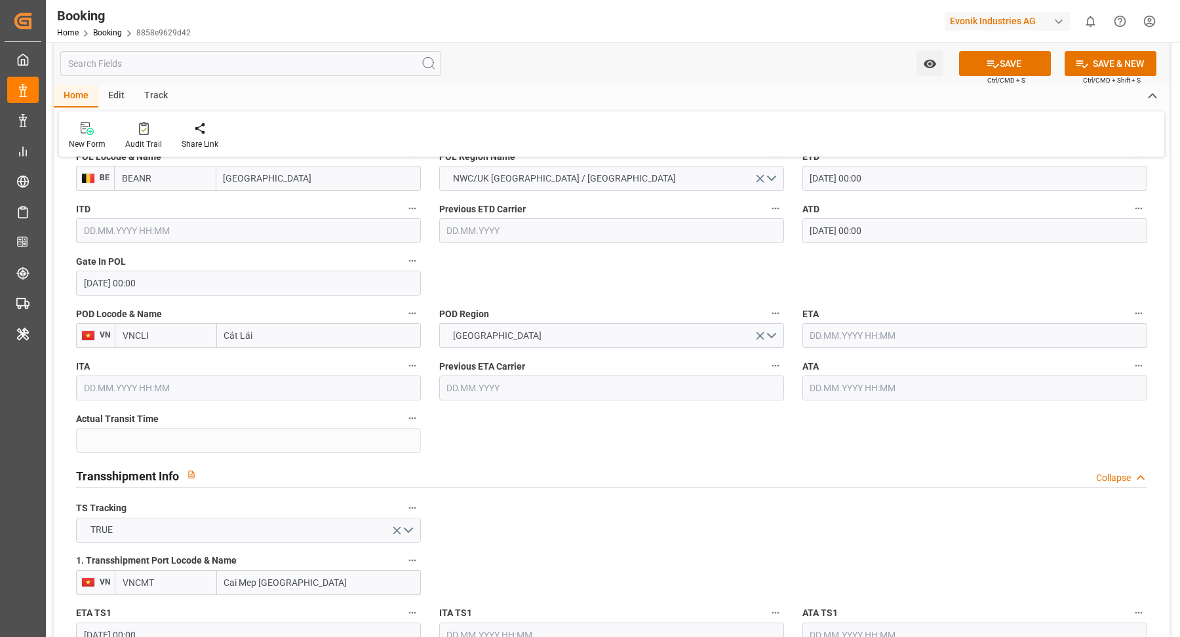
click at [867, 323] on input "text" at bounding box center [975, 335] width 345 height 25
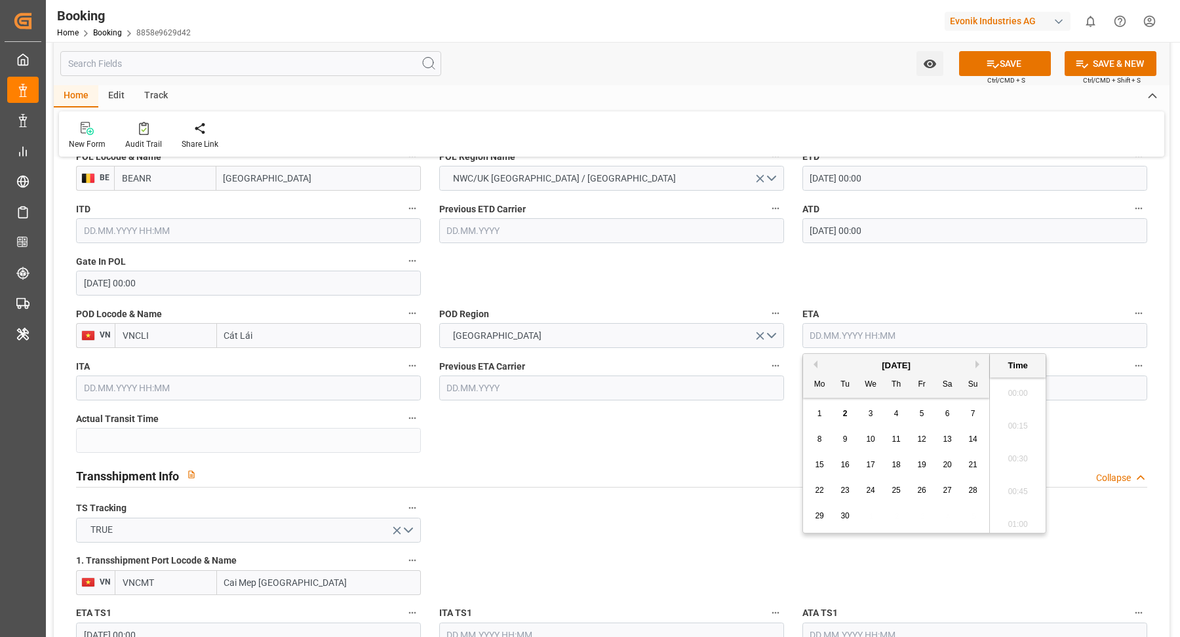
scroll to position [2430, 0]
type input "11.09.2025 00:00"
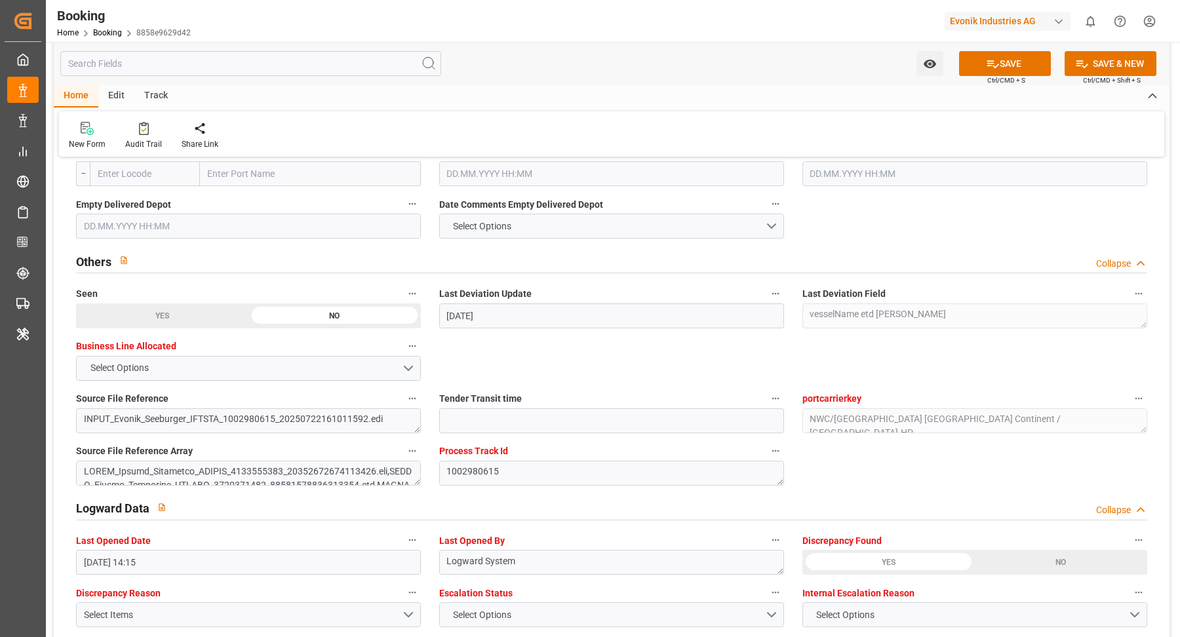
scroll to position [2459, 0]
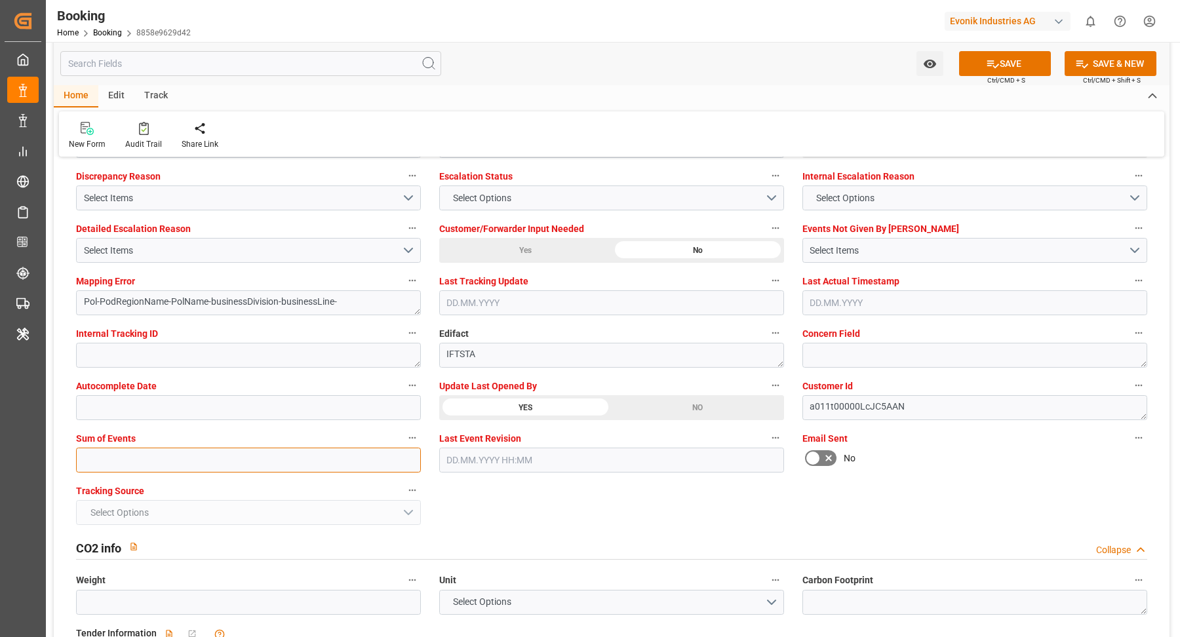
click at [287, 464] on input "text" at bounding box center [248, 460] width 345 height 25
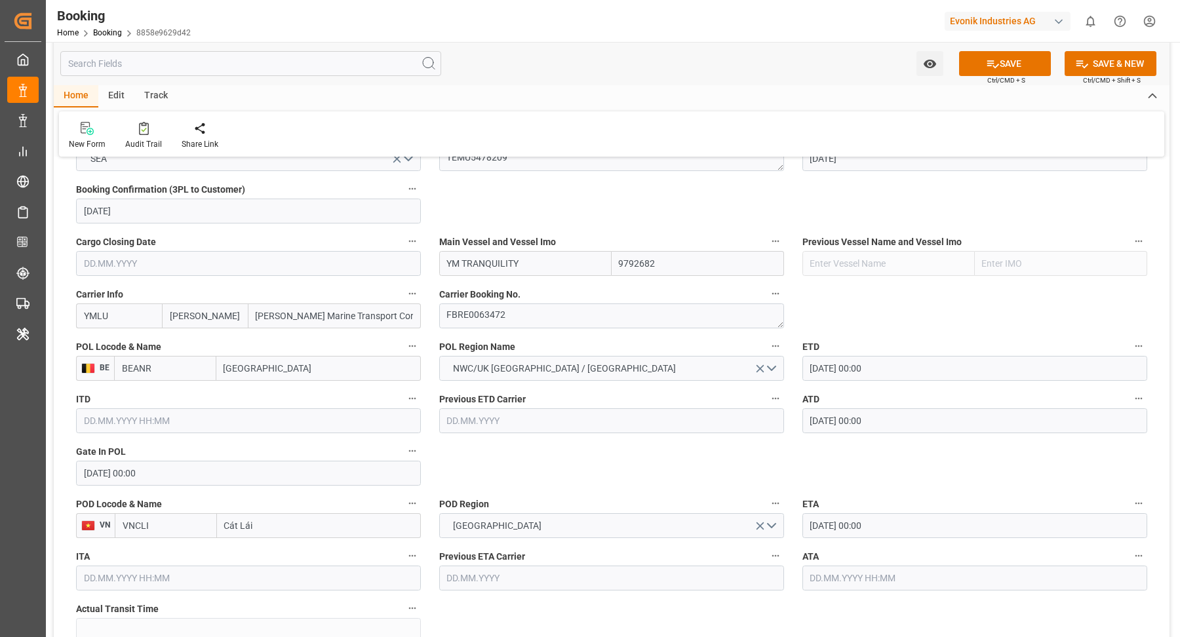
scroll to position [726, 0]
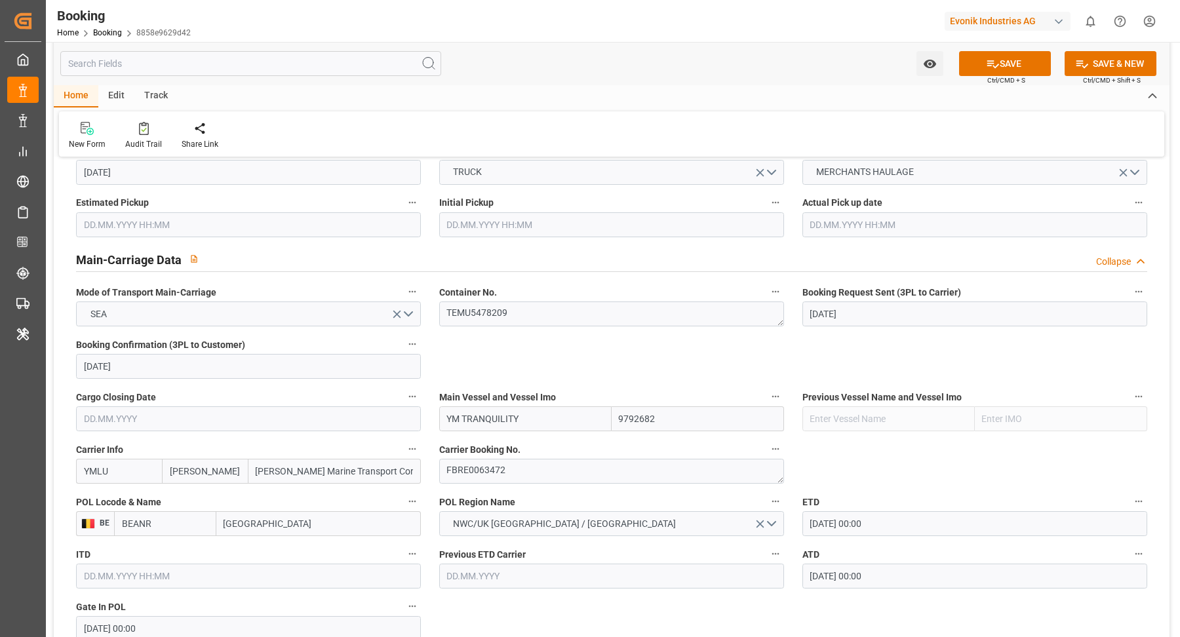
type input "0"
click at [134, 143] on div "Audit Trail" at bounding box center [143, 144] width 37 height 12
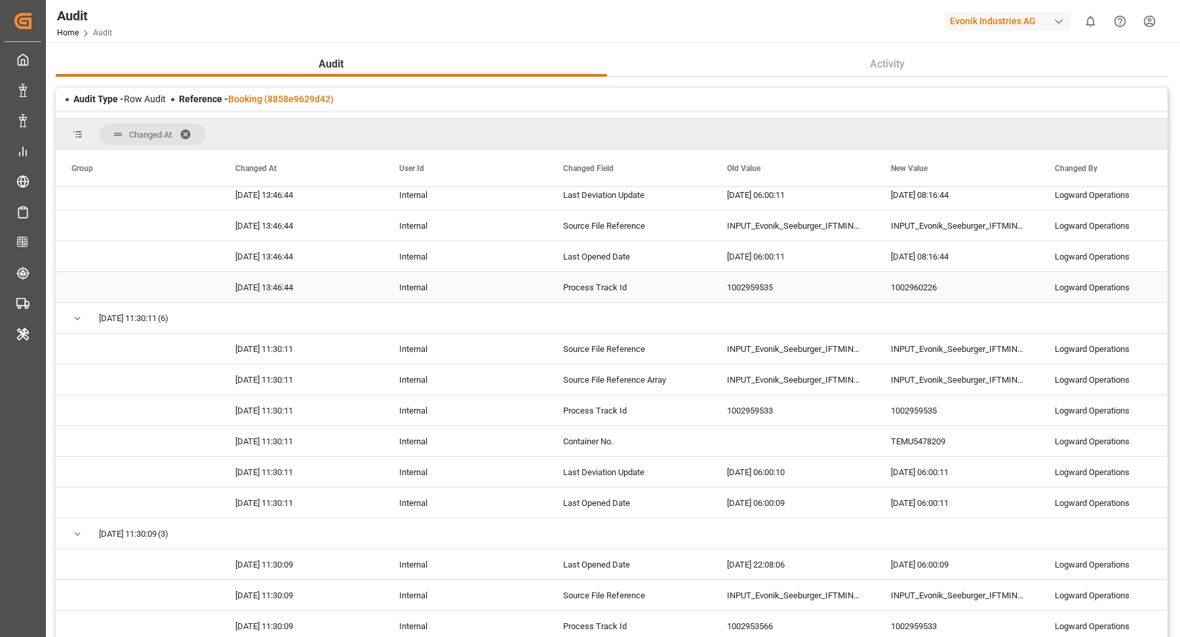
scroll to position [2585, 0]
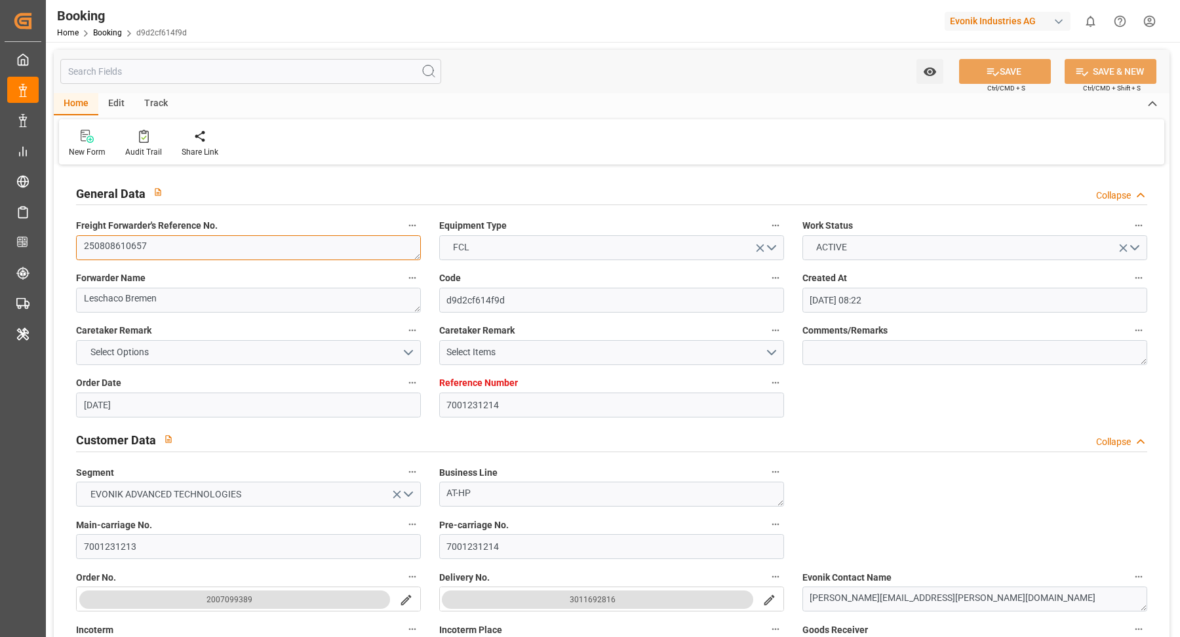
click at [210, 259] on textarea "250808610657" at bounding box center [248, 247] width 345 height 25
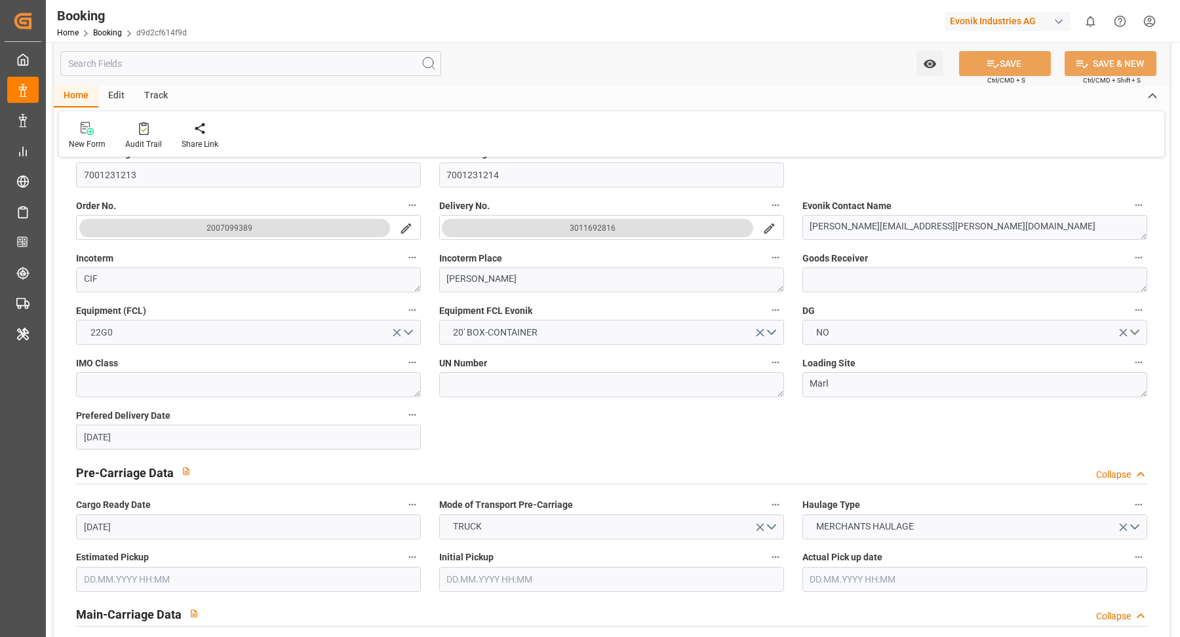
scroll to position [797, 0]
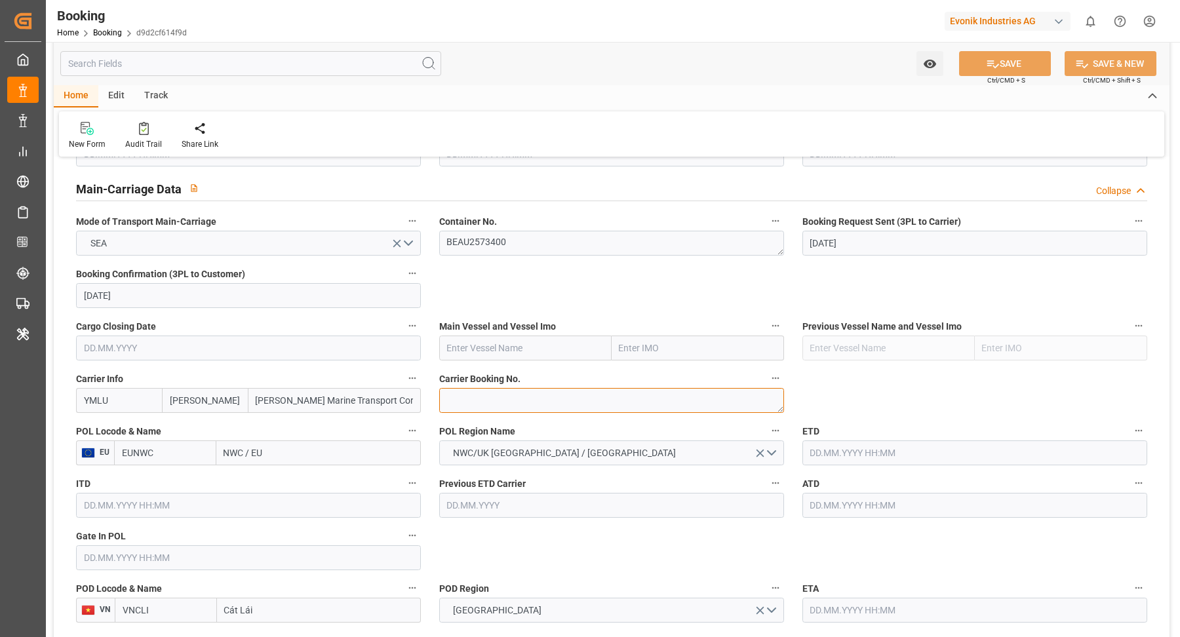
click at [496, 403] on textarea at bounding box center [611, 400] width 345 height 25
paste textarea "FBRE0063588"
type textarea "FBRE0063588"
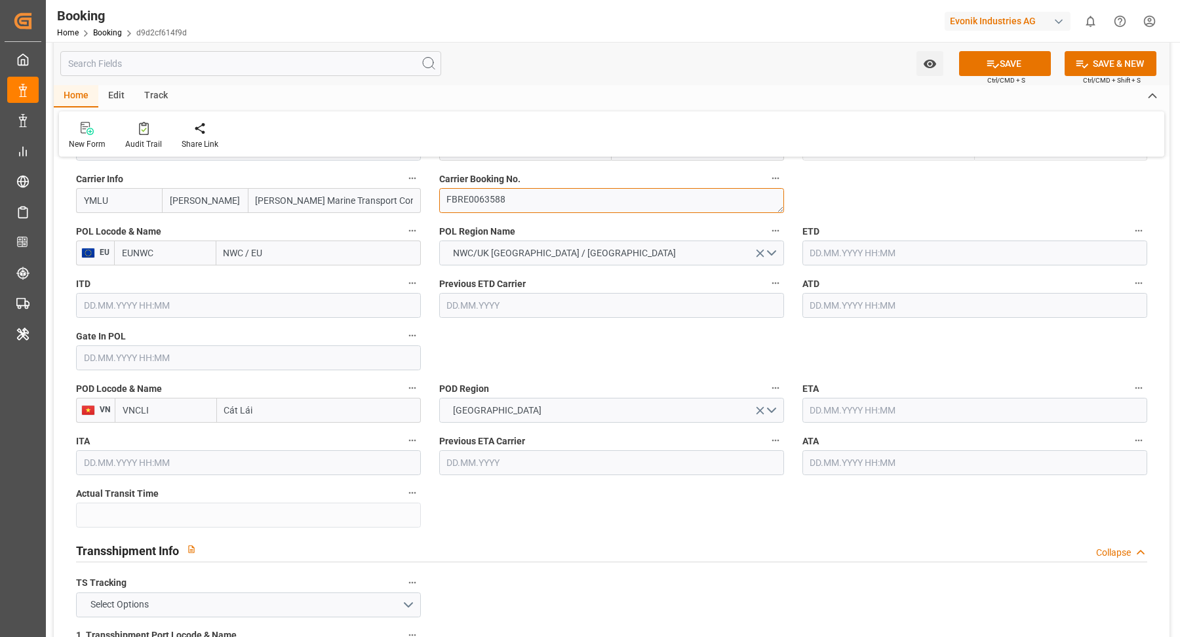
scroll to position [1271, 0]
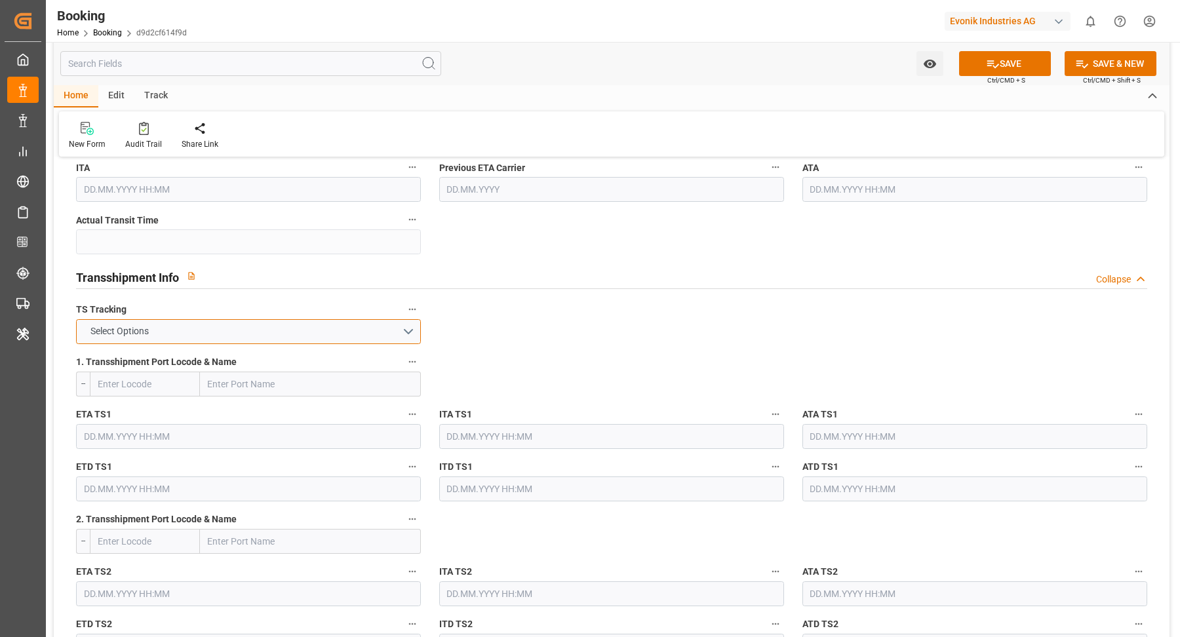
click at [350, 333] on button "Select Options" at bounding box center [248, 331] width 345 height 25
click at [212, 342] on div "TRUE" at bounding box center [249, 335] width 344 height 28
click at [273, 380] on input "text" at bounding box center [310, 384] width 221 height 25
paste input "SINGAPORE"
type input "SINGAPORE"
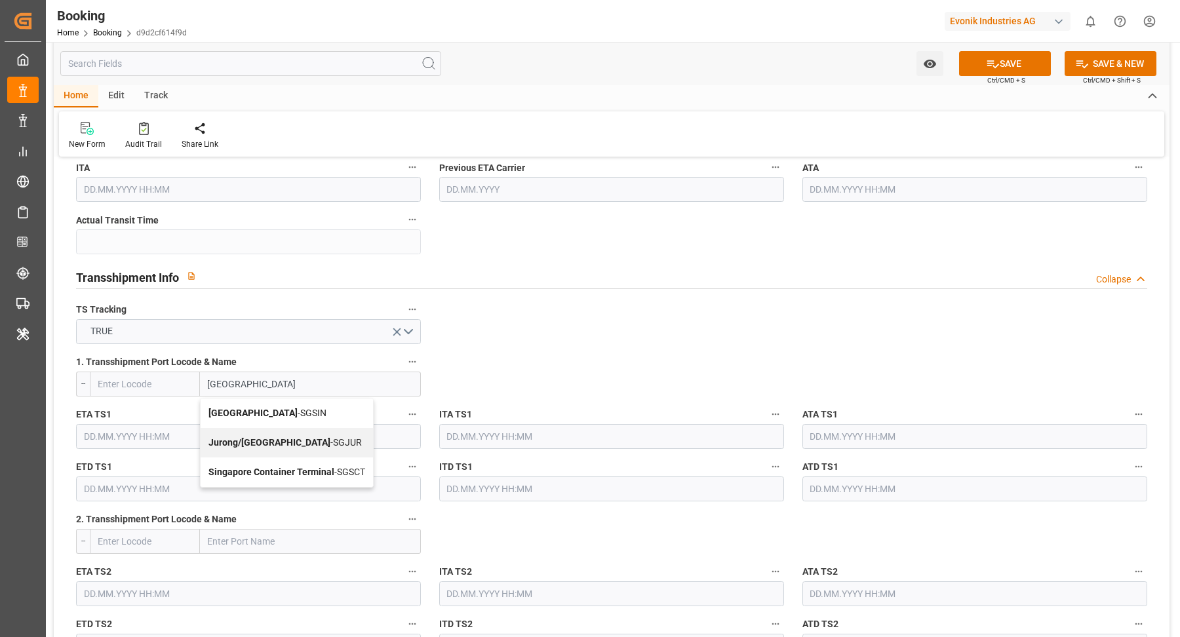
click at [274, 414] on span "Singapore - SGSIN" at bounding box center [267, 413] width 118 height 10
type input "SGSIN"
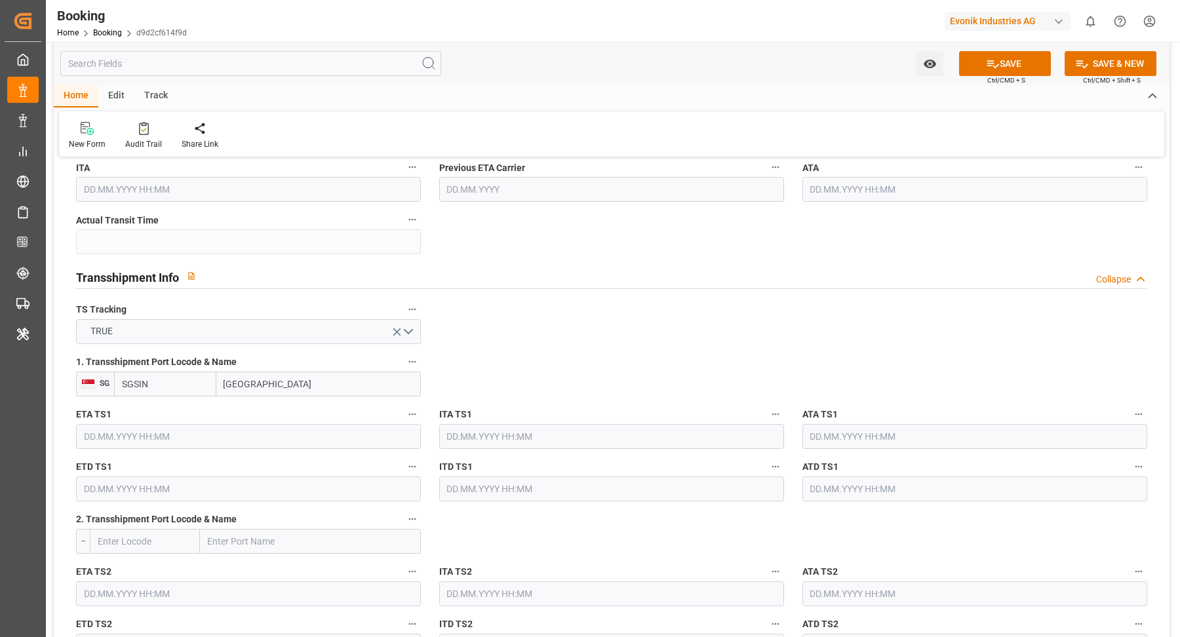
type input "Singapore"
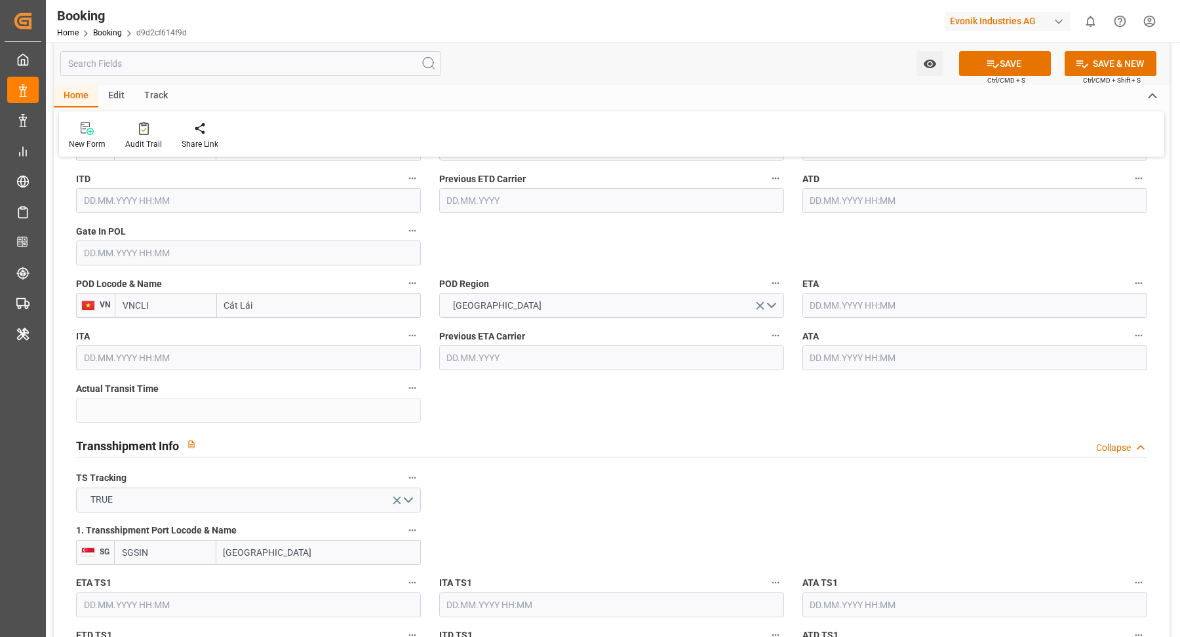
scroll to position [994, 0]
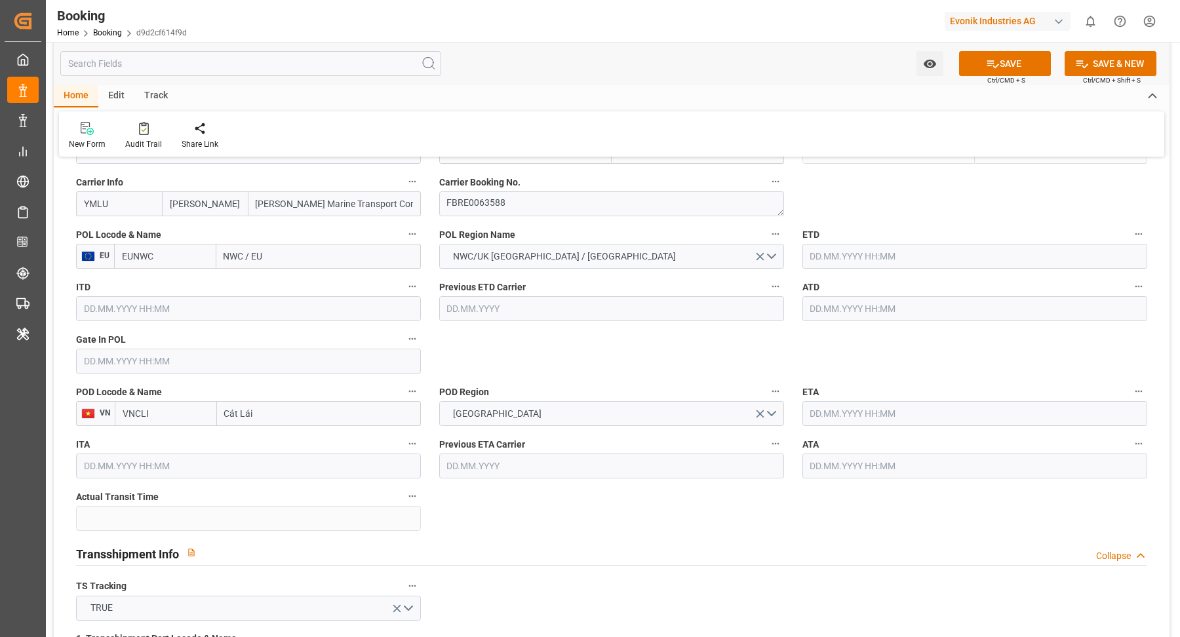
drag, startPoint x: 271, startPoint y: 265, endPoint x: 290, endPoint y: 252, distance: 23.6
click at [271, 264] on input "NWC / EU" at bounding box center [318, 256] width 205 height 25
paste input "[GEOGRAPHIC_DATA]"
type input "[GEOGRAPHIC_DATA]"
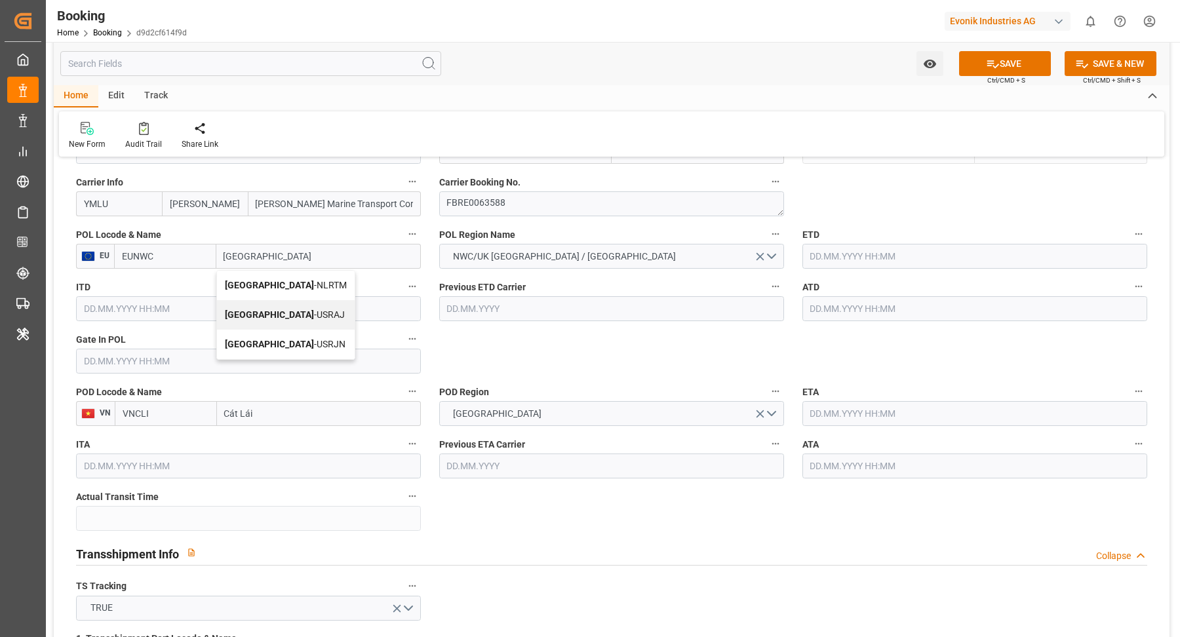
click at [288, 281] on span "Rotterdam - NLRTM" at bounding box center [286, 285] width 122 height 10
type input "NLRTM"
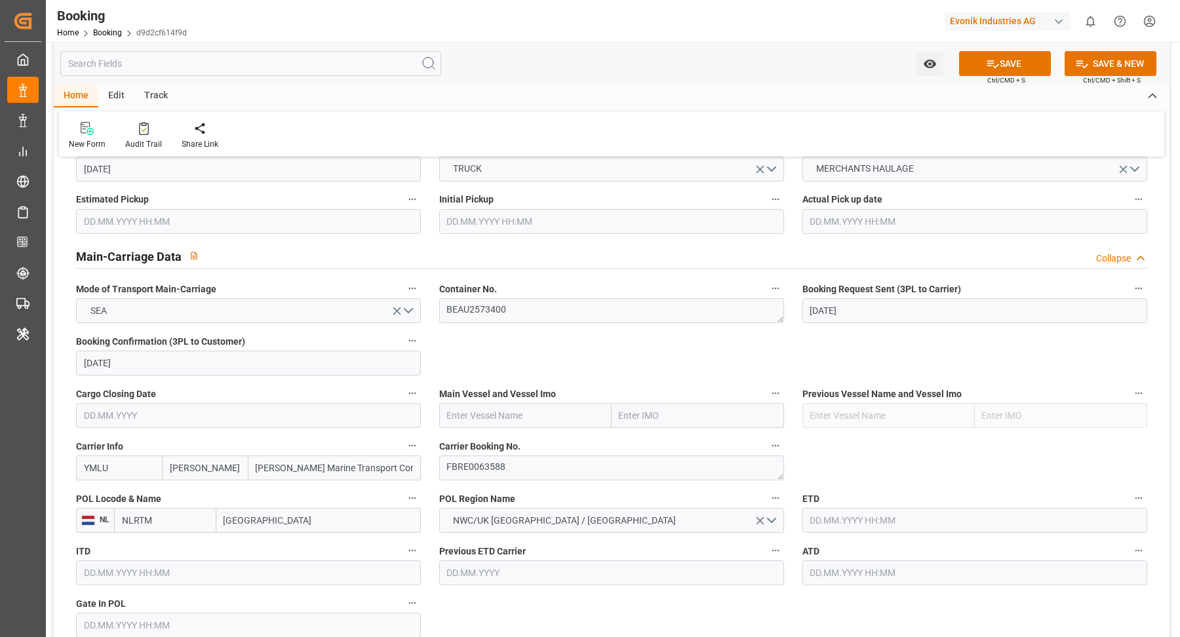
scroll to position [740, 0]
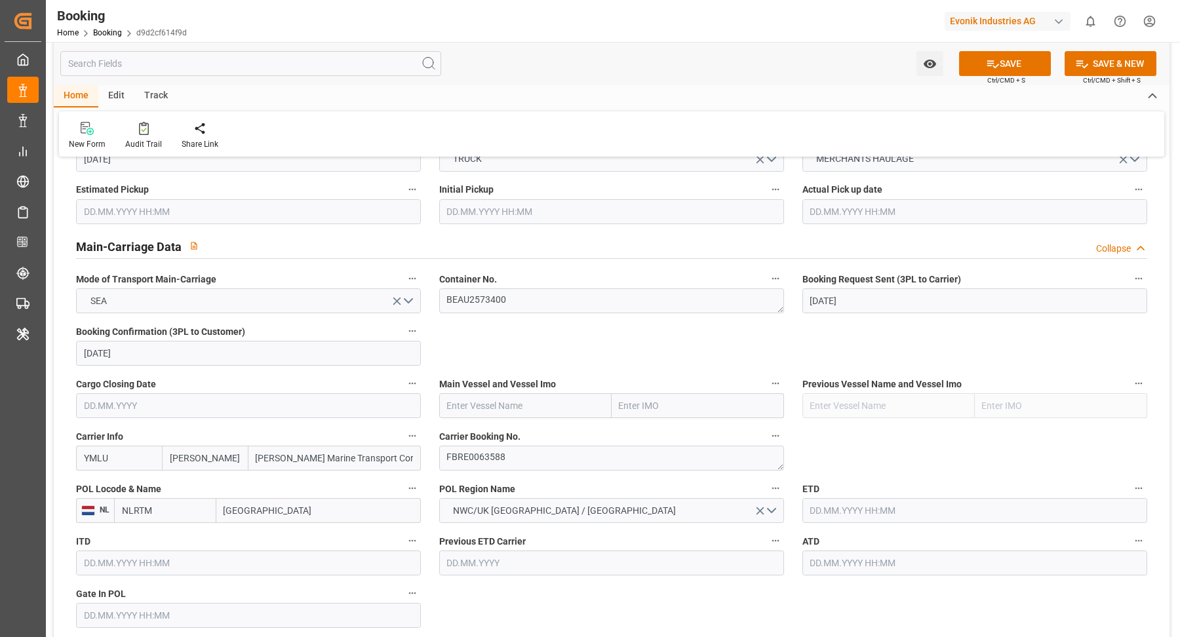
type input "Rotterdam"
drag, startPoint x: 497, startPoint y: 393, endPoint x: 511, endPoint y: 399, distance: 14.7
click at [497, 395] on input "text" at bounding box center [525, 405] width 172 height 25
paste input "ONE HELSINKI"
click at [494, 429] on b "ONE Helsinki" at bounding box center [502, 434] width 109 height 10
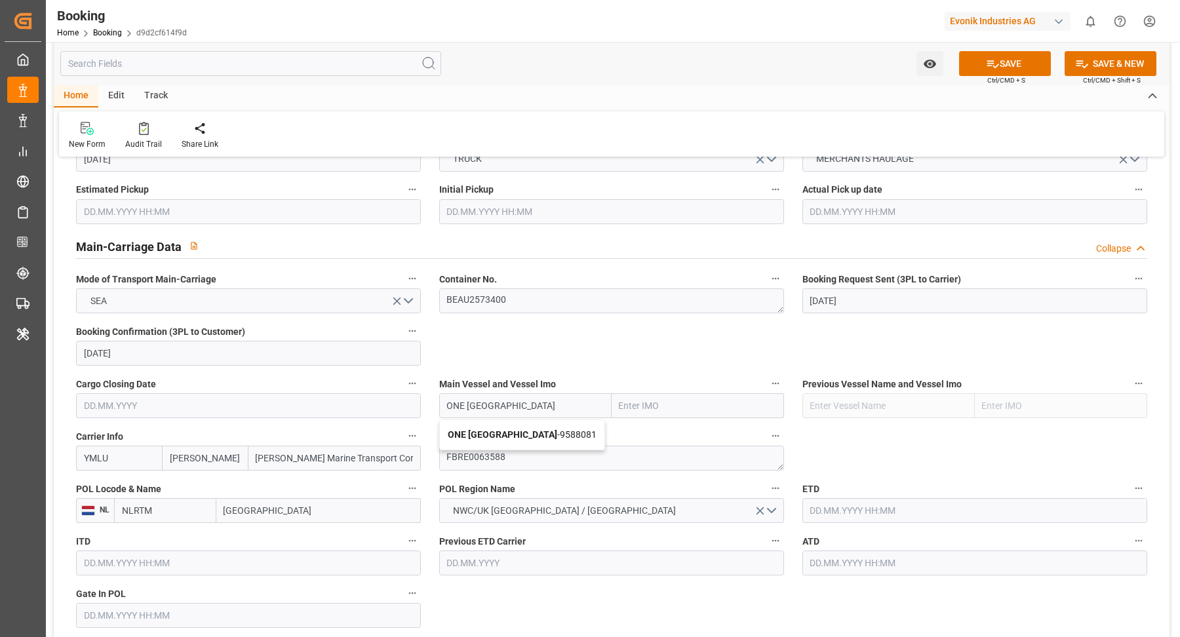
type input "ONE Helsinki"
type input "9588081"
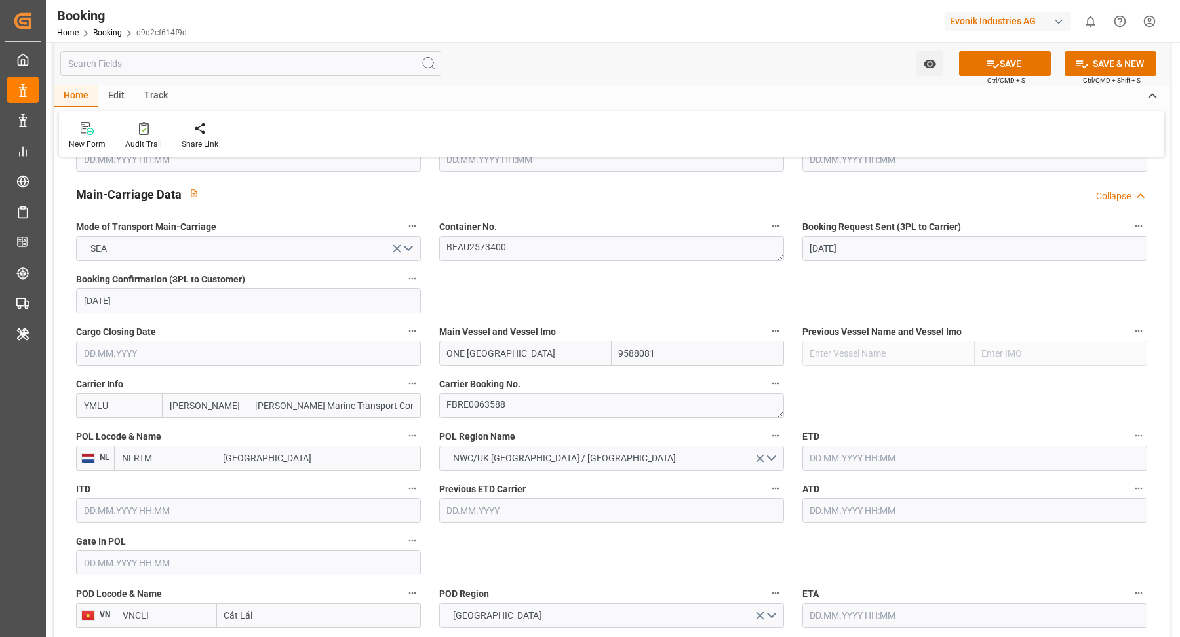
scroll to position [814, 0]
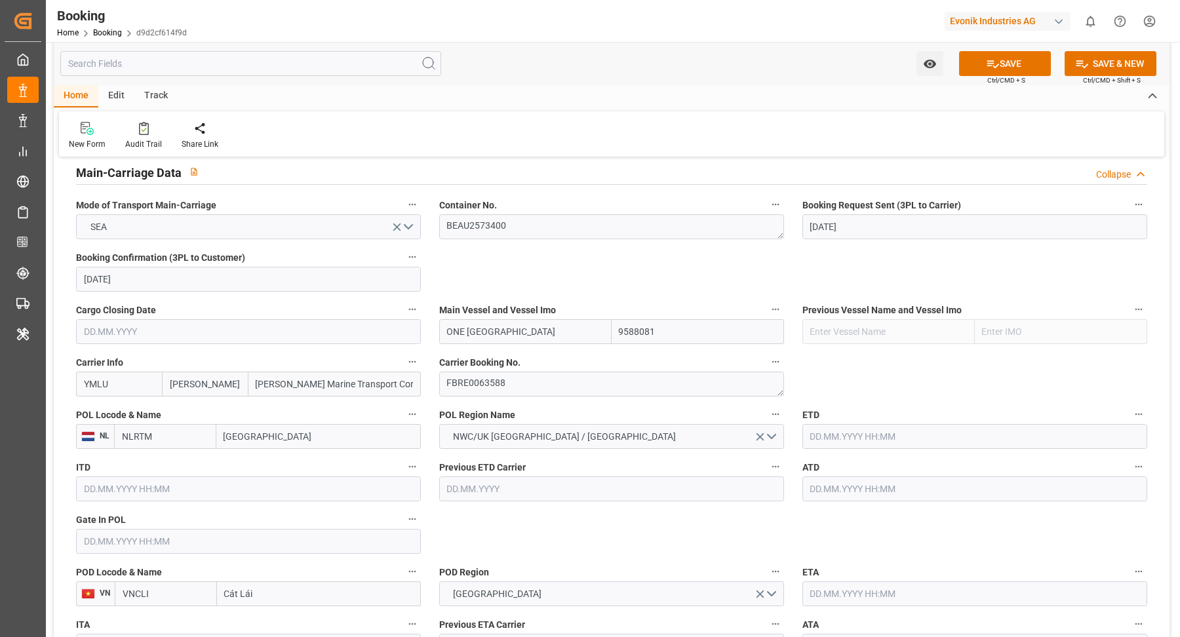
type input "ONE Helsinki"
click at [850, 431] on input "text" at bounding box center [975, 436] width 345 height 25
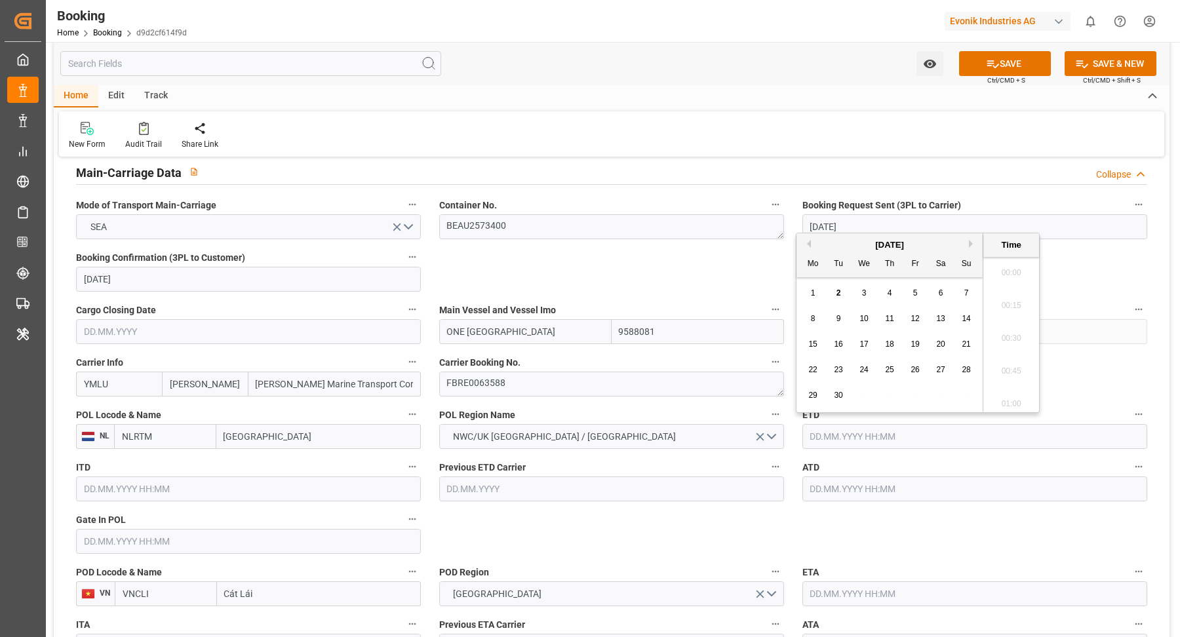
scroll to position [2463, 0]
type input "08.08.2025 00:00"
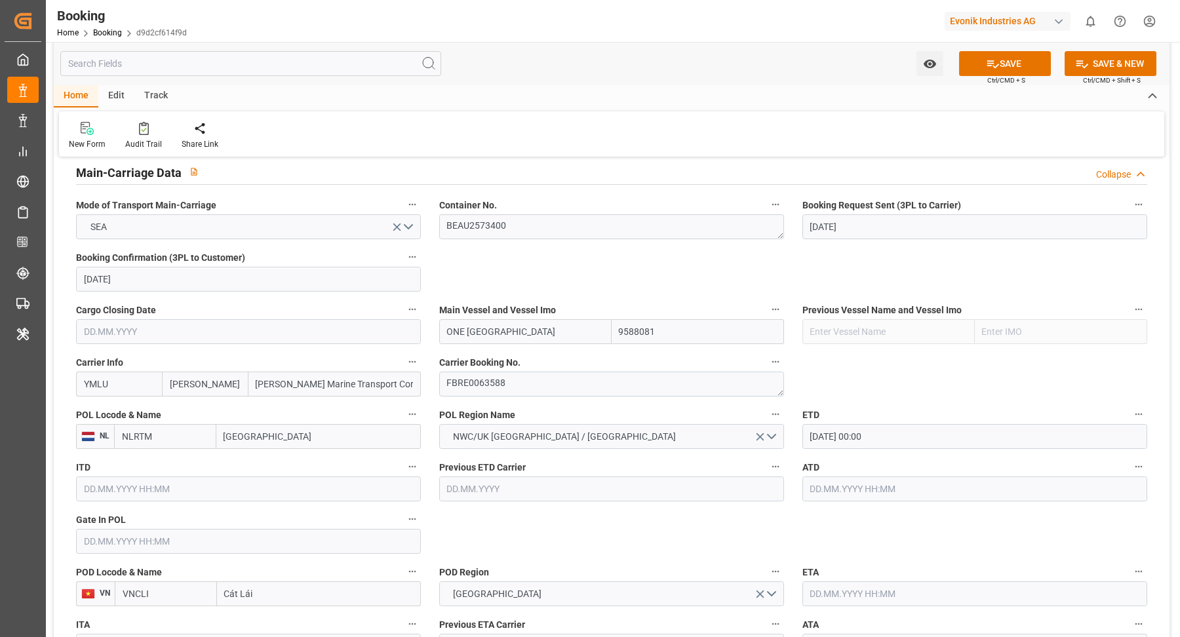
click at [872, 477] on input "text" at bounding box center [975, 489] width 345 height 25
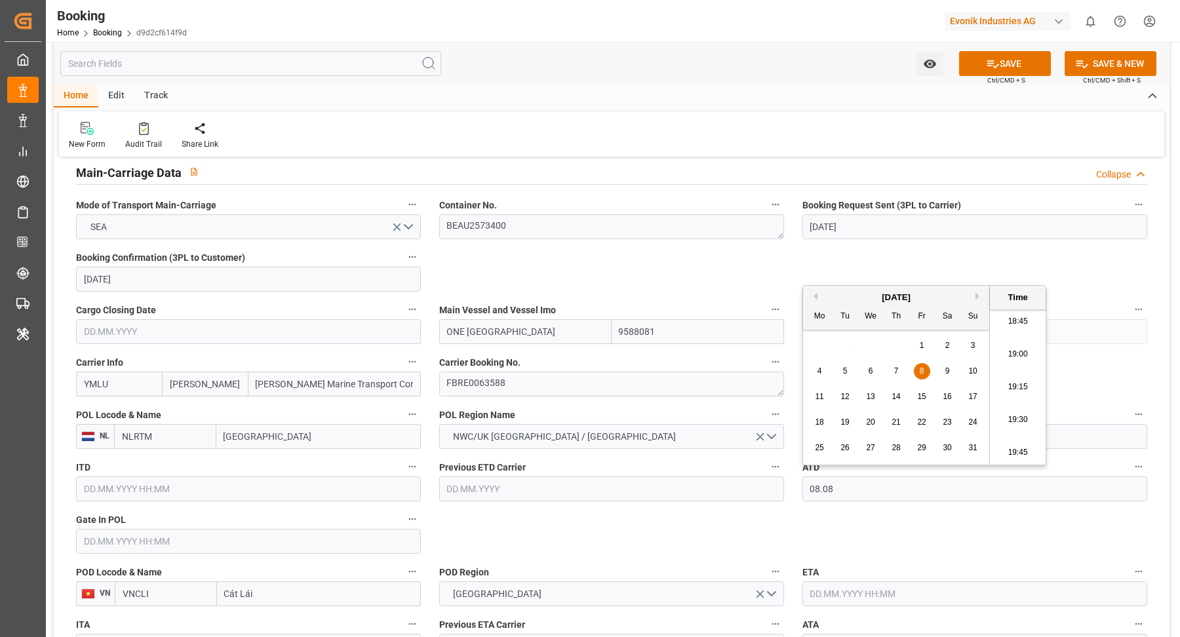
type input "08.08.2025 00:00"
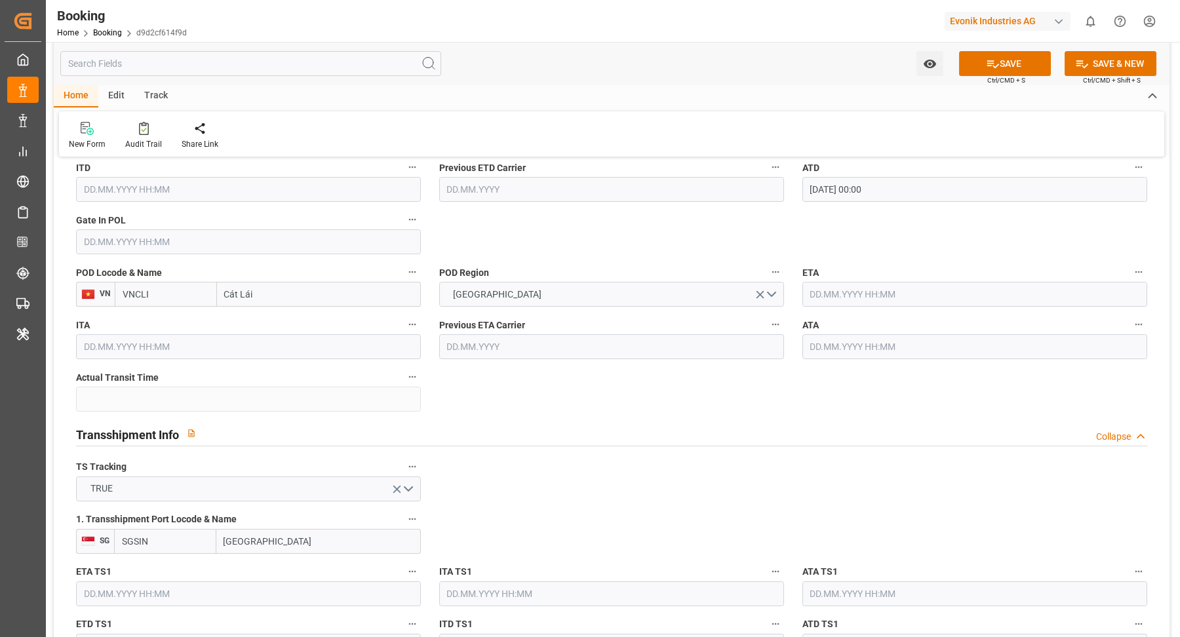
scroll to position [925, 0]
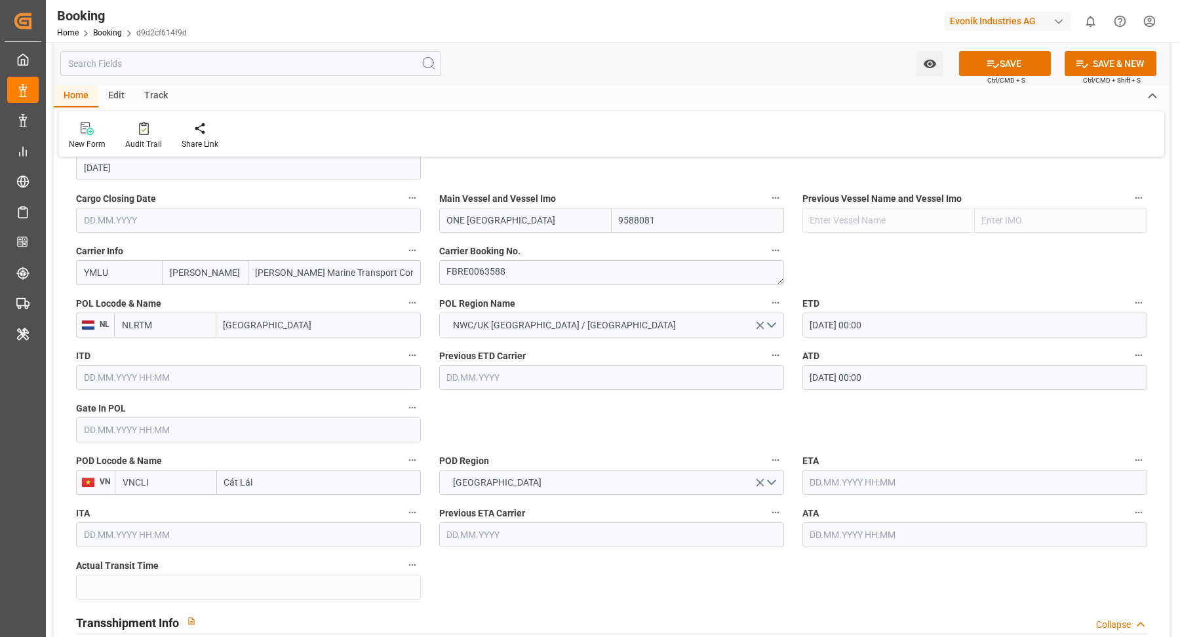
click at [148, 418] on input "text" at bounding box center [248, 430] width 345 height 25
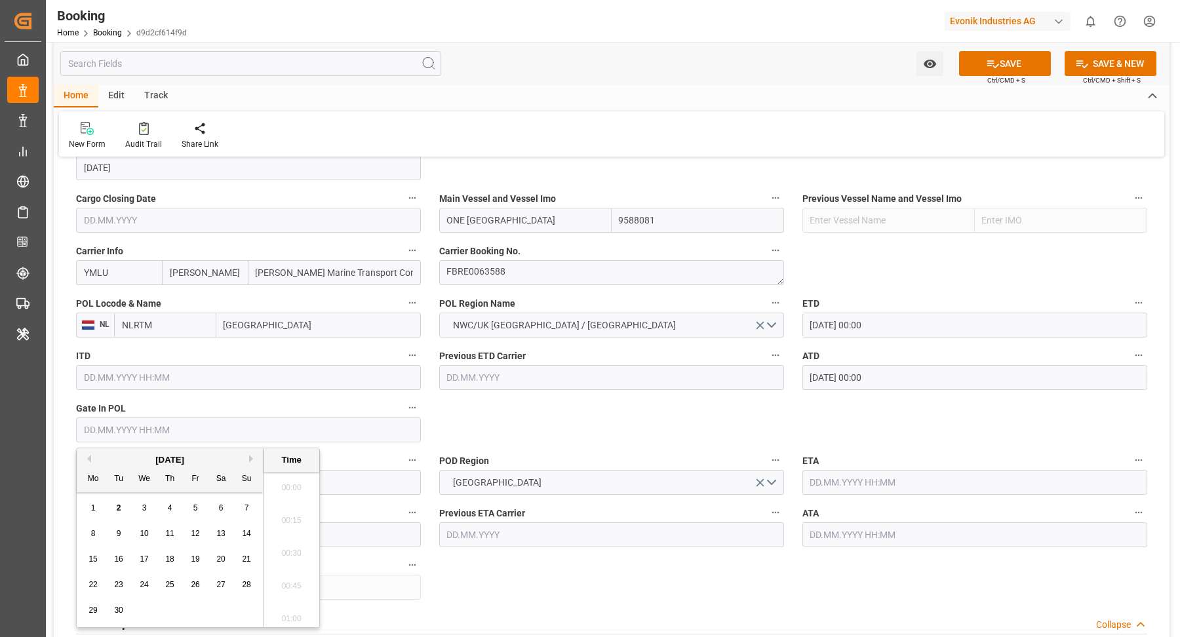
scroll to position [2463, 0]
click at [93, 457] on div "September 2025" at bounding box center [170, 460] width 186 height 13
click at [90, 457] on button "Previous Month" at bounding box center [87, 459] width 8 height 8
click at [94, 533] on span "4" at bounding box center [93, 533] width 5 height 9
type input "04.08.2025 00:00"
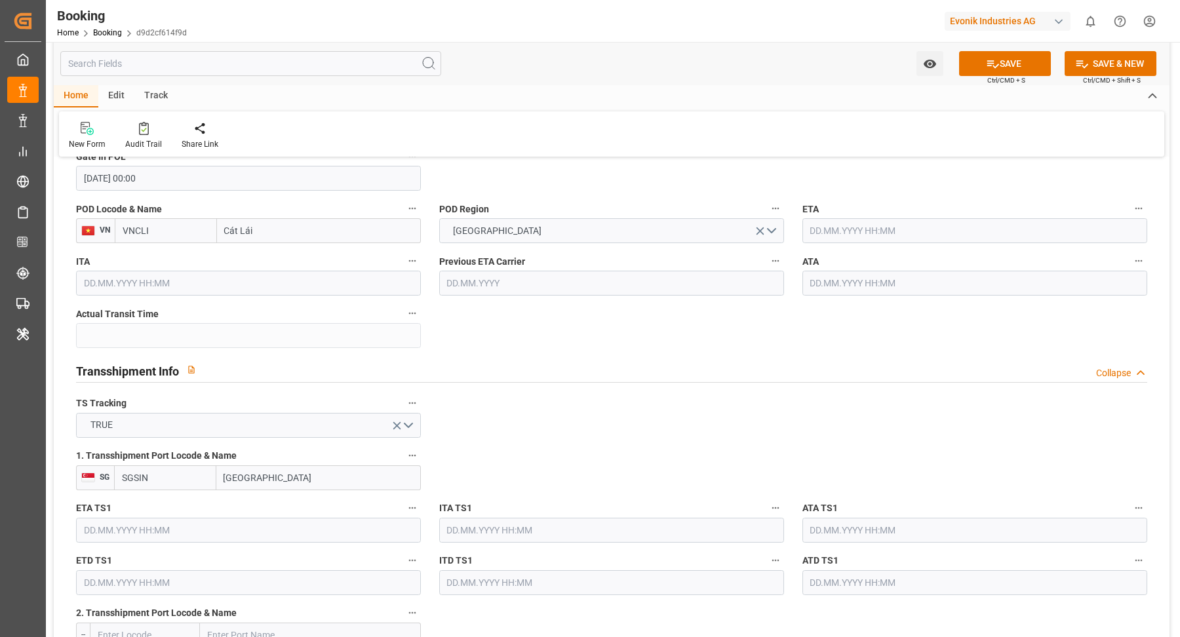
scroll to position [1240, 0]
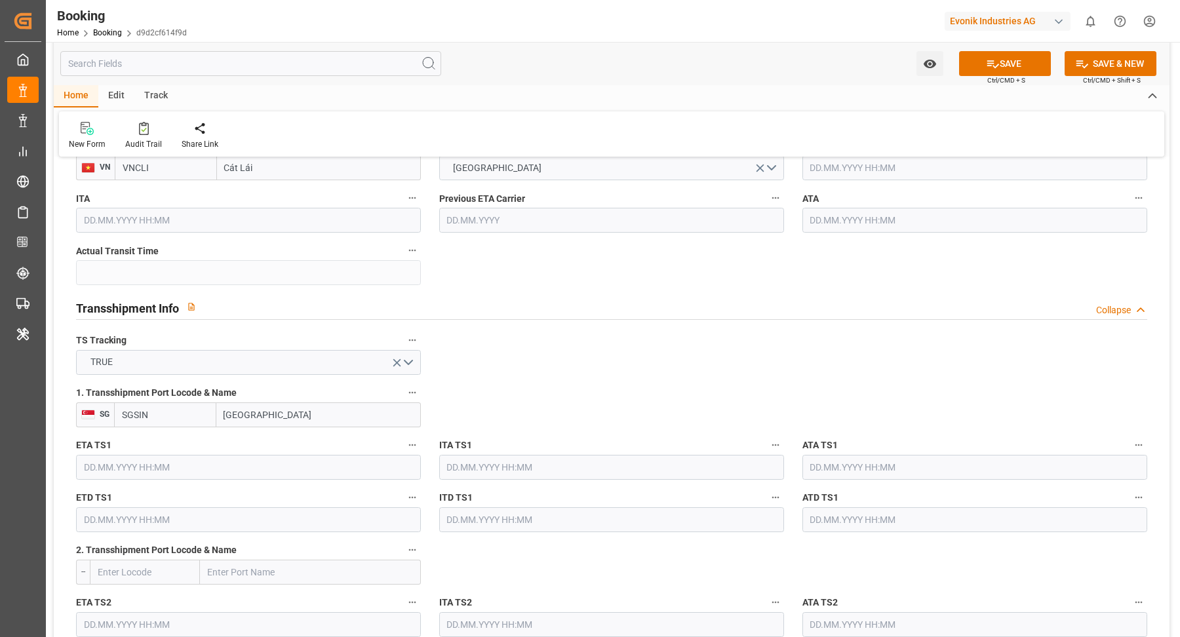
click at [175, 465] on input "text" at bounding box center [248, 467] width 345 height 25
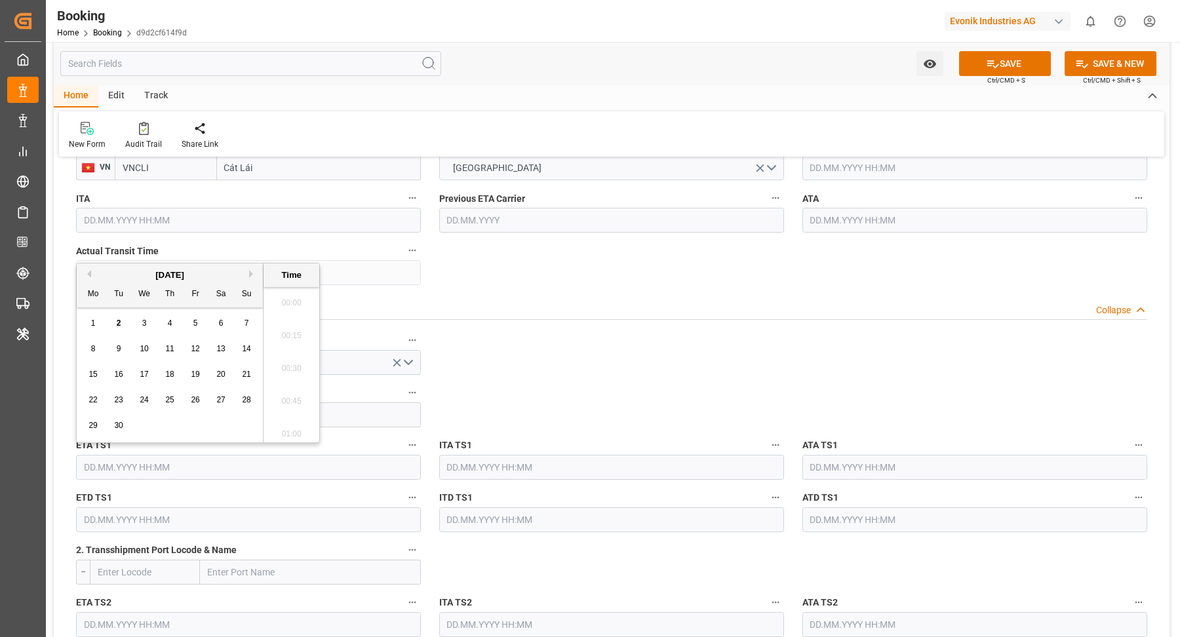
scroll to position [2463, 0]
click at [140, 368] on div "17" at bounding box center [144, 375] width 16 height 16
type input "17.09.2025 00:00"
click at [171, 515] on input "text" at bounding box center [248, 519] width 345 height 25
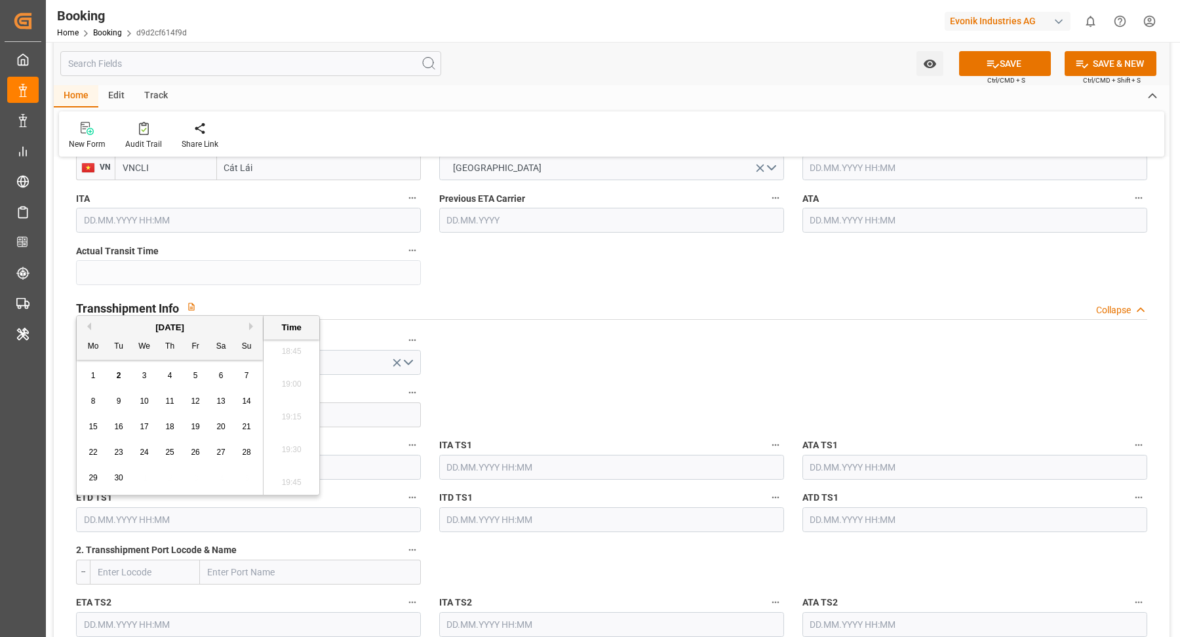
click at [200, 428] on div "19" at bounding box center [196, 428] width 16 height 16
type input "19.09.2025 00:00"
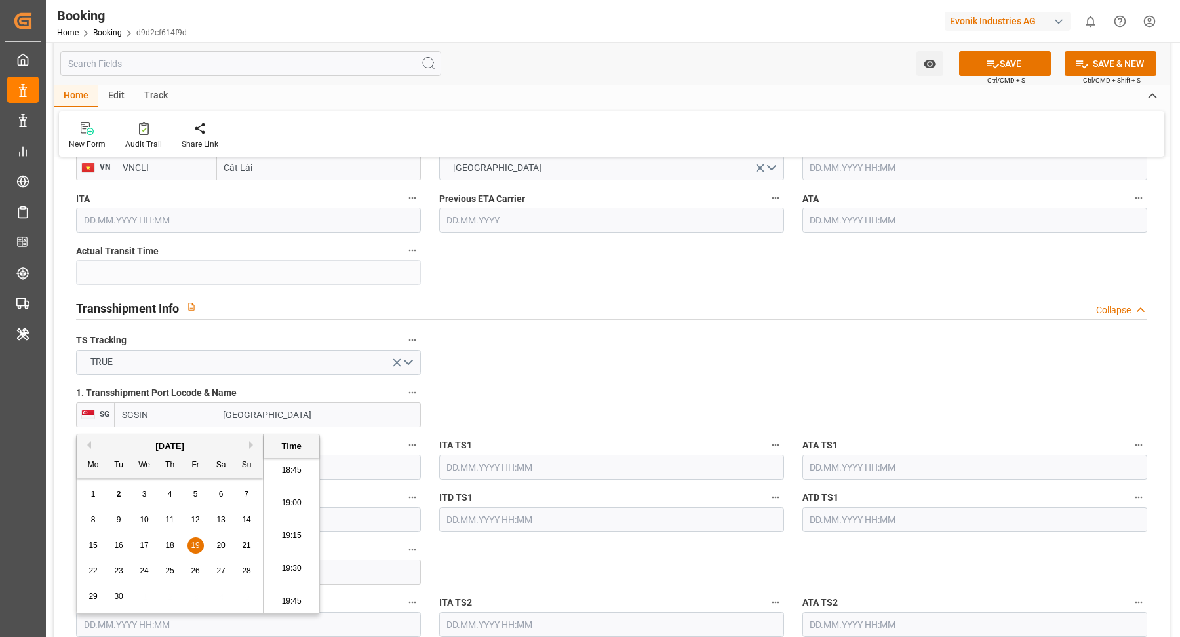
scroll to position [1342, 0]
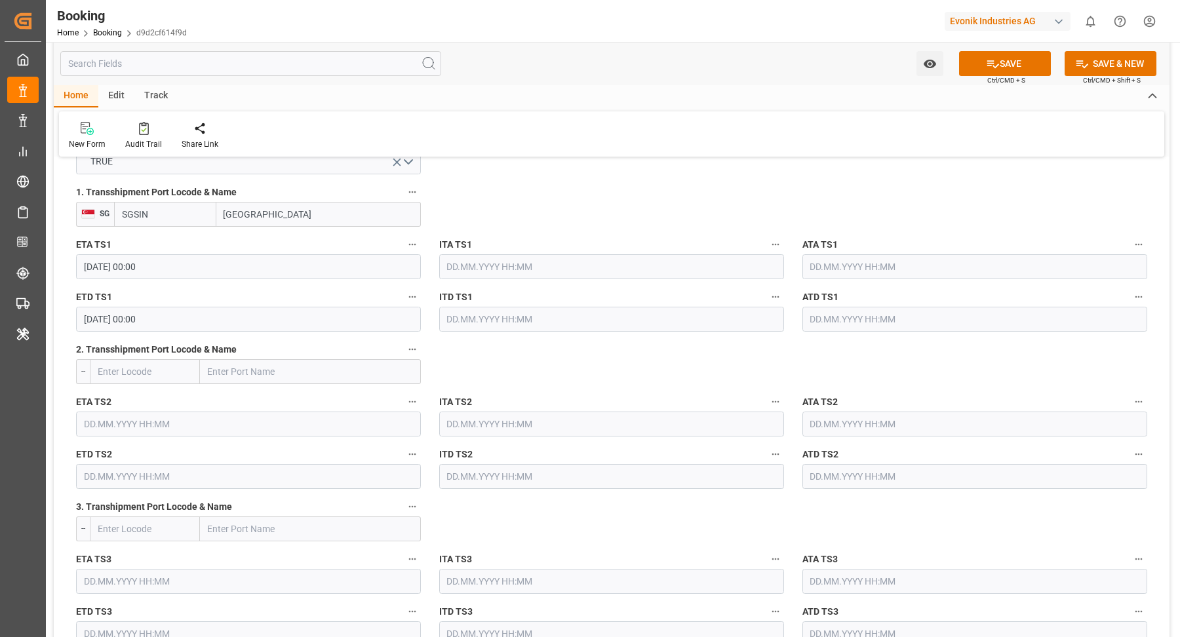
scroll to position [1446, 0]
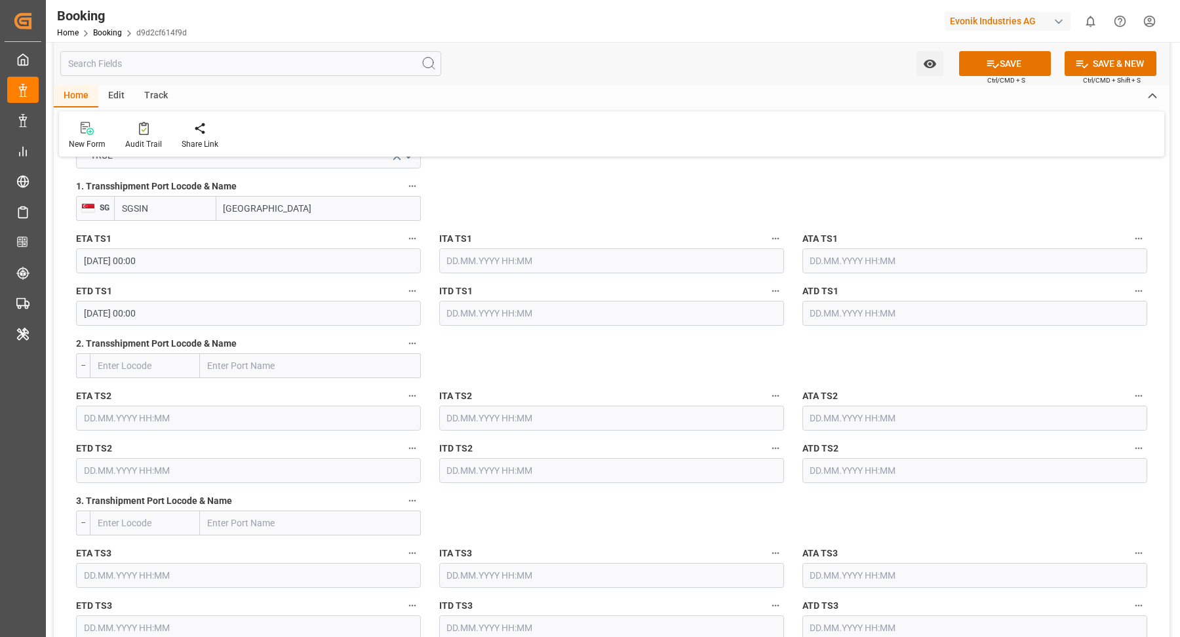
click at [228, 425] on input "text" at bounding box center [248, 418] width 345 height 25
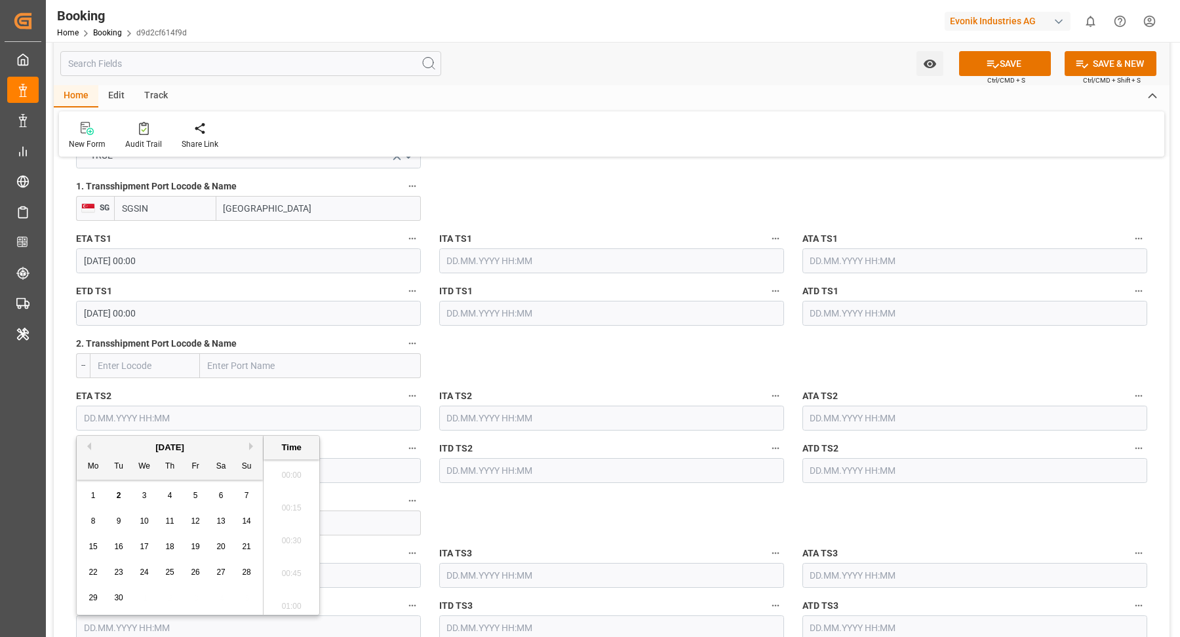
scroll to position [2463, 0]
click at [245, 547] on span "21" at bounding box center [246, 546] width 9 height 9
type input "21.09.2025 00:00"
click at [374, 467] on input "text" at bounding box center [248, 470] width 345 height 25
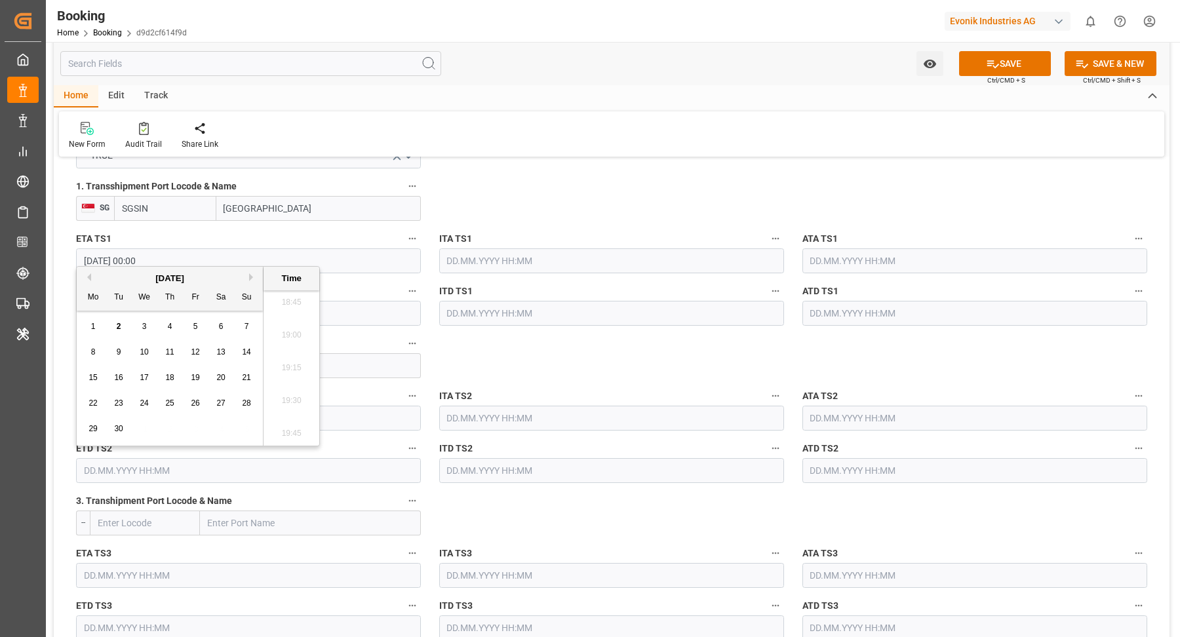
click at [94, 404] on span "22" at bounding box center [93, 403] width 9 height 9
drag, startPoint x: 125, startPoint y: 404, endPoint x: 250, endPoint y: 395, distance: 126.2
click at [124, 404] on div "23" at bounding box center [119, 404] width 16 height 16
type input "23.09.2025 00:00"
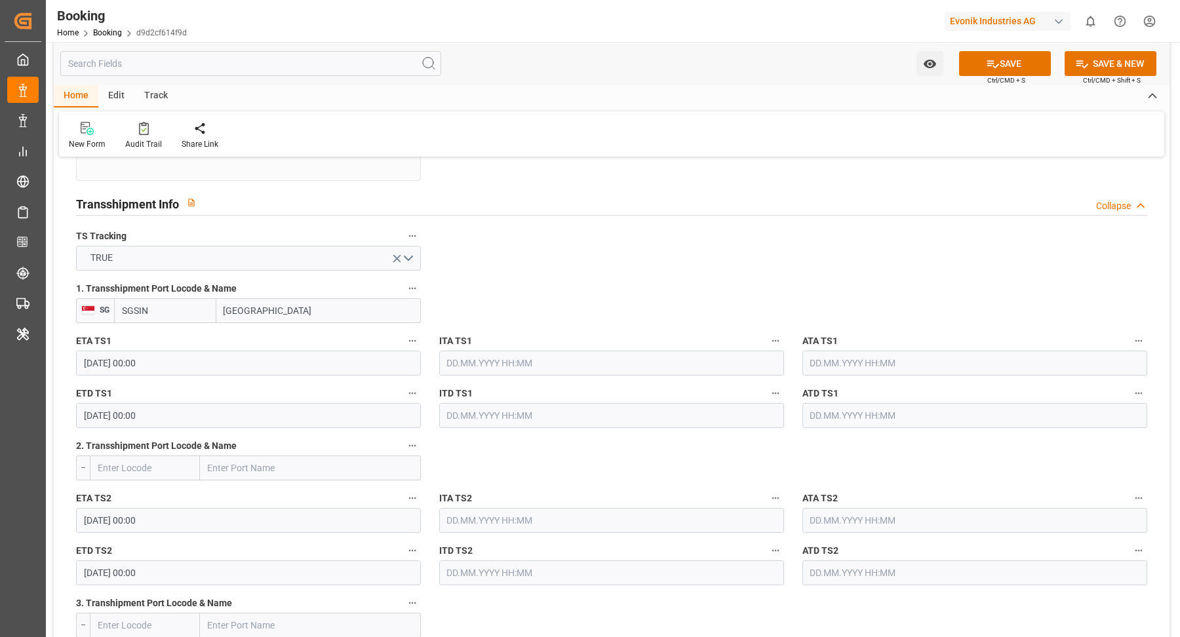
scroll to position [1522, 0]
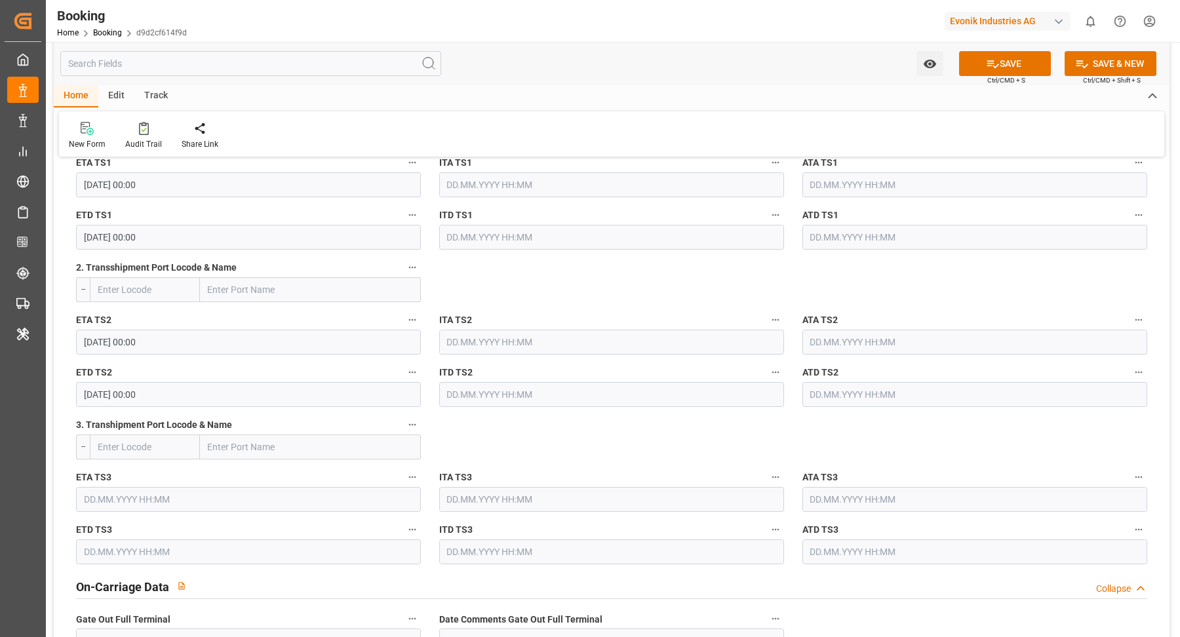
drag, startPoint x: 229, startPoint y: 301, endPoint x: 292, endPoint y: 292, distance: 63.5
click at [229, 301] on div "2. Transshipment Port Locode & Name --" at bounding box center [248, 280] width 363 height 52
click at [275, 291] on input "text" at bounding box center [310, 289] width 221 height 25
paste input "CAI MEP"
type input "CAI MEP"
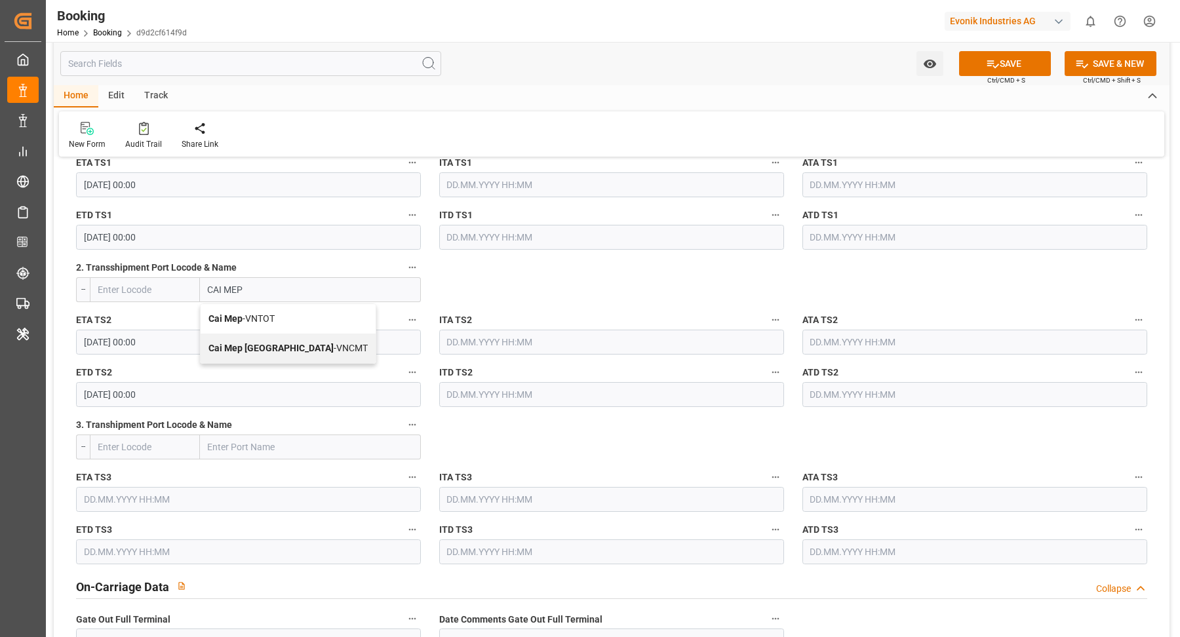
click at [304, 346] on b "Cai Mep International Terminal" at bounding box center [270, 348] width 125 height 10
type input "VNCMT"
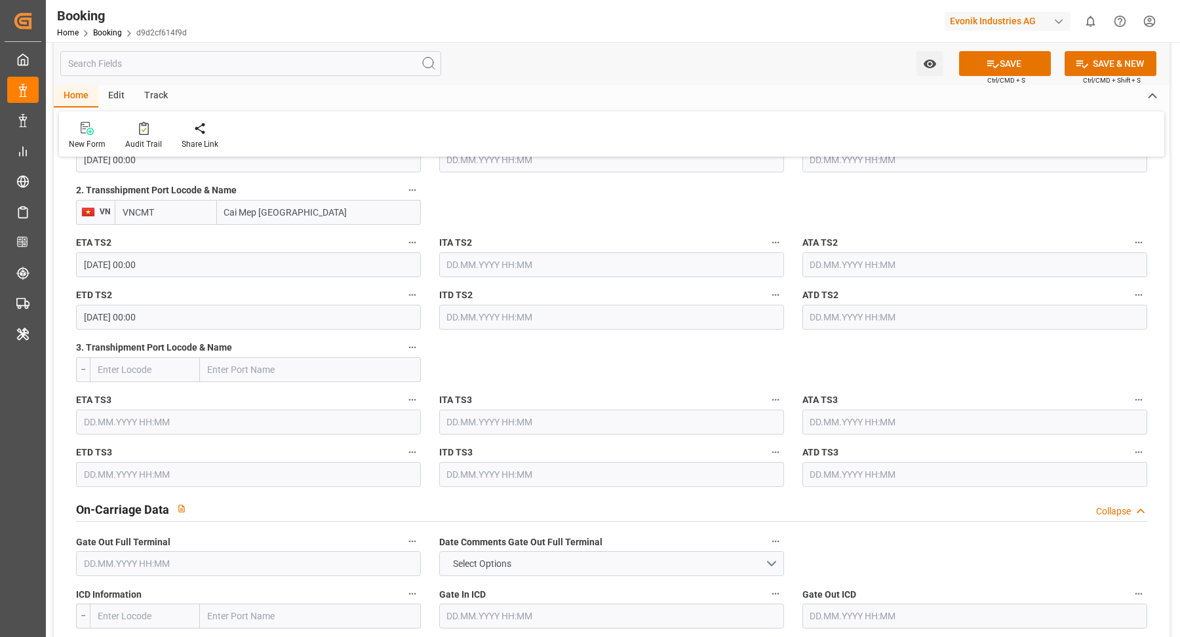
scroll to position [1579, 0]
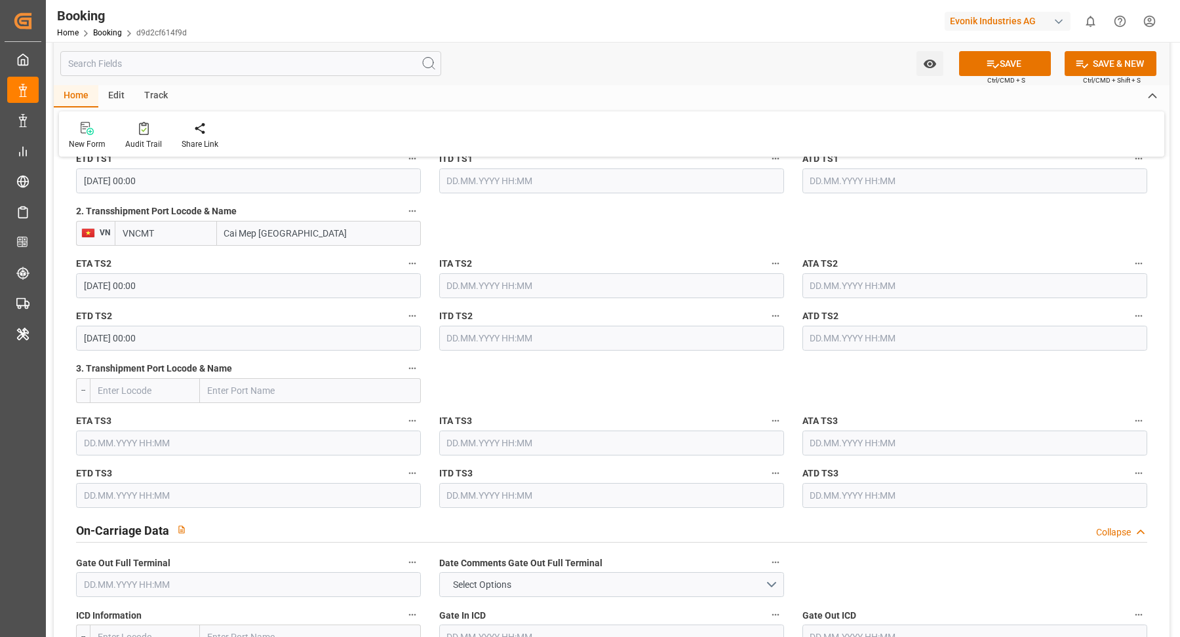
type input "Cai Mep International Terminal"
click at [643, 87] on div "Home Edit Track" at bounding box center [612, 96] width 1116 height 22
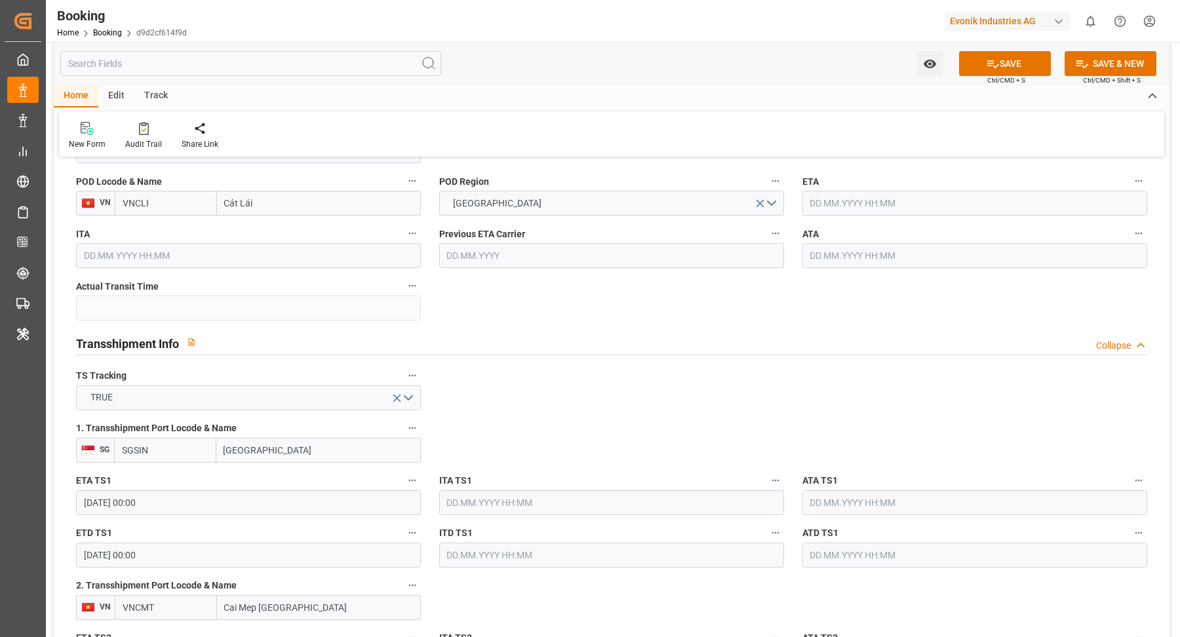
scroll to position [1121, 0]
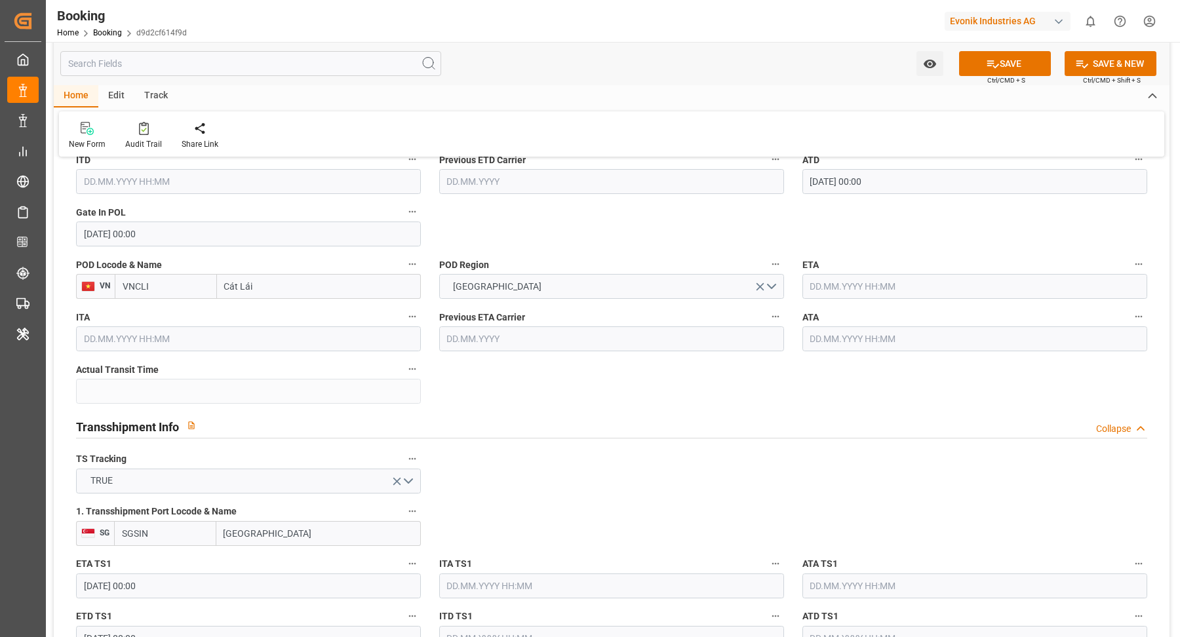
click at [872, 288] on input "text" at bounding box center [975, 286] width 345 height 25
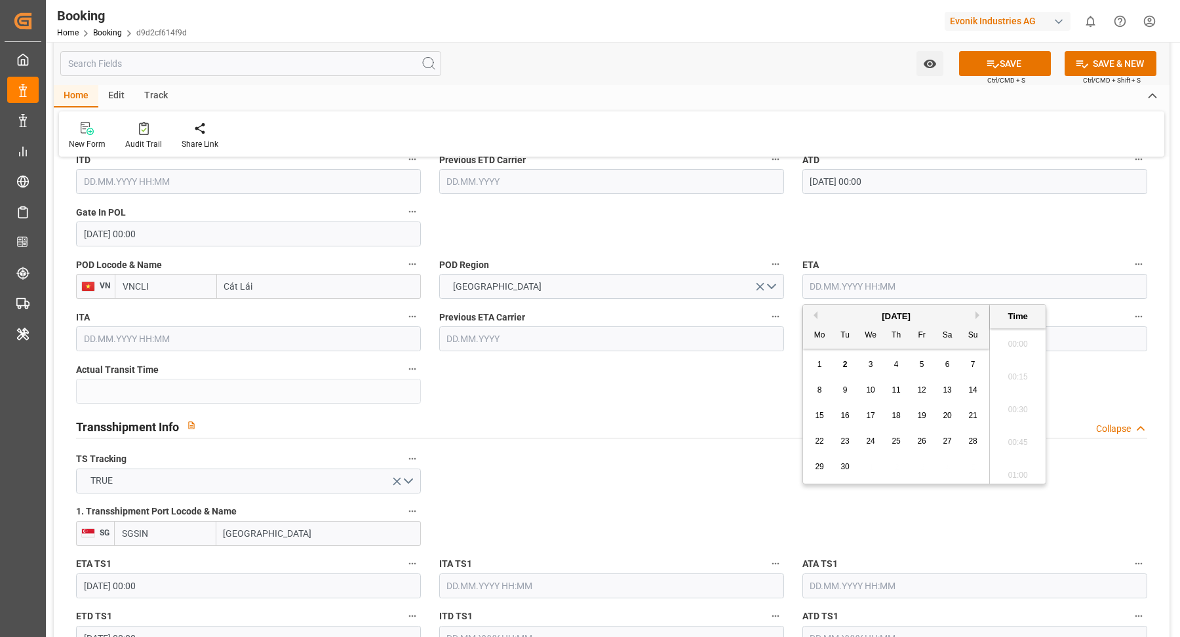
scroll to position [2463, 0]
click at [972, 442] on span "28" at bounding box center [972, 441] width 9 height 9
type input "28.09.2025 00:00"
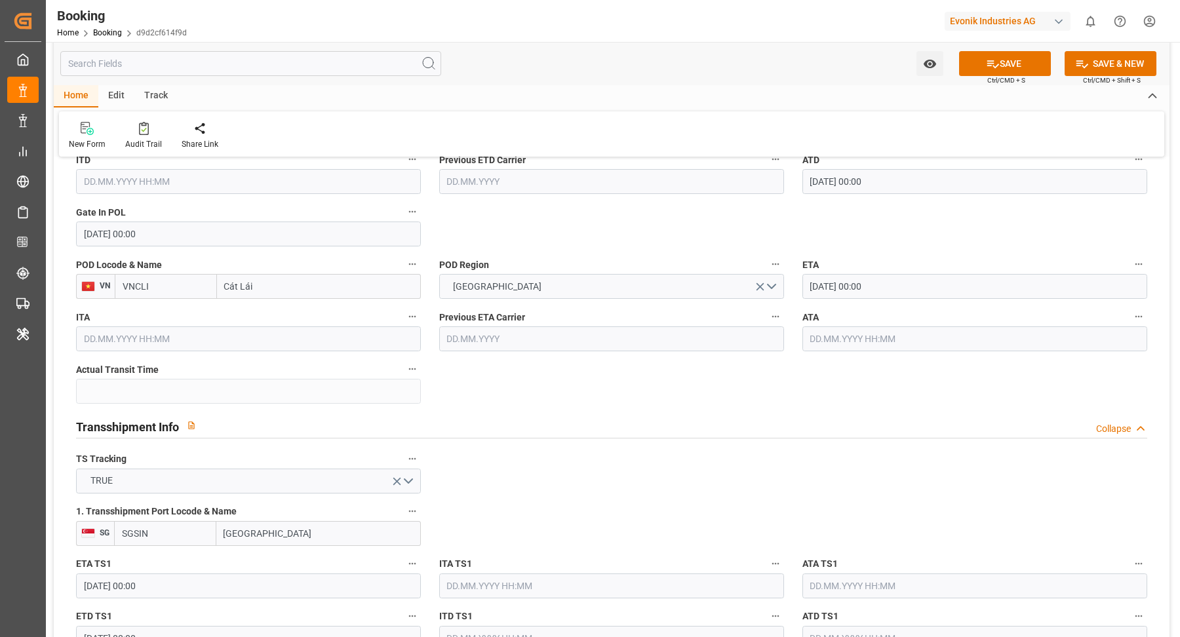
scroll to position [1054, 0]
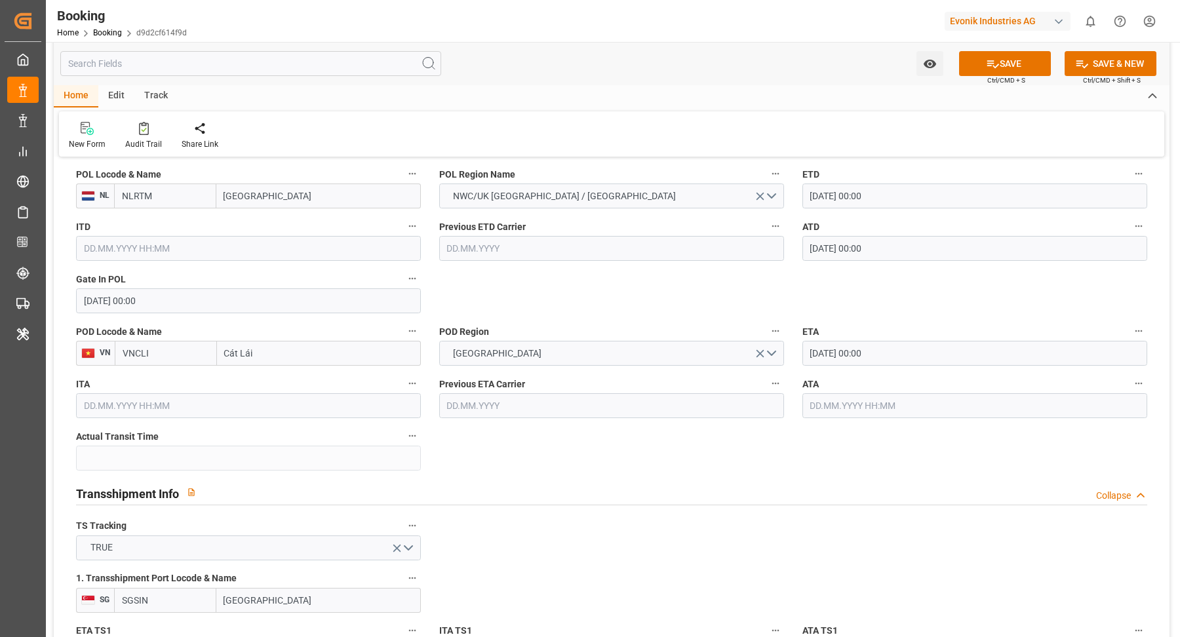
click at [693, 39] on div "Booking Home Booking d9d2cf614f9d Evonik Industries AG 0 Notifications Only sho…" at bounding box center [608, 21] width 1143 height 42
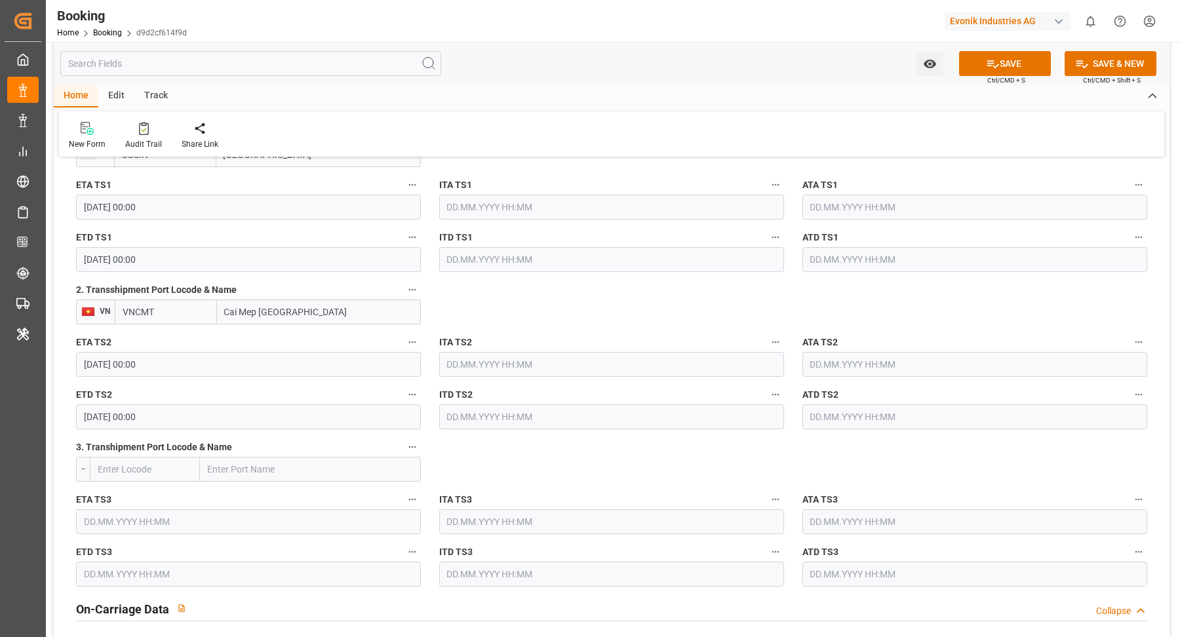
scroll to position [1479, 0]
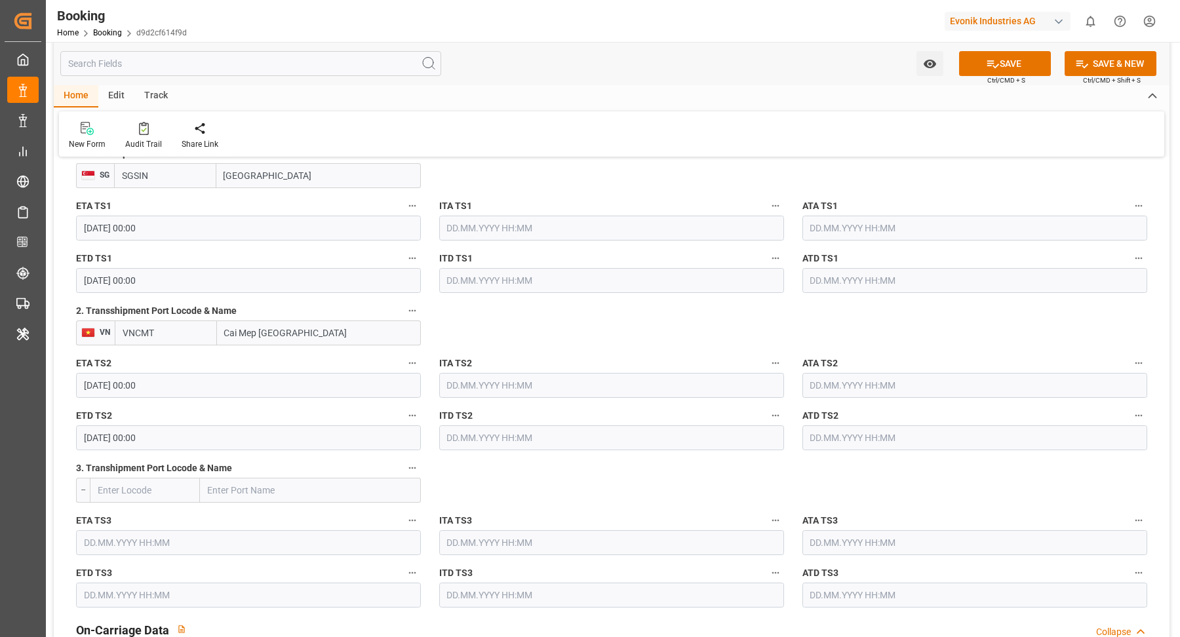
click at [189, 386] on input "21.09.2025 00:00" at bounding box center [248, 385] width 345 height 25
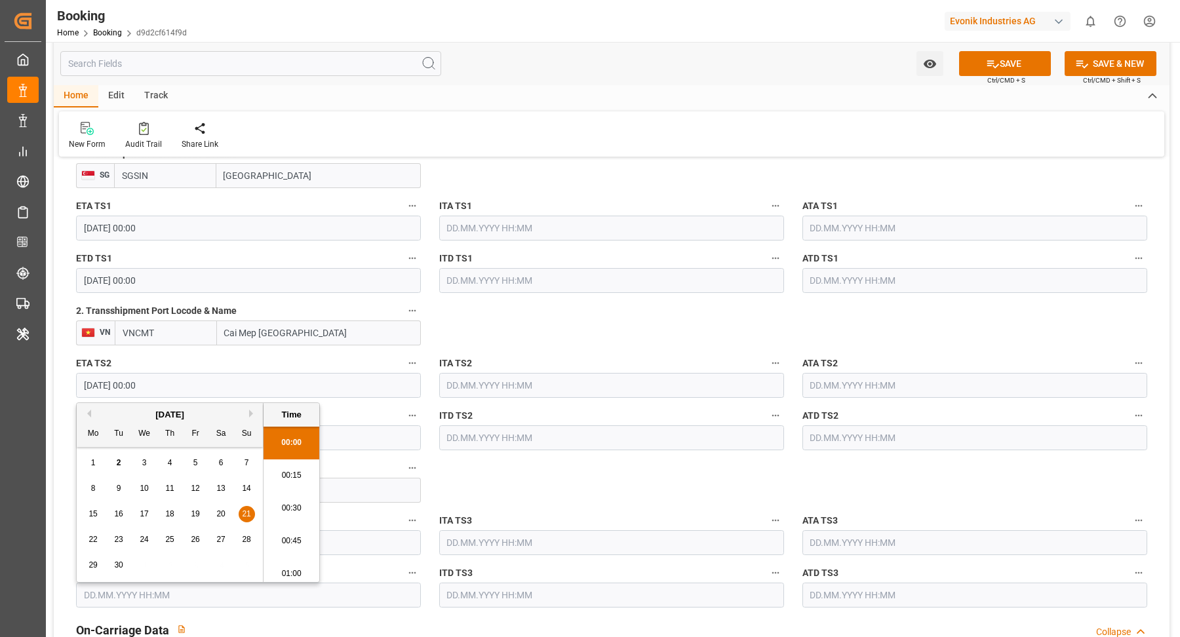
click at [198, 539] on span "26" at bounding box center [195, 539] width 9 height 9
type input "26.09.2025 00:00"
click at [574, 451] on div "ITD TS2" at bounding box center [611, 429] width 363 height 52
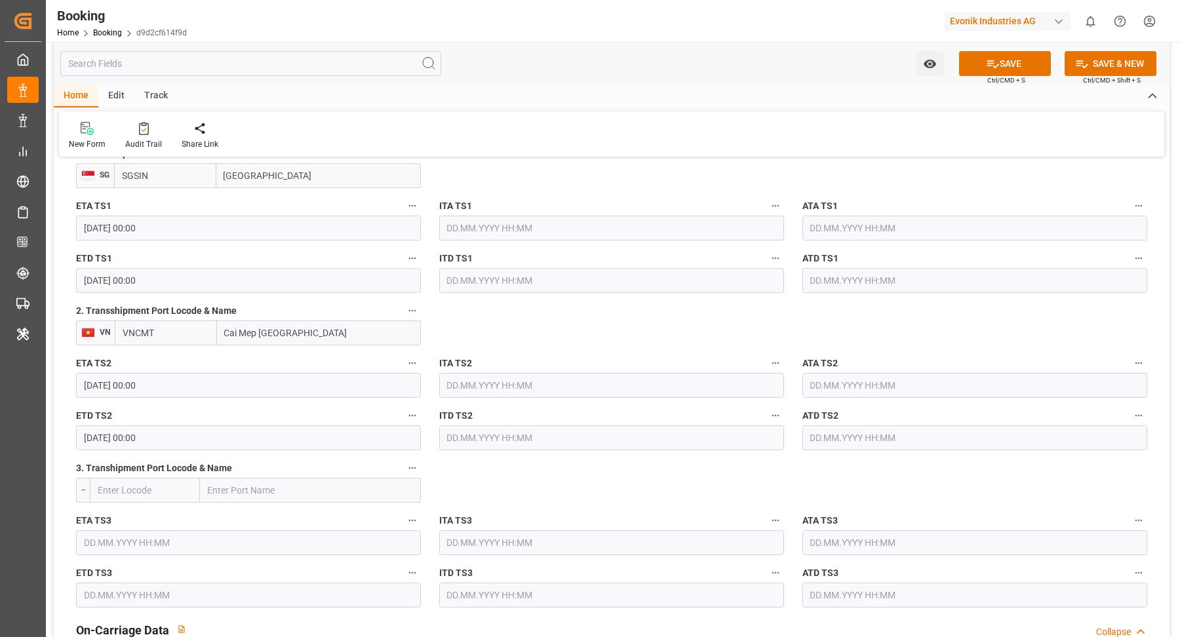
click at [207, 433] on input "23.09.2025 00:00" at bounding box center [248, 438] width 345 height 25
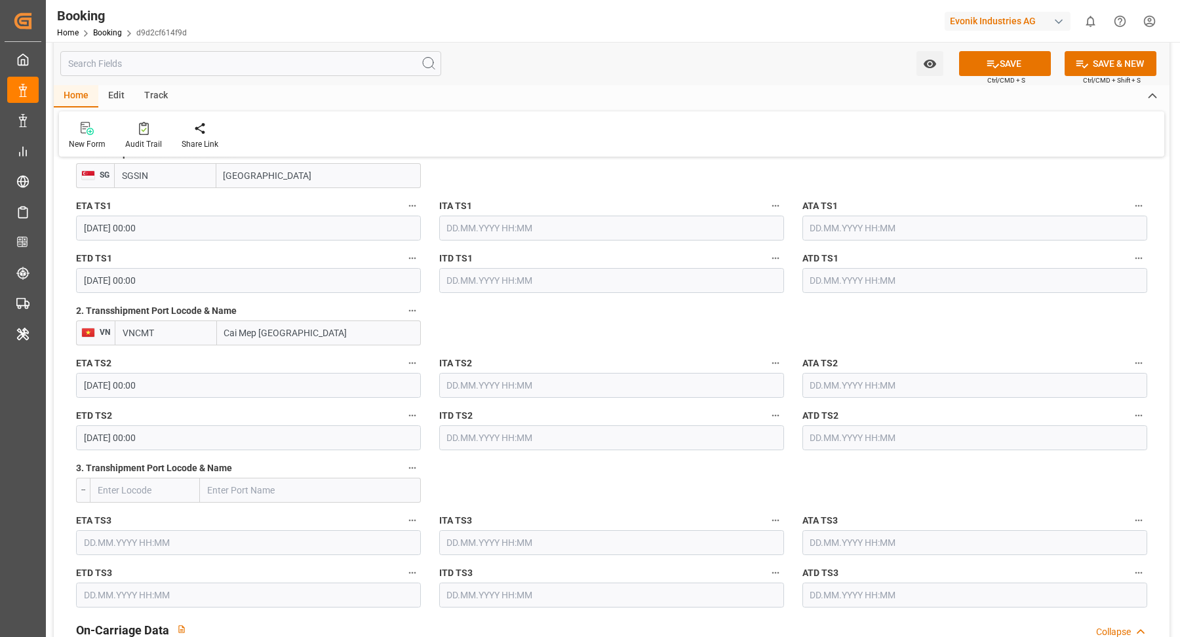
click at [190, 438] on input "23.09.2025 00:00" at bounding box center [248, 438] width 345 height 25
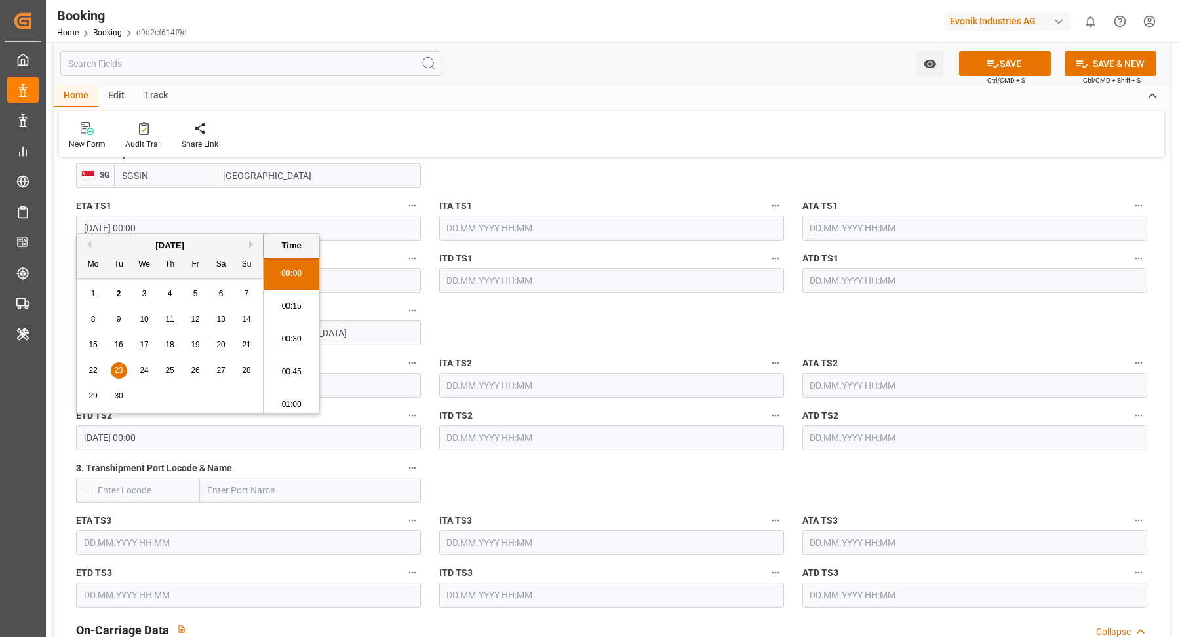
click at [252, 367] on div "28" at bounding box center [247, 371] width 16 height 16
type input "28.09.2025 00:00"
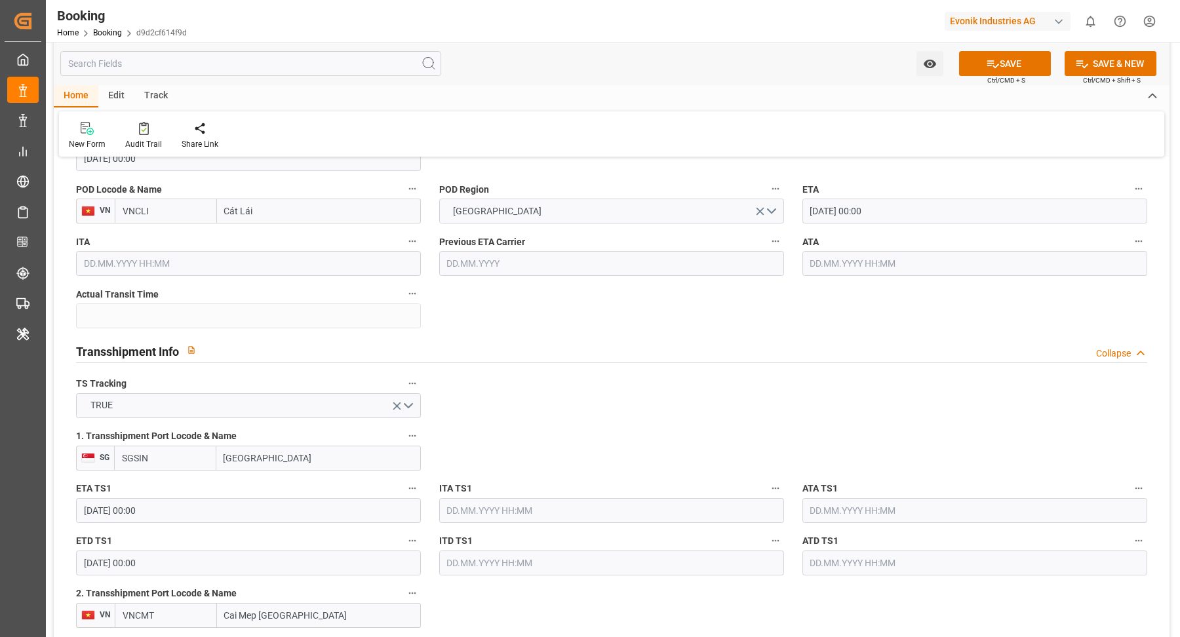
scroll to position [1175, 0]
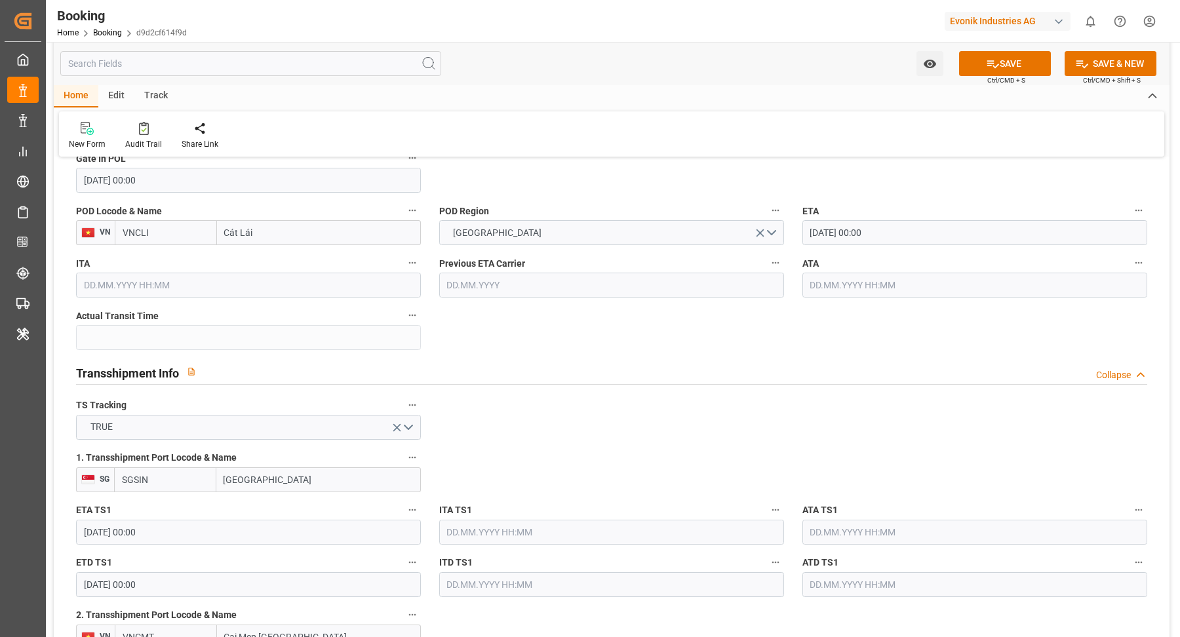
click at [900, 232] on input "28.09.2025 00:00" at bounding box center [975, 232] width 345 height 25
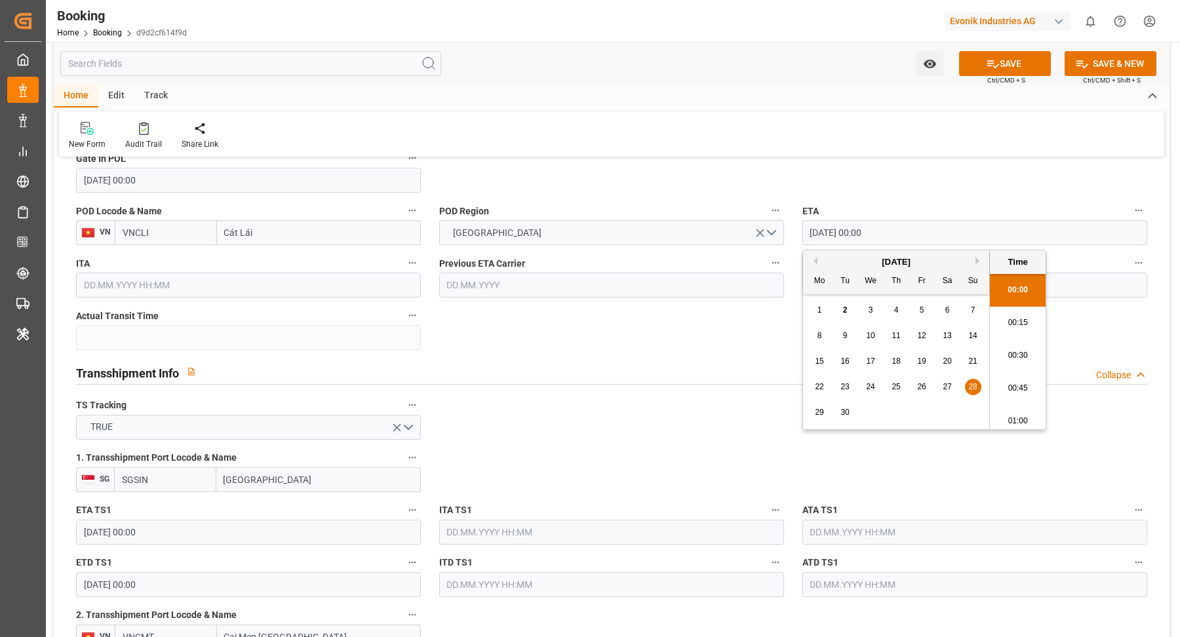
click at [976, 258] on button "Next Month" at bounding box center [980, 261] width 8 height 8
click at [921, 313] on span "3" at bounding box center [922, 310] width 5 height 9
type input "03.10.2025 00:00"
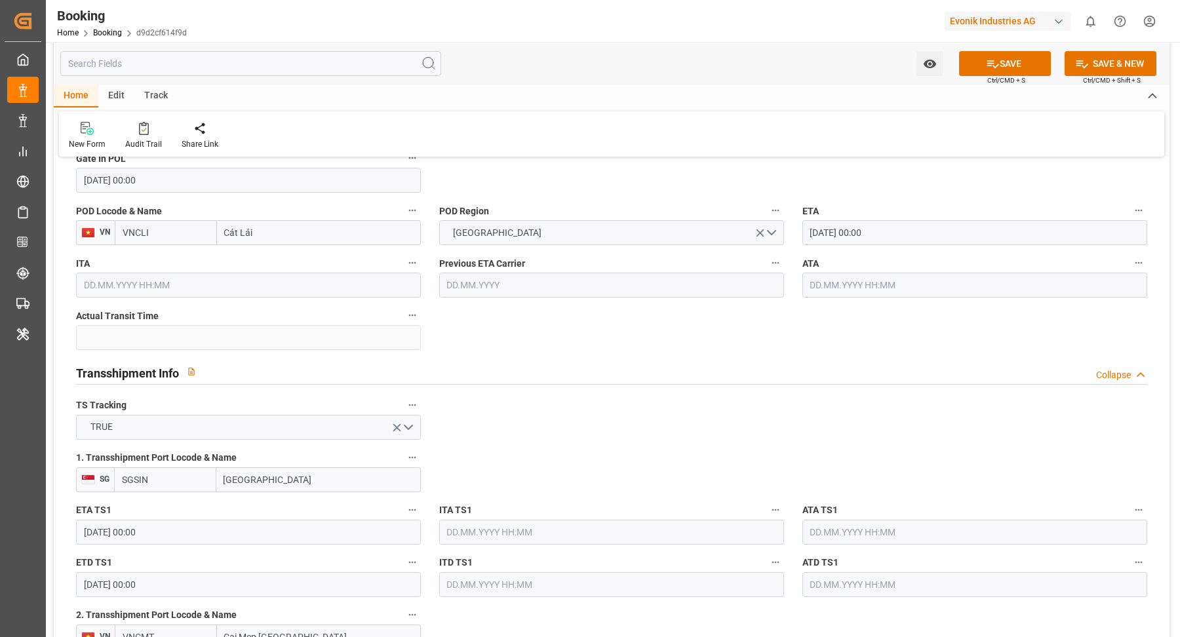
click at [653, 355] on div "Transshipment Info Collapse" at bounding box center [612, 373] width 1090 height 37
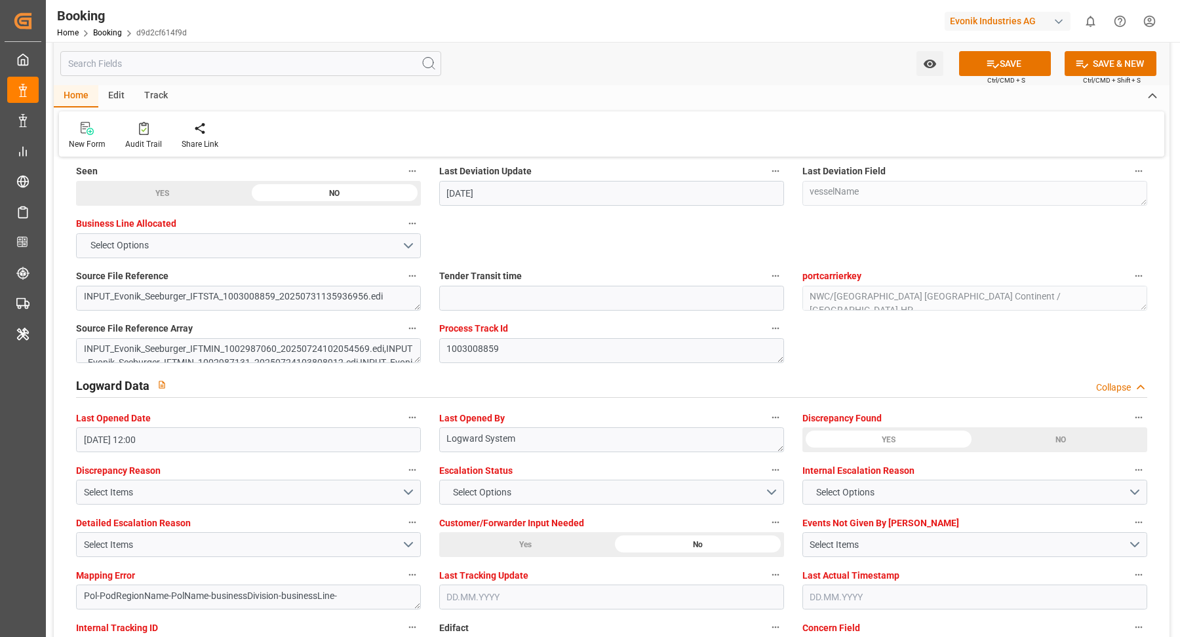
scroll to position [2355, 0]
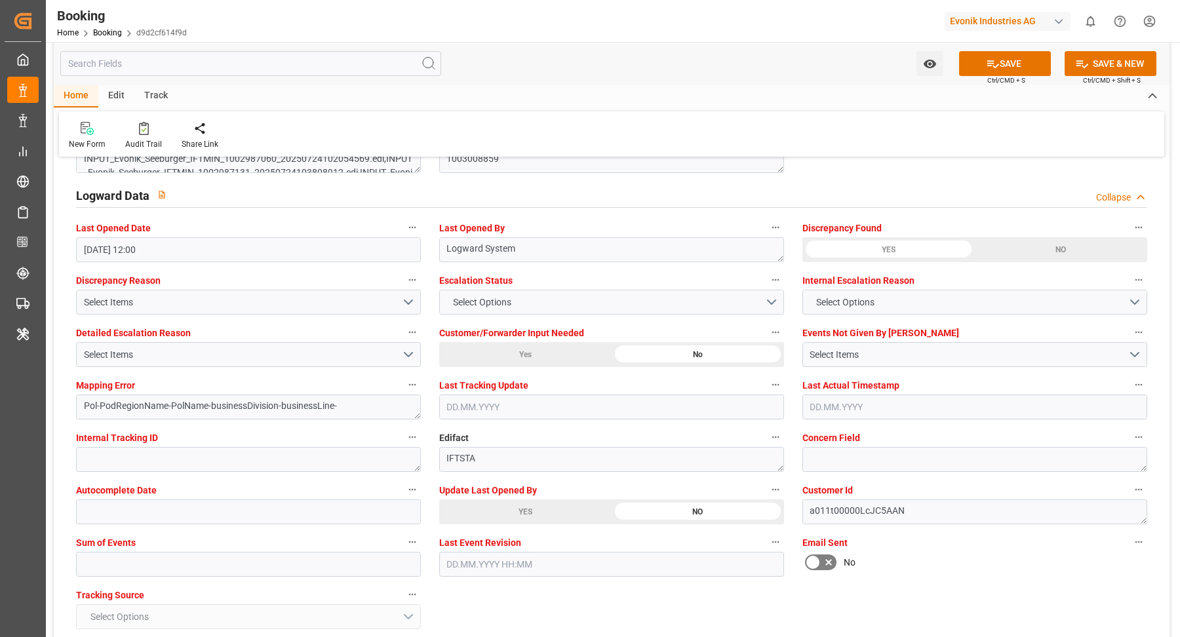
click at [516, 489] on span "Update Last Opened By" at bounding box center [488, 491] width 98 height 14
click at [767, 489] on button "Update Last Opened By" at bounding box center [775, 489] width 17 height 17
click at [515, 504] on div at bounding box center [590, 318] width 1180 height 637
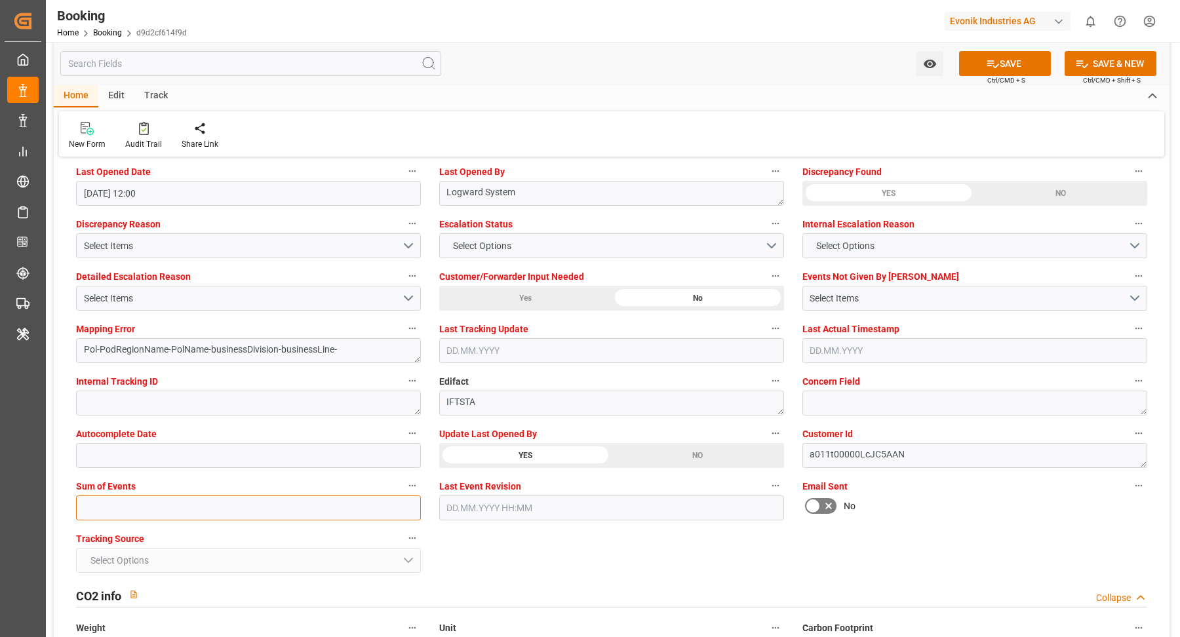
click at [136, 511] on input "text" at bounding box center [248, 508] width 345 height 25
type input "0"
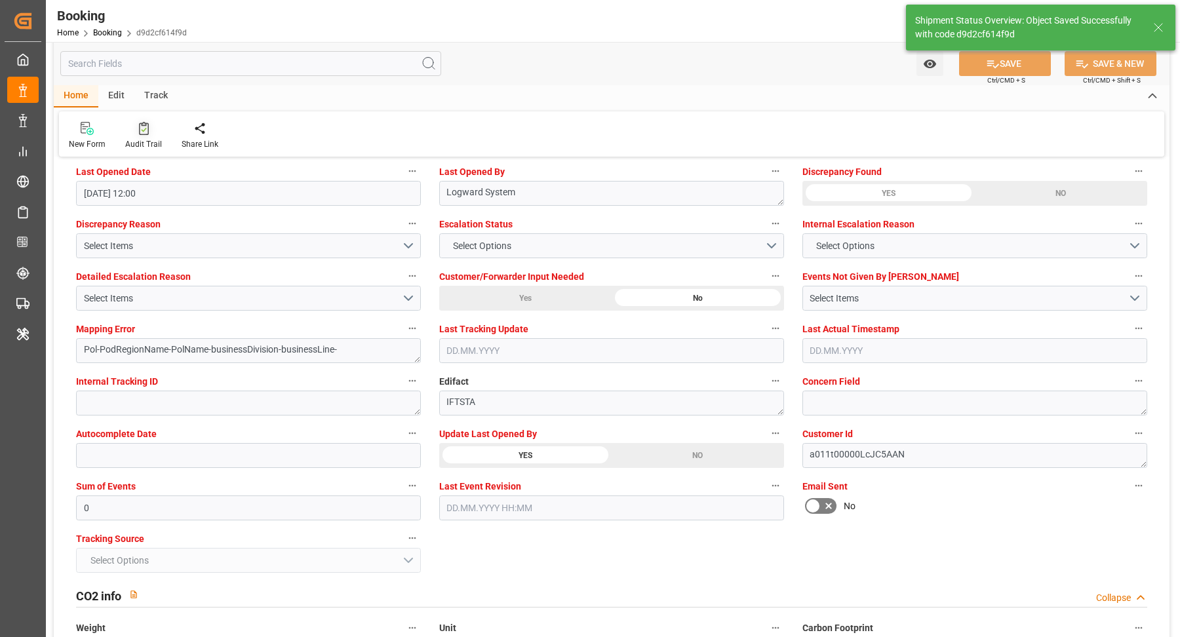
type textarea "Vasantha Kumar"
type textarea "businessDivision-businessLine-"
type textarea "Yes"
type input "08.08.2025 00:00"
type input "03.10.2025 00:00"
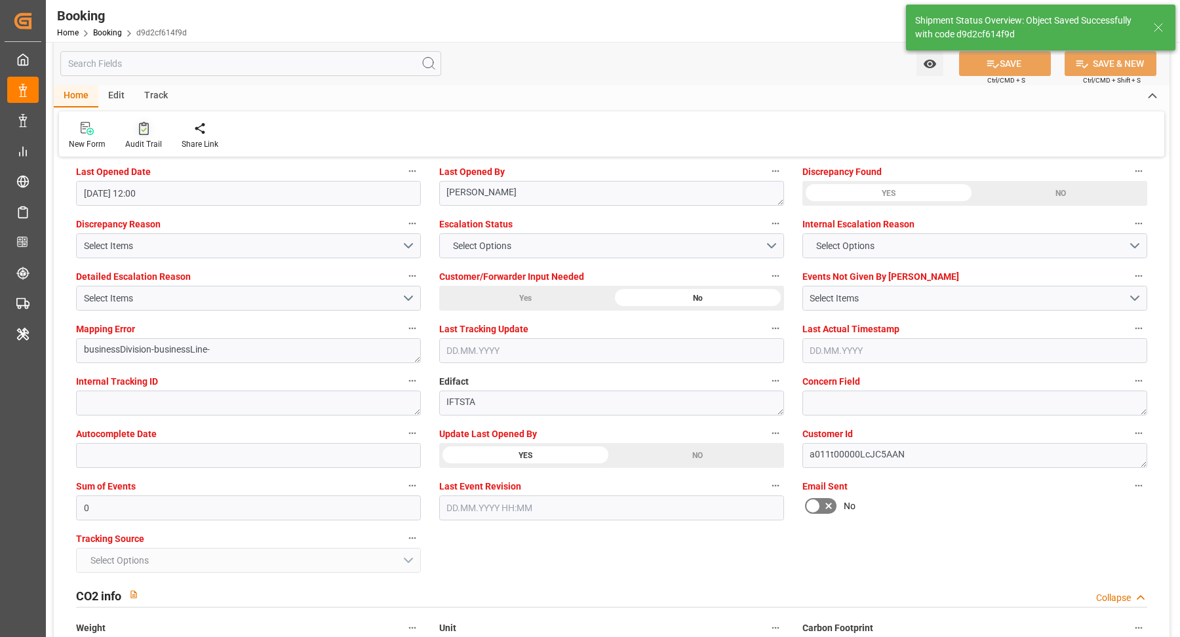
type input "17.09.2025 00:00"
type input "19.09.2025 00:00"
type input "26.09.2025 00:00"
type input "28.09.2025 00:00"
type input "02.09.2025 13:48"
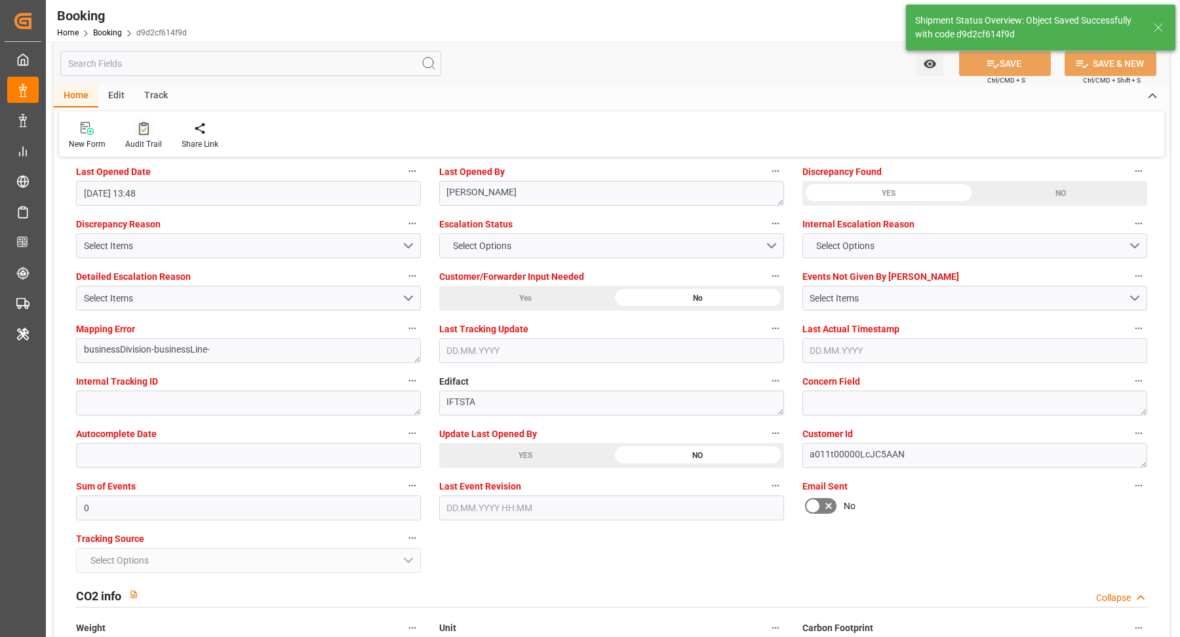
click at [143, 134] on icon at bounding box center [144, 128] width 10 height 13
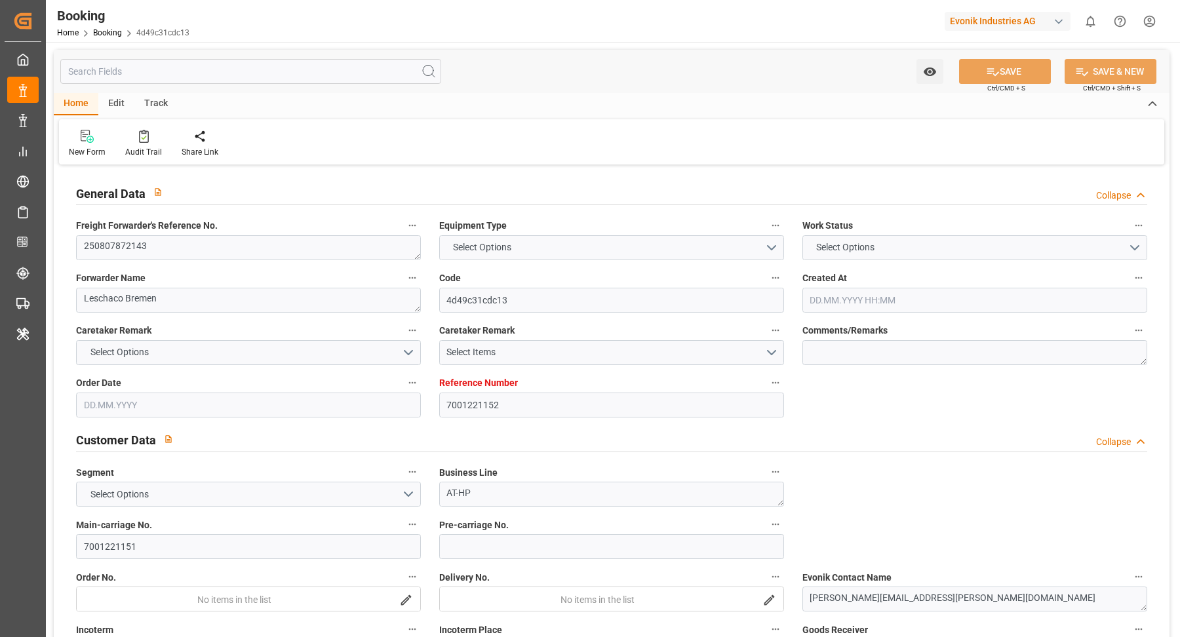
type input "7001221152"
type input "[PERSON_NAME]"
type input "[PERSON_NAME] Marine Transport Corp."
type input "EUNWC"
type input "JPTYO"
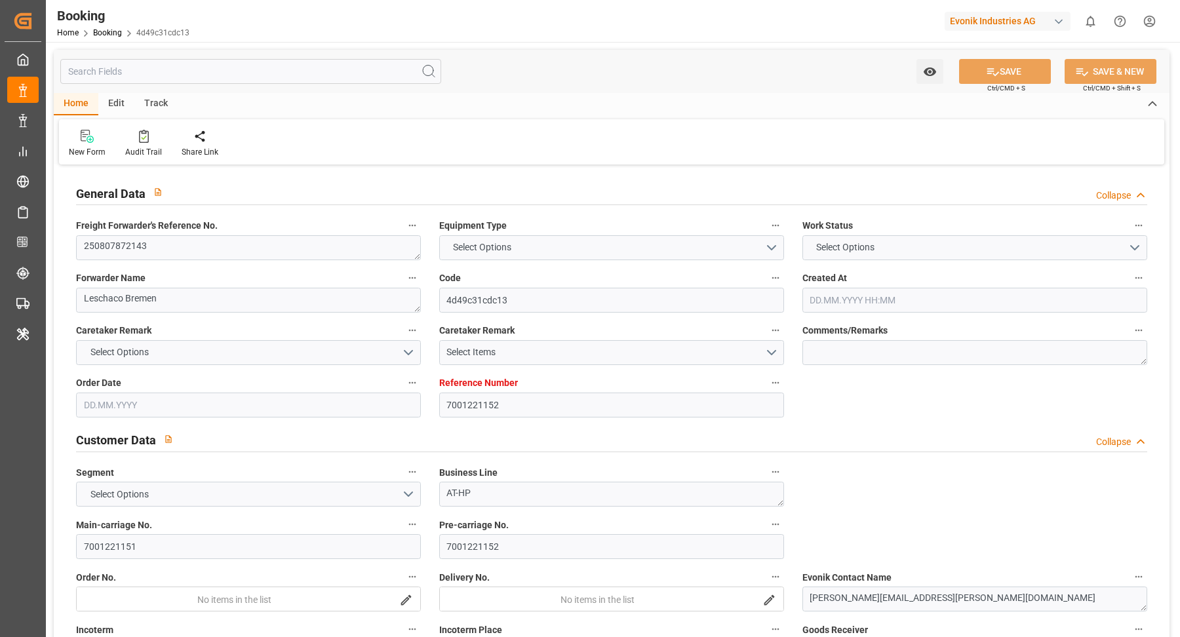
type input "[DATE] 07:06"
type input "[DATE]"
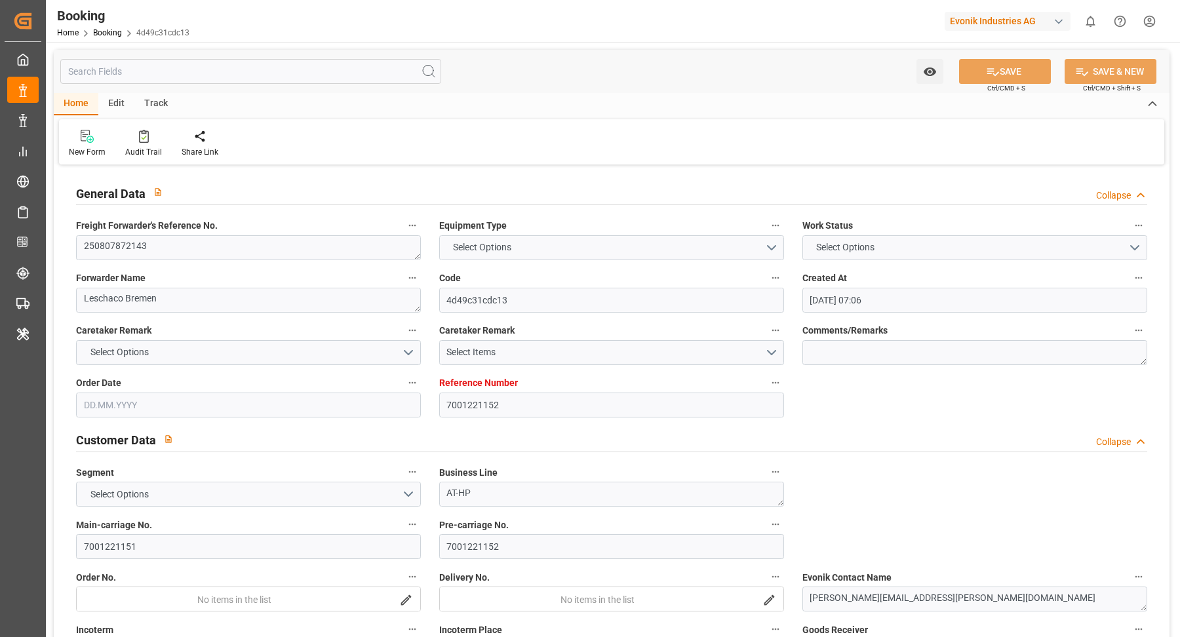
type input "[DATE]"
type input "[DATE] 04:09"
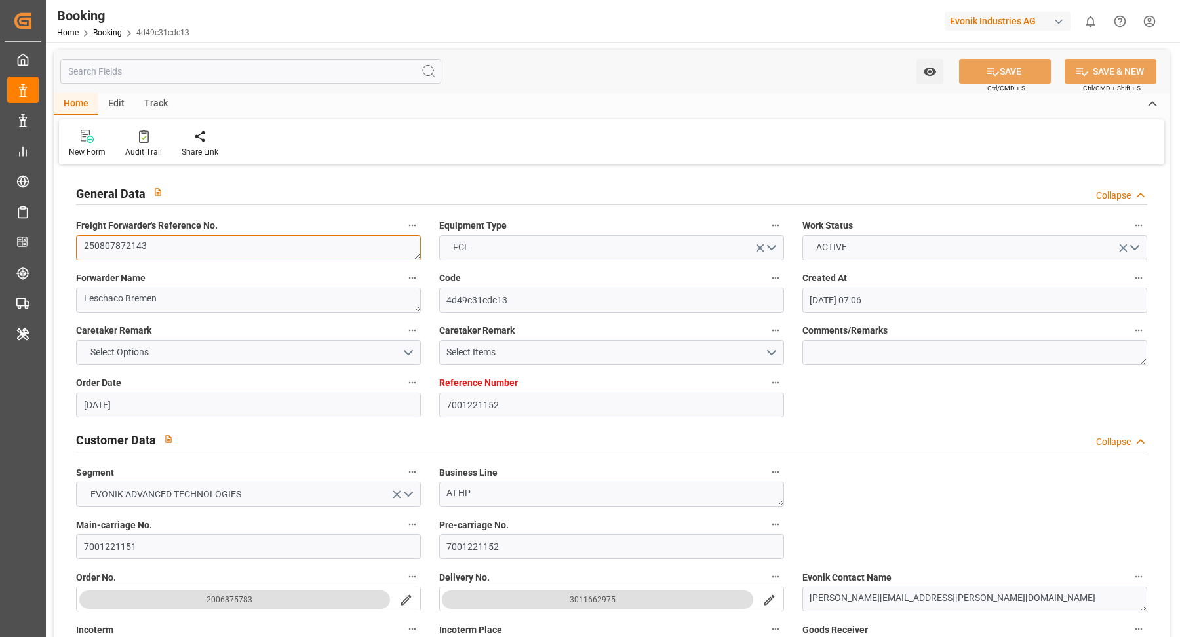
click at [216, 238] on textarea "250807872143" at bounding box center [248, 247] width 345 height 25
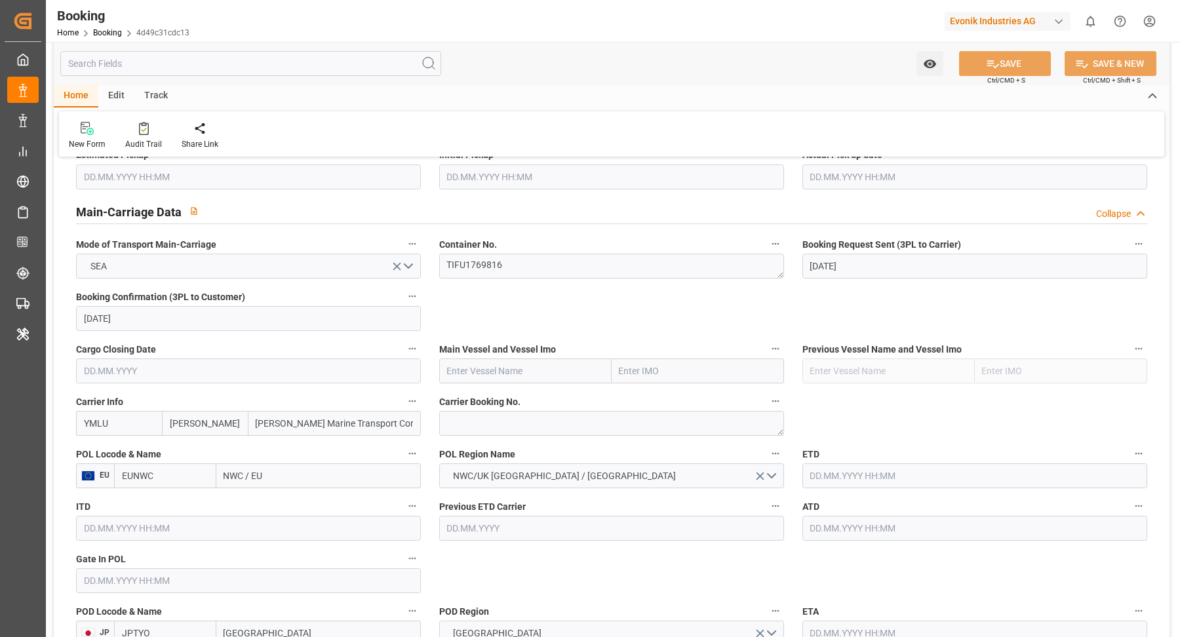
scroll to position [859, 0]
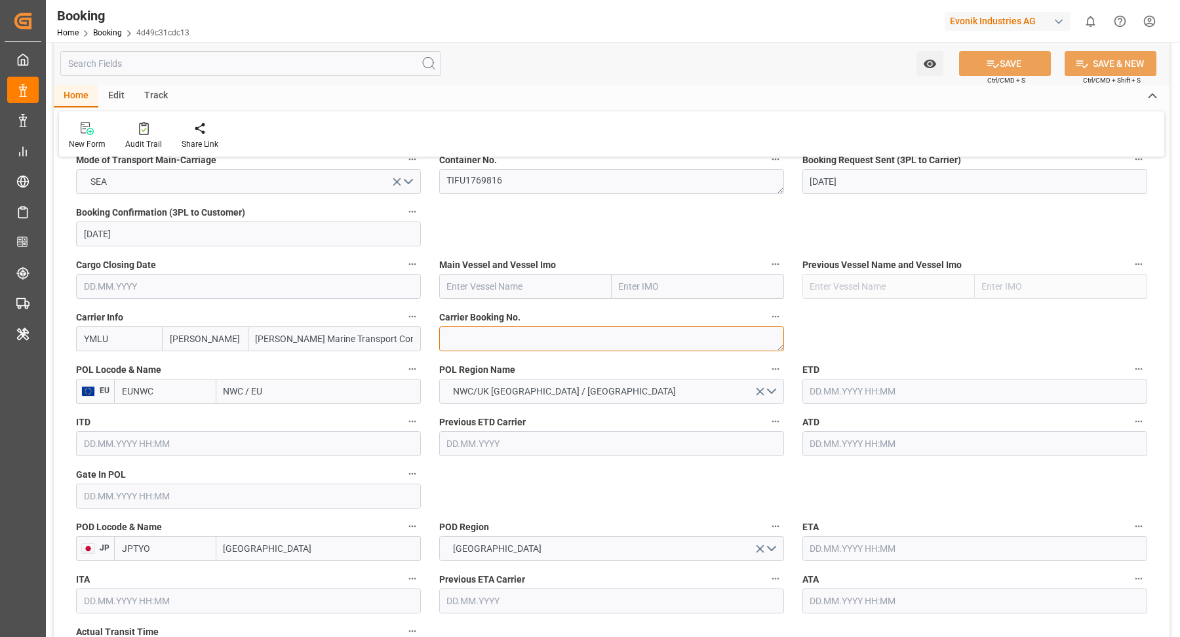
click at [519, 333] on textarea at bounding box center [611, 339] width 345 height 25
paste textarea "FBRE0063573"
type textarea "FBRE0063573"
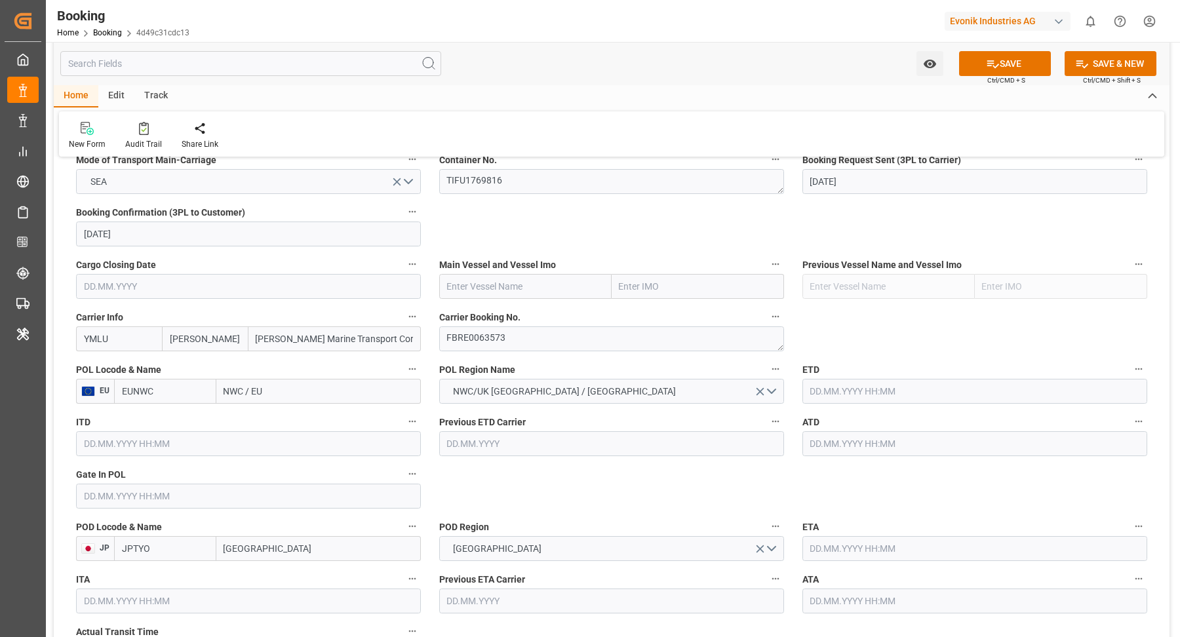
click at [283, 392] on input "NWC / EU" at bounding box center [318, 391] width 205 height 25
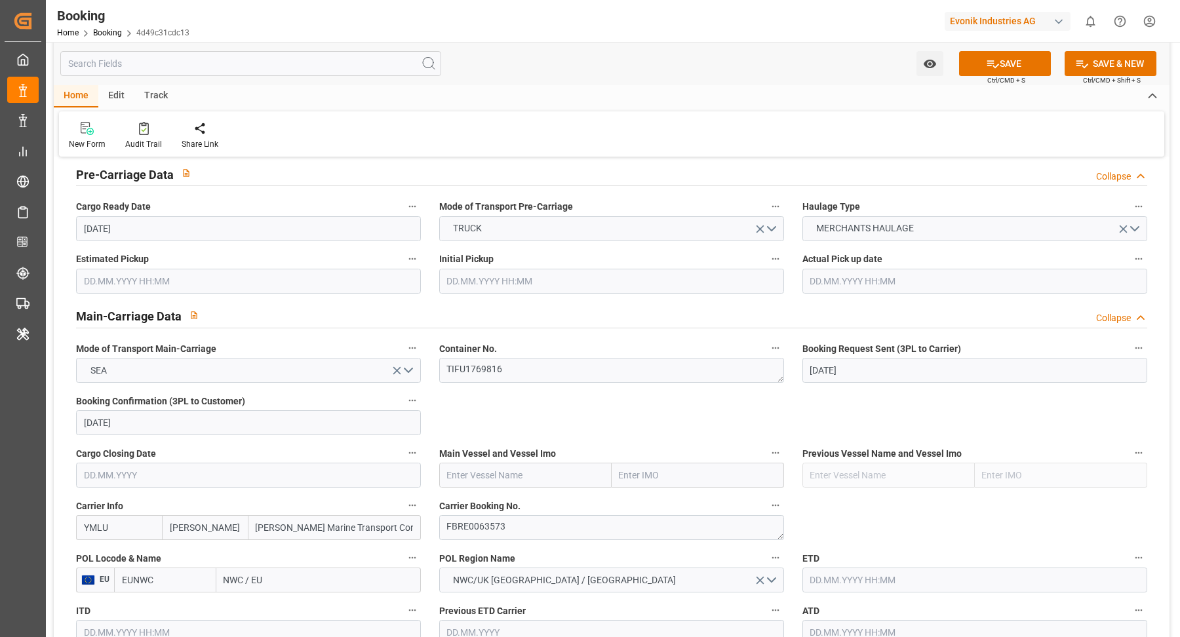
click at [500, 467] on input "text" at bounding box center [525, 475] width 172 height 25
paste input "ONE HELSINKI"
click at [485, 499] on b "ONE Helsinki" at bounding box center [502, 504] width 109 height 10
type input "ONE Helsinki"
type input "9588081"
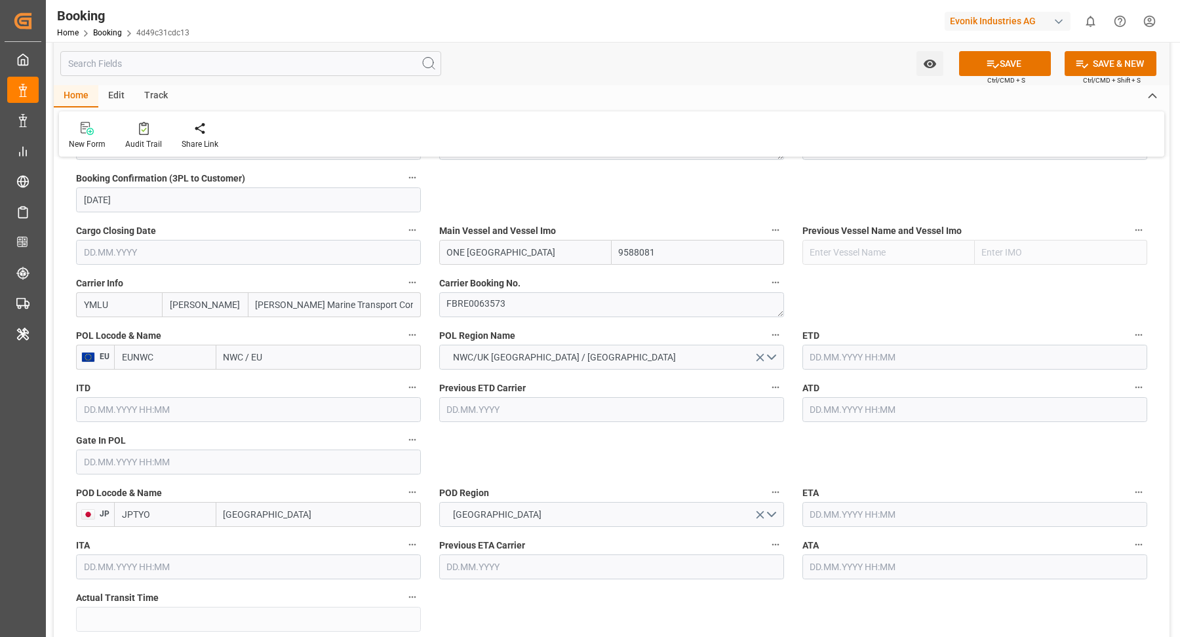
scroll to position [903, 0]
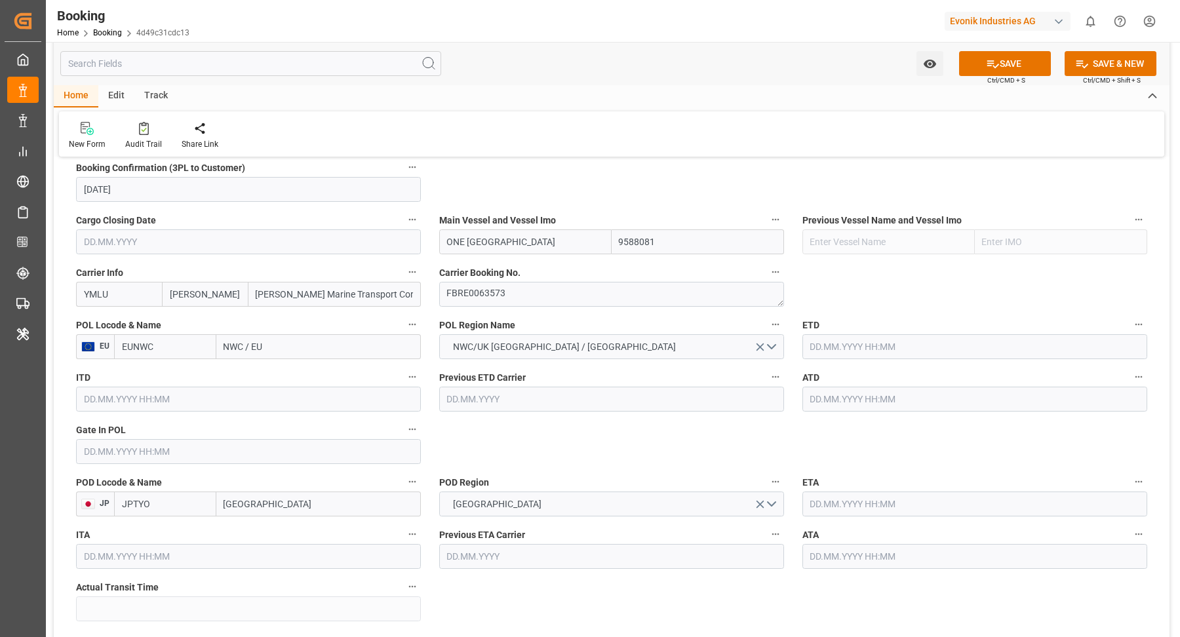
type input "ONE Helsinki"
click at [250, 332] on label "POL Locode & Name" at bounding box center [248, 325] width 345 height 18
click at [404, 332] on button "POL Locode & Name" at bounding box center [412, 324] width 17 height 17
click at [319, 356] on div at bounding box center [590, 318] width 1180 height 637
click at [290, 348] on input "NWC / EU" at bounding box center [318, 346] width 205 height 25
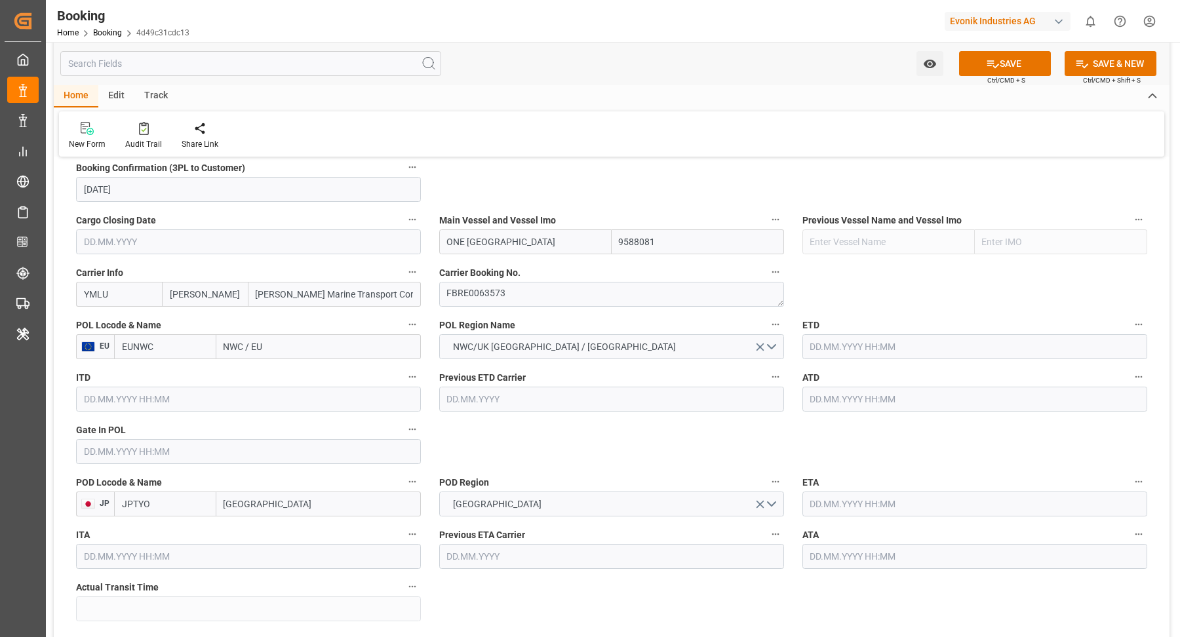
click at [280, 346] on input "NWC / EU" at bounding box center [318, 346] width 205 height 25
paste input "ROTTERDAM"
type input "ROTTERDAM"
click at [285, 372] on span "Rotterdam - NLRTM" at bounding box center [286, 375] width 122 height 10
type input "NLRTM"
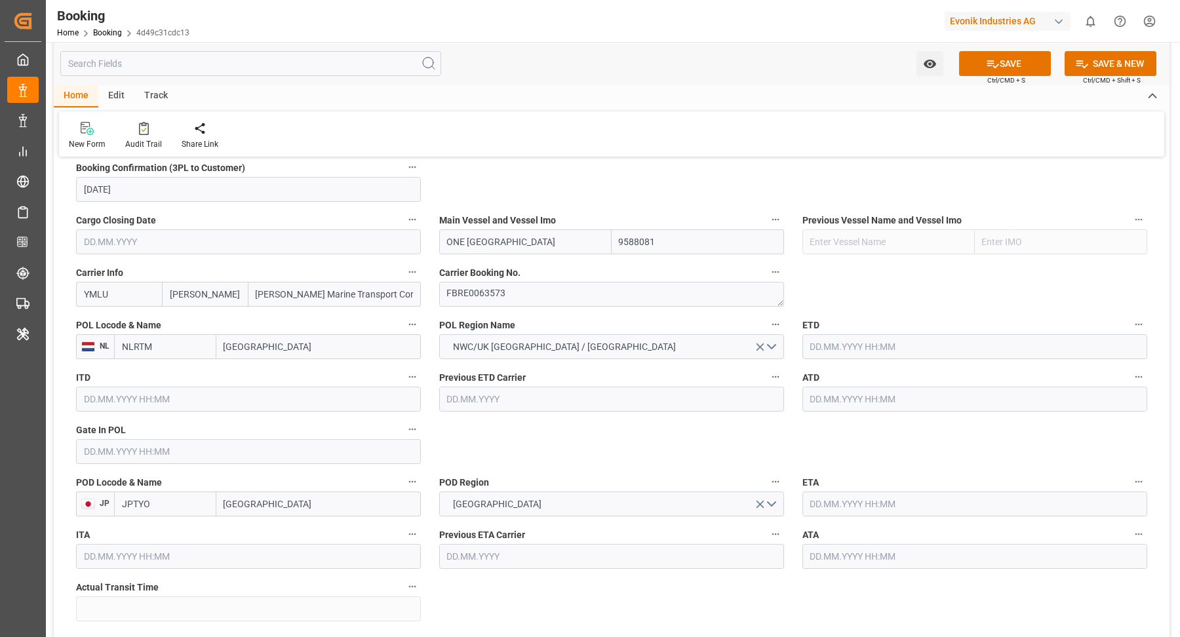
scroll to position [987, 0]
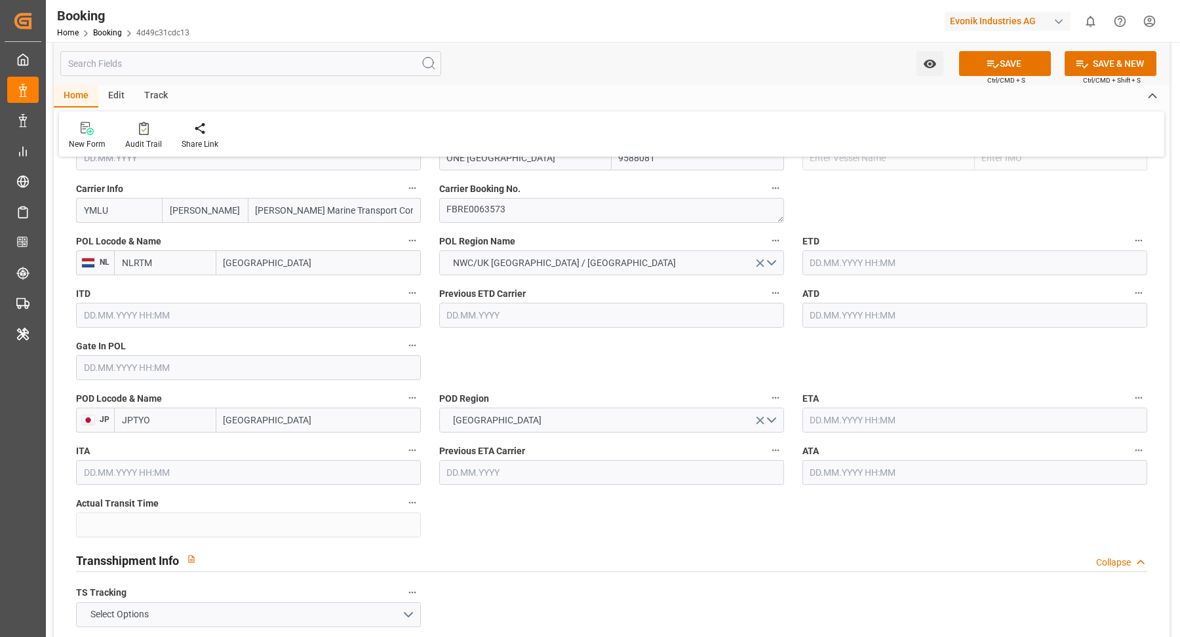
type input "Rotterdam"
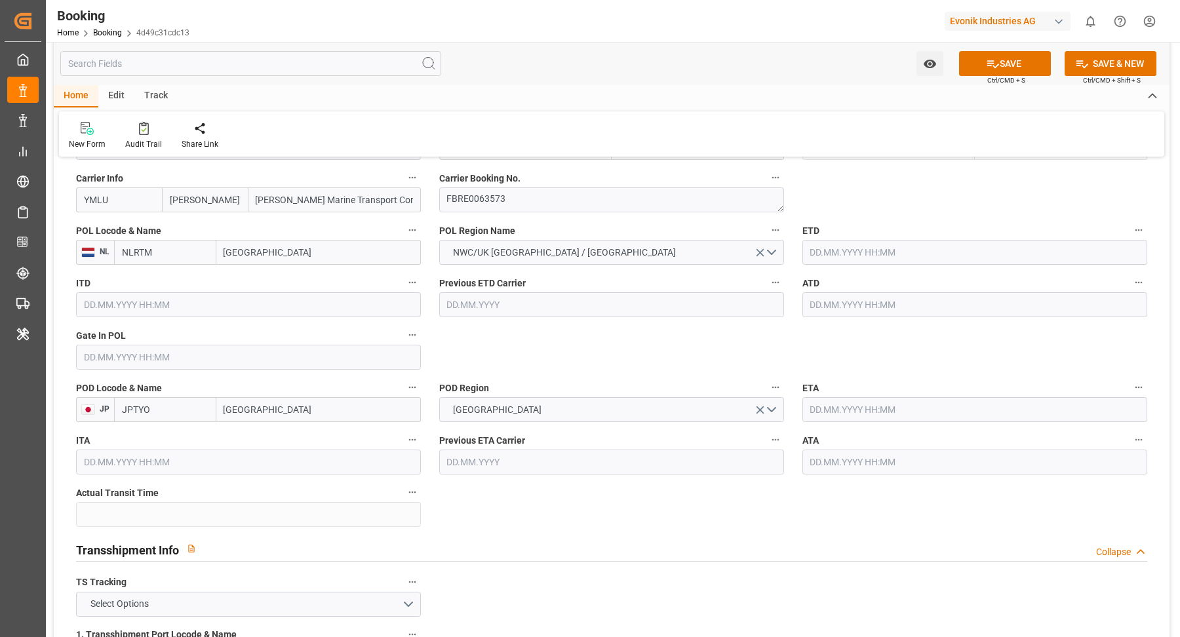
click at [869, 245] on input "text" at bounding box center [975, 252] width 345 height 25
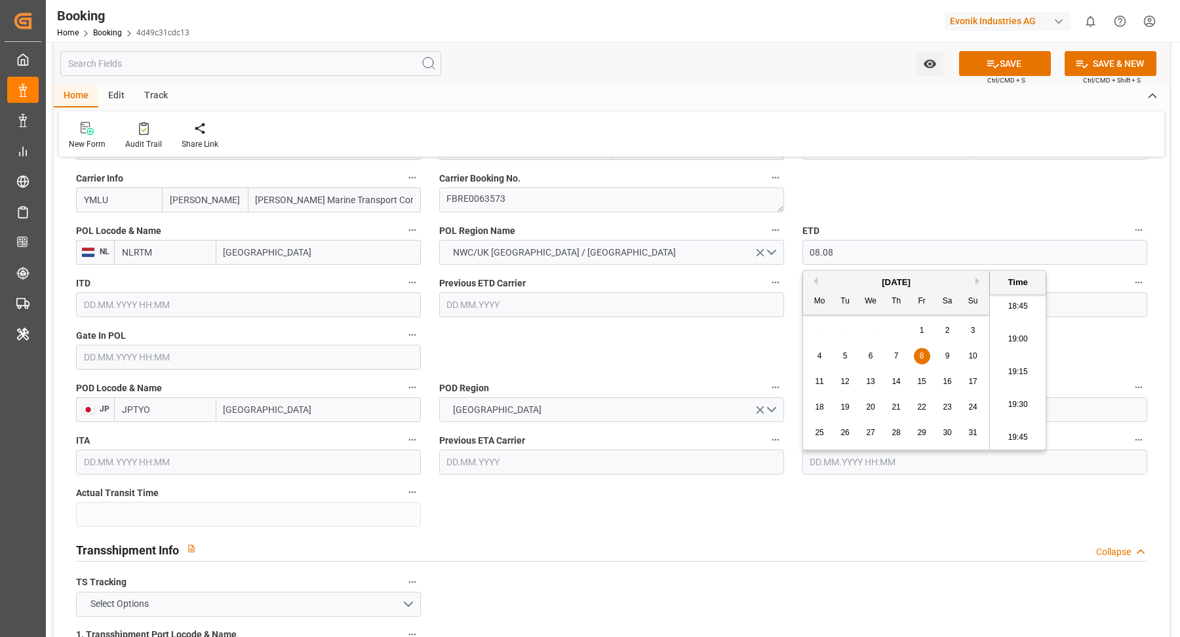
type input "08.08.2025 00:00"
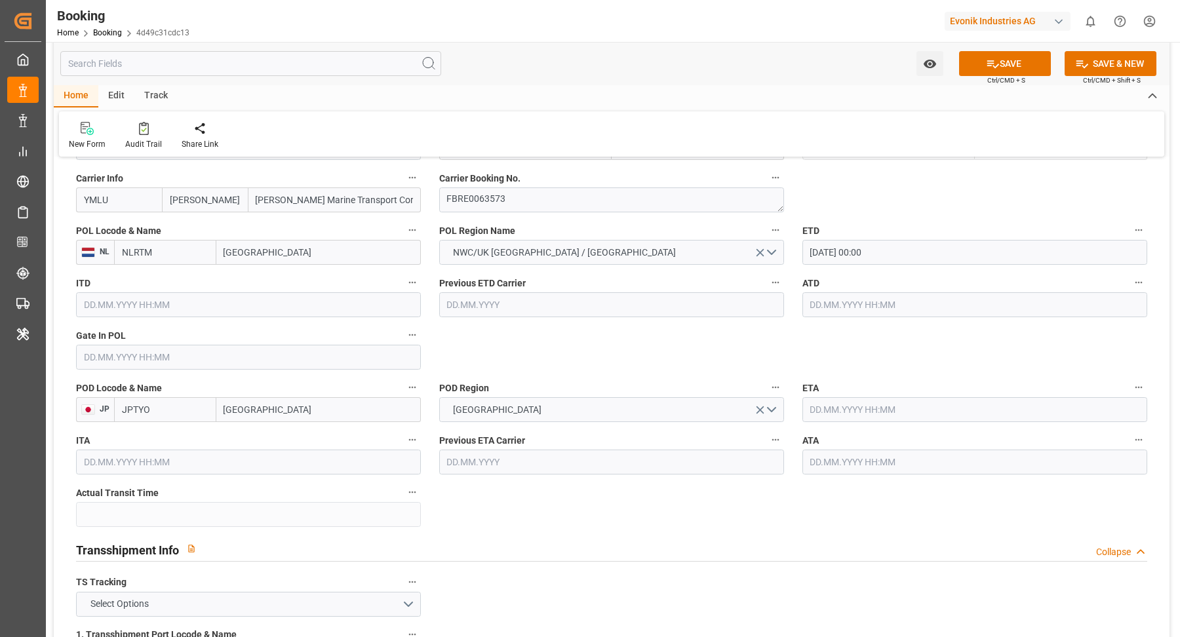
click at [899, 312] on input "text" at bounding box center [975, 304] width 345 height 25
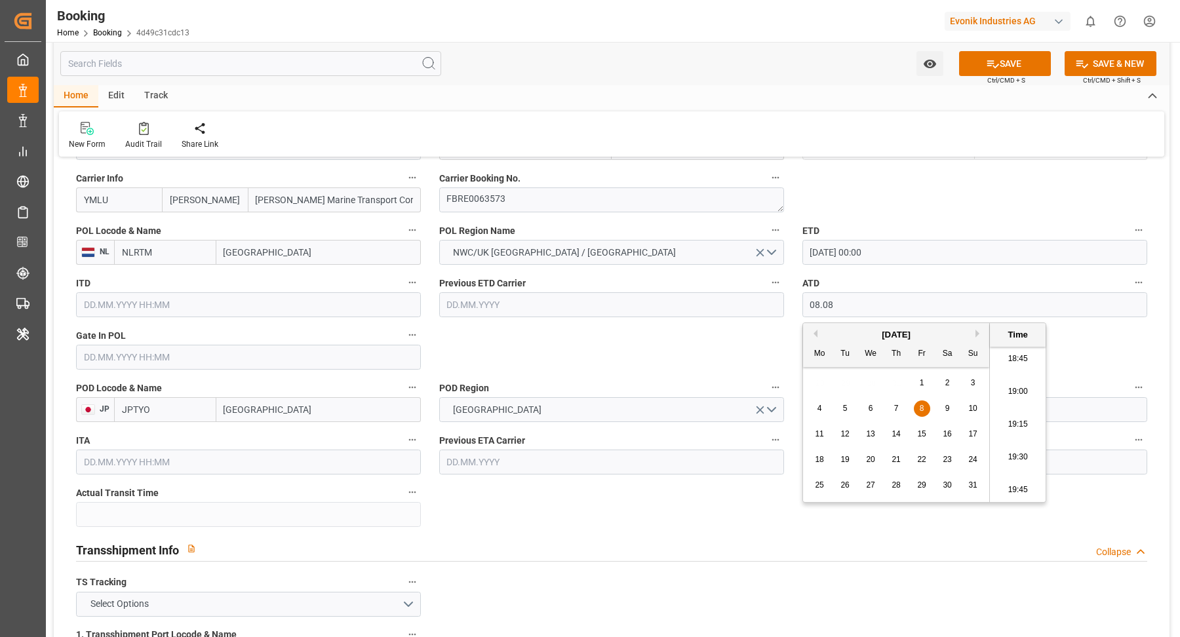
type input "08.08.2025 00:00"
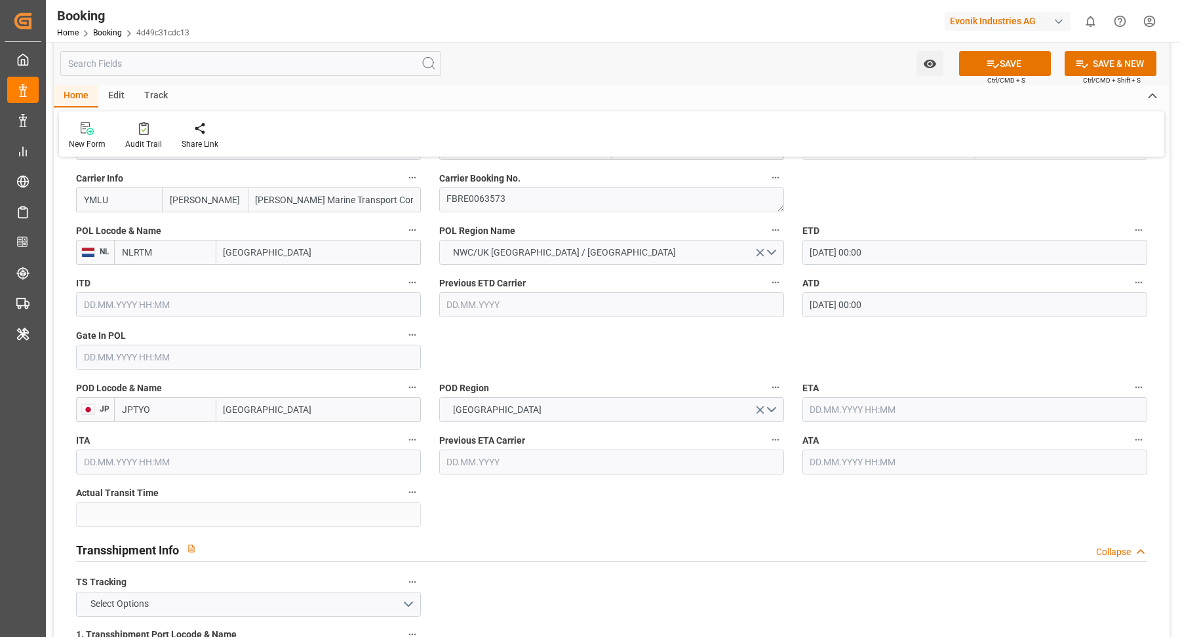
scroll to position [1008, 0]
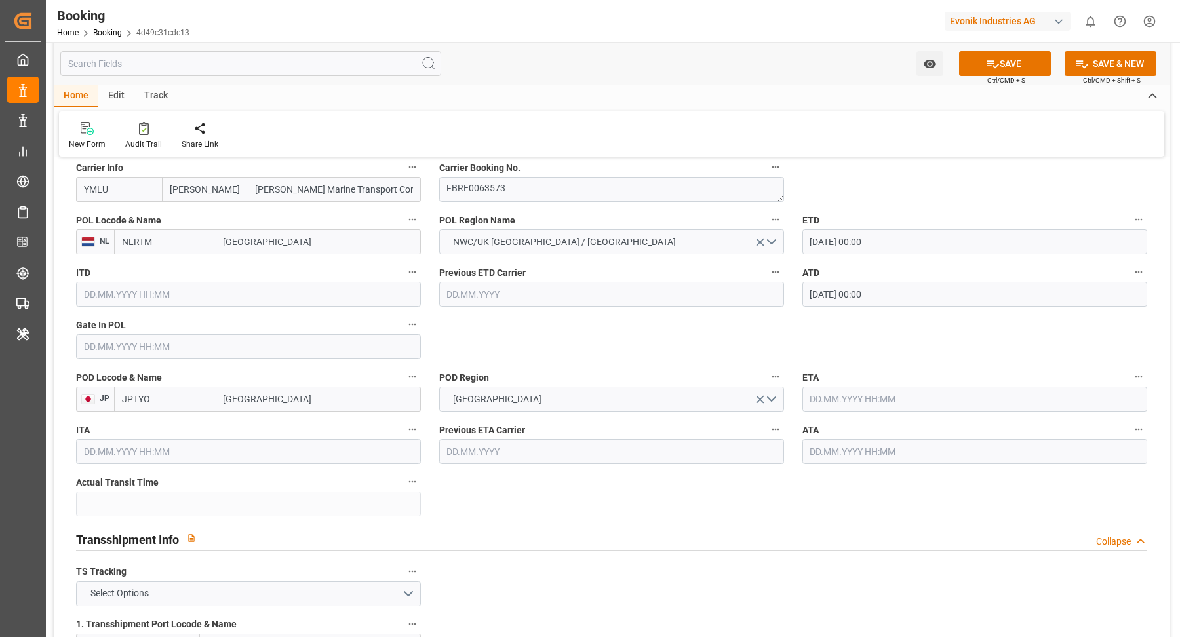
click at [916, 406] on input "text" at bounding box center [975, 399] width 345 height 25
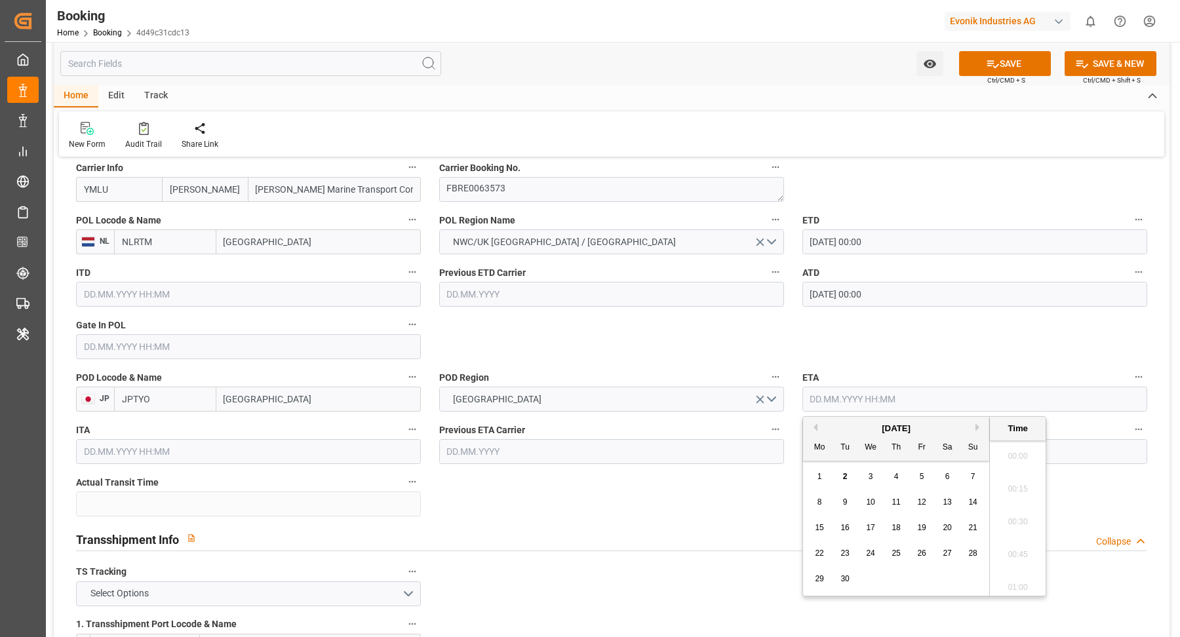
scroll to position [2463, 0]
click at [978, 429] on button "Next Month" at bounding box center [980, 428] width 8 height 8
click at [900, 479] on div "2" at bounding box center [896, 477] width 16 height 16
type input "02.10.2025 00:00"
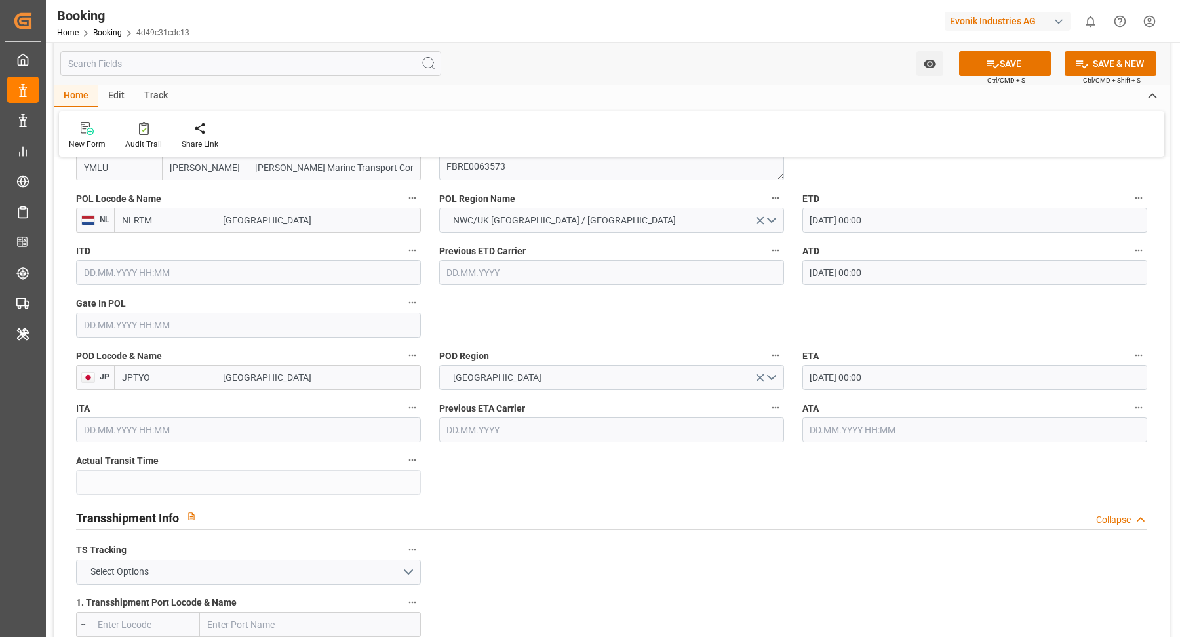
scroll to position [1051, 0]
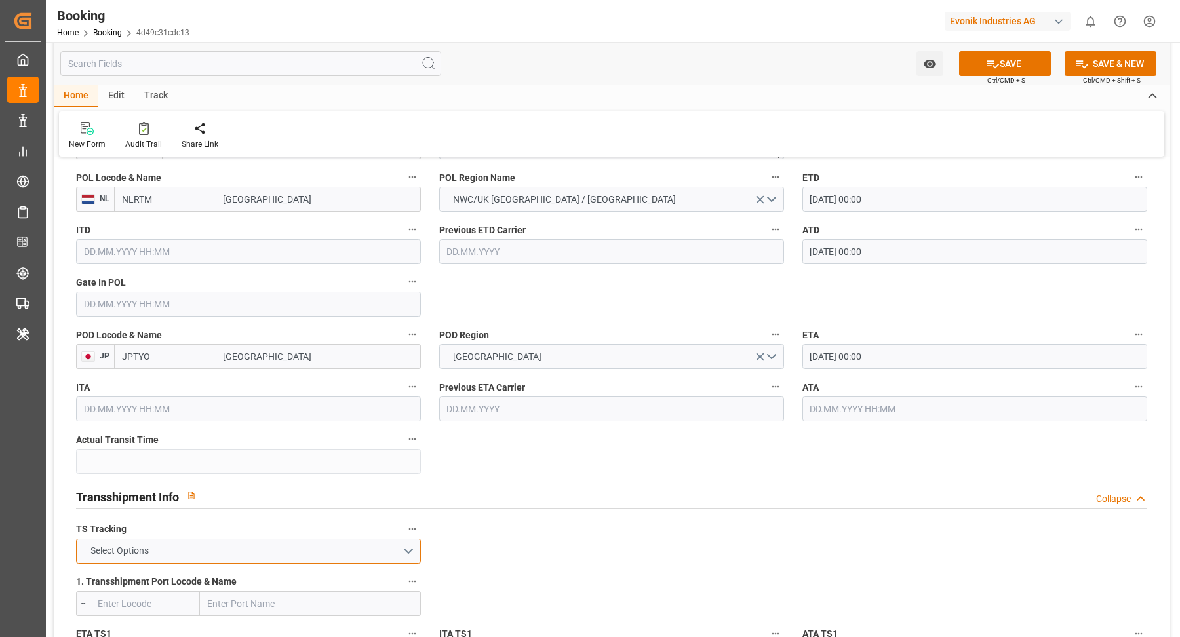
click at [374, 545] on button "Select Options" at bounding box center [248, 551] width 345 height 25
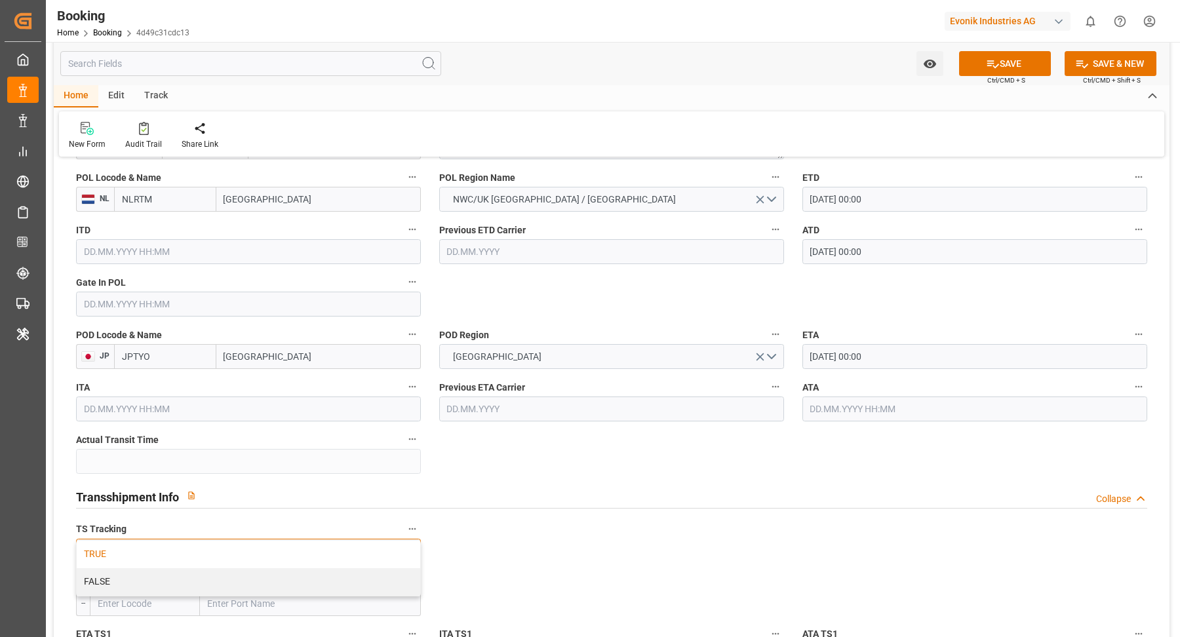
scroll to position [1105, 0]
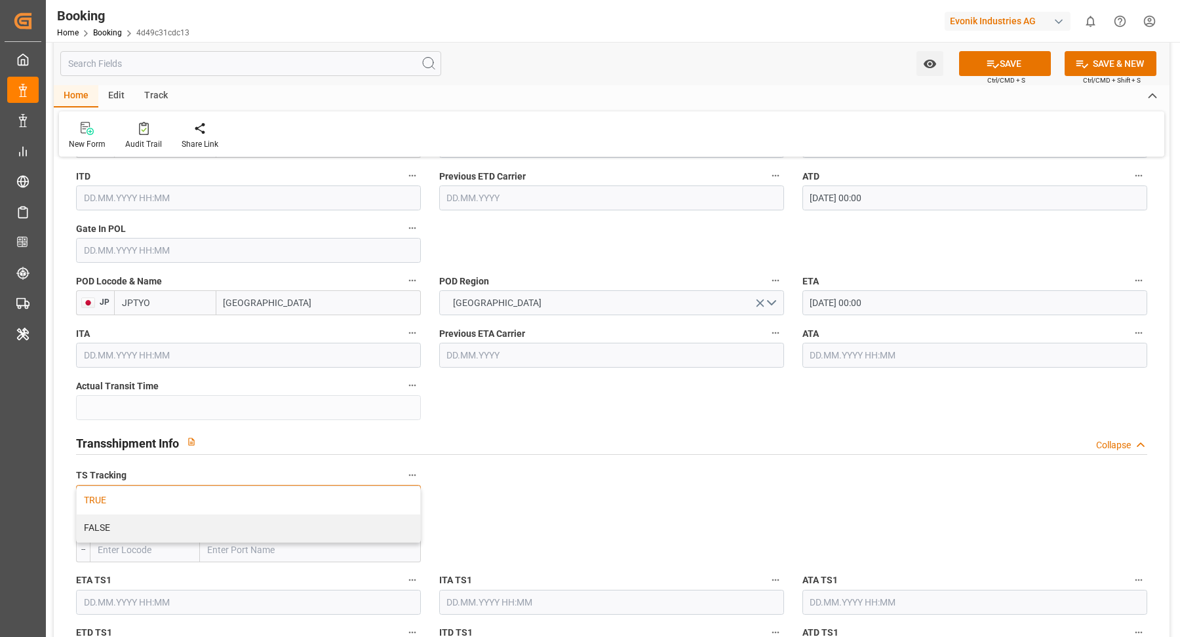
click at [187, 512] on div "TRUE FALSE" at bounding box center [249, 514] width 344 height 55
drag, startPoint x: 376, startPoint y: 535, endPoint x: 393, endPoint y: 530, distance: 17.0
click at [376, 535] on div "FALSE" at bounding box center [249, 529] width 344 height 28
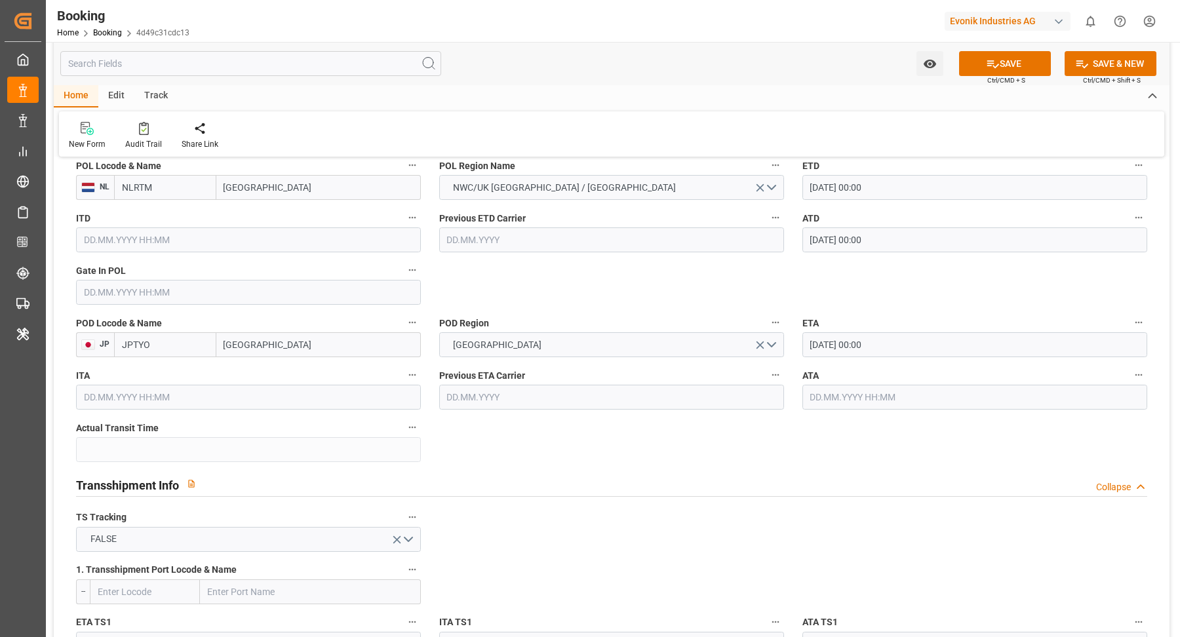
scroll to position [1073, 0]
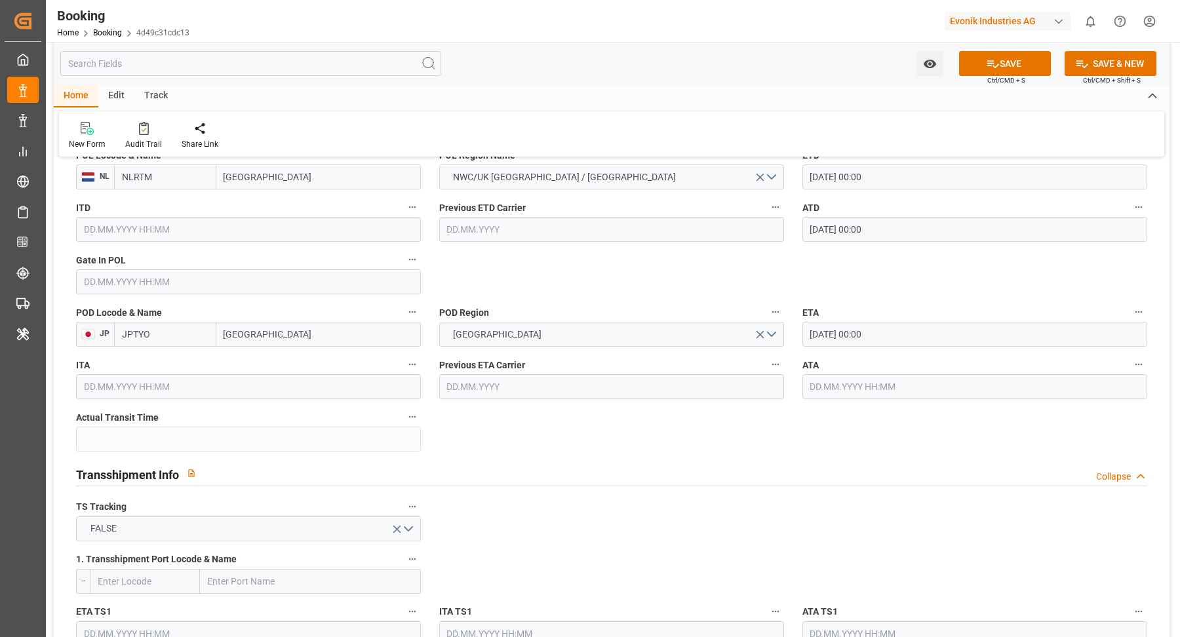
click at [153, 276] on input "text" at bounding box center [248, 281] width 345 height 25
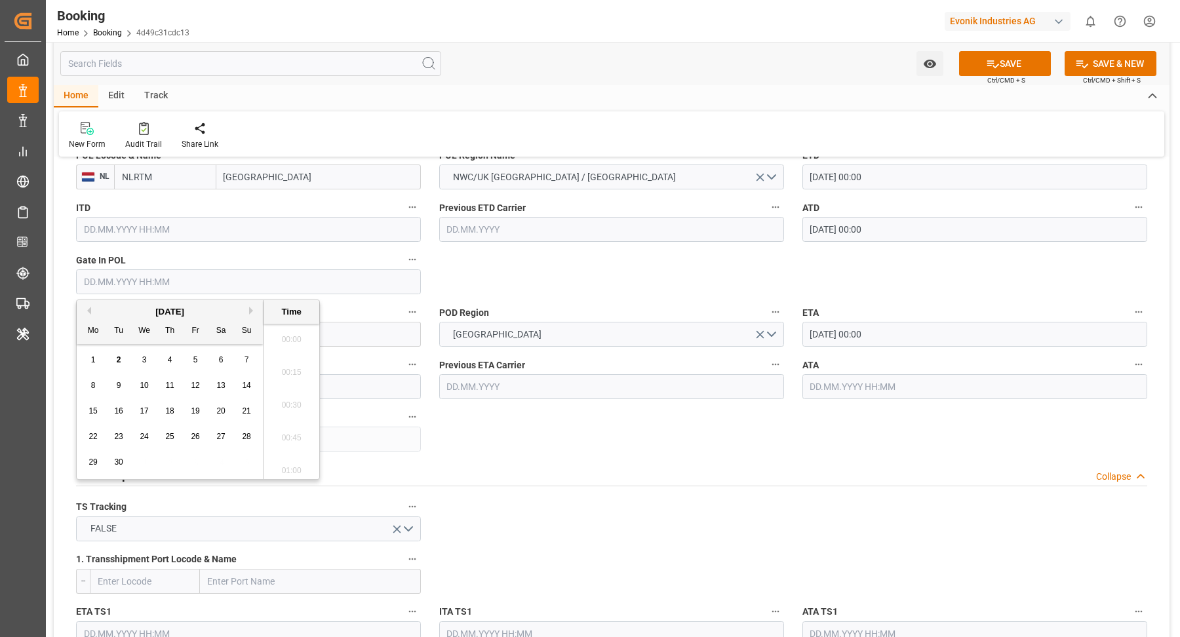
scroll to position [2463, 0]
type input "04.08.2025 00:00"
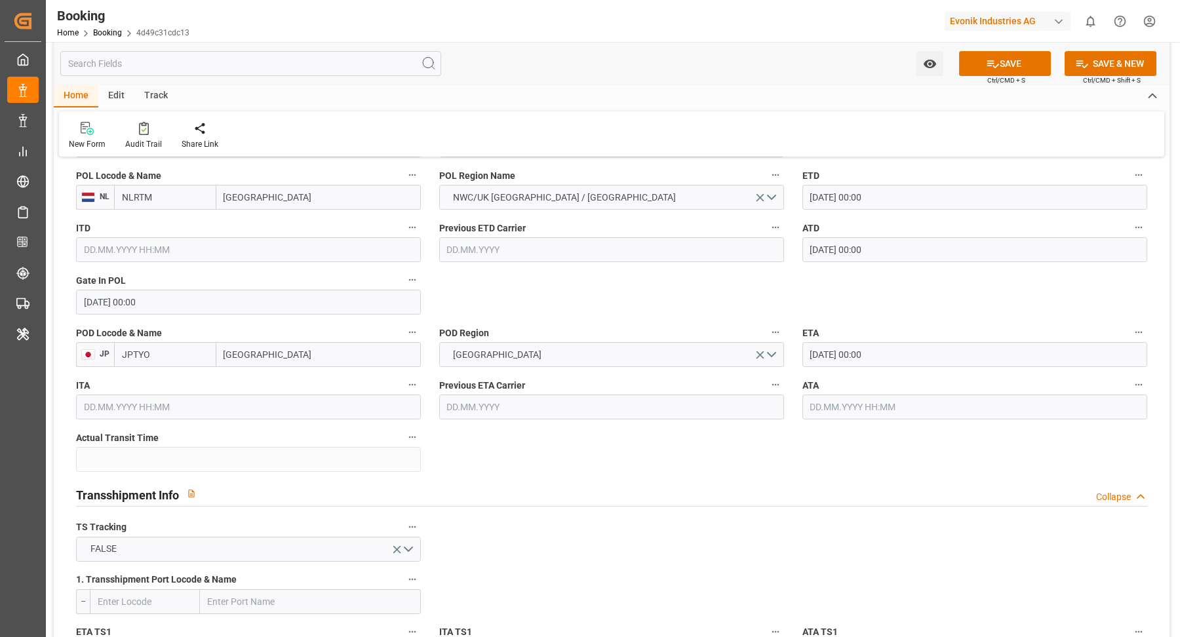
scroll to position [1033, 0]
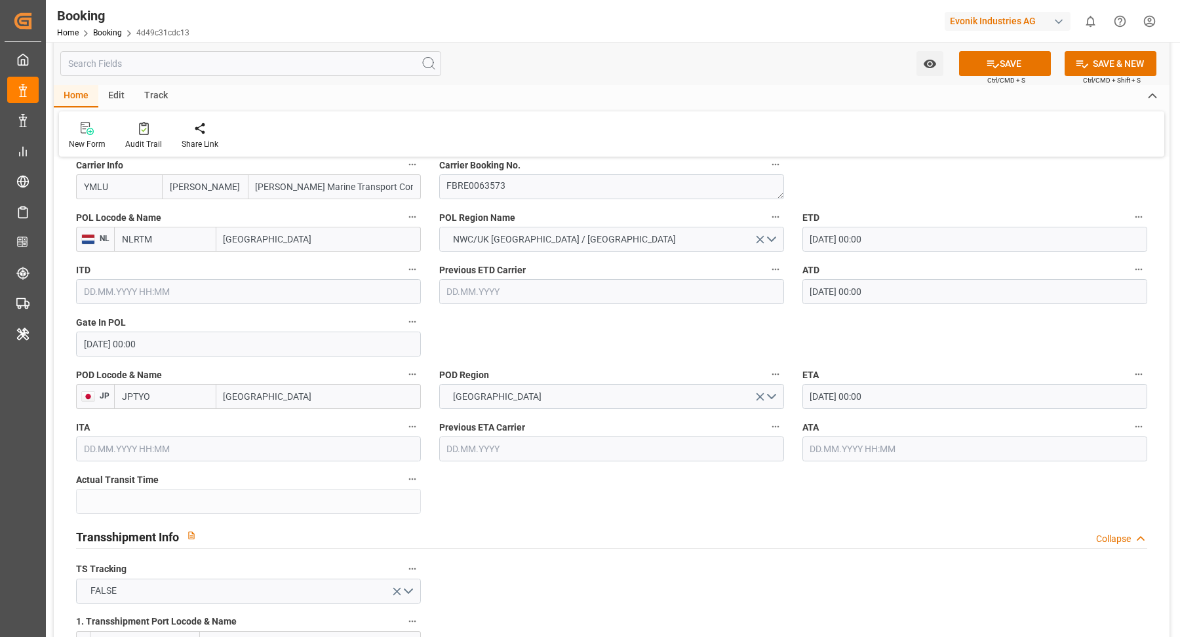
scroll to position [974, 0]
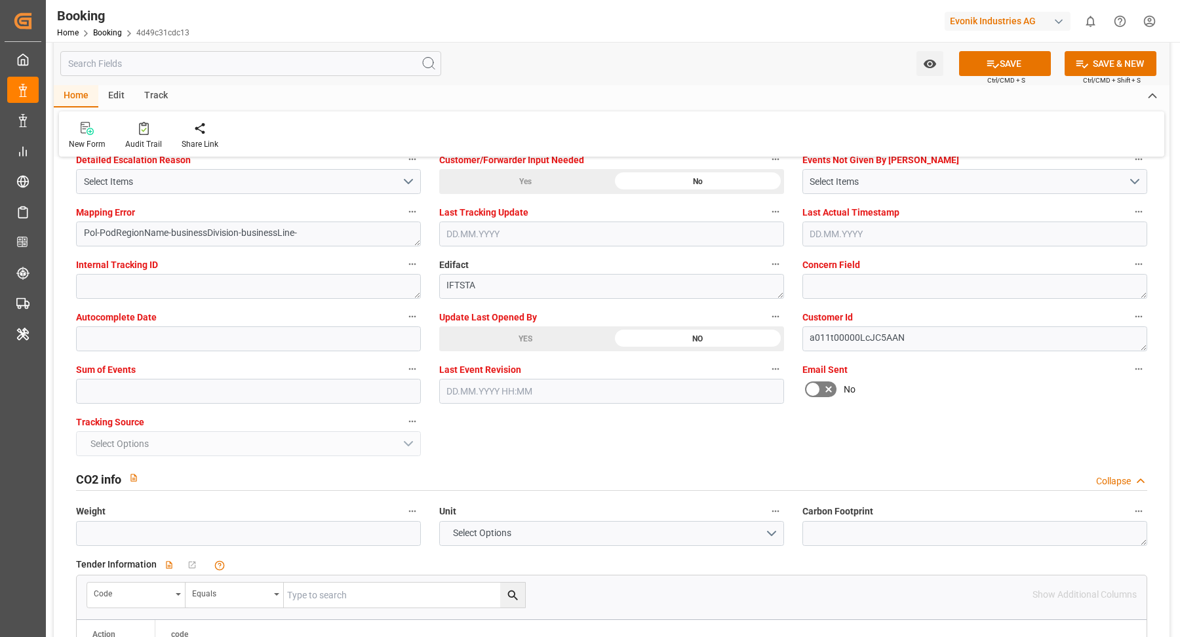
click at [525, 349] on div "Update Last Opened By YES NO" at bounding box center [611, 330] width 363 height 52
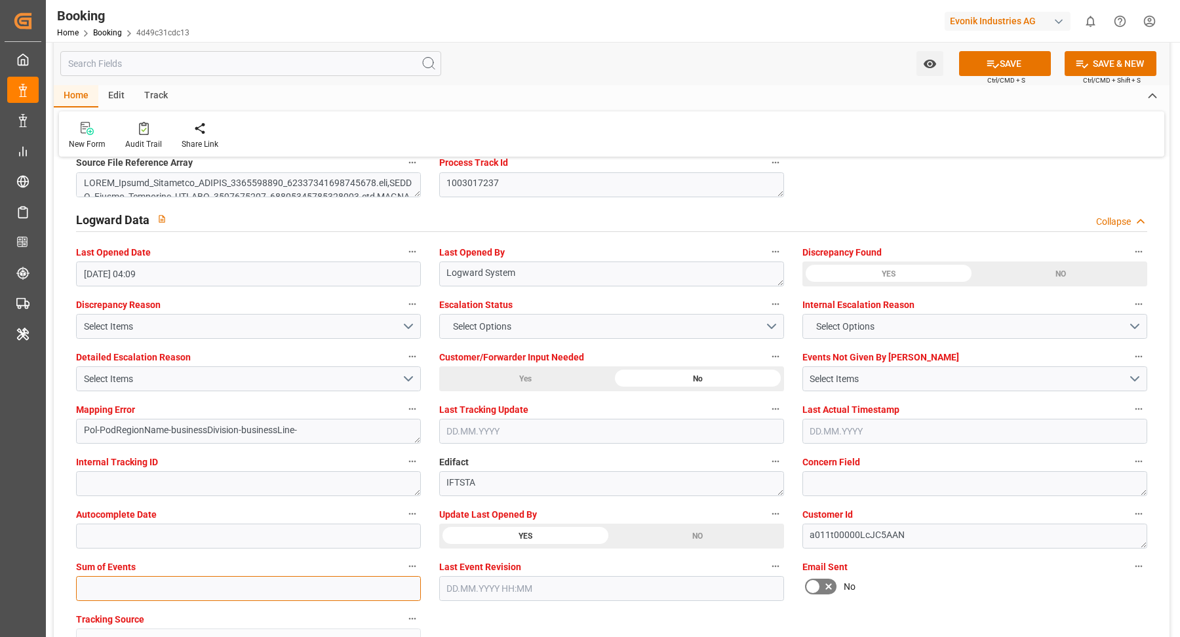
click at [143, 580] on input "text" at bounding box center [248, 588] width 345 height 25
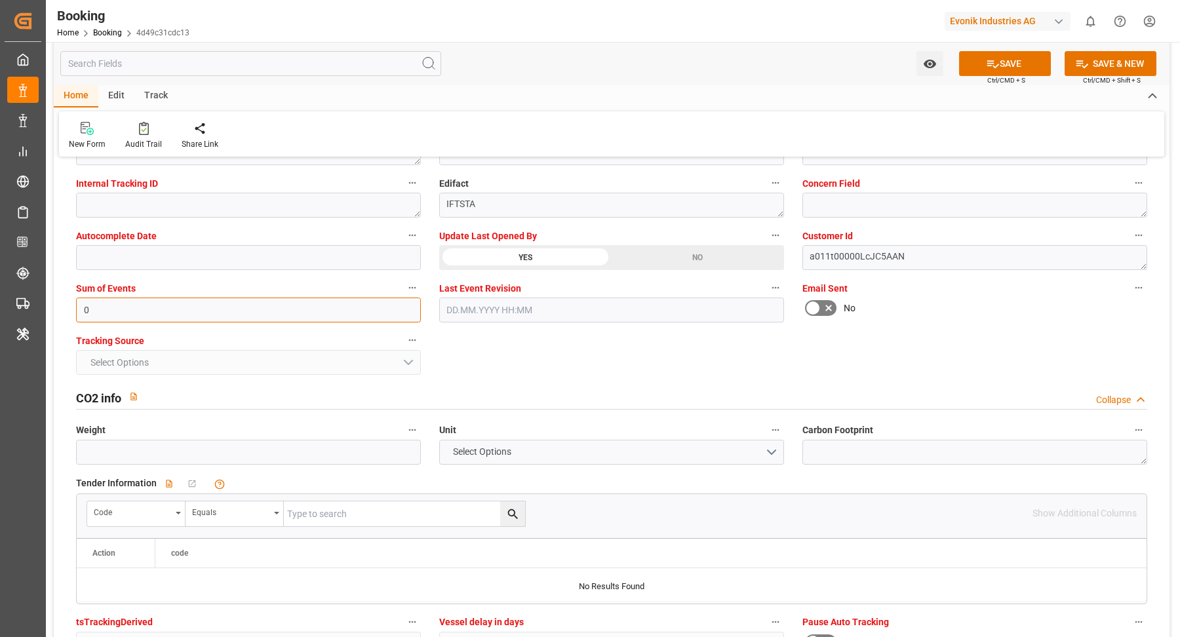
scroll to position [2555, 0]
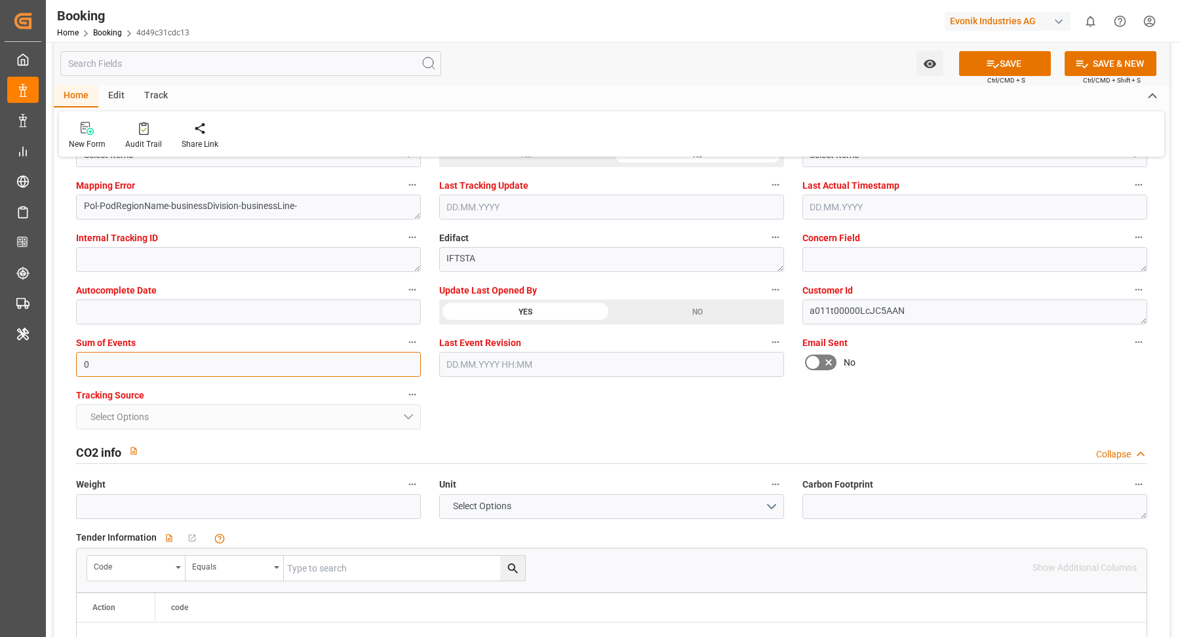
type input "0"
click at [566, 406] on div "General Data Collapse Freight Forwarder's Reference No. 250807872143 Equipment …" at bounding box center [612, 528] width 1116 height 5831
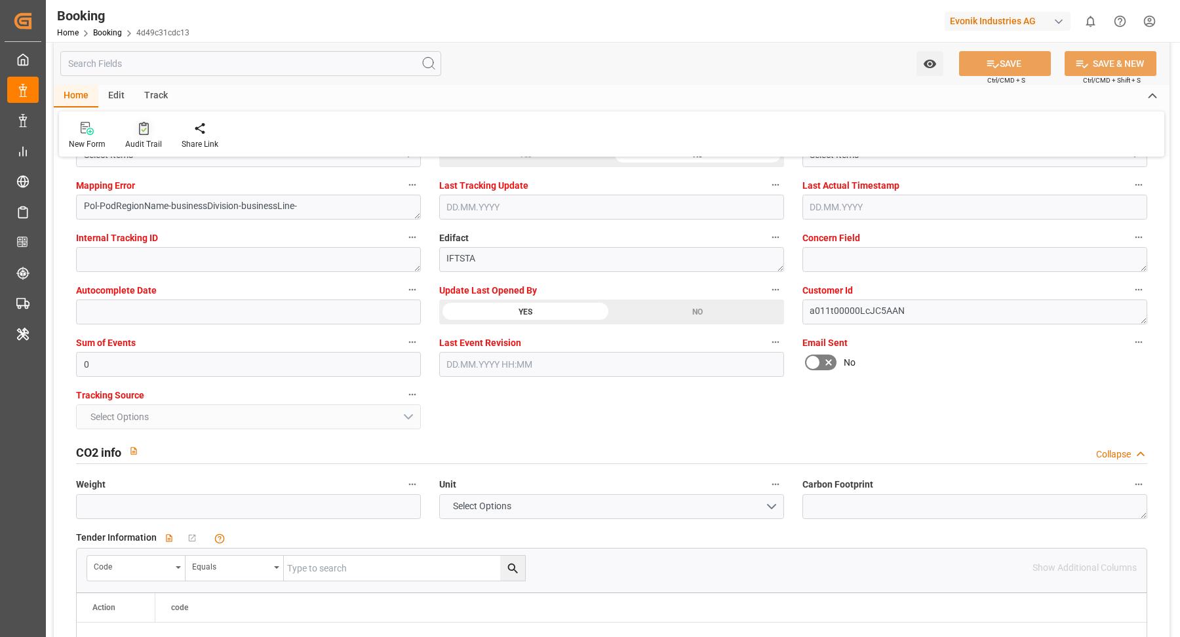
click at [130, 136] on div "Audit Trail" at bounding box center [143, 135] width 56 height 29
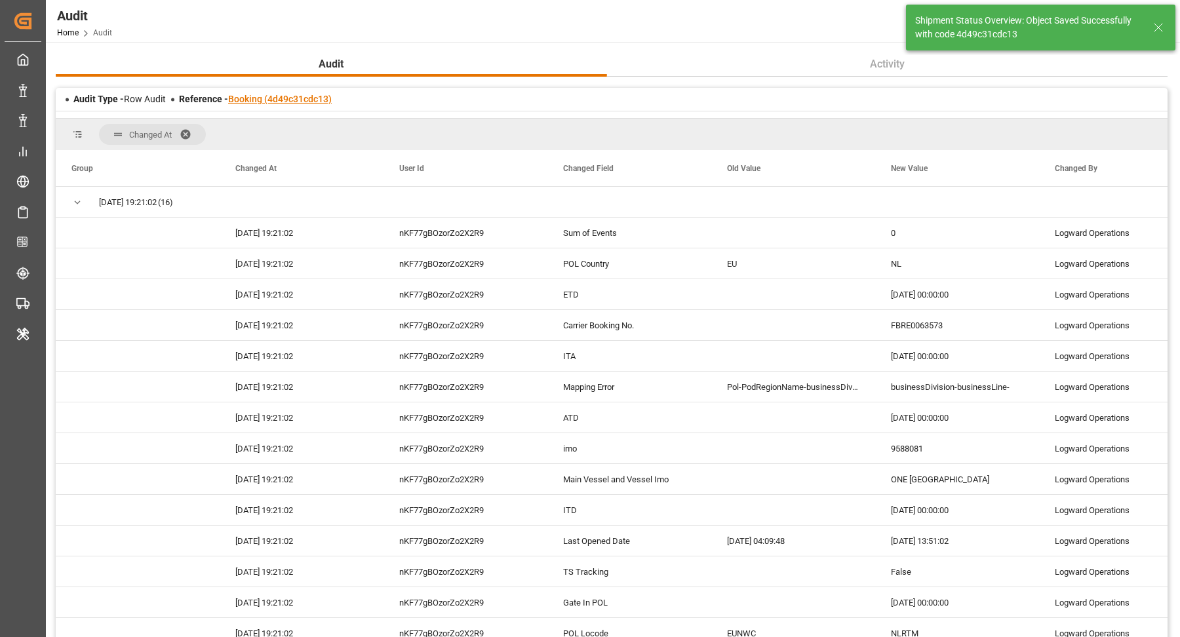
click at [281, 98] on link "Booking (4d49c31cdc13)" at bounding box center [280, 99] width 104 height 10
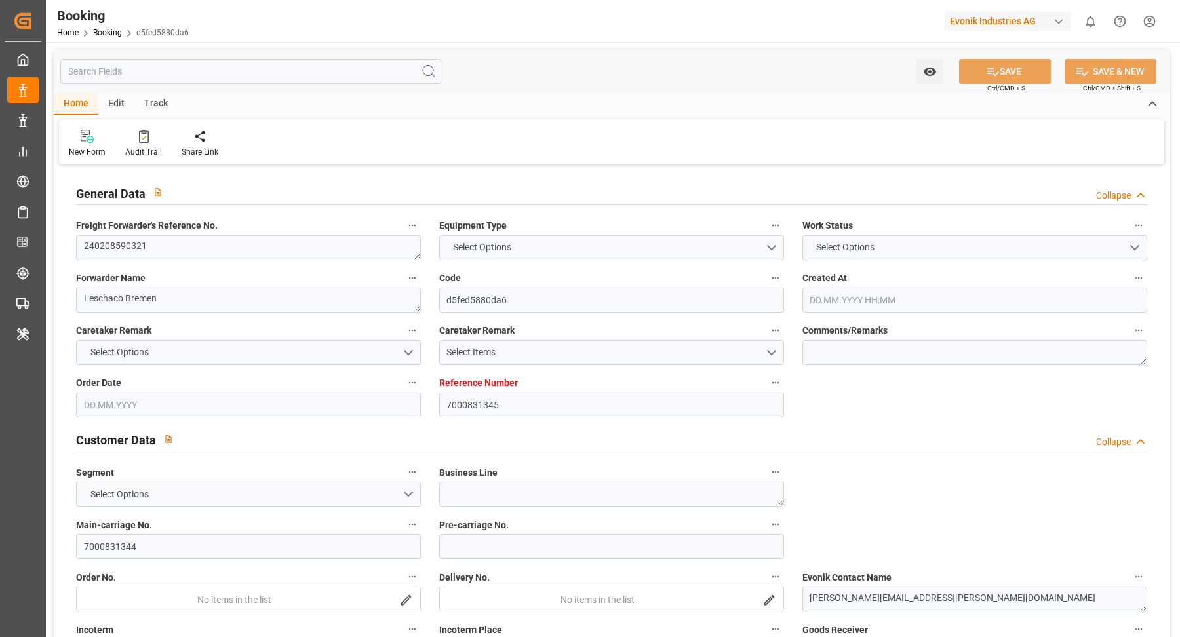
type input "7000831345"
type input "OOCL"
type input "Orient Overseas Container Line Ltd"
type input "BEANR"
type input "TRKMX"
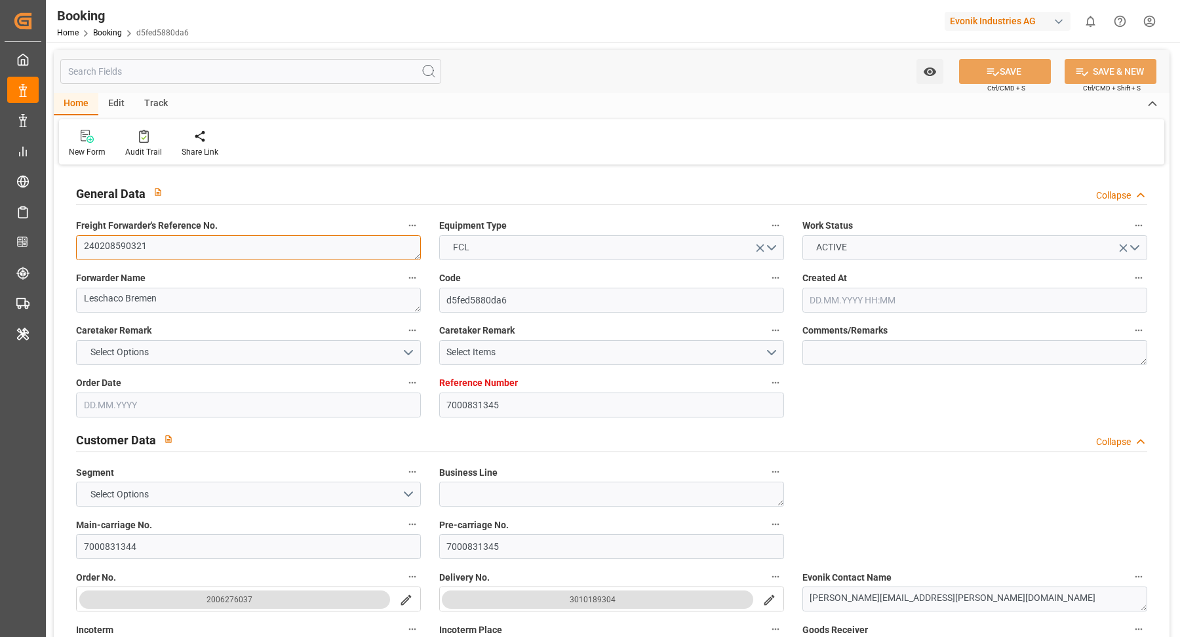
click at [200, 252] on textarea "240208590321" at bounding box center [248, 247] width 345 height 25
type input "[DATE] 09:36"
type input "[DATE]"
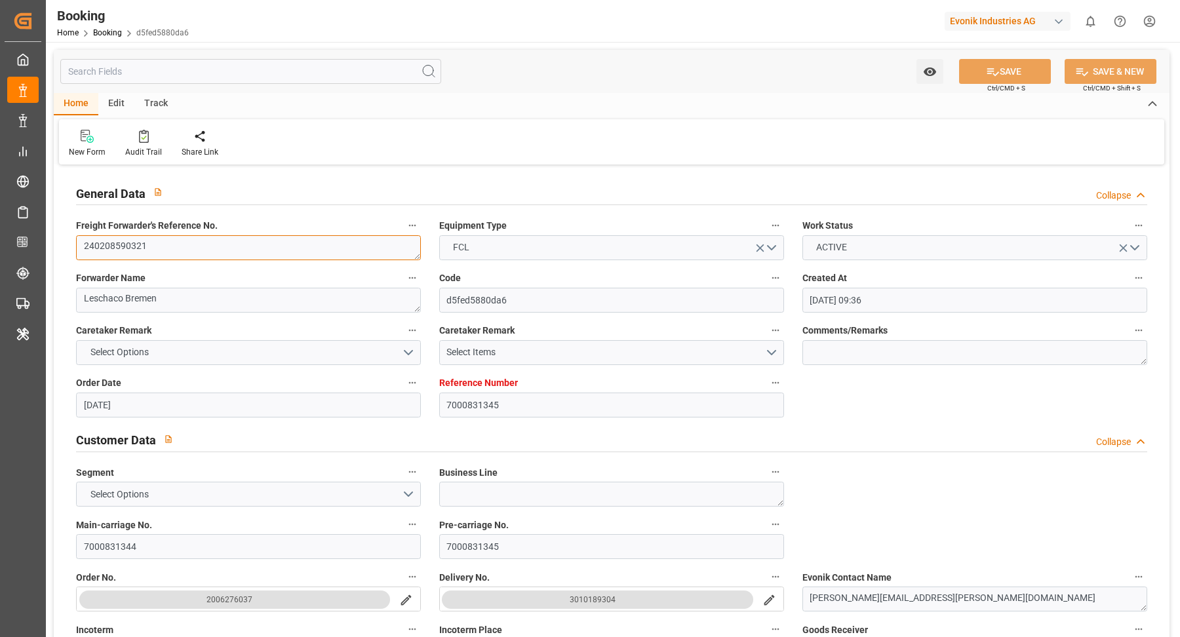
click at [200, 252] on textarea "240208590321" at bounding box center [248, 247] width 345 height 25
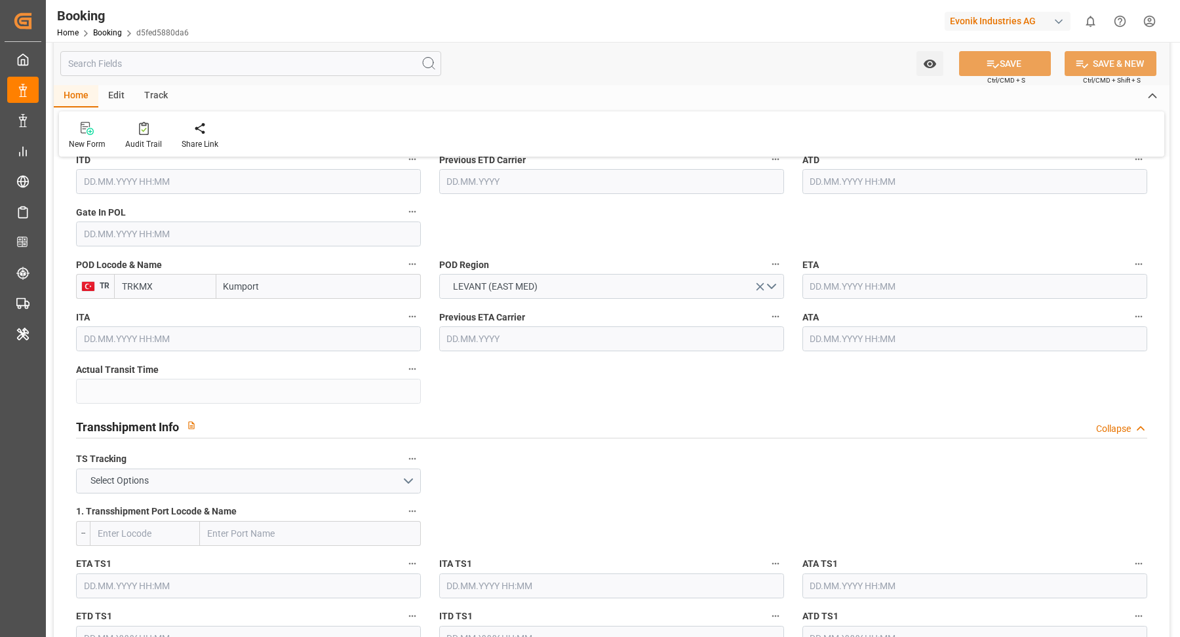
scroll to position [1100, 0]
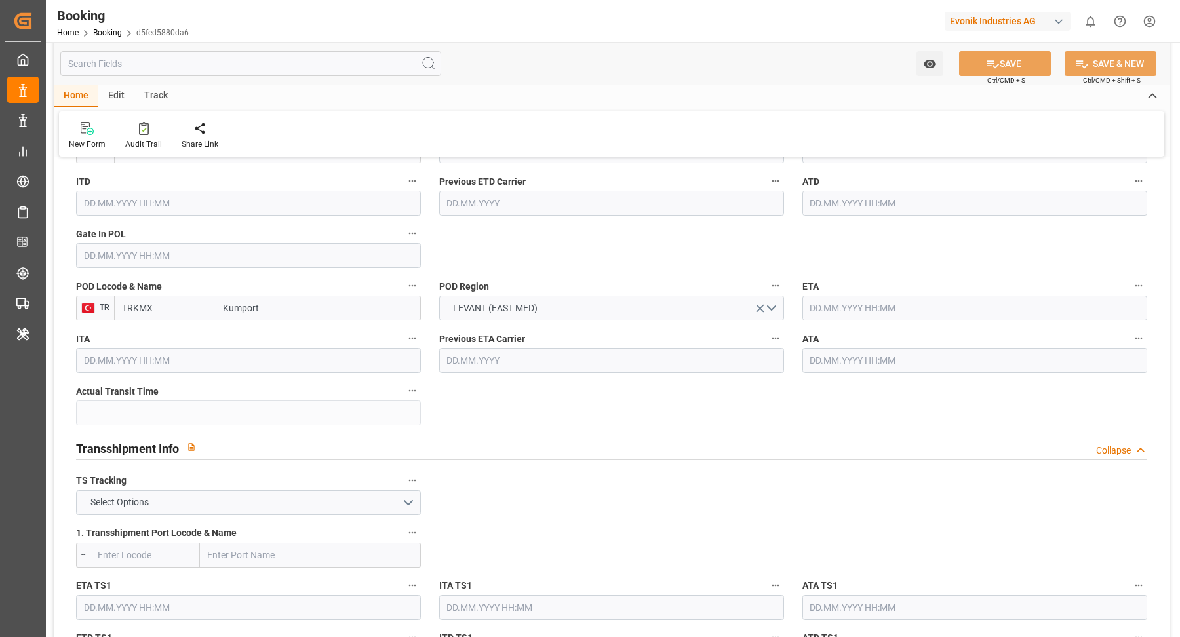
click at [606, 85] on div "Watch Option SAVE Ctrl/CMD + S SAVE & NEW Ctrl/CMD + Shift + S" at bounding box center [612, 63] width 1116 height 43
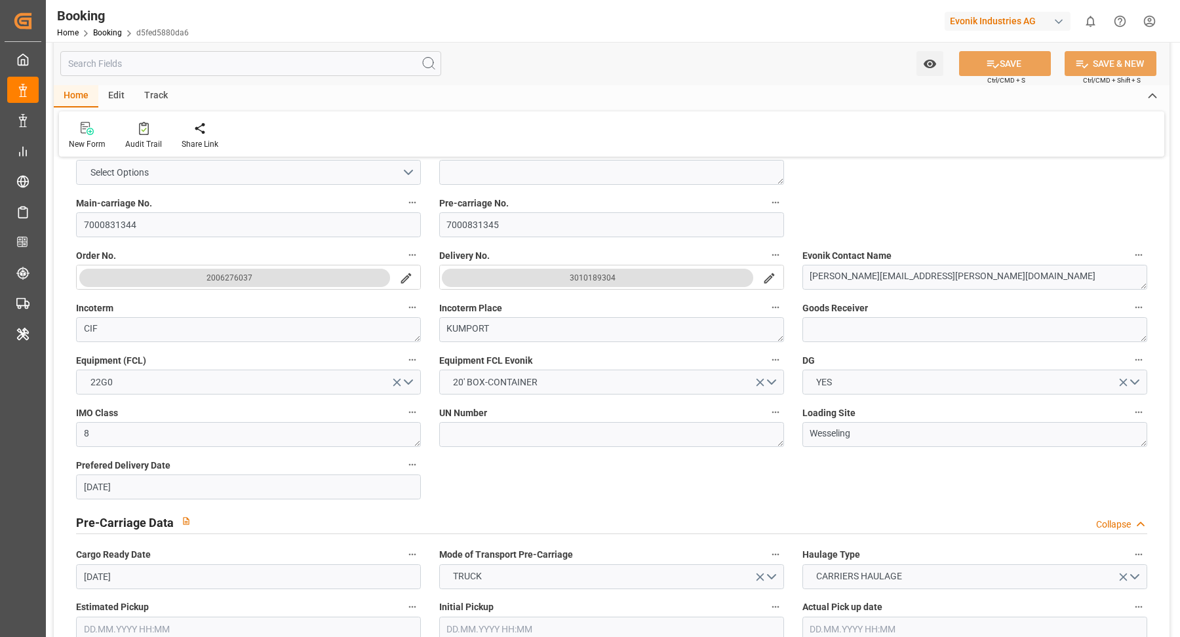
scroll to position [0, 0]
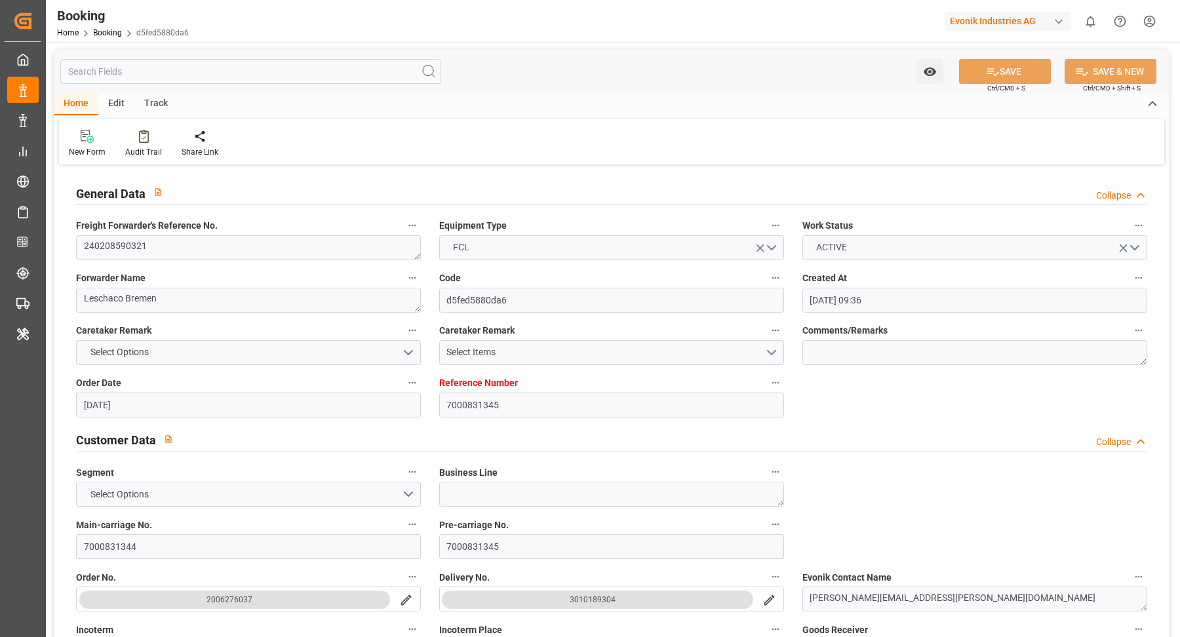
click at [624, 105] on div "Home Edit Track" at bounding box center [612, 104] width 1116 height 22
click at [193, 247] on textarea "240408590316" at bounding box center [248, 247] width 345 height 25
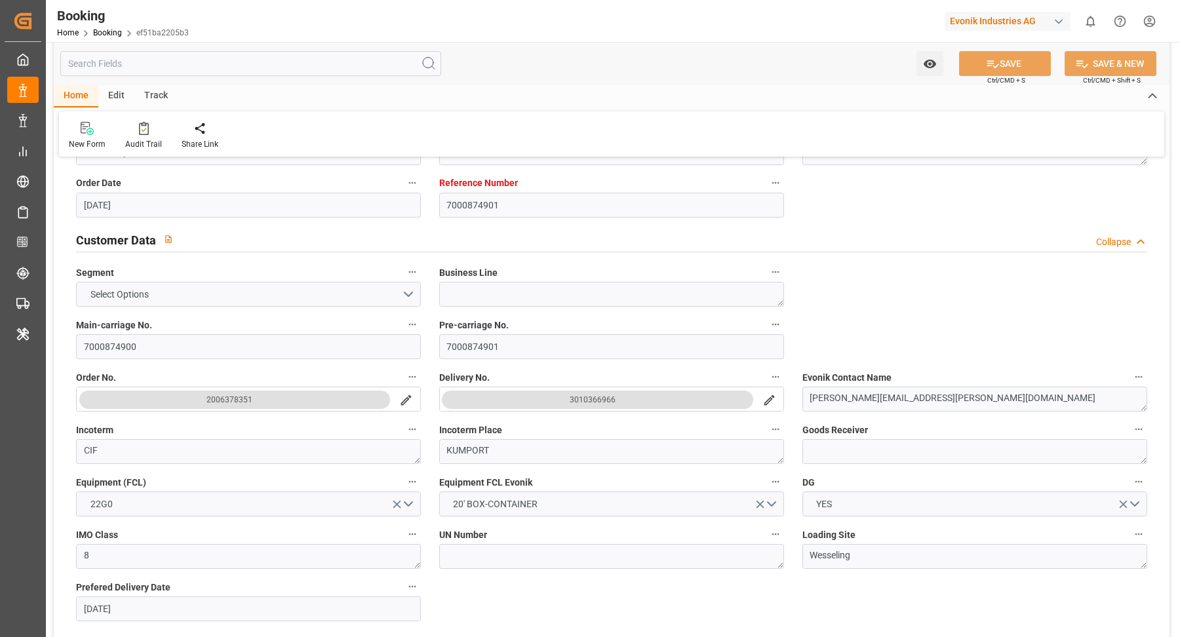
scroll to position [623, 0]
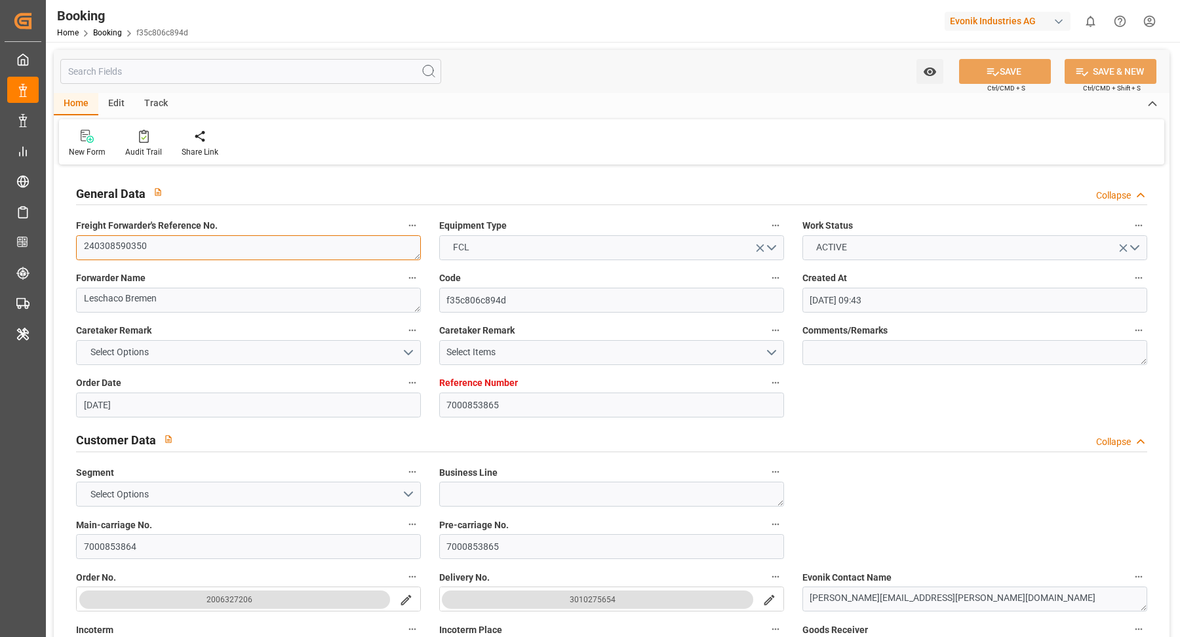
click at [211, 252] on textarea "240308590350" at bounding box center [248, 247] width 345 height 25
click at [196, 250] on textarea "250808610605" at bounding box center [248, 247] width 345 height 25
drag, startPoint x: 196, startPoint y: 250, endPoint x: 201, endPoint y: 245, distance: 7.0
click at [196, 250] on textarea "250808610605" at bounding box center [248, 247] width 345 height 25
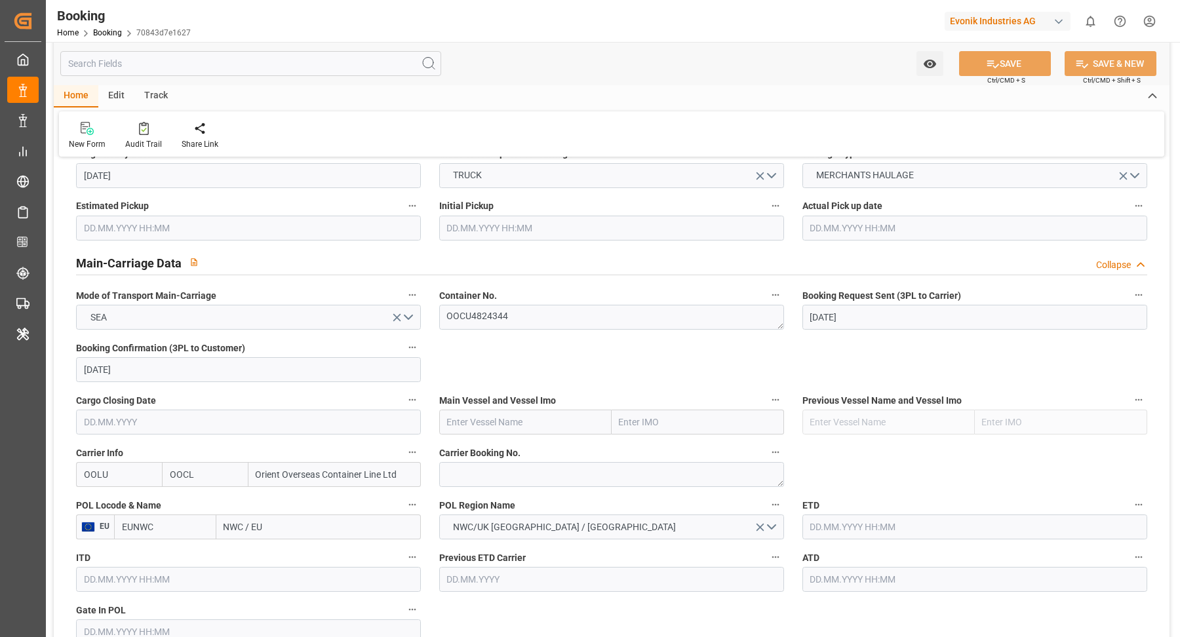
scroll to position [926, 0]
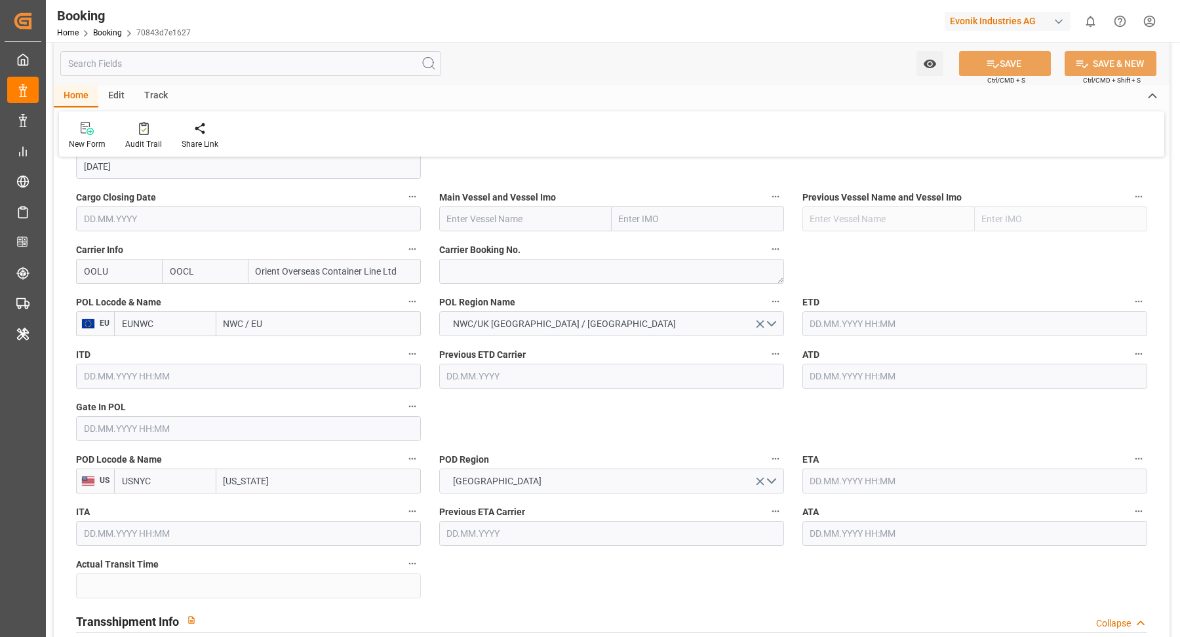
click at [500, 282] on div "Carrier Booking No." at bounding box center [611, 262] width 363 height 52
click at [515, 267] on textarea at bounding box center [611, 271] width 345 height 25
paste textarea "2161333570"
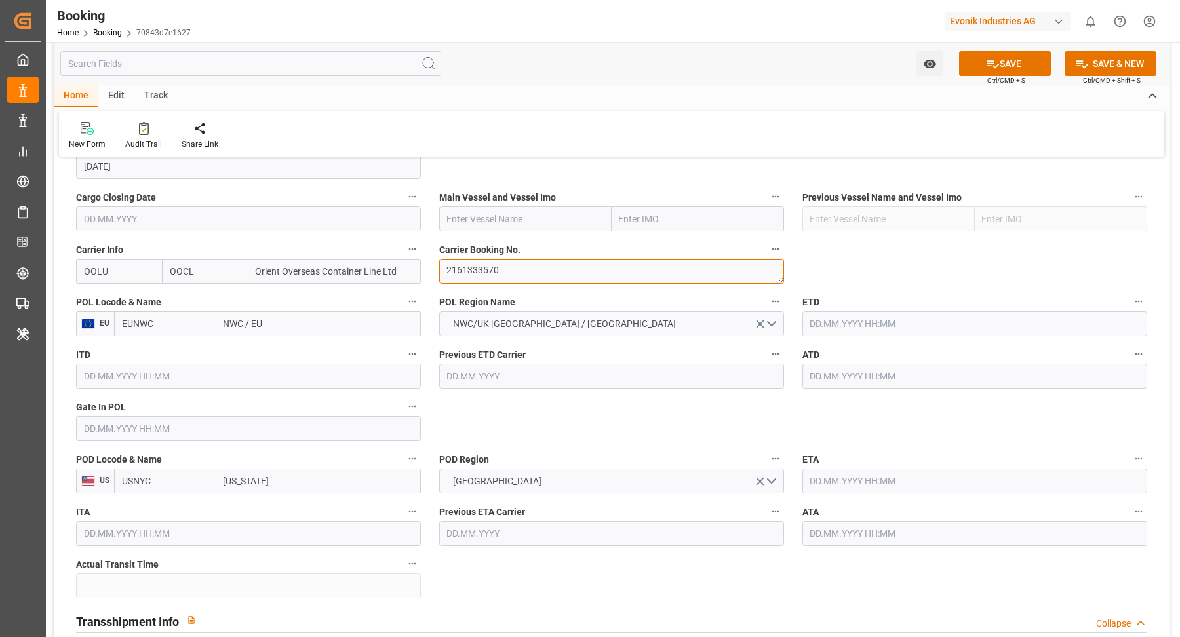
type textarea "2161333570"
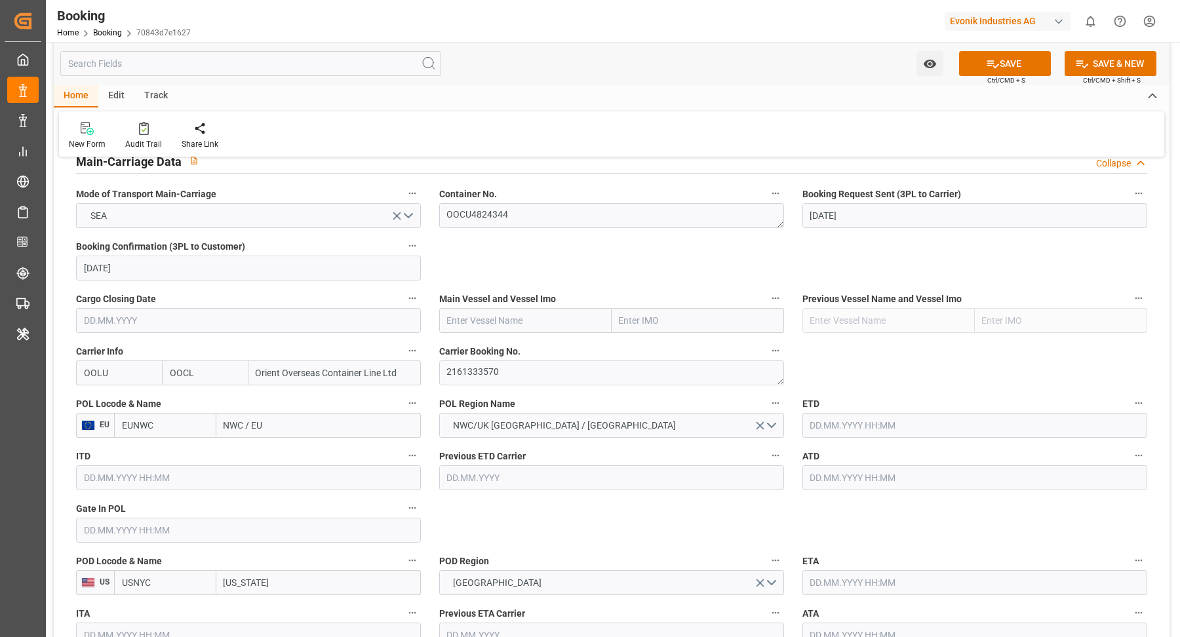
click at [276, 413] on input "NWC / EU" at bounding box center [318, 425] width 205 height 25
paste input "[GEOGRAPHIC_DATA]"
type input "[GEOGRAPHIC_DATA]"
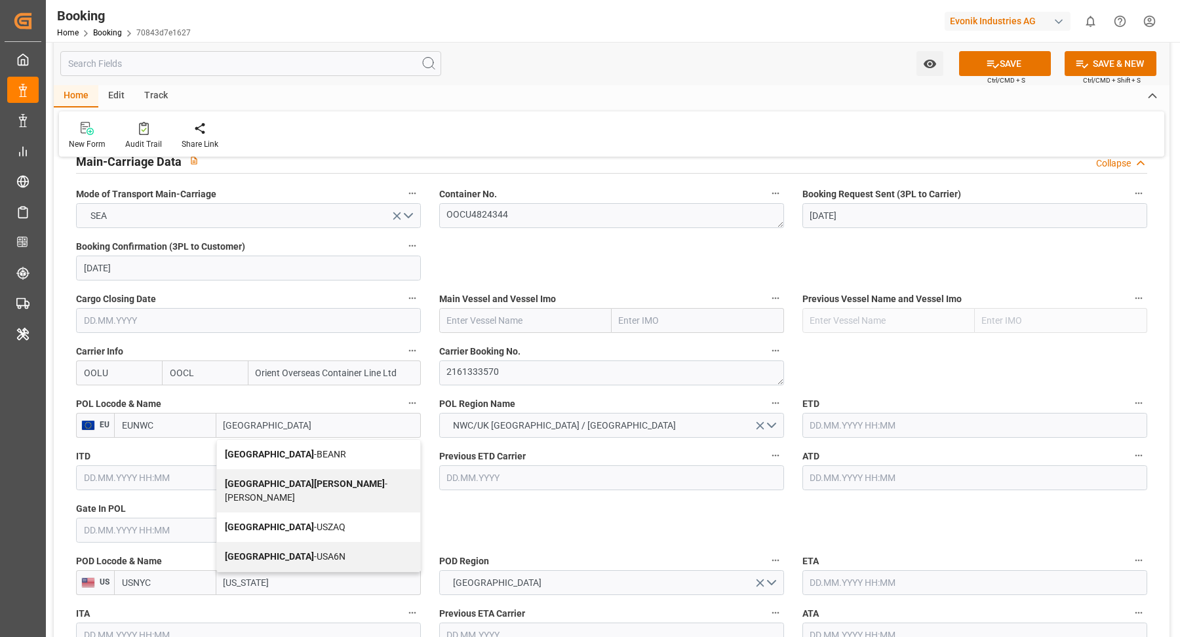
click at [313, 449] on div "Antwerp - BEANR" at bounding box center [318, 455] width 203 height 30
type input "BEANR"
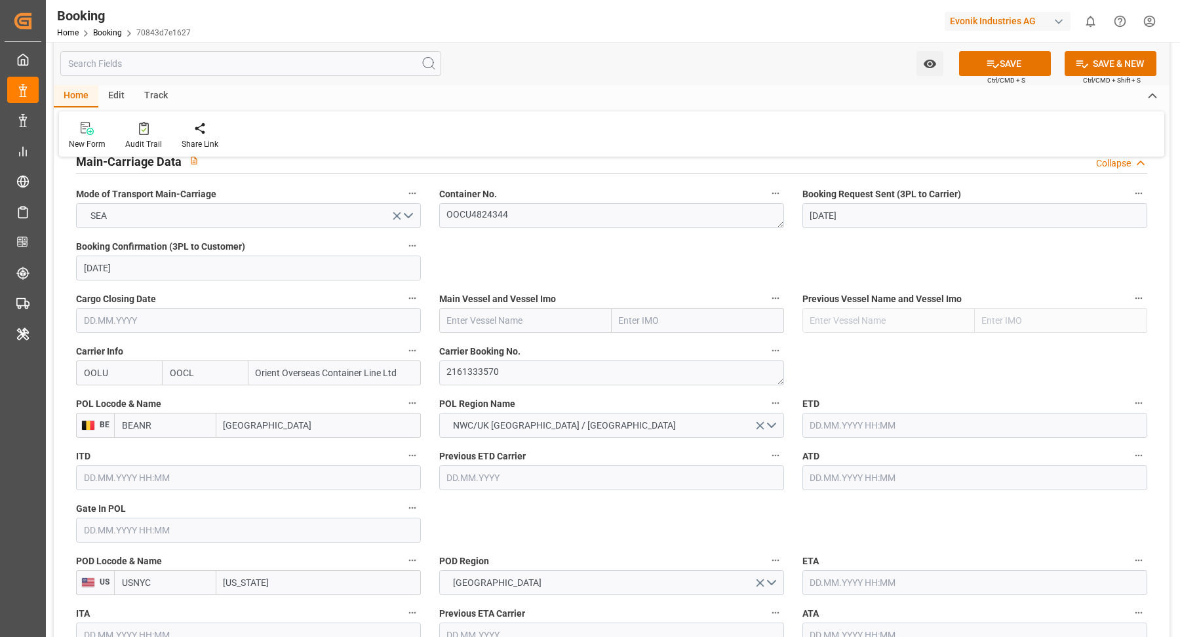
scroll to position [919, 0]
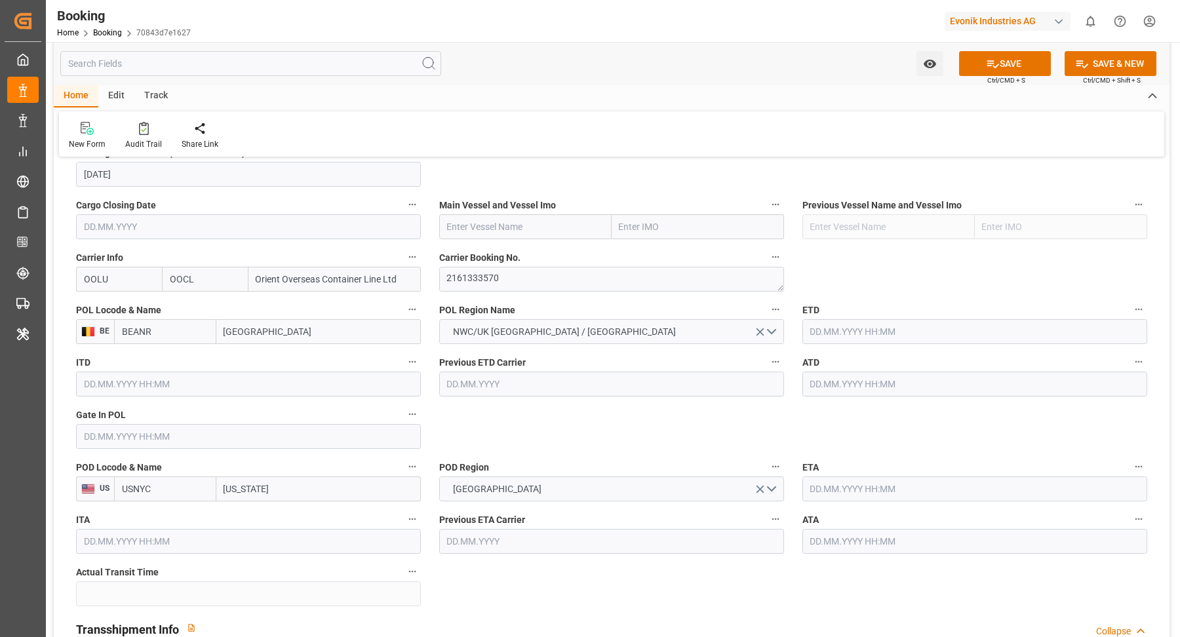
type input "[GEOGRAPHIC_DATA]"
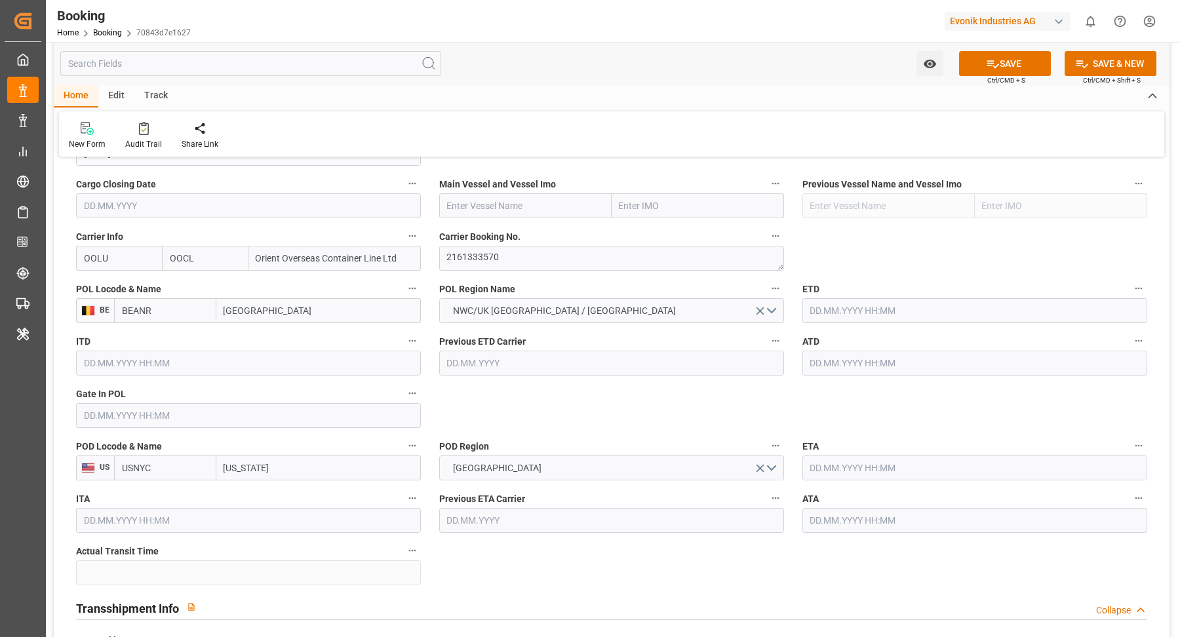
click at [151, 417] on input "text" at bounding box center [248, 415] width 345 height 25
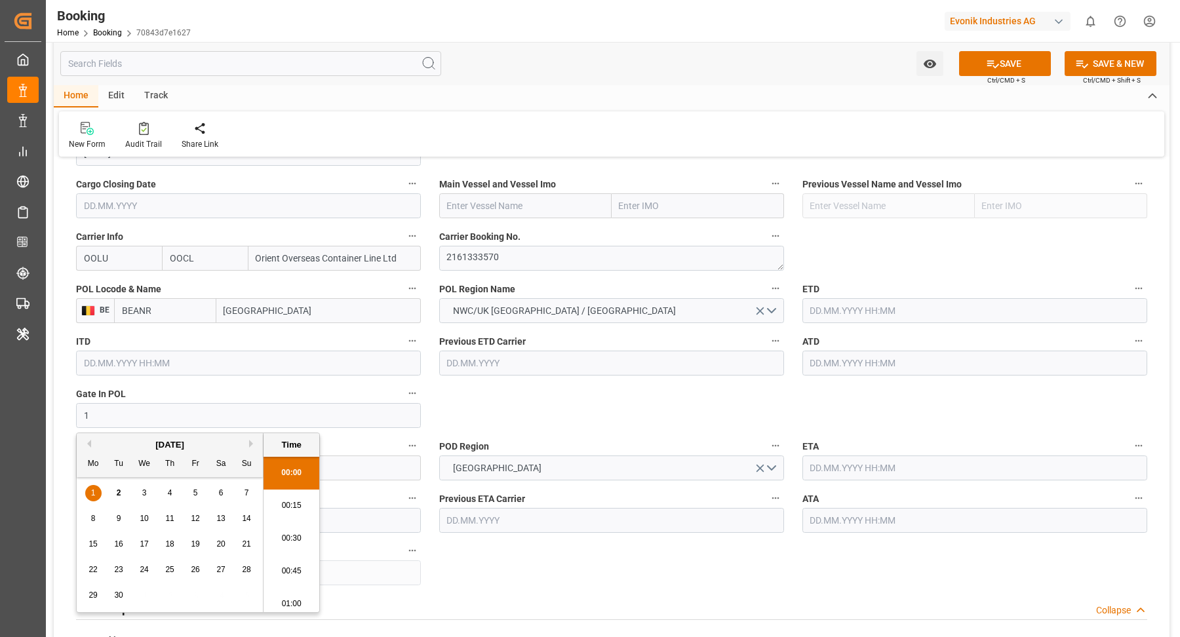
scroll to position [2463, 0]
type input "13.08.2025 00:00"
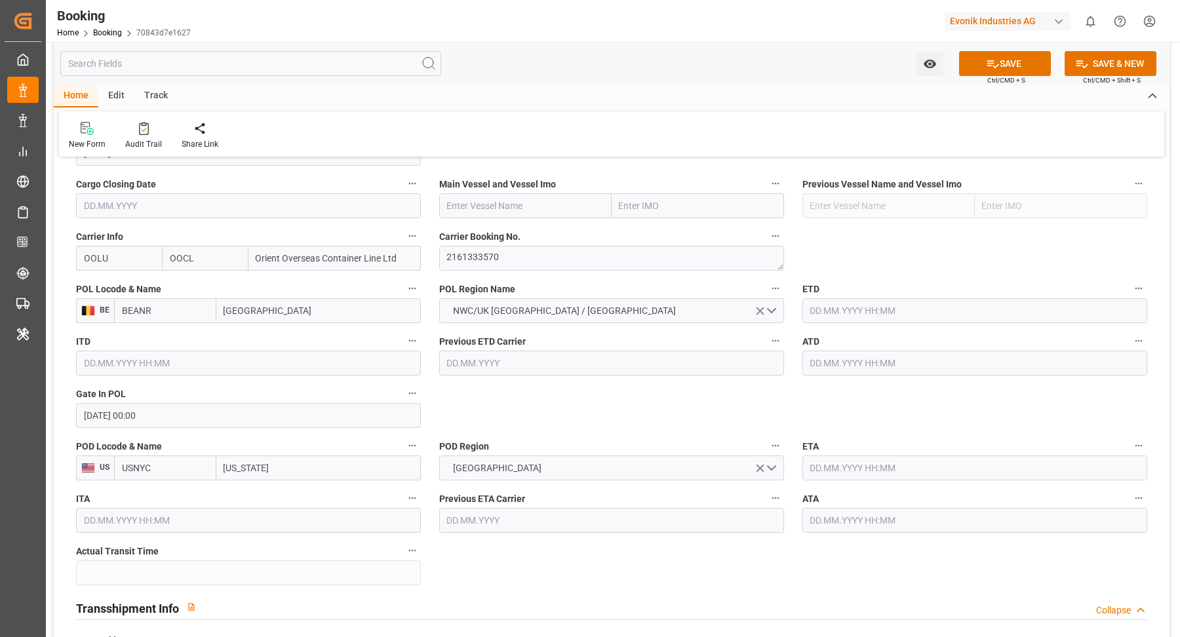
click at [848, 300] on input "text" at bounding box center [975, 310] width 345 height 25
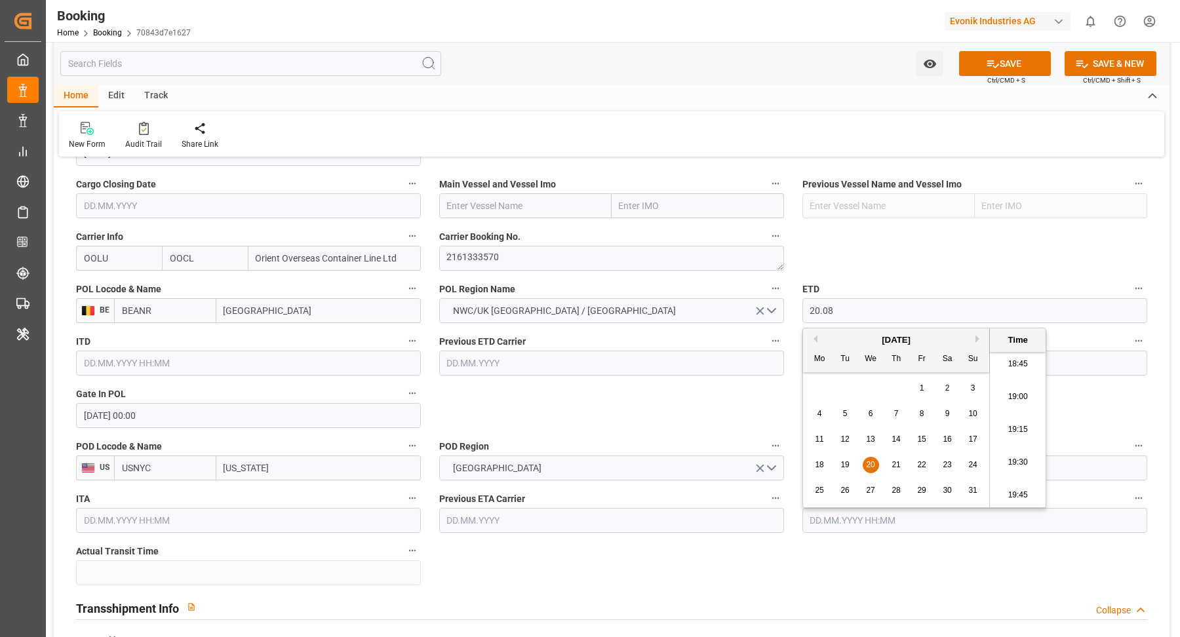
type input "20.08.2025 00:00"
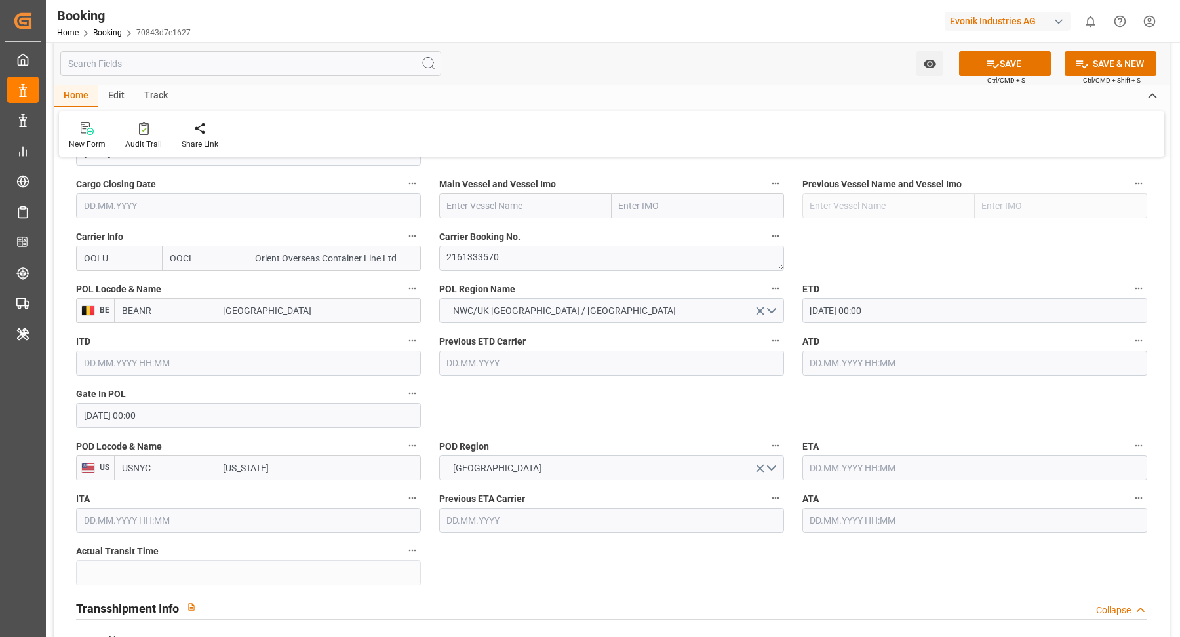
click at [871, 367] on input "text" at bounding box center [975, 363] width 345 height 25
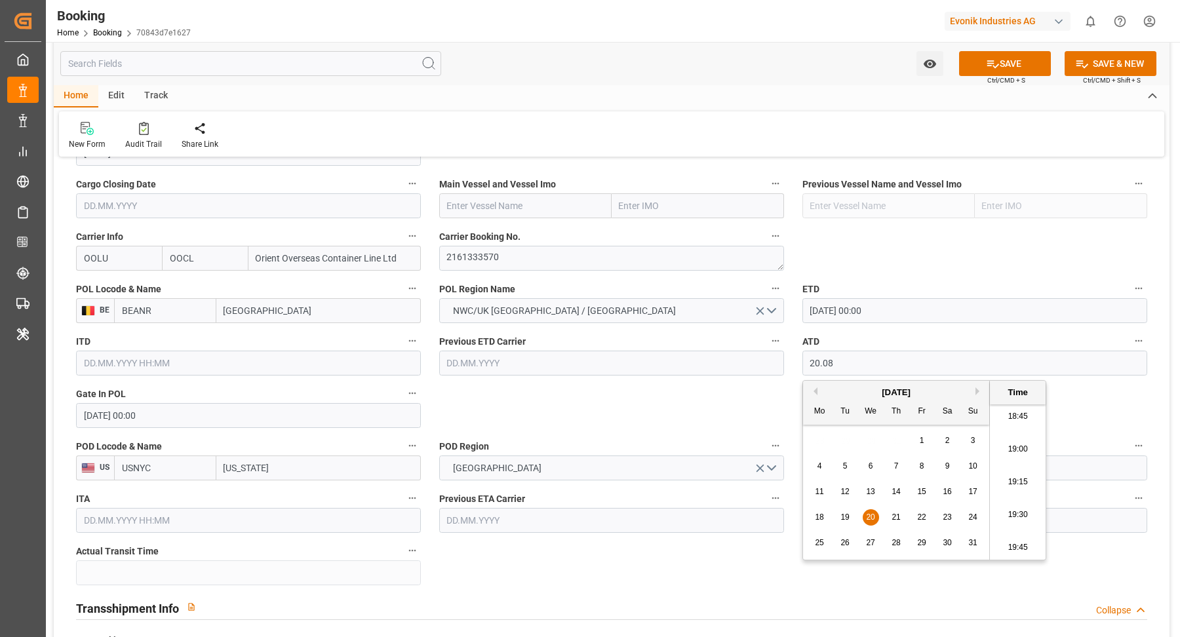
type input "20.08.2025 00:00"
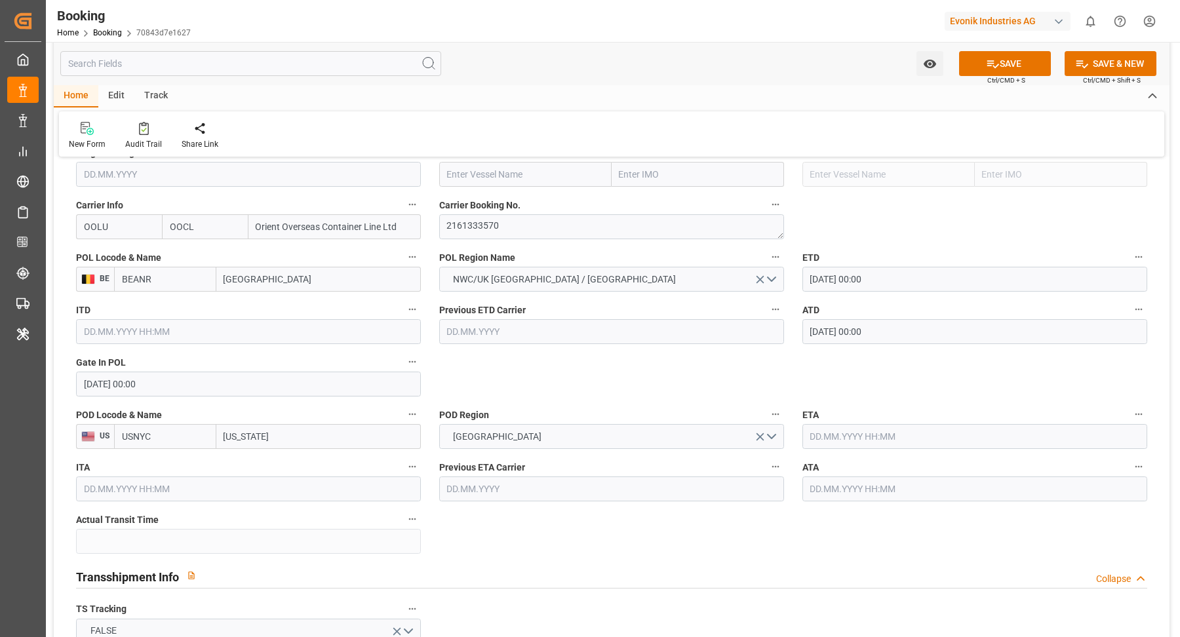
scroll to position [829, 0]
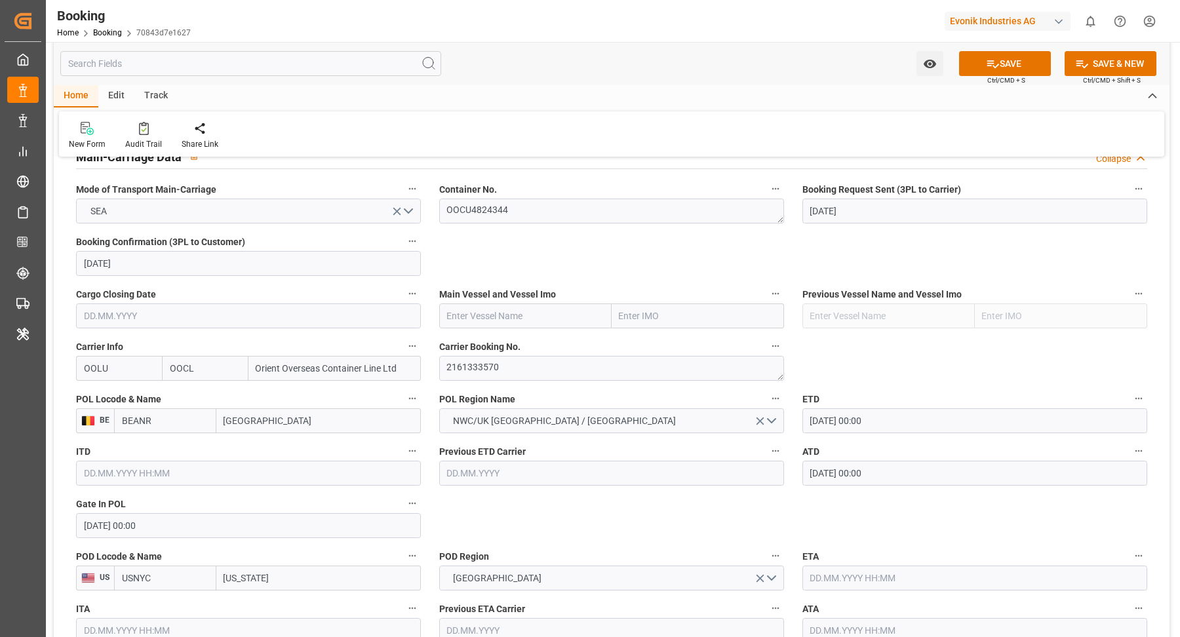
click at [495, 317] on input "text" at bounding box center [525, 316] width 172 height 25
paste input "COSCO HOPE"
drag, startPoint x: 506, startPoint y: 338, endPoint x: 357, endPoint y: 332, distance: 149.6
click at [507, 340] on span "COSCO Hope - 9472165" at bounding box center [495, 345] width 94 height 10
type input "COSCO Hope"
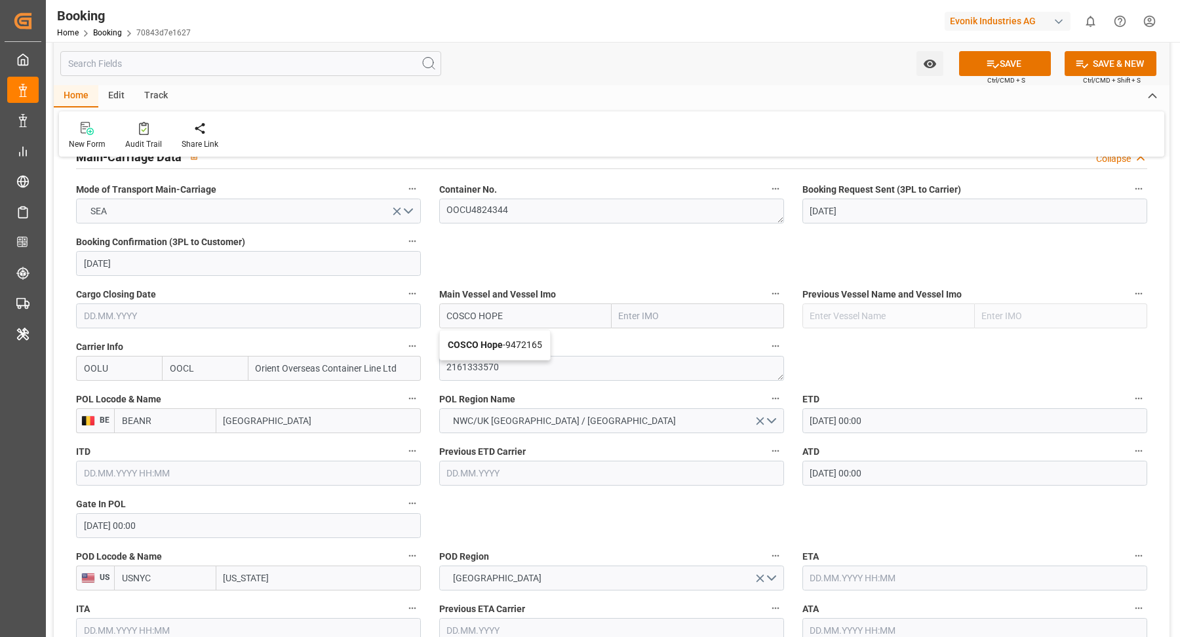
type input "9472165"
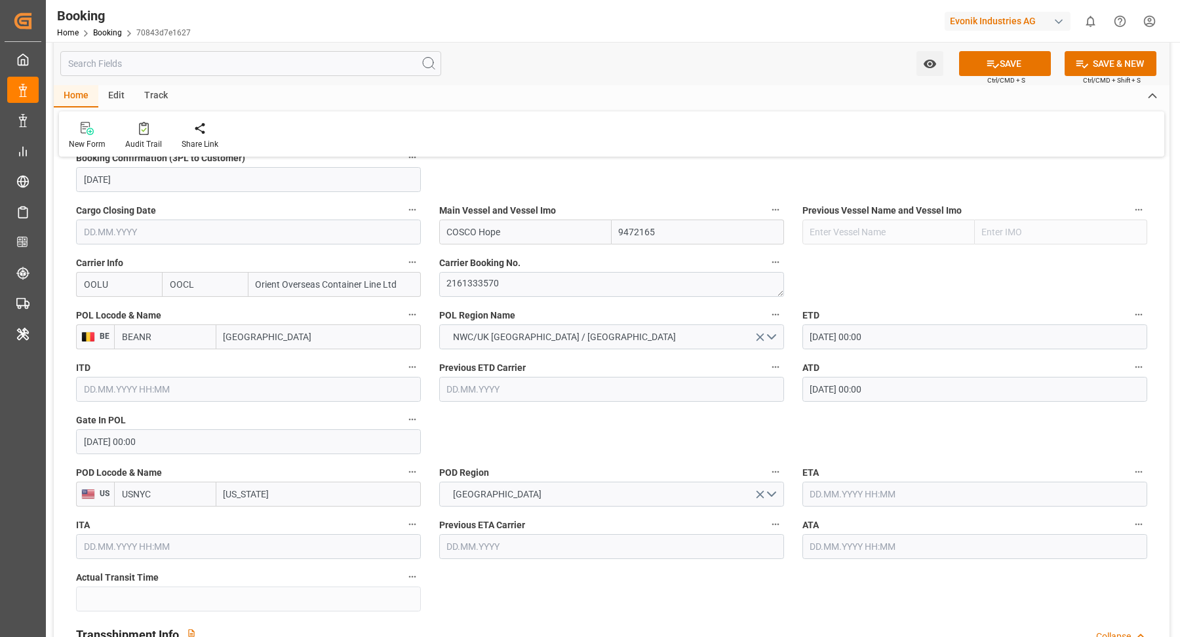
scroll to position [935, 0]
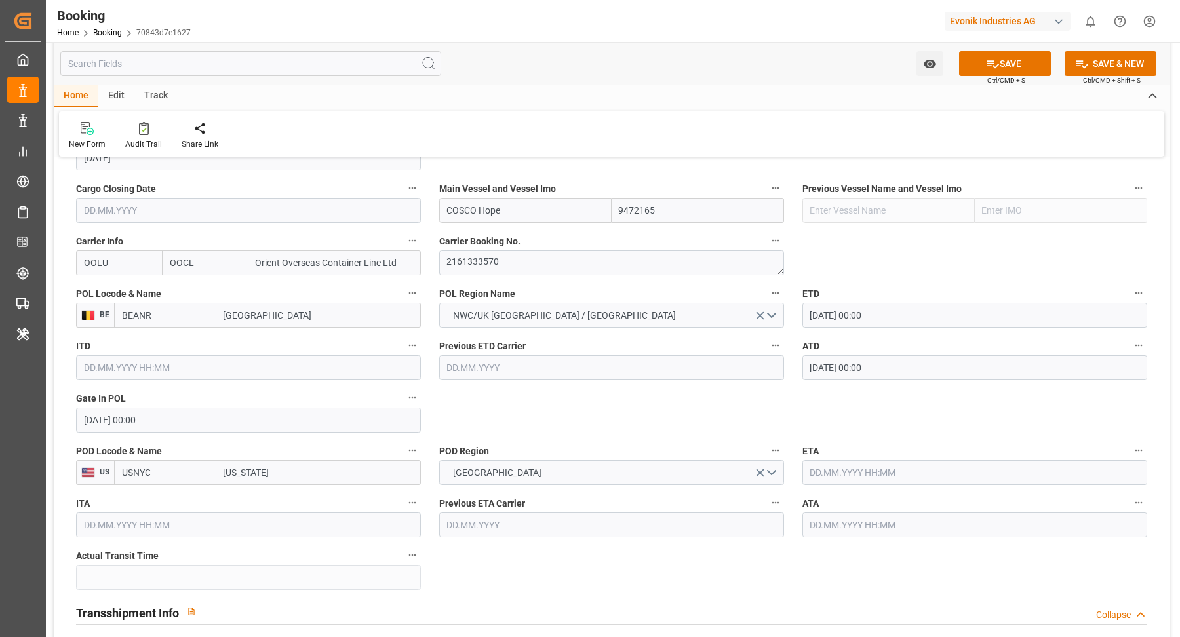
type input "COSCO Hope"
click at [873, 474] on input "text" at bounding box center [975, 472] width 345 height 25
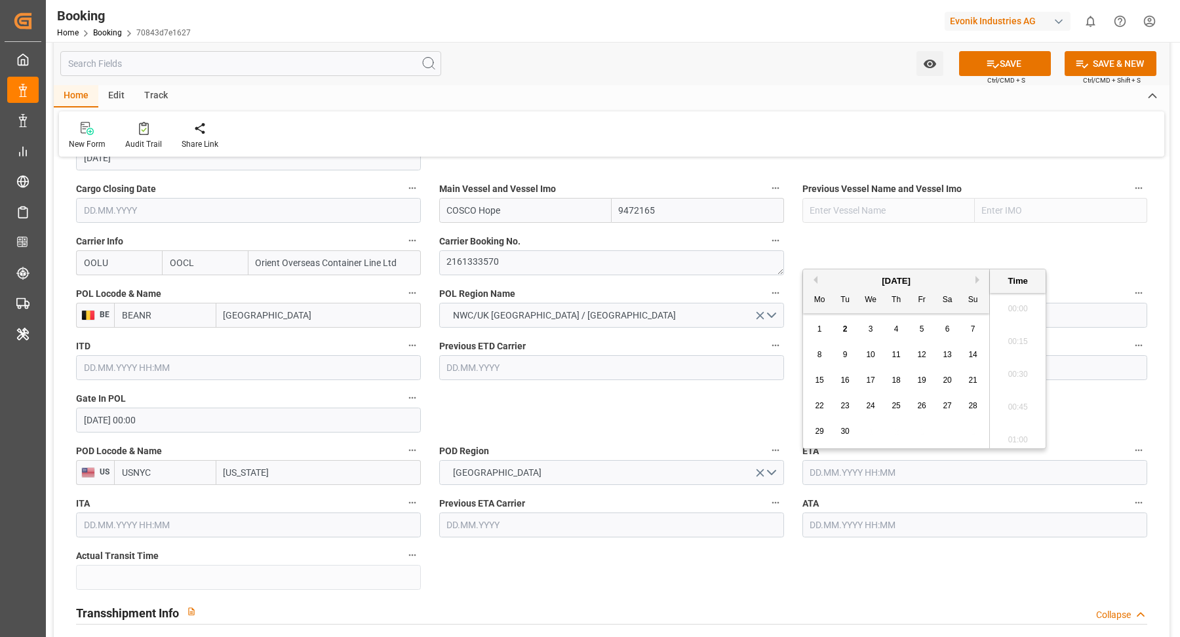
scroll to position [2463, 0]
drag, startPoint x: 846, startPoint y: 355, endPoint x: 778, endPoint y: 377, distance: 71.7
click at [846, 355] on span "9" at bounding box center [845, 354] width 5 height 9
type input "[DATE] 00:00"
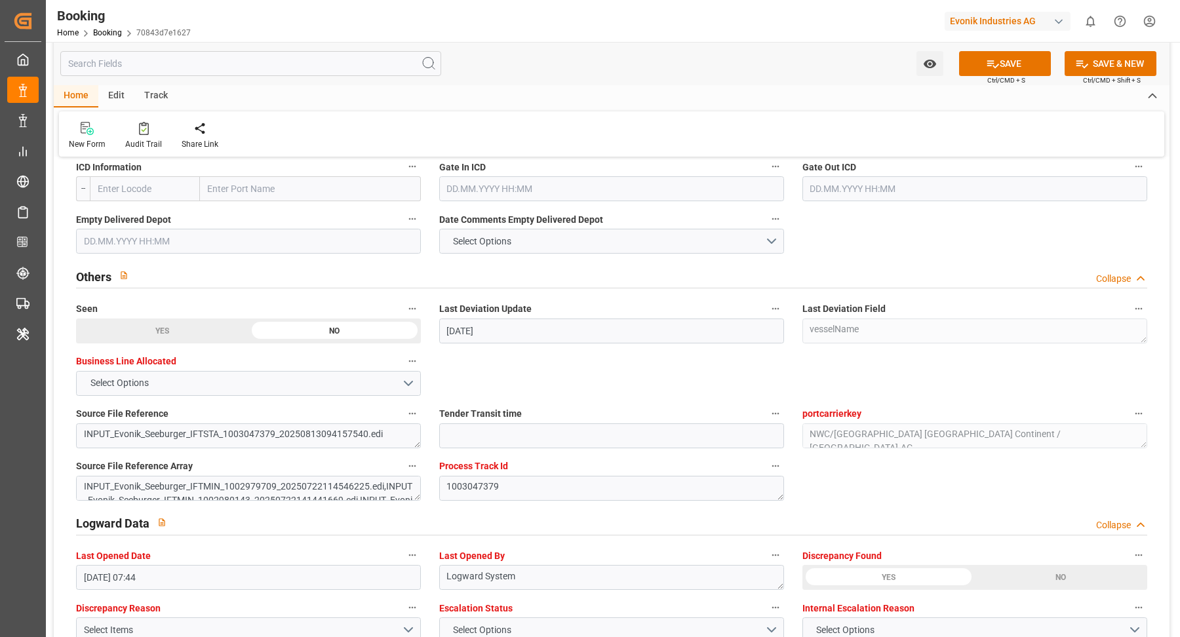
scroll to position [2385, 0]
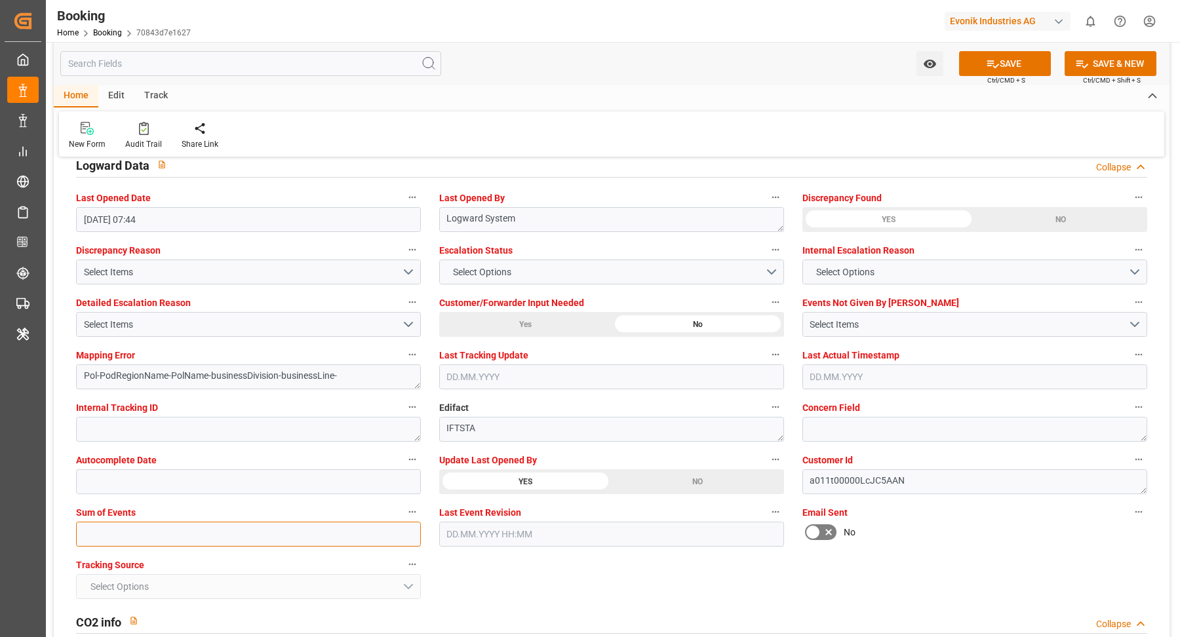
click at [232, 522] on input "text" at bounding box center [248, 534] width 345 height 25
type input "0"
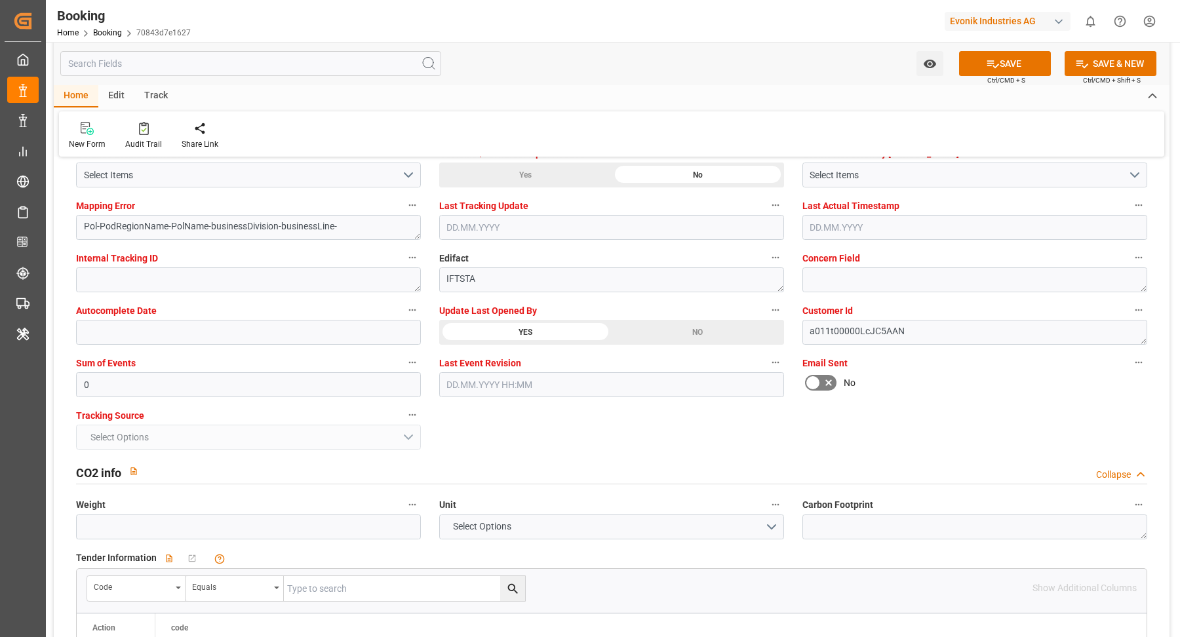
scroll to position [2272, 0]
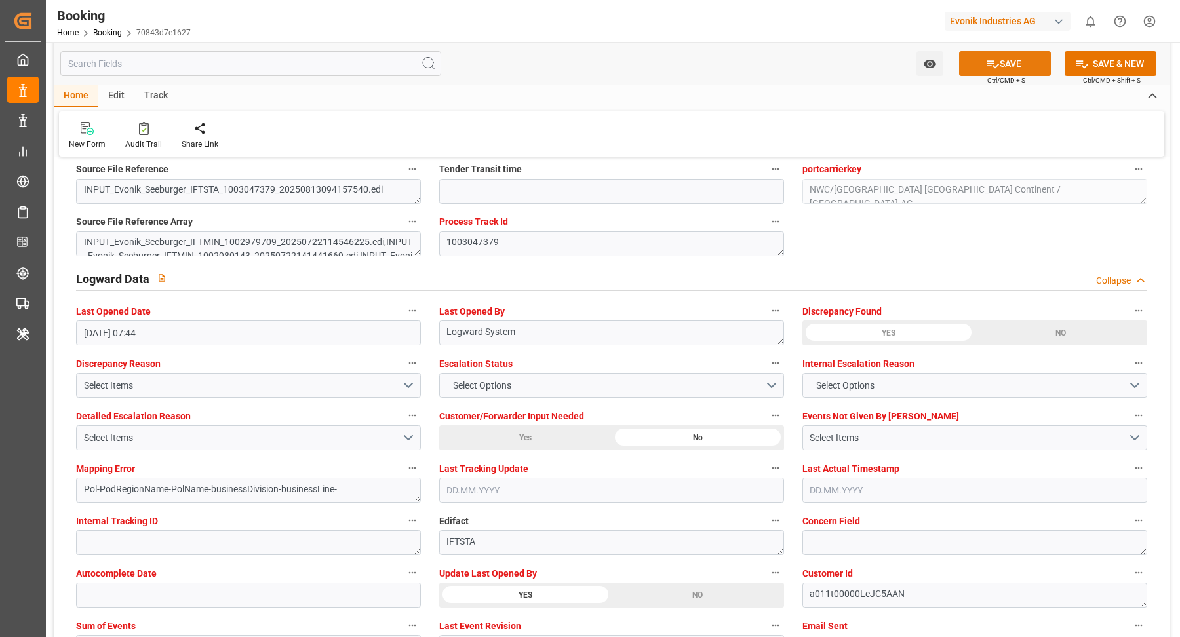
drag, startPoint x: 1001, startPoint y: 62, endPoint x: 448, endPoint y: 0, distance: 556.8
click at [1001, 62] on button "SAVE" at bounding box center [1005, 63] width 92 height 25
type textarea "Vasantha Kumar"
type textarea "businessDivision-businessLine-"
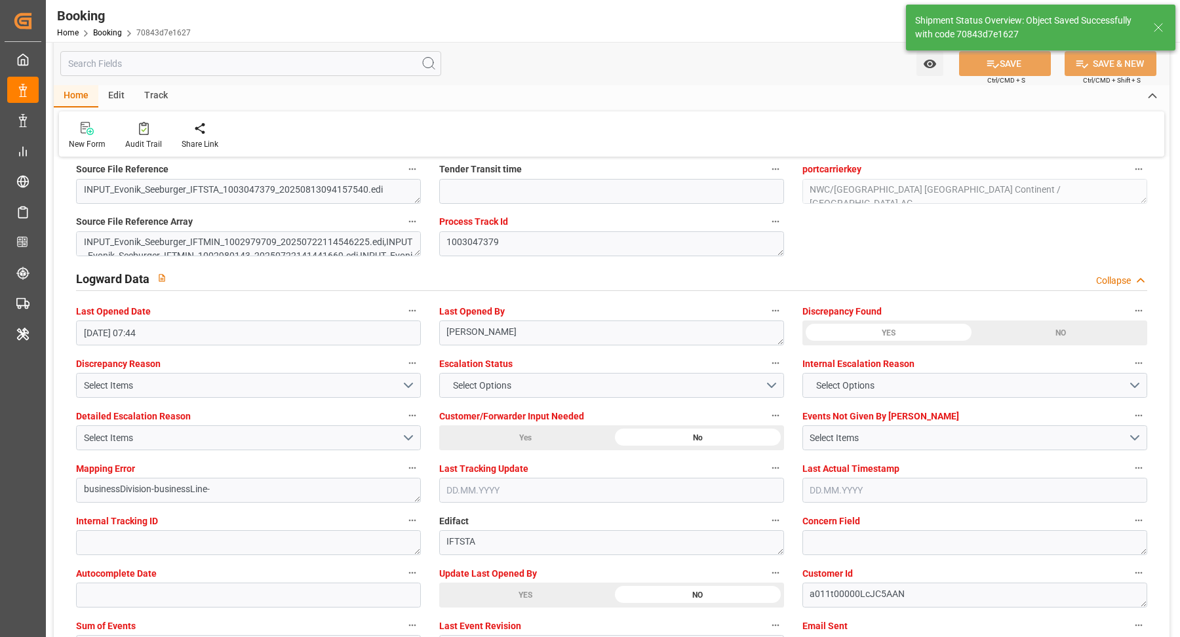
type input "20.08.2025 00:00"
type input "[DATE] 00:00"
type input "02.09.2025 13:58"
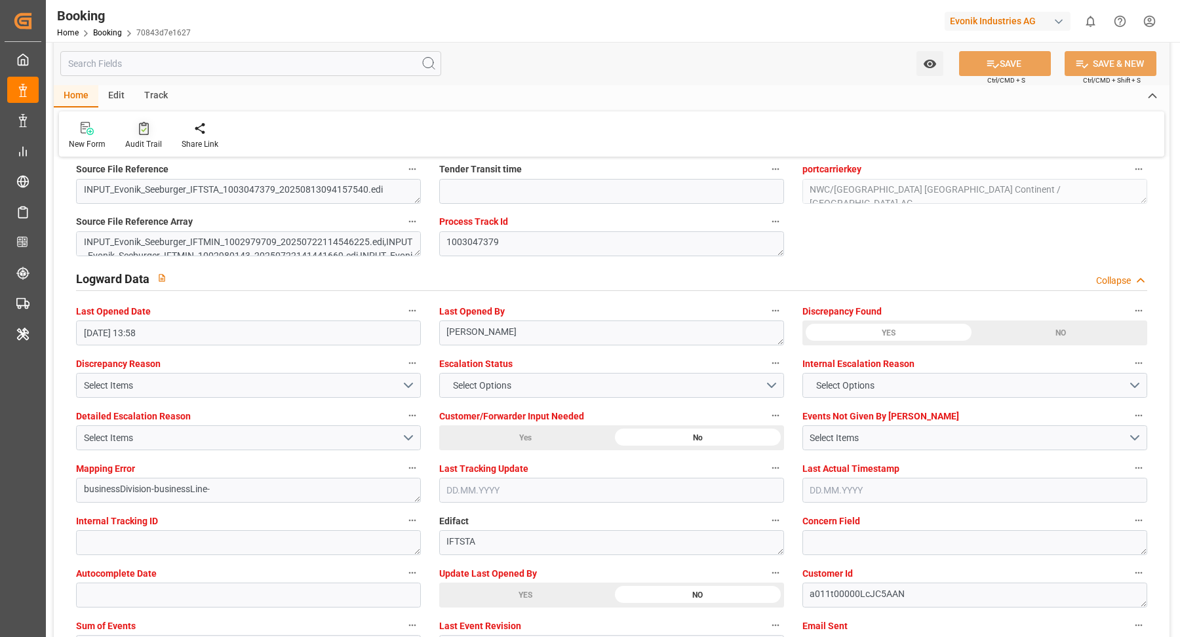
click at [135, 135] on div "Audit Trail" at bounding box center [143, 135] width 56 height 29
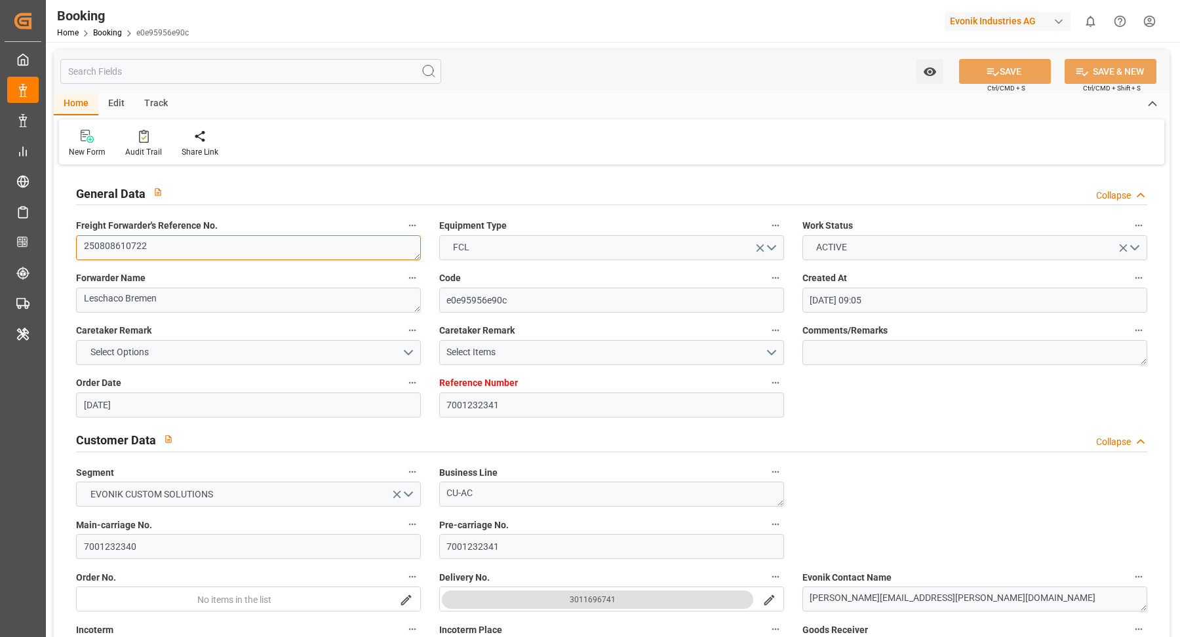
click at [216, 250] on textarea "250808610722" at bounding box center [248, 247] width 345 height 25
click at [205, 256] on textarea "250808610722" at bounding box center [248, 247] width 345 height 25
click at [597, 139] on div "New Form Audit Trail Share Link" at bounding box center [611, 141] width 1105 height 45
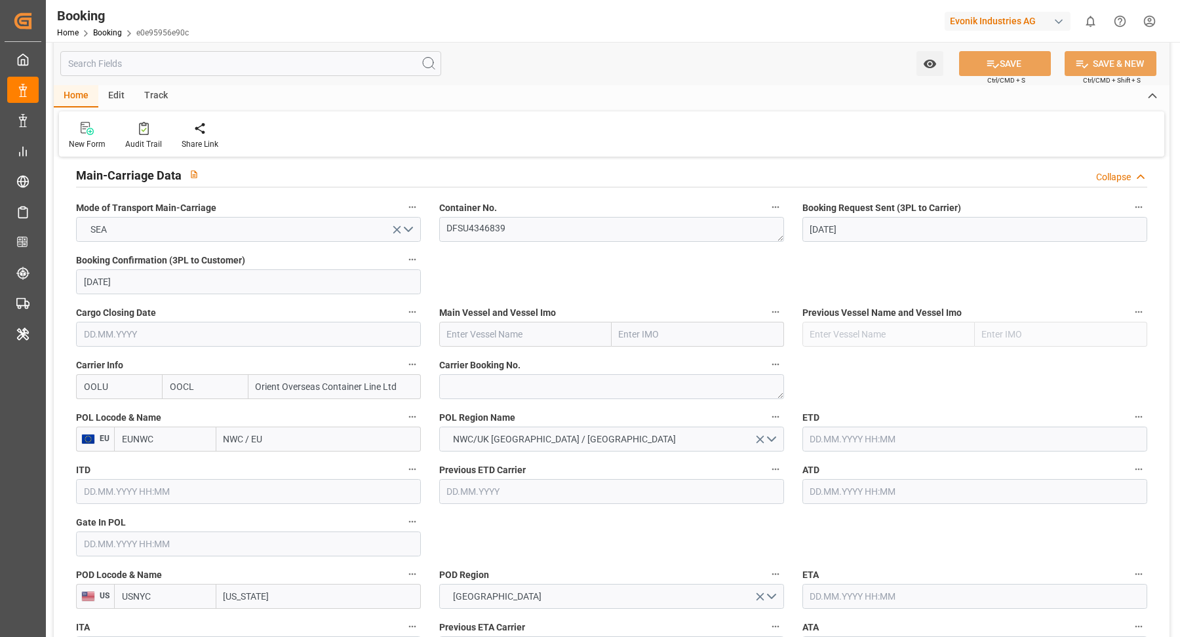
scroll to position [987, 0]
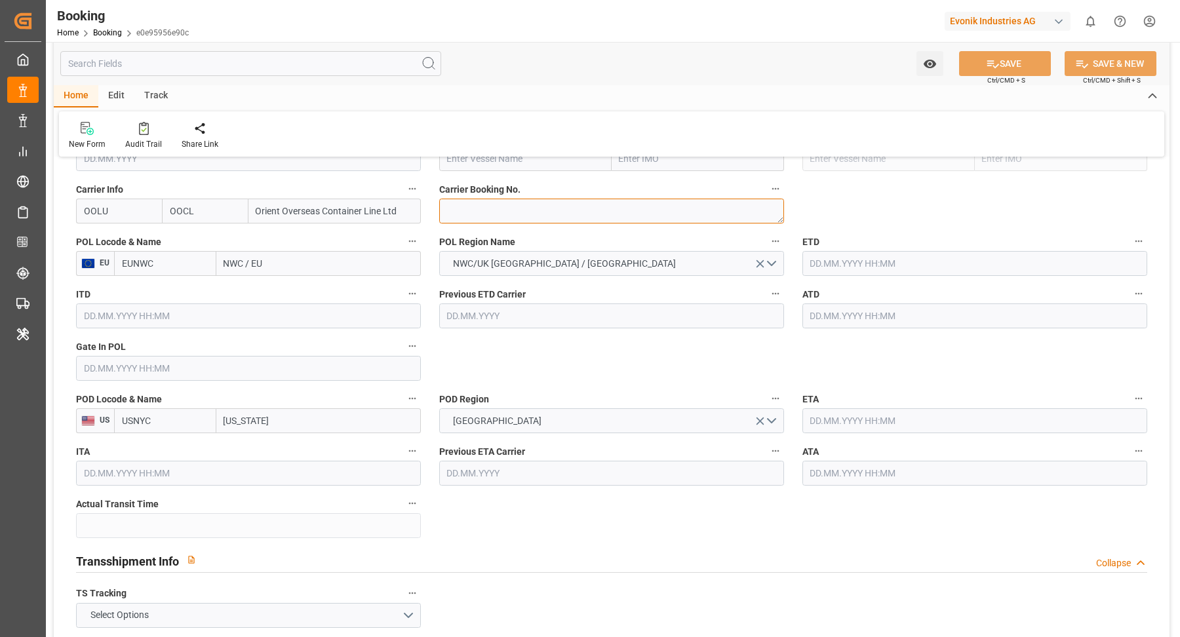
click at [496, 216] on textarea at bounding box center [611, 211] width 345 height 25
paste textarea "2161445030"
type textarea "2161445030"
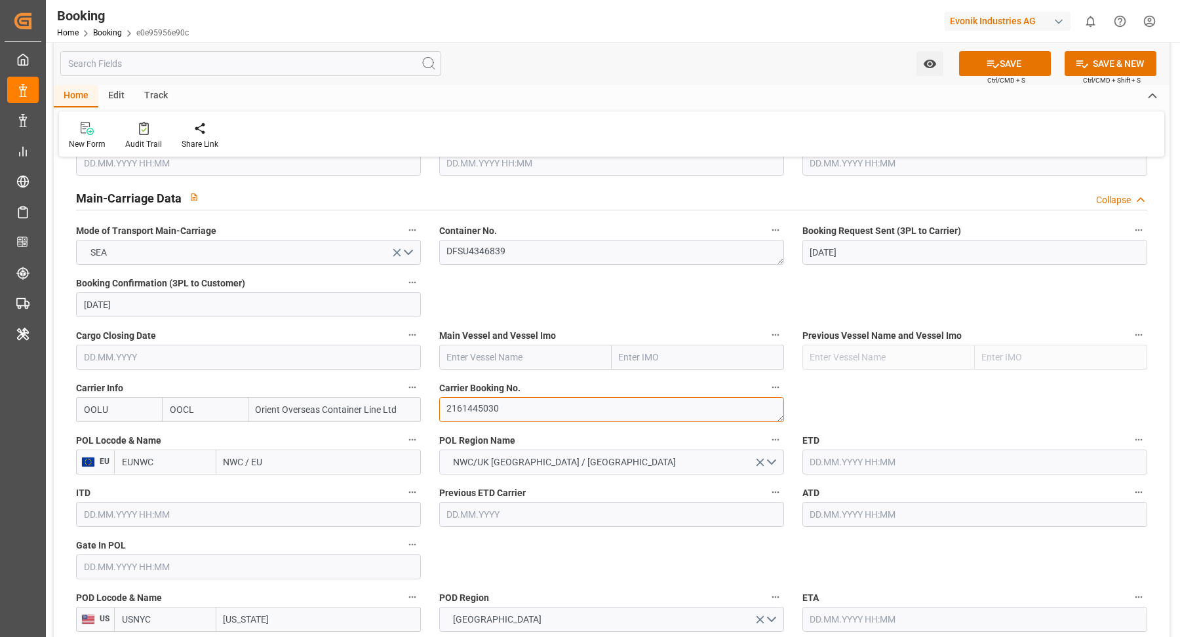
scroll to position [978, 0]
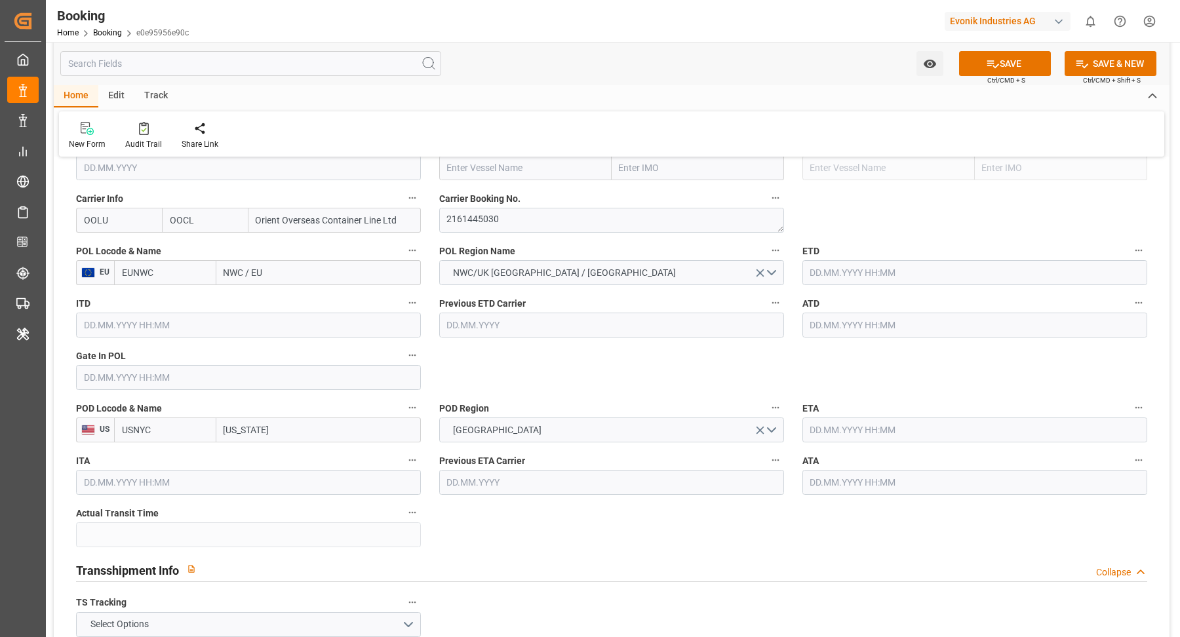
click at [320, 274] on input "NWC / EU" at bounding box center [318, 272] width 205 height 25
paste input "[GEOGRAPHIC_DATA]"
type input "[GEOGRAPHIC_DATA]"
click at [314, 292] on div "[GEOGRAPHIC_DATA] - NLRTM" at bounding box center [286, 302] width 138 height 30
type input "NLRTM"
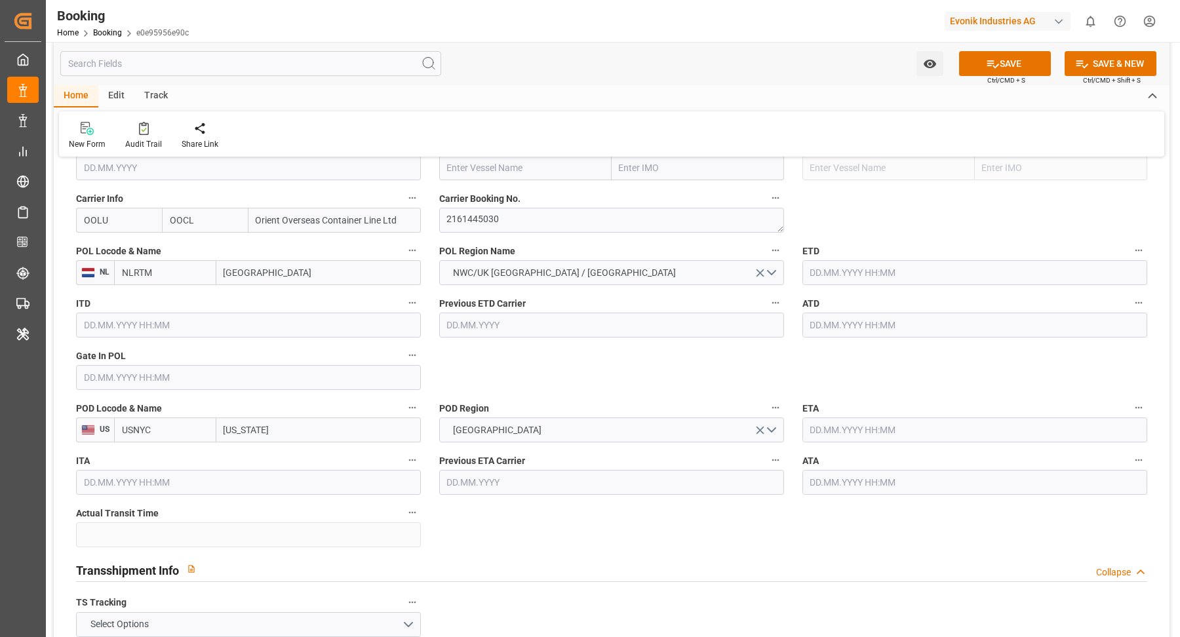
scroll to position [968, 0]
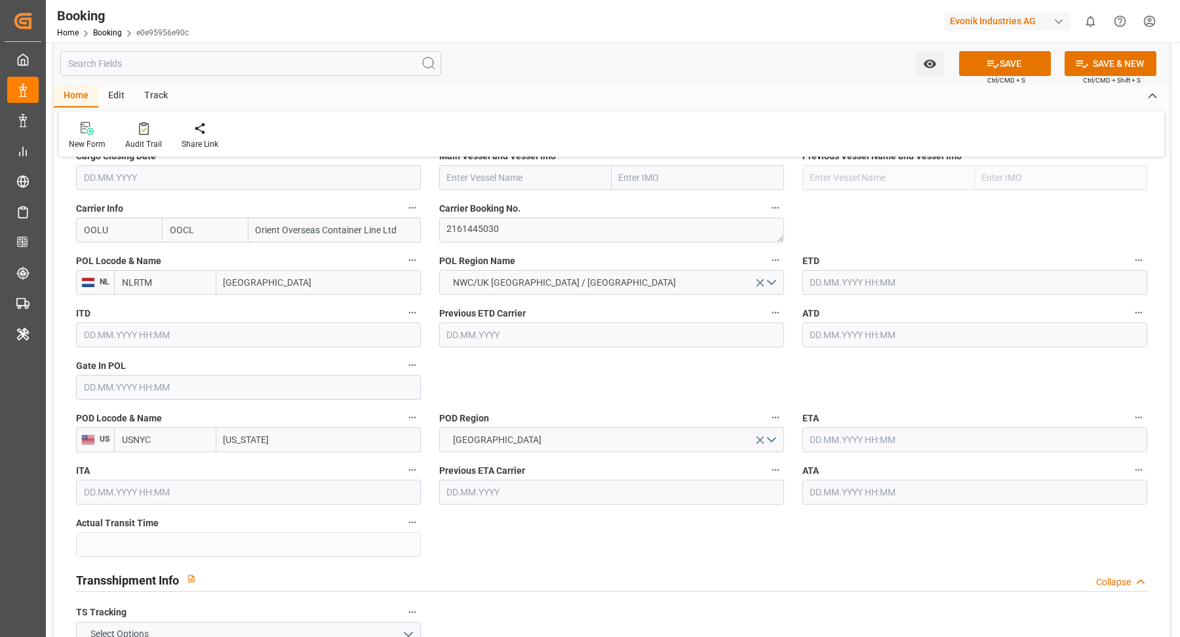
type input "[GEOGRAPHIC_DATA]"
drag, startPoint x: 477, startPoint y: 189, endPoint x: 490, endPoint y: 176, distance: 18.1
click at [477, 188] on div "Main Vessel and Vessel Imo" at bounding box center [611, 168] width 363 height 52
click at [488, 177] on input "text" at bounding box center [525, 177] width 172 height 25
paste input "COSCO HOPE"
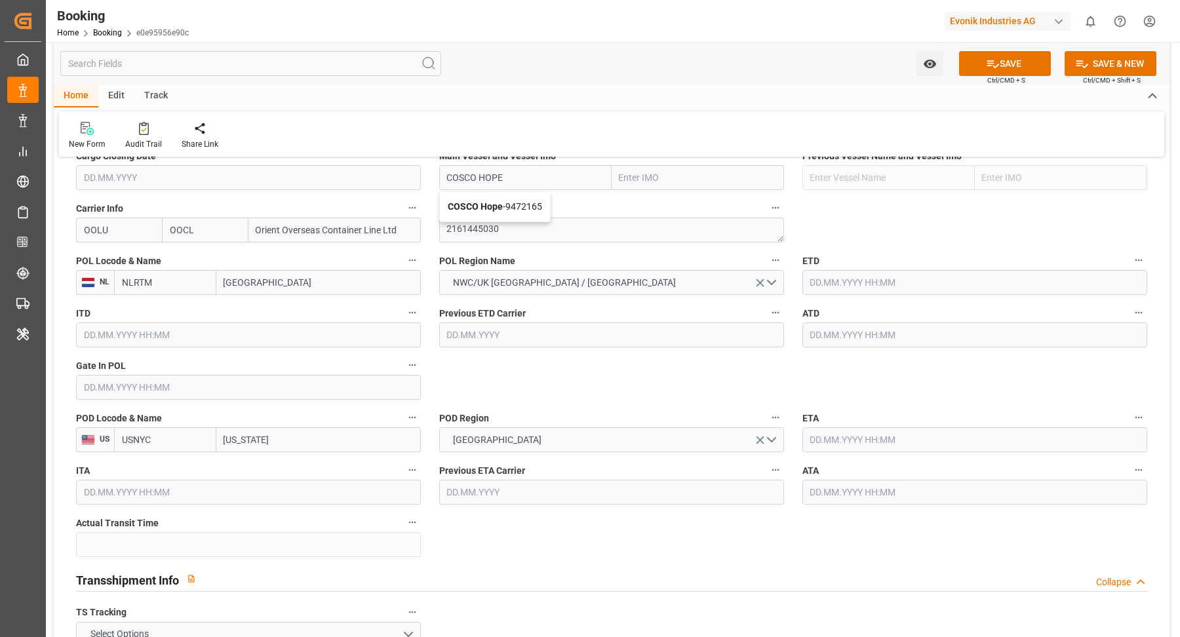
scroll to position [705, 0]
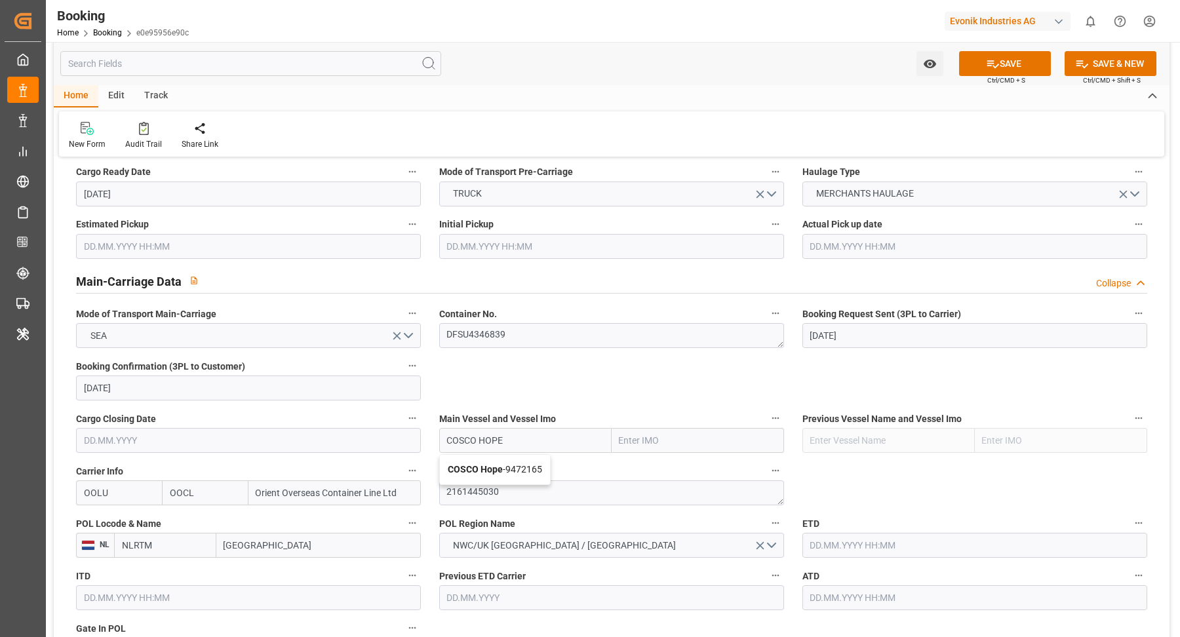
drag, startPoint x: 504, startPoint y: 469, endPoint x: 588, endPoint y: 478, distance: 85.0
click at [504, 469] on span "COSCO Hope - 9472165" at bounding box center [495, 469] width 94 height 10
type input "COSCO Hope"
type input "9472165"
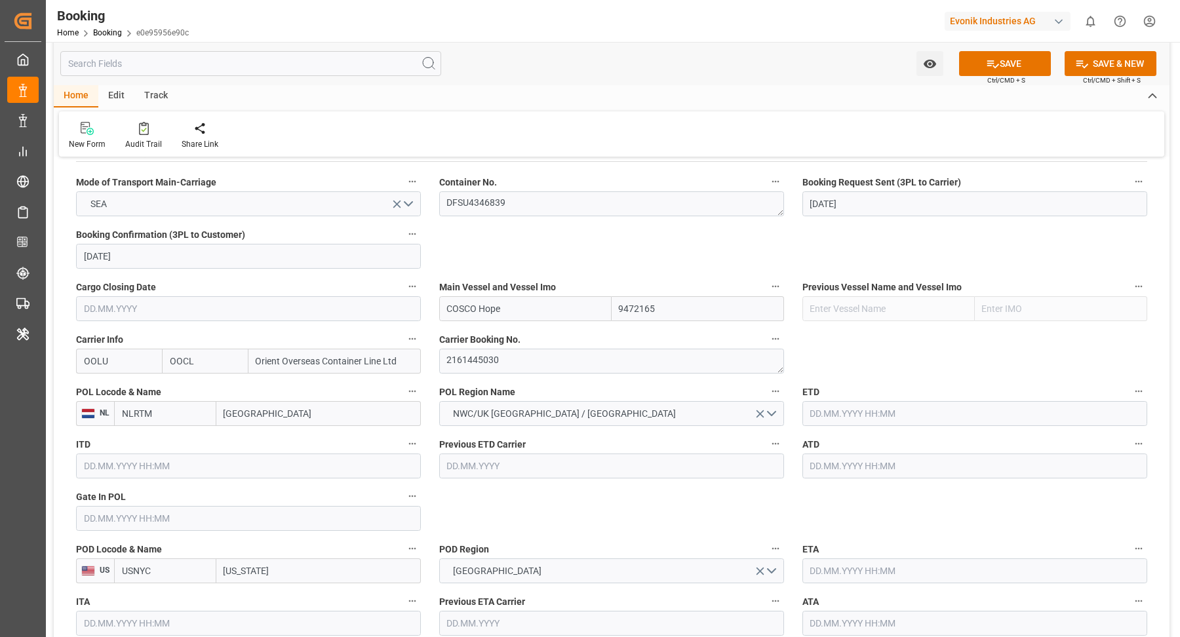
scroll to position [876, 0]
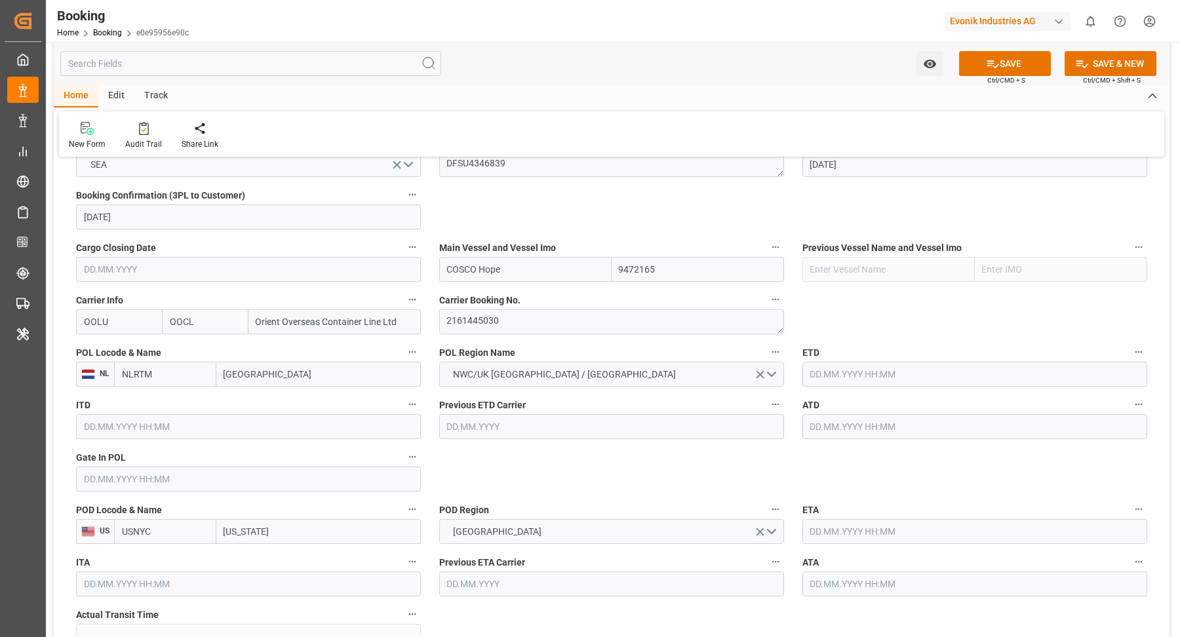
type input "COSCO Hope"
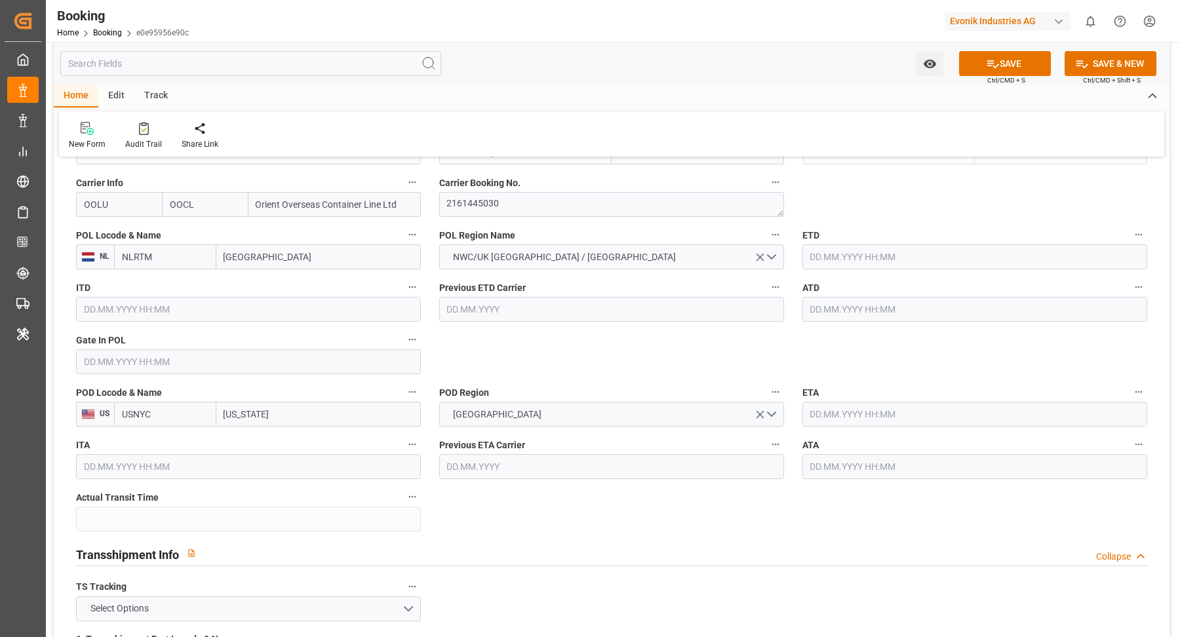
click at [849, 394] on label "ETA" at bounding box center [975, 393] width 345 height 18
click at [1130, 394] on button "ETA" at bounding box center [1138, 392] width 17 height 17
click at [846, 410] on div at bounding box center [590, 318] width 1180 height 637
click at [853, 414] on input "text" at bounding box center [975, 414] width 345 height 25
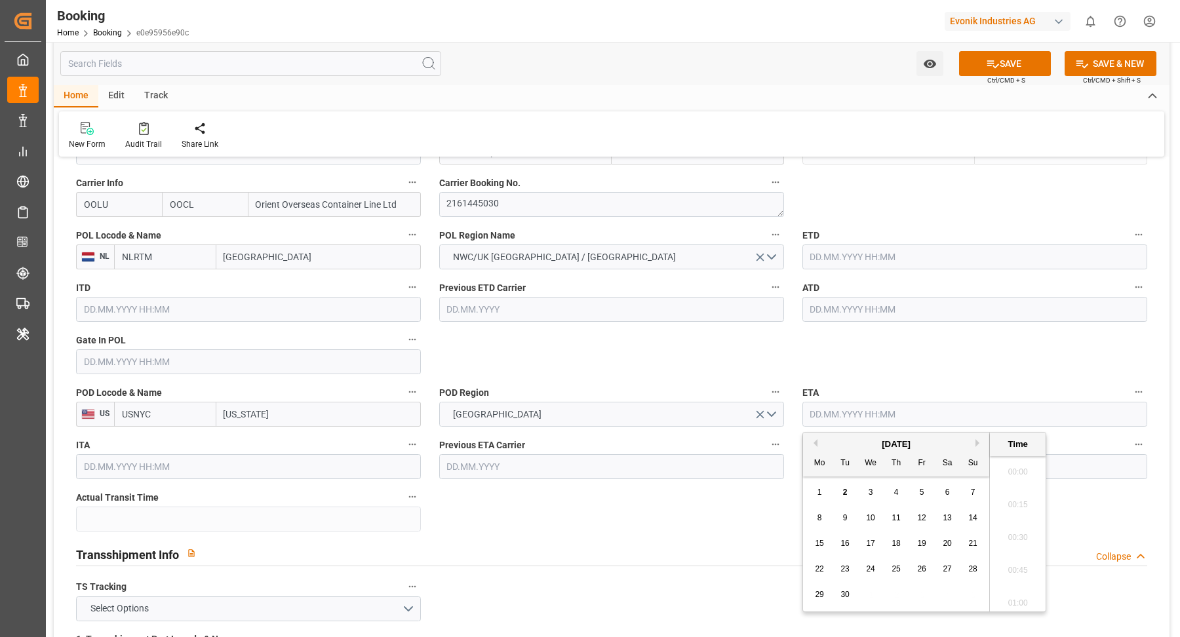
scroll to position [2528, 0]
click at [844, 519] on span "9" at bounding box center [845, 517] width 5 height 9
type input "[DATE] 00:00"
click at [881, 388] on label "ETA" at bounding box center [975, 393] width 345 height 18
click at [1130, 388] on button "ETA" at bounding box center [1138, 392] width 17 height 17
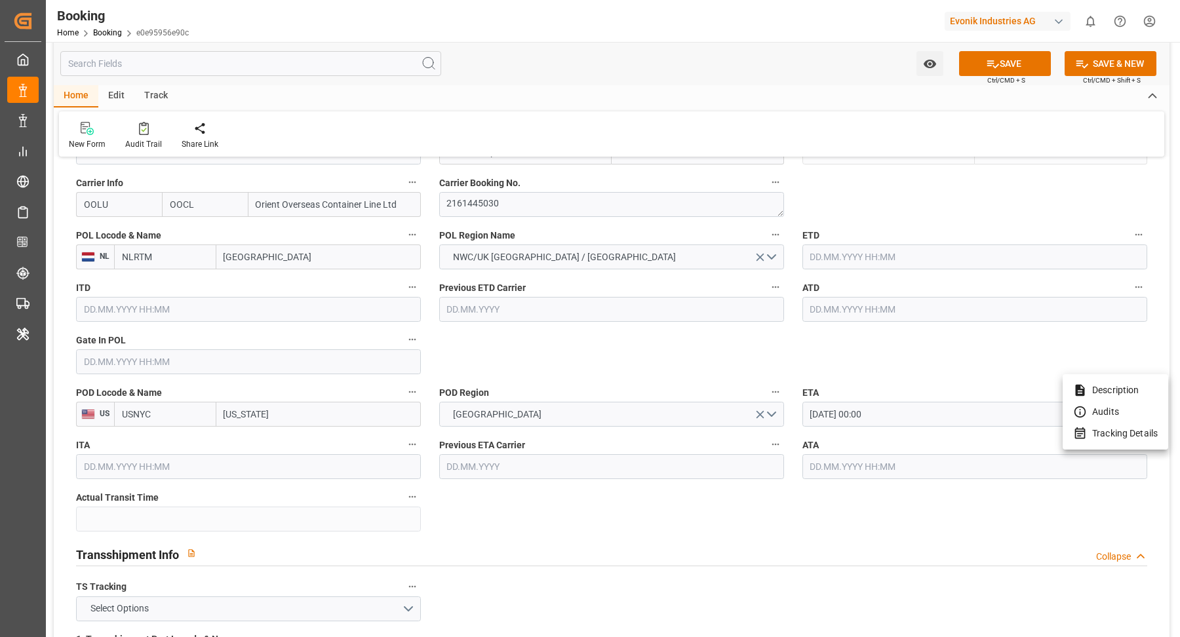
click at [194, 349] on div at bounding box center [590, 318] width 1180 height 637
click at [188, 361] on body "Created by potrace 1.15, written by [PERSON_NAME] [DATE]-[DATE] Created by potr…" at bounding box center [590, 318] width 1180 height 637
click at [178, 361] on input "text" at bounding box center [248, 361] width 345 height 25
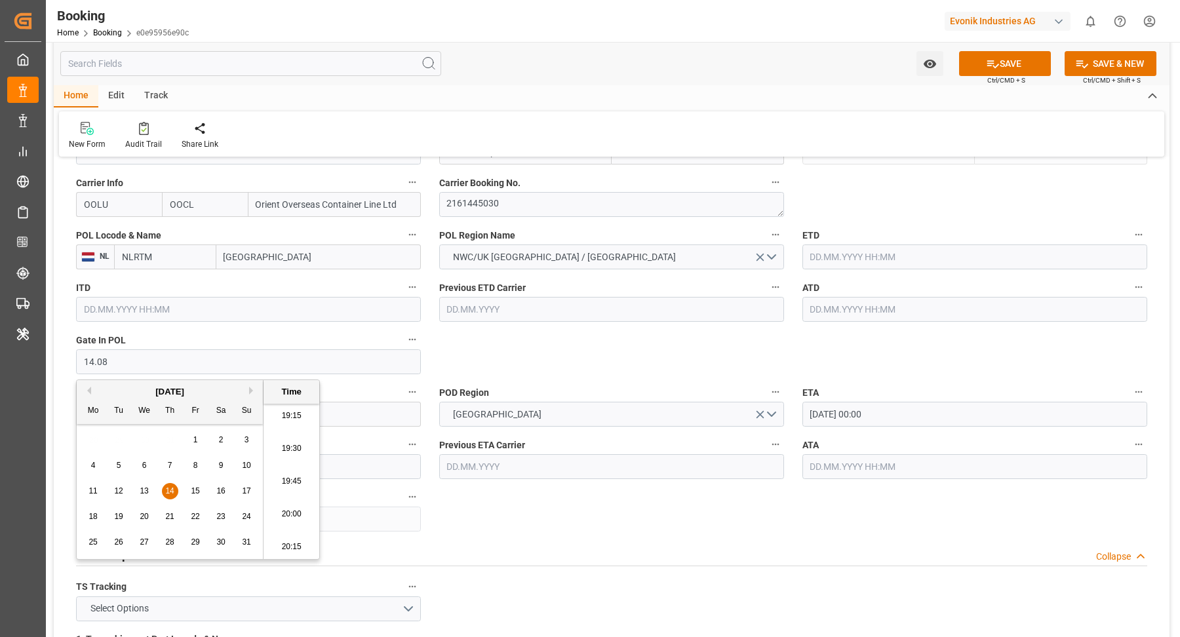
type input "[DATE] 00:00"
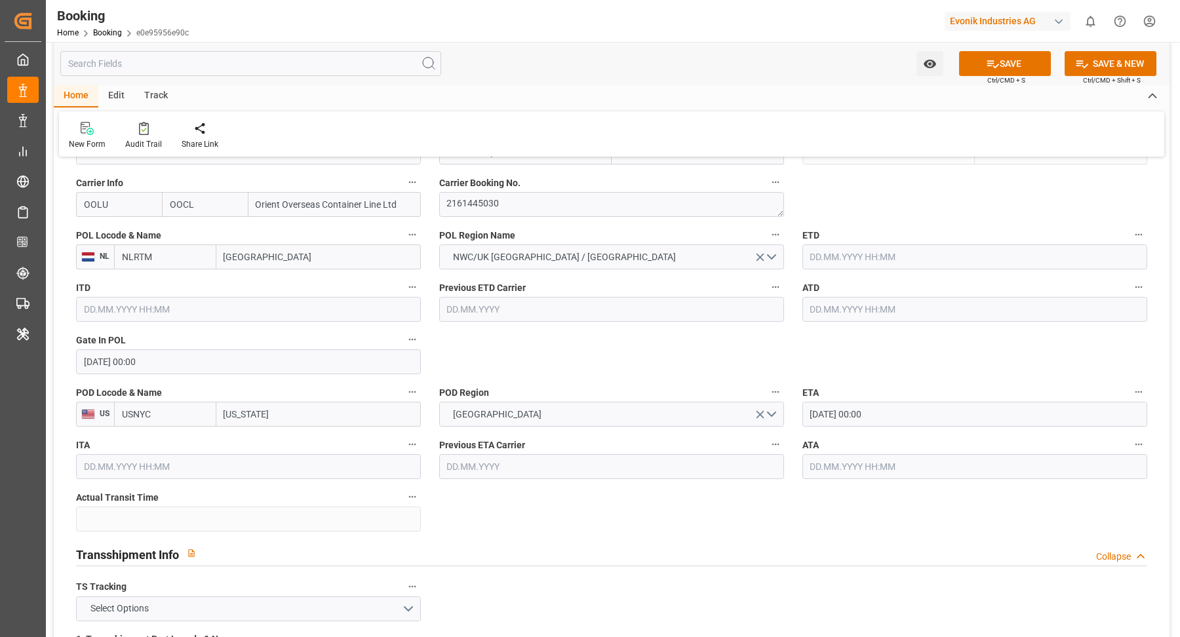
click at [820, 259] on input "text" at bounding box center [975, 257] width 345 height 25
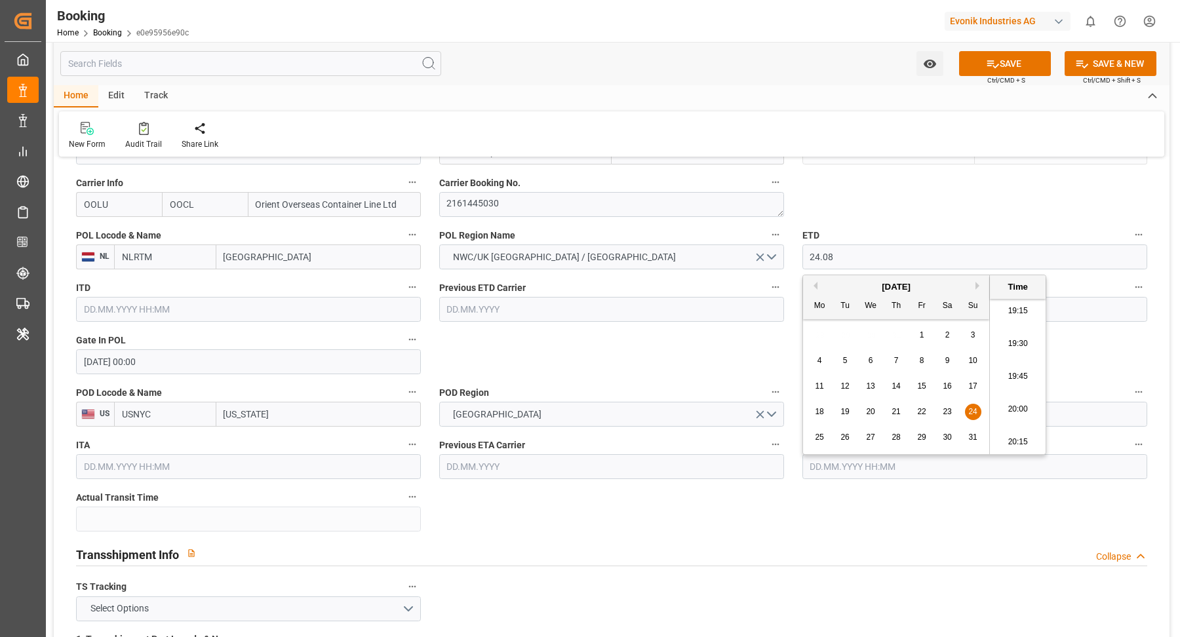
type input "[DATE] 00:00"
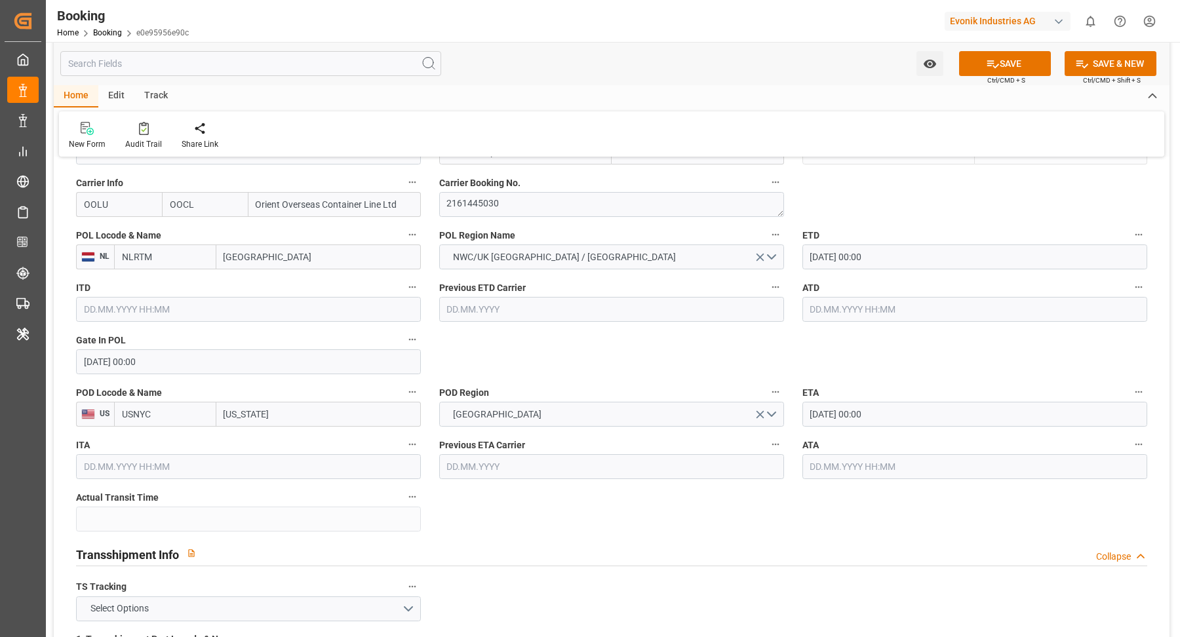
click at [856, 318] on input "text" at bounding box center [975, 309] width 345 height 25
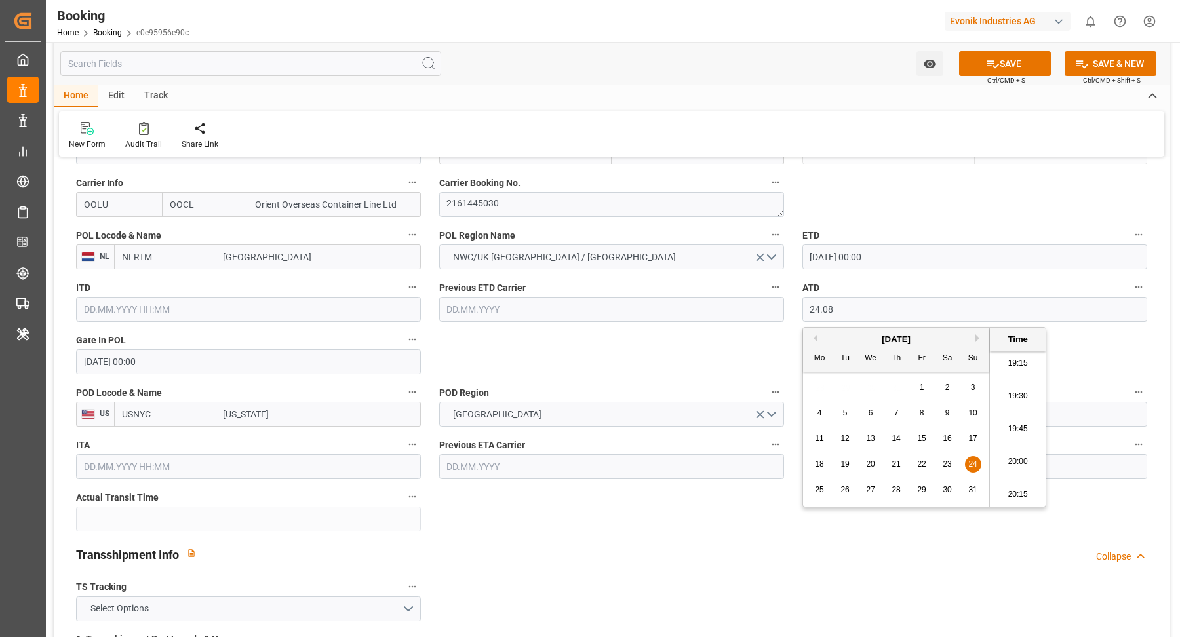
type input "[DATE] 00:00"
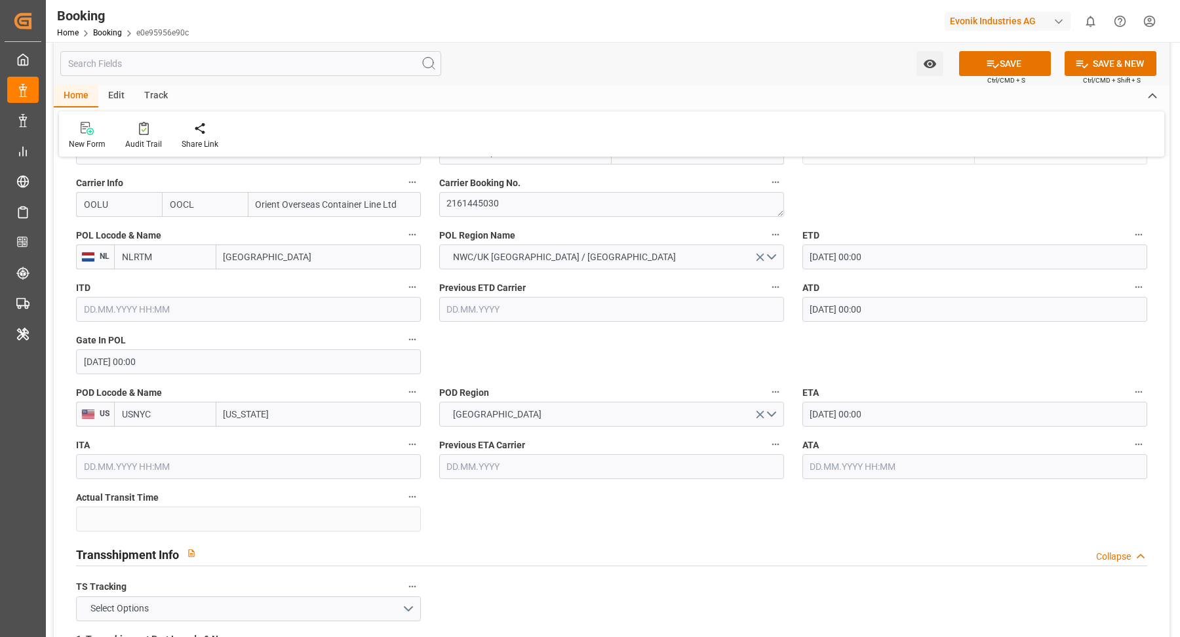
scroll to position [1172, 0]
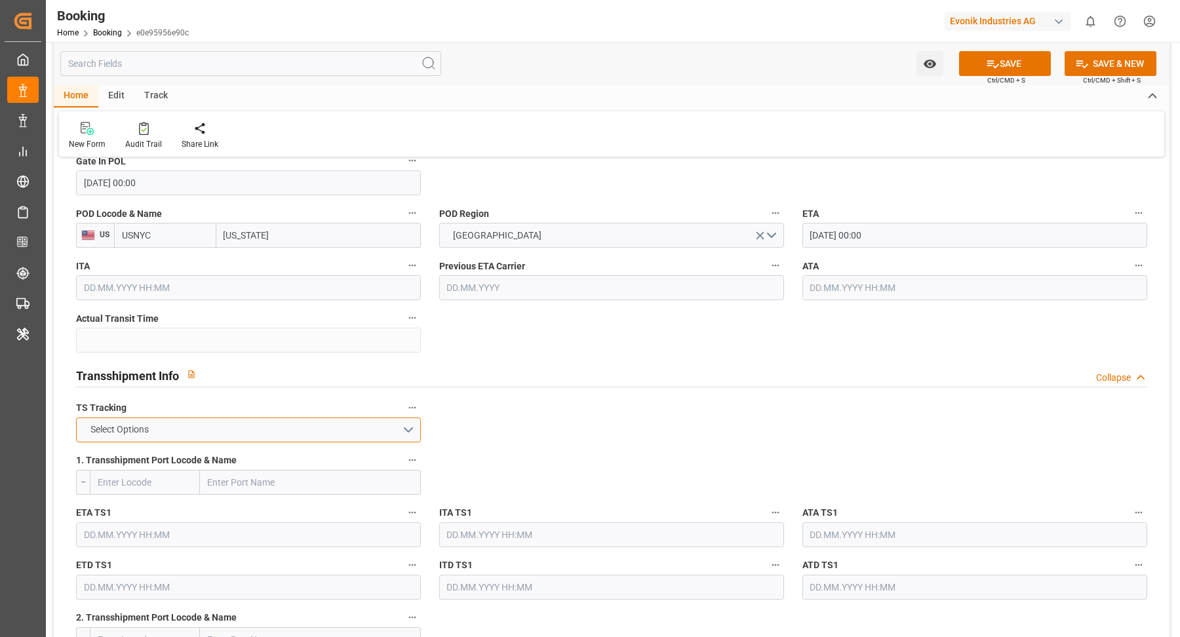
click at [396, 426] on button "Select Options" at bounding box center [248, 430] width 345 height 25
drag, startPoint x: 242, startPoint y: 462, endPoint x: 346, endPoint y: 441, distance: 106.5
click at [242, 462] on div "FALSE" at bounding box center [249, 461] width 344 height 28
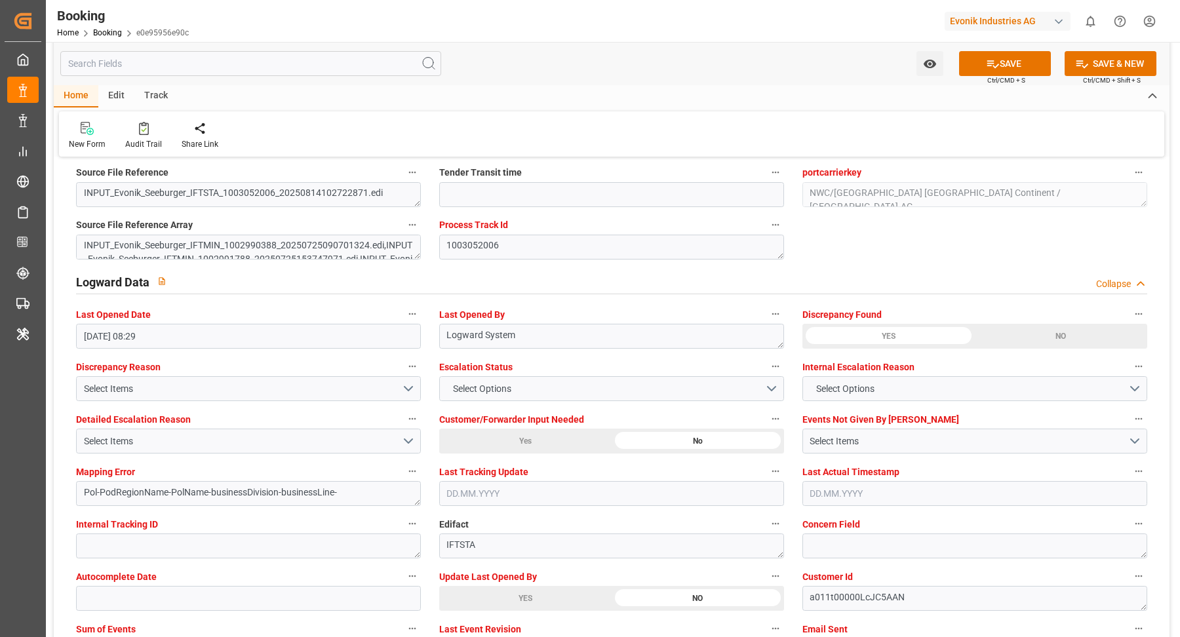
scroll to position [2472, 0]
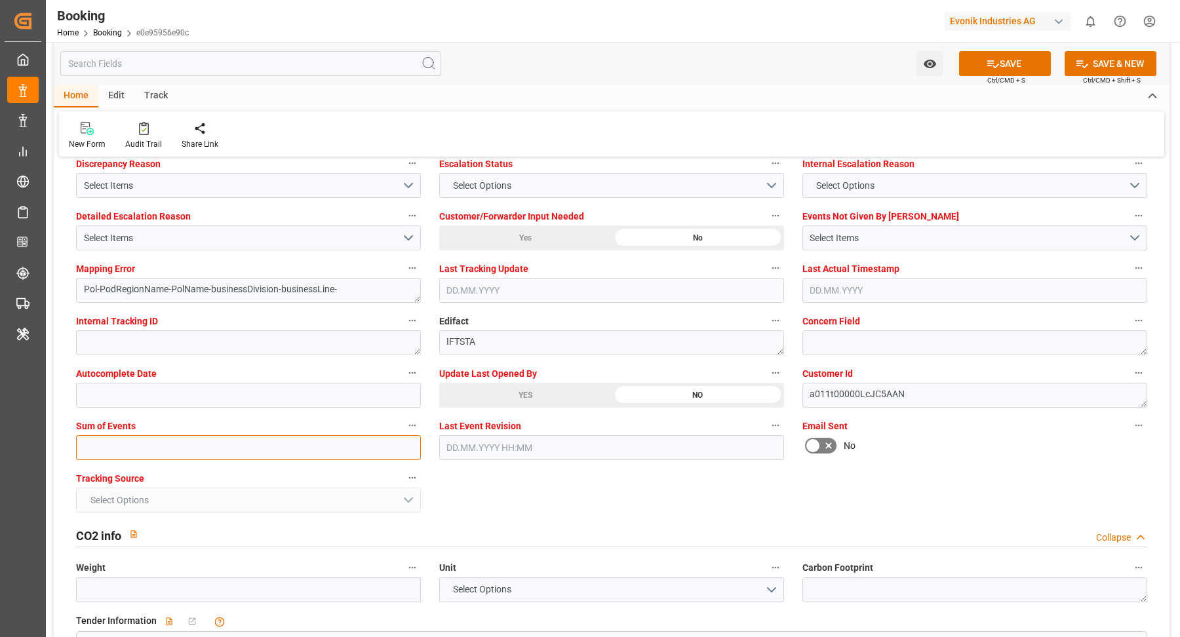
click at [265, 448] on input "text" at bounding box center [248, 447] width 345 height 25
type input "0"
drag, startPoint x: 525, startPoint y: 389, endPoint x: 701, endPoint y: 445, distance: 184.3
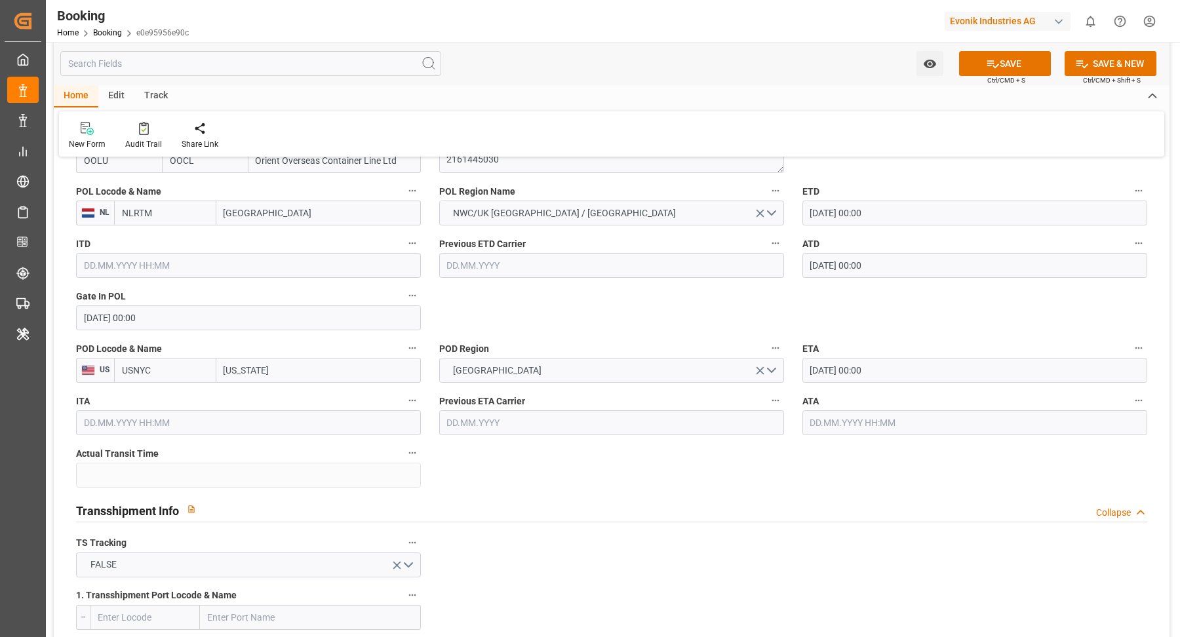
scroll to position [869, 0]
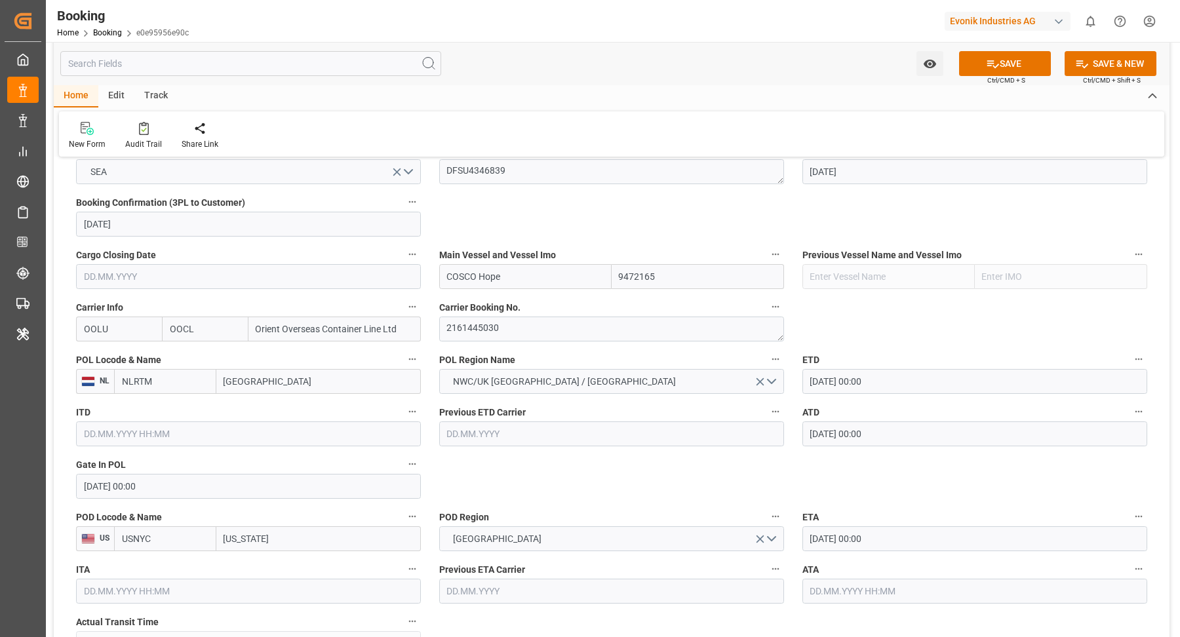
click at [982, 52] on button "SAVE" at bounding box center [1005, 63] width 92 height 25
click at [146, 127] on icon at bounding box center [144, 128] width 10 height 13
